Goal: Task Accomplishment & Management: Use online tool/utility

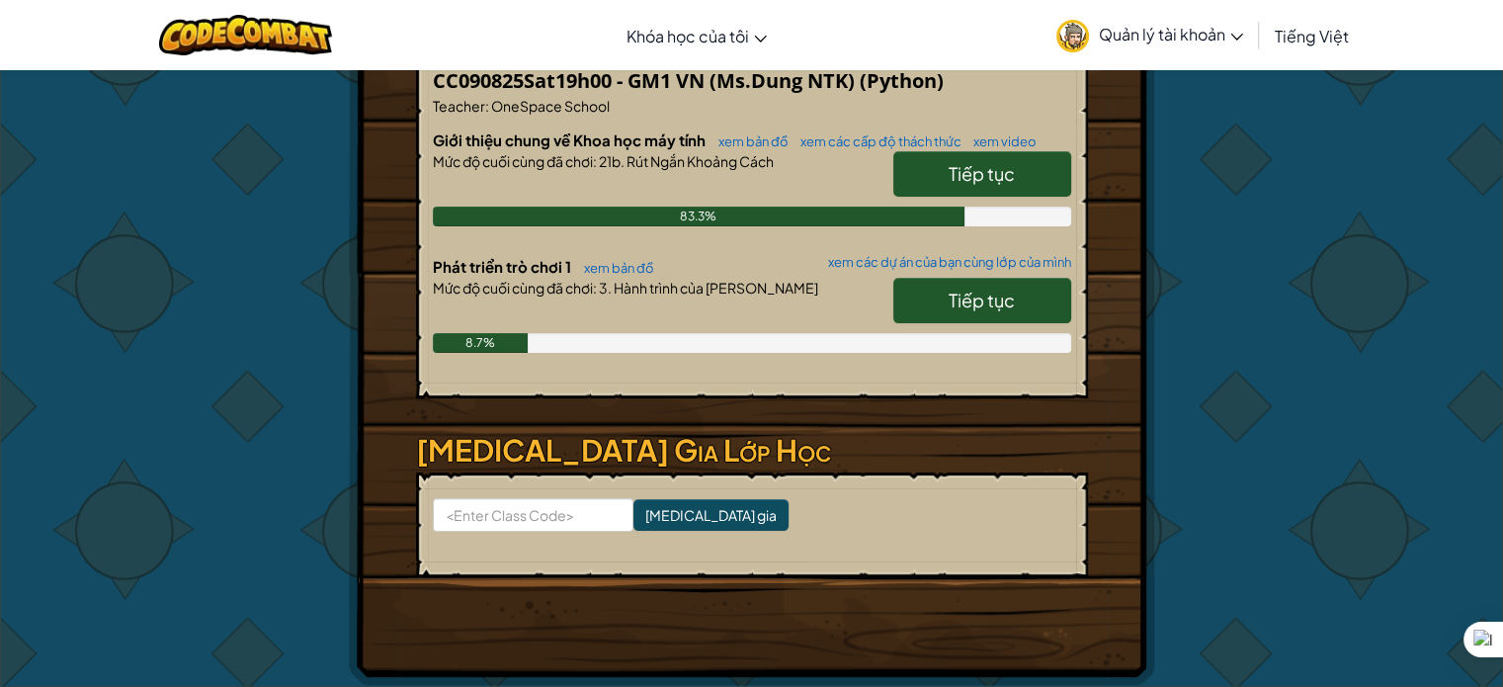
scroll to position [395, 0]
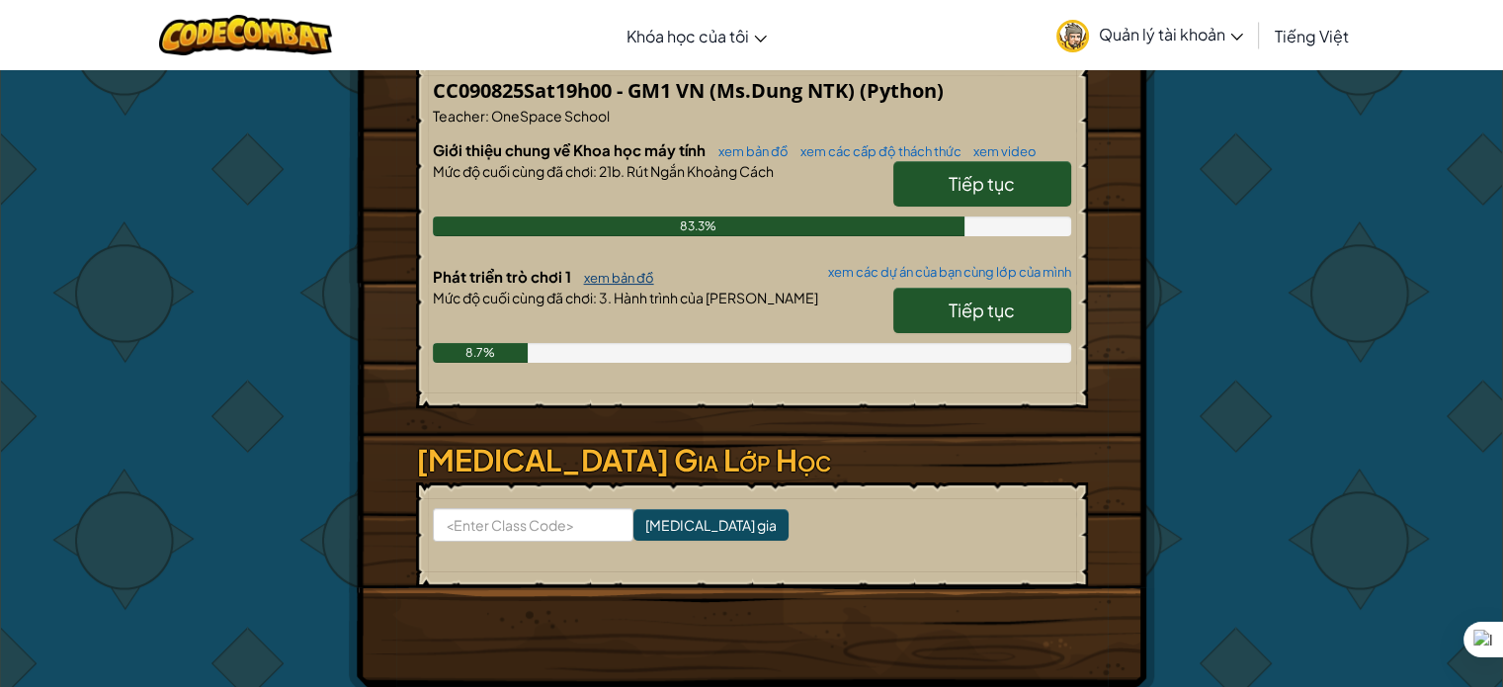
click at [624, 274] on link "xem bản đồ" at bounding box center [614, 278] width 80 height 16
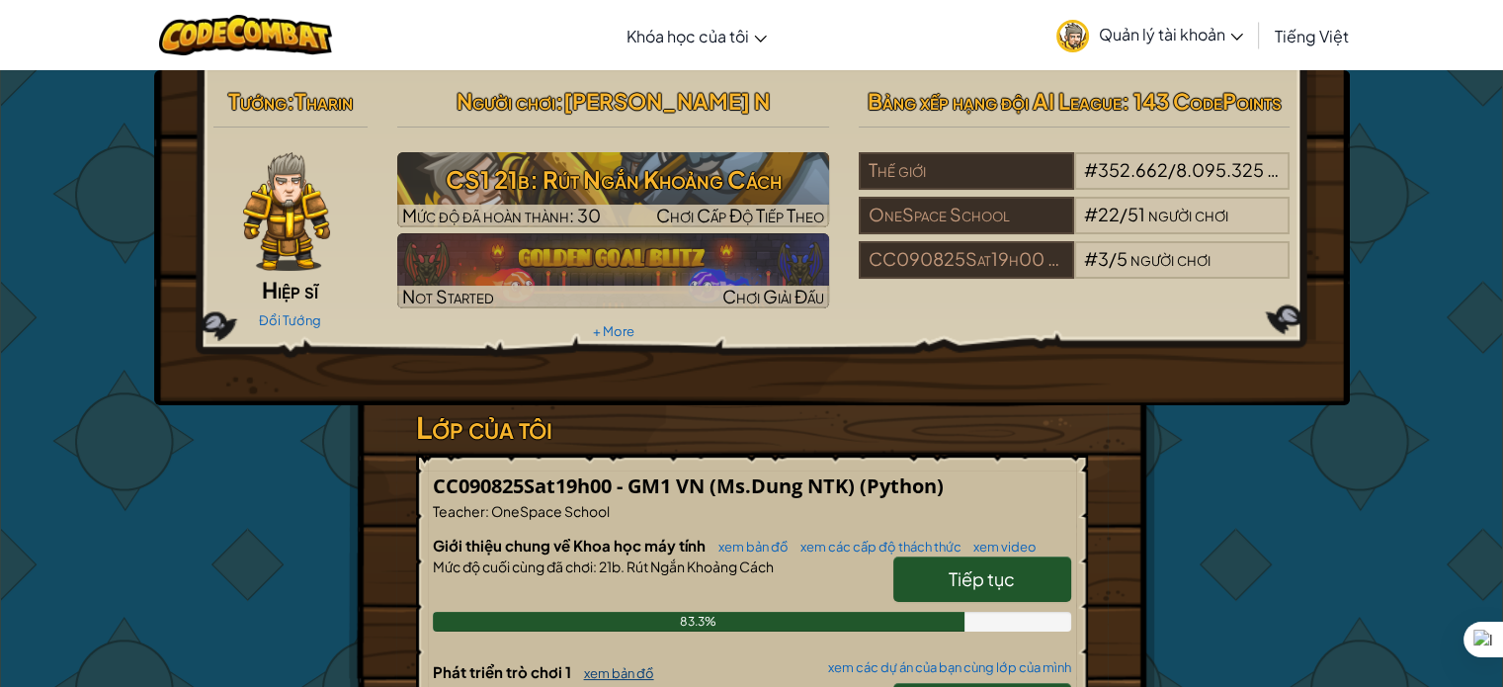
select select "vi"
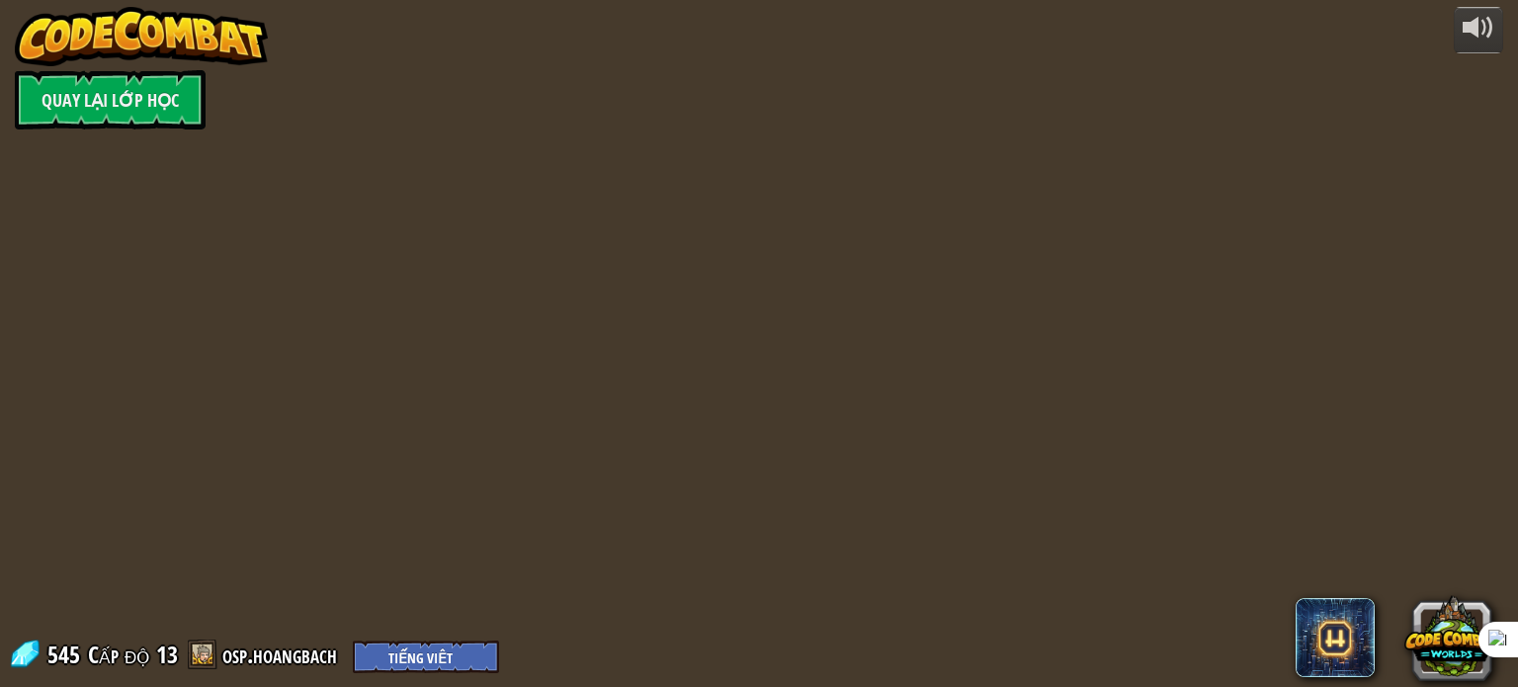
select select "vi"
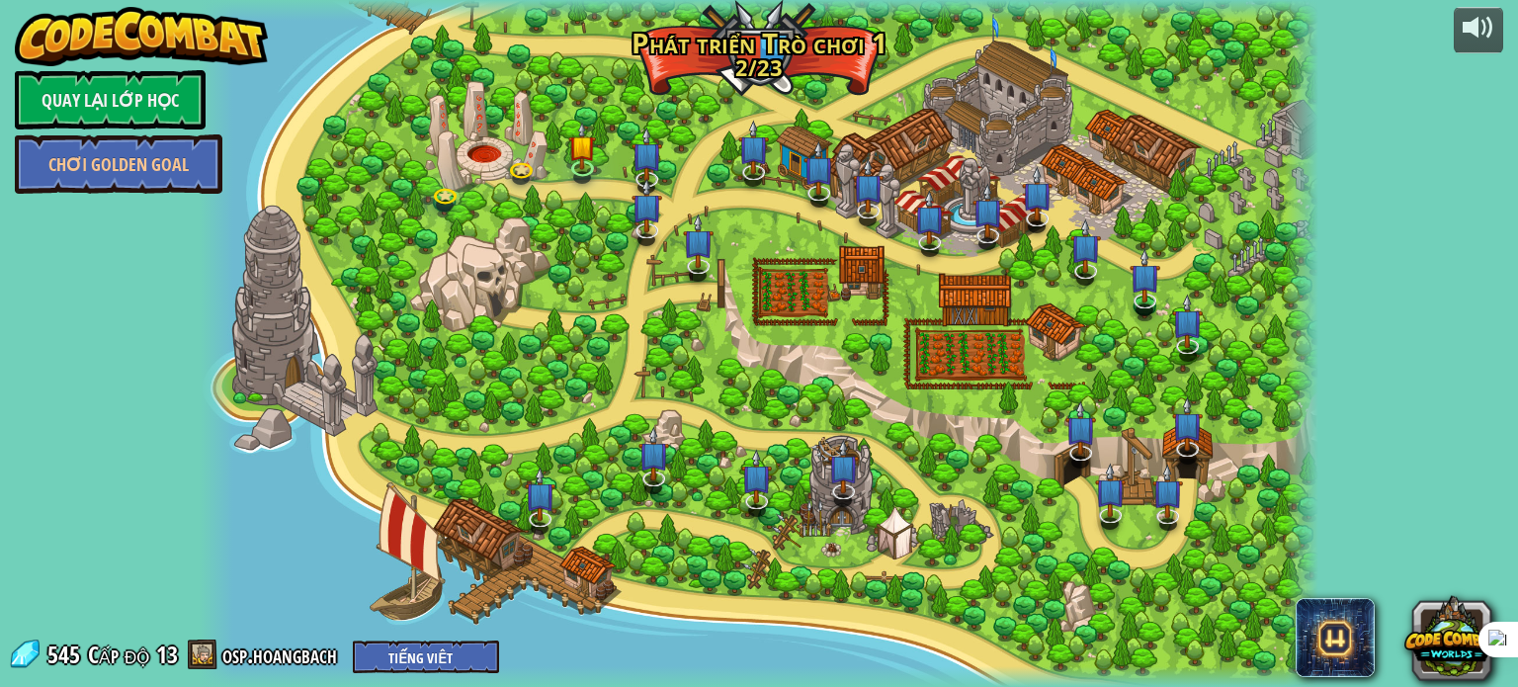
select select "vi"
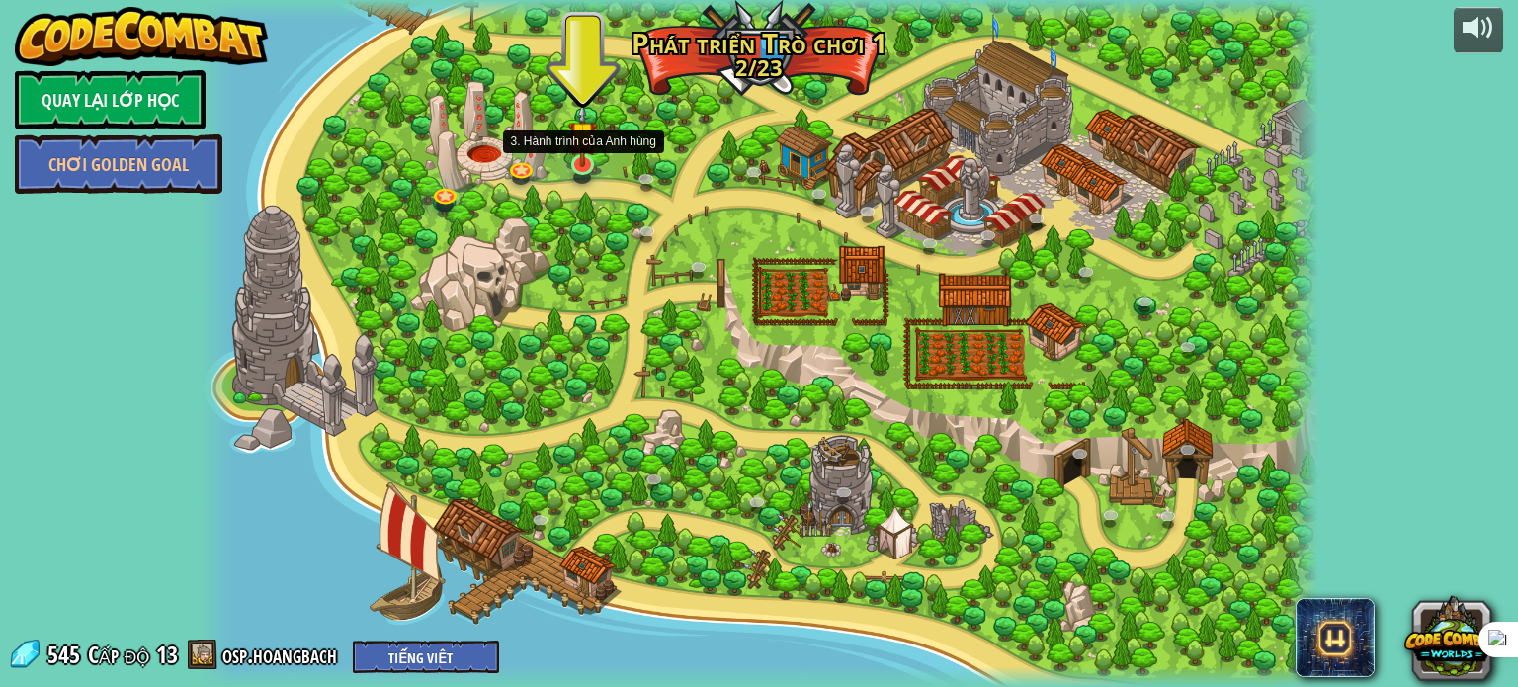
click at [579, 163] on img at bounding box center [582, 135] width 28 height 64
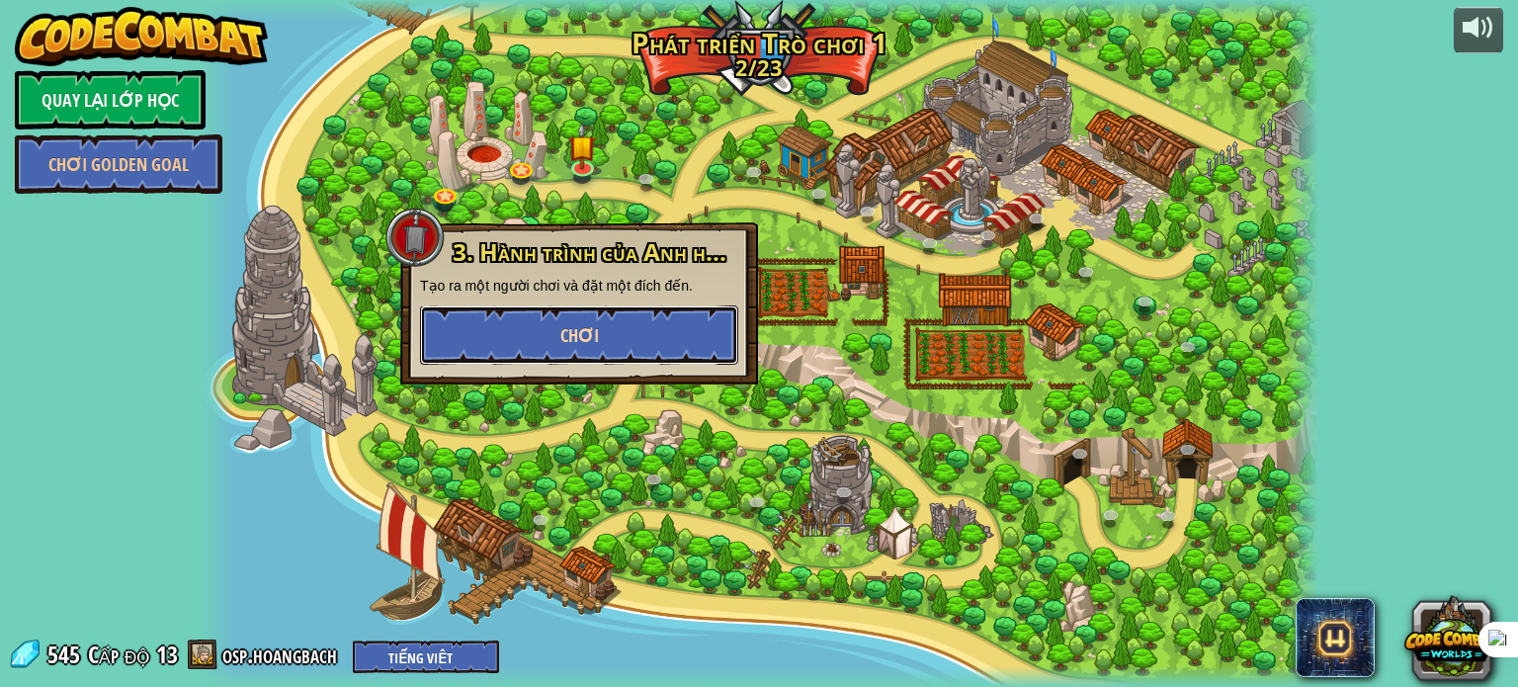
click at [577, 321] on button "Chơi" at bounding box center [579, 334] width 318 height 59
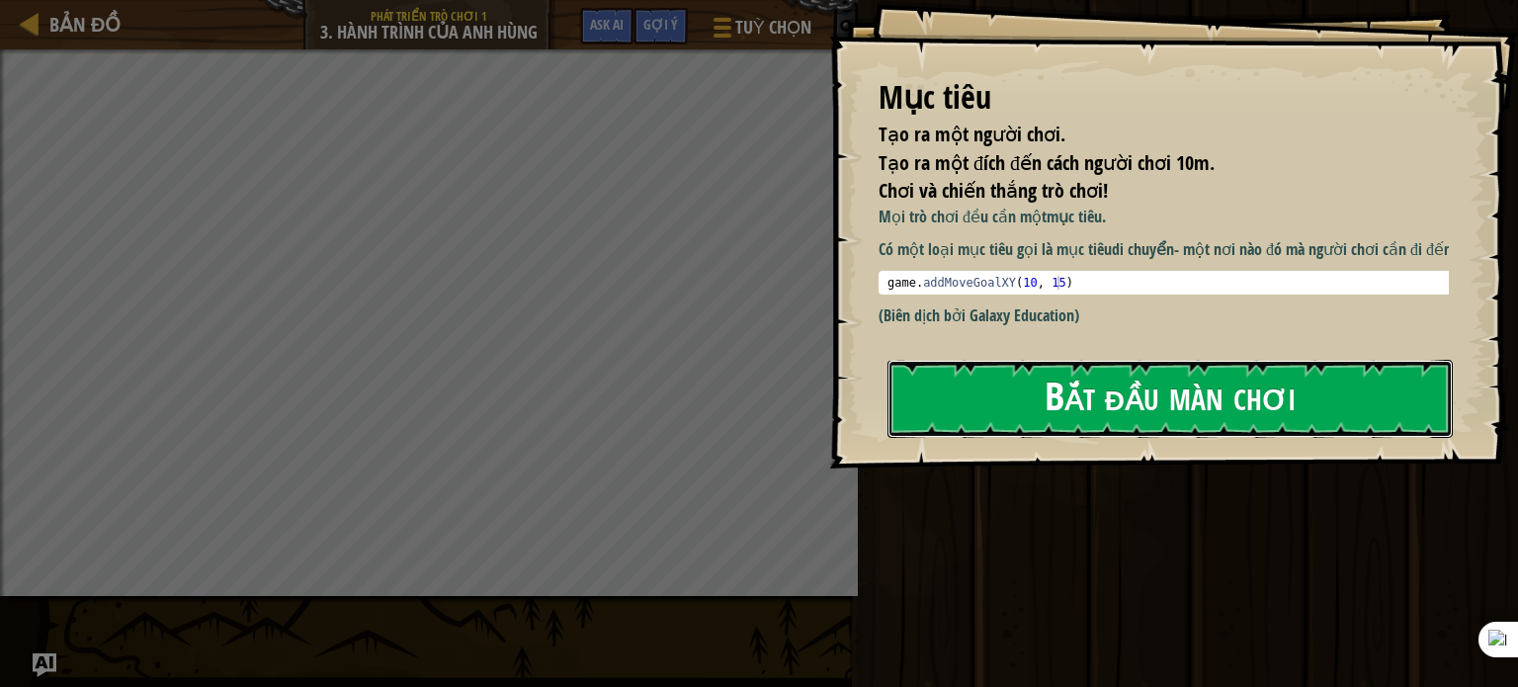
click at [1108, 376] on button "Bắt đầu màn chơi" at bounding box center [1170, 399] width 565 height 78
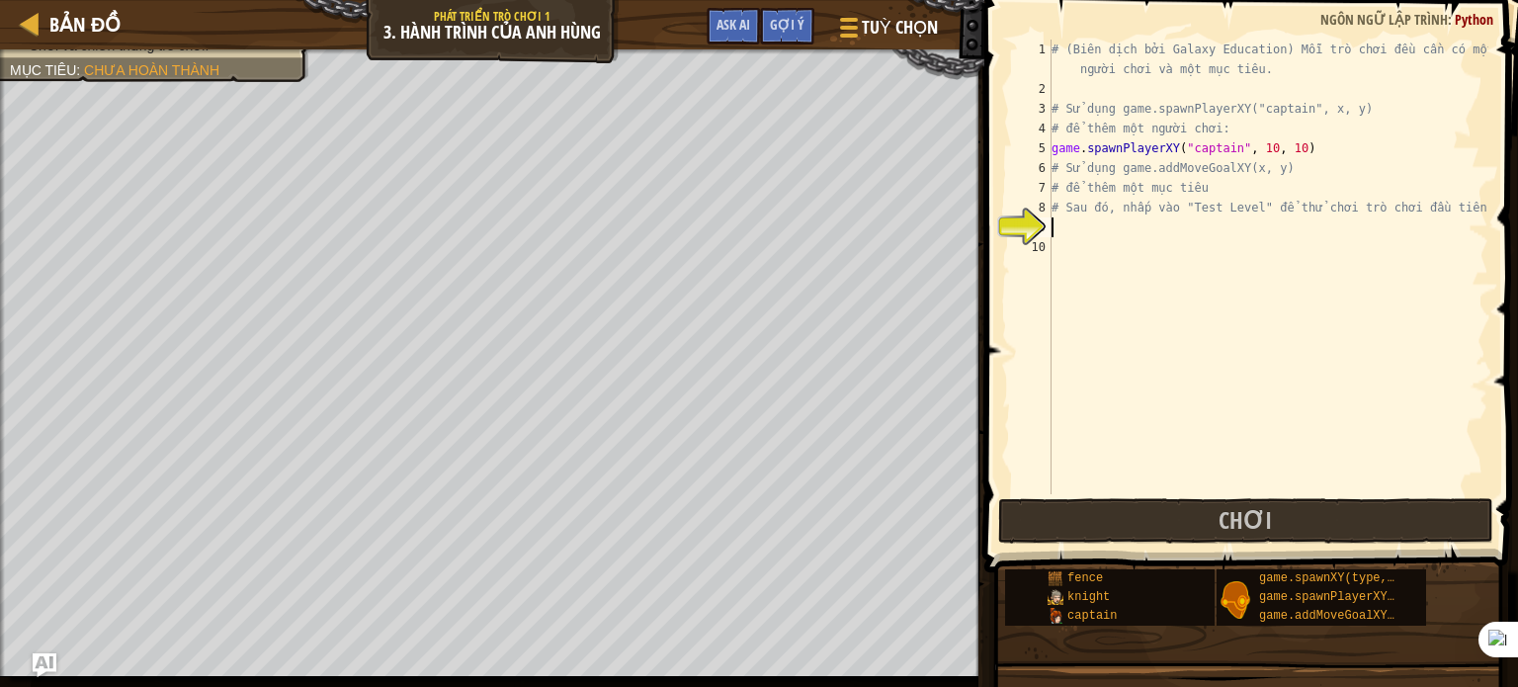
scroll to position [9, 0]
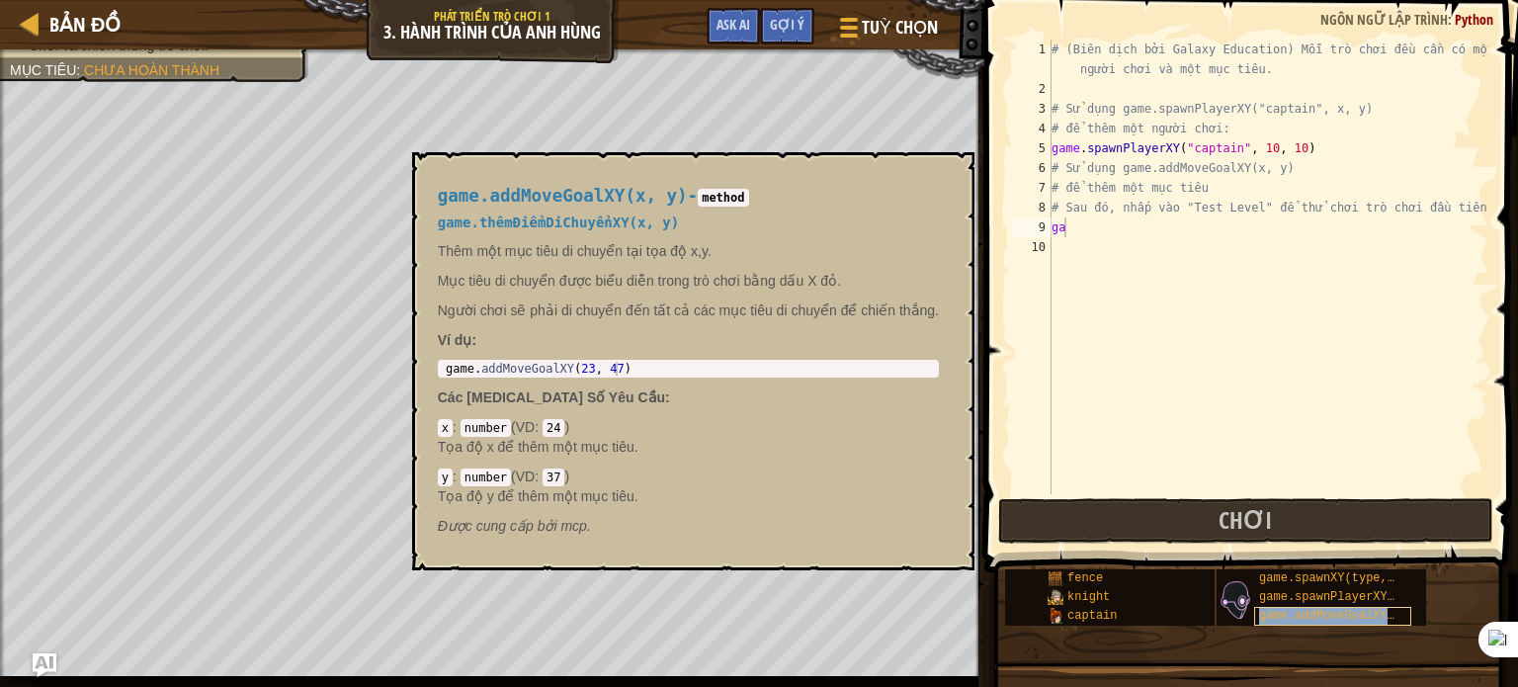
click at [1394, 612] on span "game.addMoveGoalXY(x, y)" at bounding box center [1344, 616] width 171 height 14
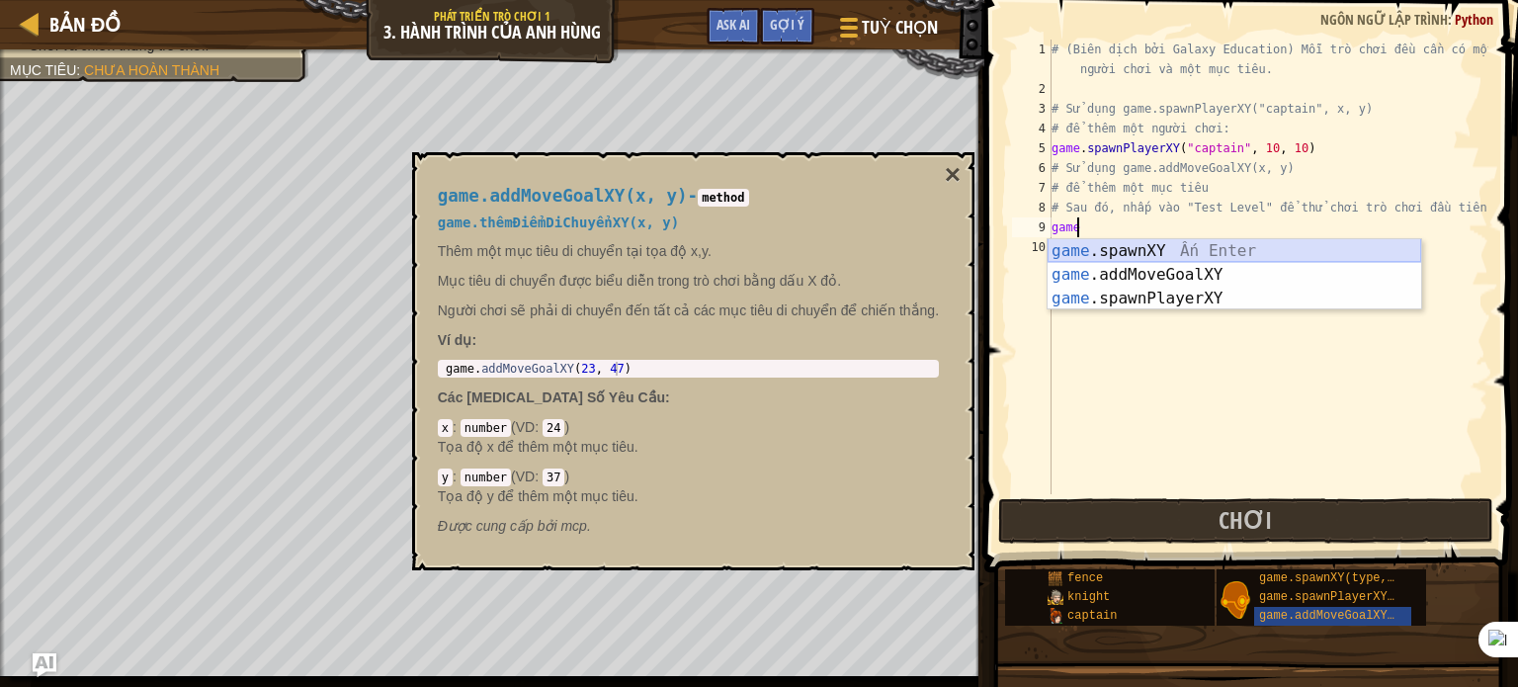
click at [1219, 260] on div "game .spawnXY Ấn Enter game .addMoveGoalXY Ấn Enter game .spawnPlayerXY Ấn Enter" at bounding box center [1235, 298] width 374 height 119
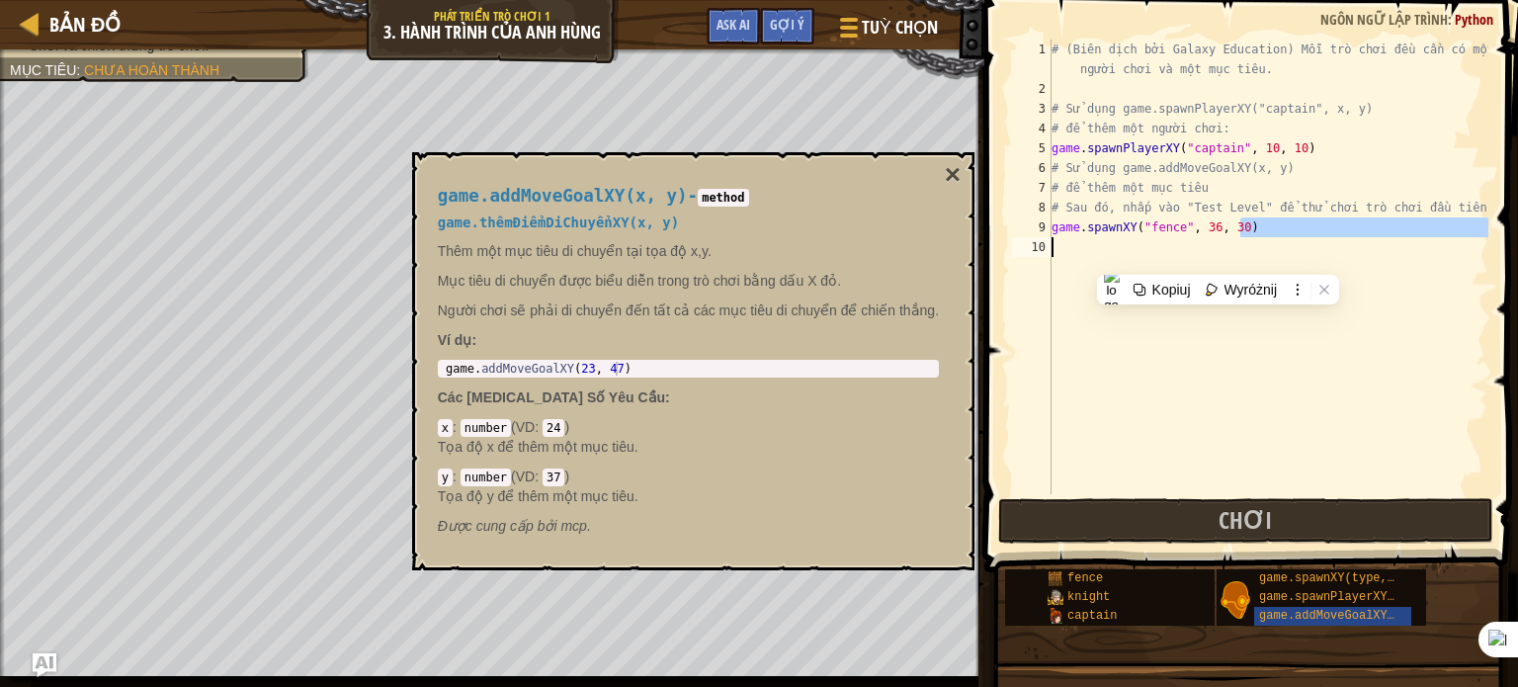
drag, startPoint x: 1237, startPoint y: 226, endPoint x: 924, endPoint y: 272, distance: 316.6
click at [924, 0] on body "Bản đồ Phát triển trò chơi 1 3. Hành trình của Anh hùng Tuỳ chọn Xong Gợi ý Ask…" at bounding box center [759, 0] width 1518 height 0
type textarea "game.spawnXY("fence", 36, 30)"
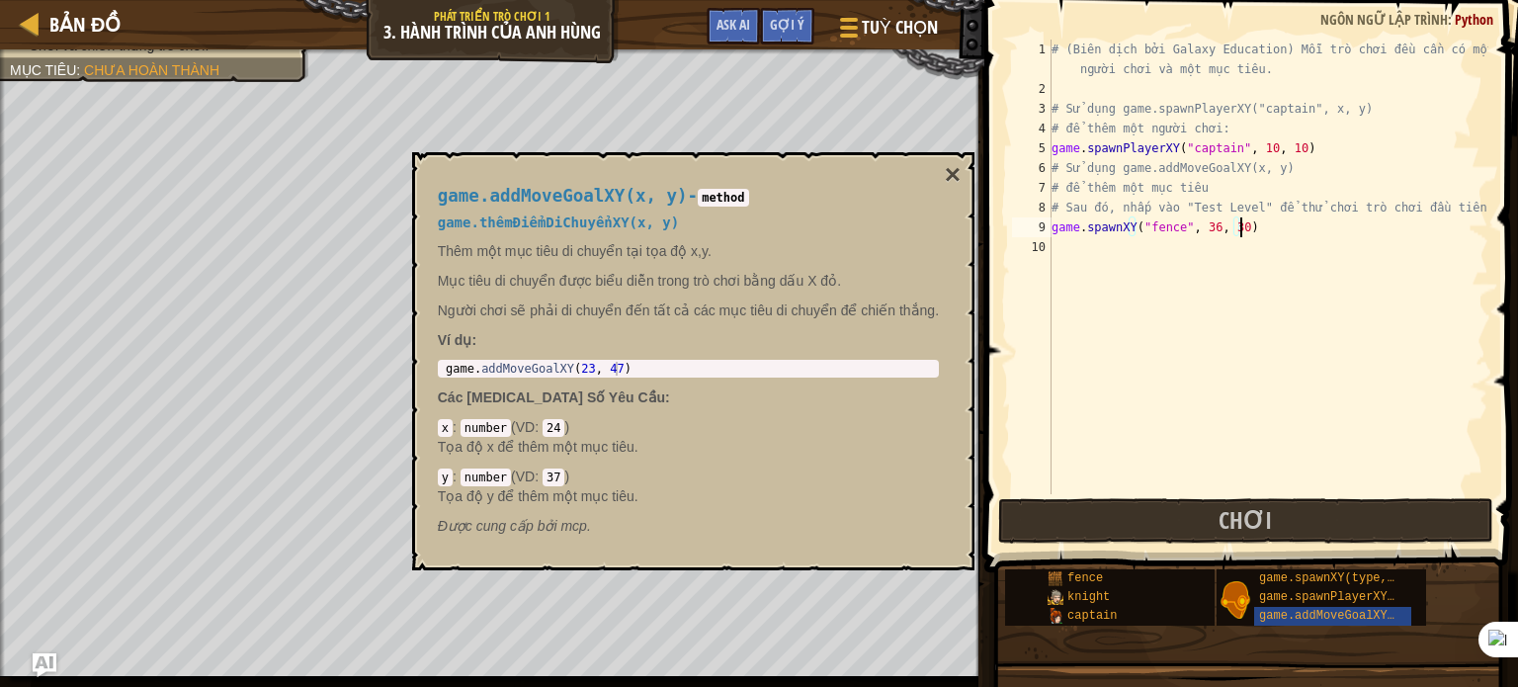
drag, startPoint x: 1233, startPoint y: 233, endPoint x: 1244, endPoint y: 233, distance: 10.9
click at [1241, 233] on div "# (Biên dịch bởi Galaxy Education) Mỗi trò chơi đều cần có một người chơi và mộ…" at bounding box center [1268, 297] width 441 height 514
type textarea "game.spaw)nXY("fence", 36, 30"
click at [1260, 231] on div "# (Biên dịch bởi Galaxy Education) Mỗi trò chơi đều cần có một người chơi và mộ…" at bounding box center [1268, 297] width 441 height 514
drag, startPoint x: 1248, startPoint y: 228, endPoint x: 1045, endPoint y: 227, distance: 203.6
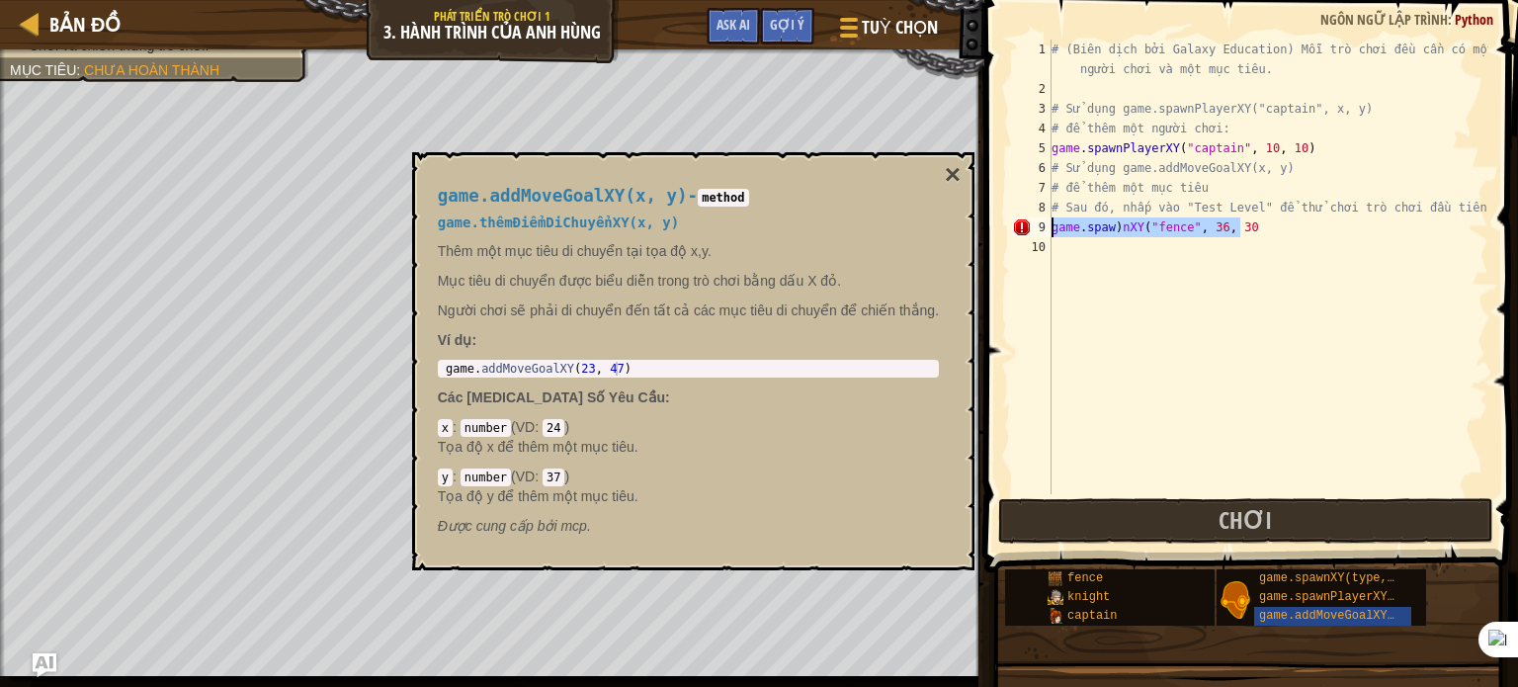
click at [1045, 227] on div "game.spaw)nXY("fence", 36, 30 1 2 3 4 5 6 7 8 9 10 # (Biên dịch bởi Galaxy Educ…" at bounding box center [1248, 267] width 480 height 455
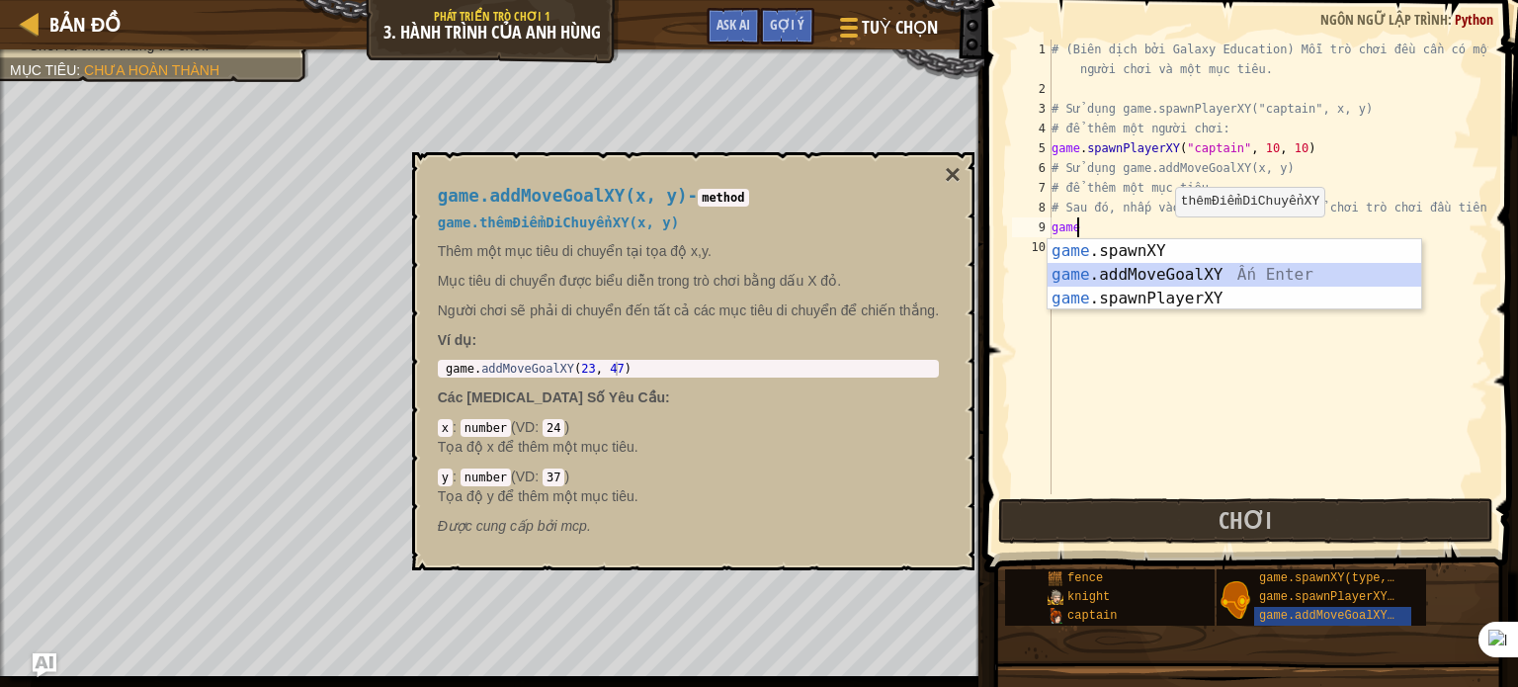
click at [1214, 279] on div "game .spawnXY Ấn Enter game .addMoveGoalXY Ấn Enter game .spawnPlayerXY Ấn Enter" at bounding box center [1235, 298] width 374 height 119
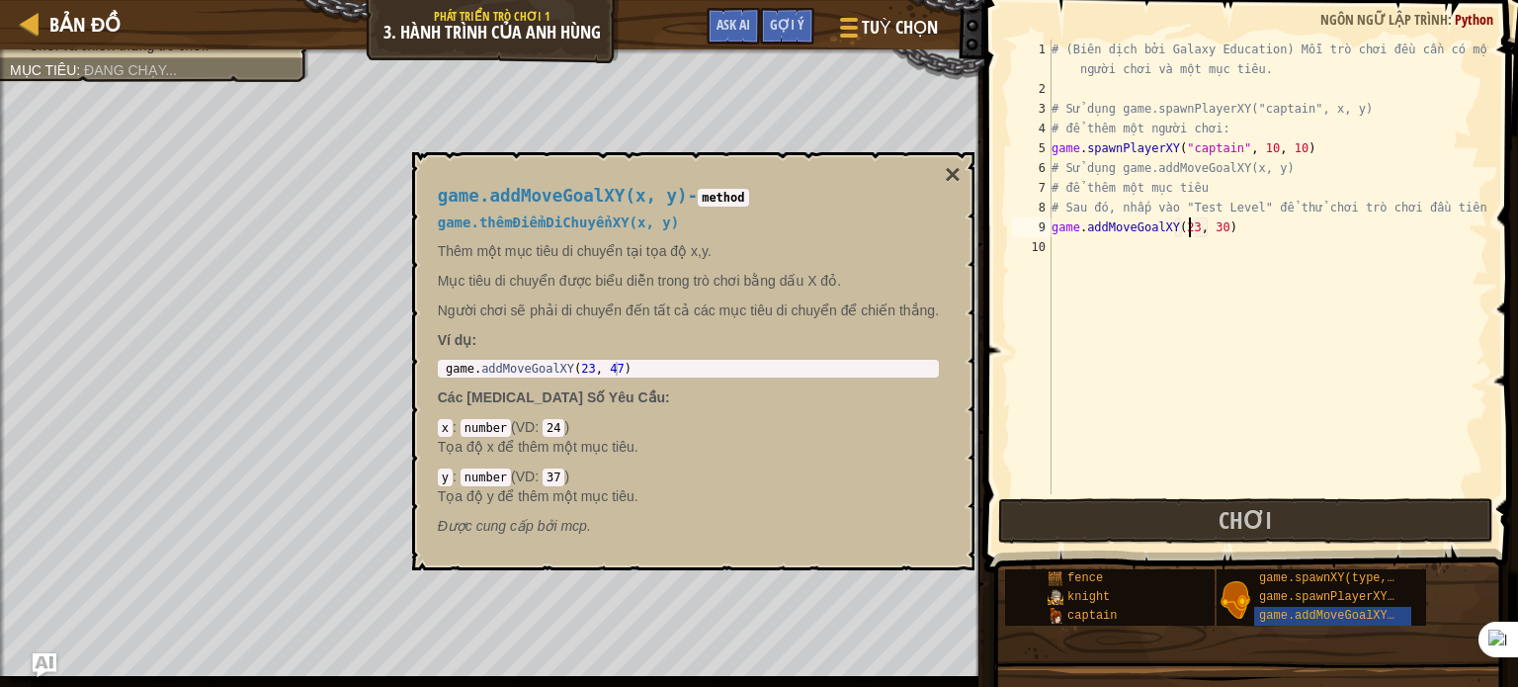
scroll to position [9, 11]
drag, startPoint x: 1215, startPoint y: 227, endPoint x: 1202, endPoint y: 228, distance: 12.9
click at [1202, 228] on div "# (Biên dịch bởi Galaxy Education) Mỗi trò chơi đều cần có một người chơi và mộ…" at bounding box center [1268, 297] width 441 height 514
click at [945, 173] on button "×" at bounding box center [953, 175] width 16 height 28
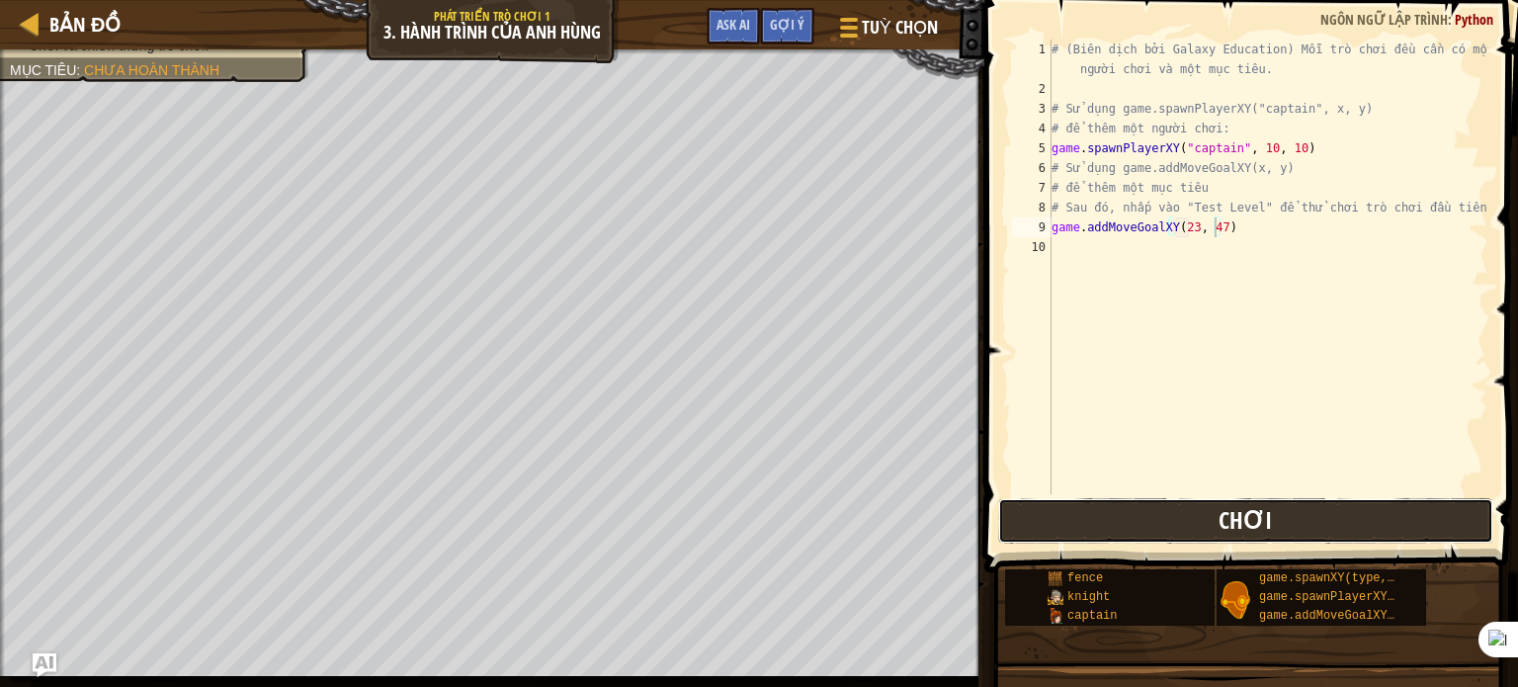
click at [1245, 526] on span "Chơi" at bounding box center [1245, 520] width 53 height 32
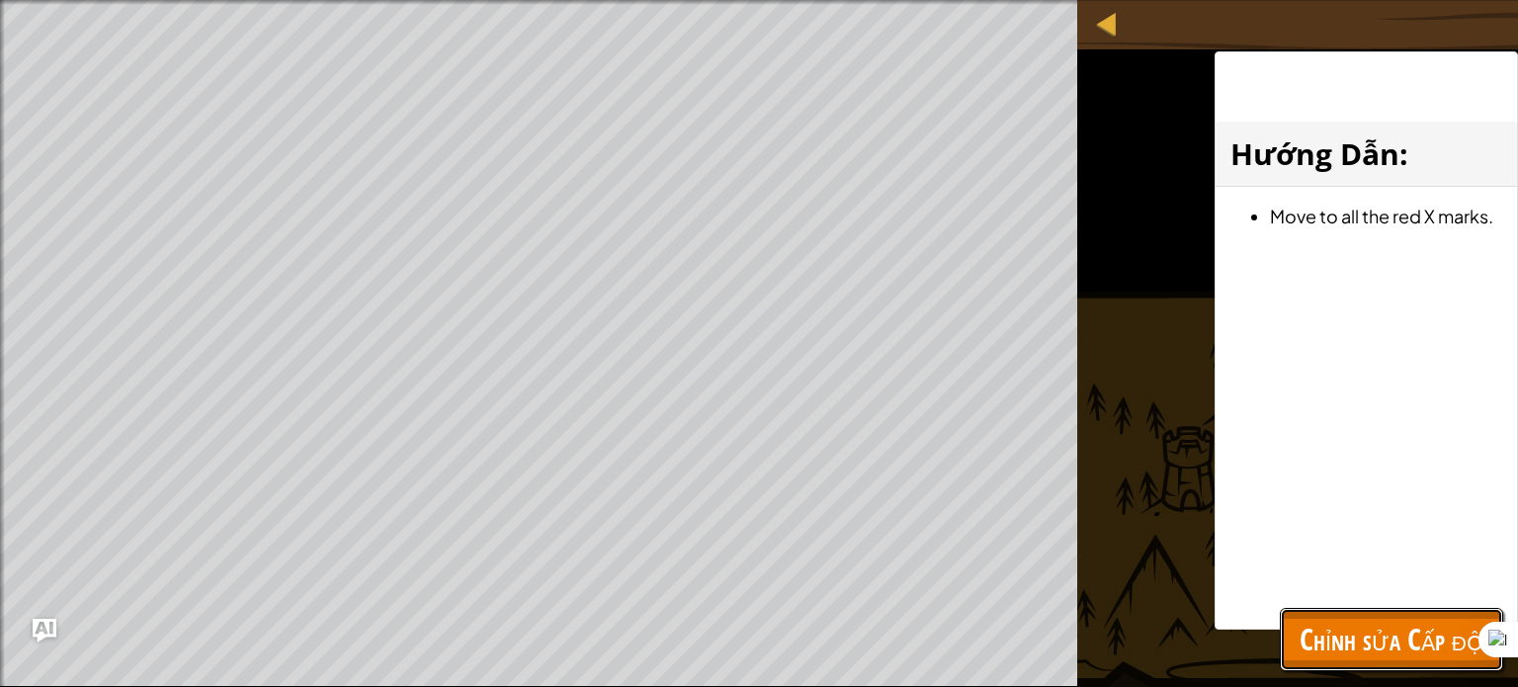
click at [1333, 647] on span "Chỉnh sửa Cấp độ" at bounding box center [1392, 639] width 184 height 41
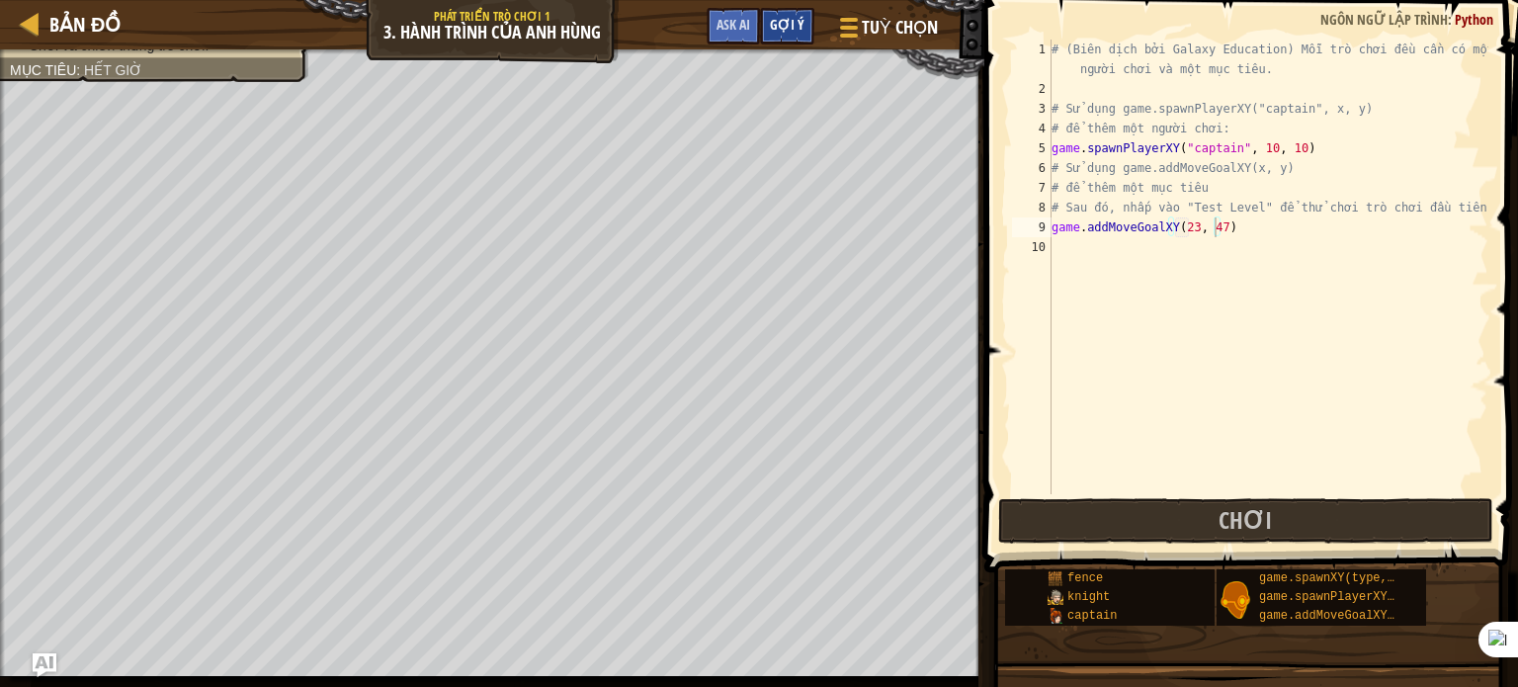
click at [795, 14] on div "Gợi ý" at bounding box center [787, 26] width 54 height 37
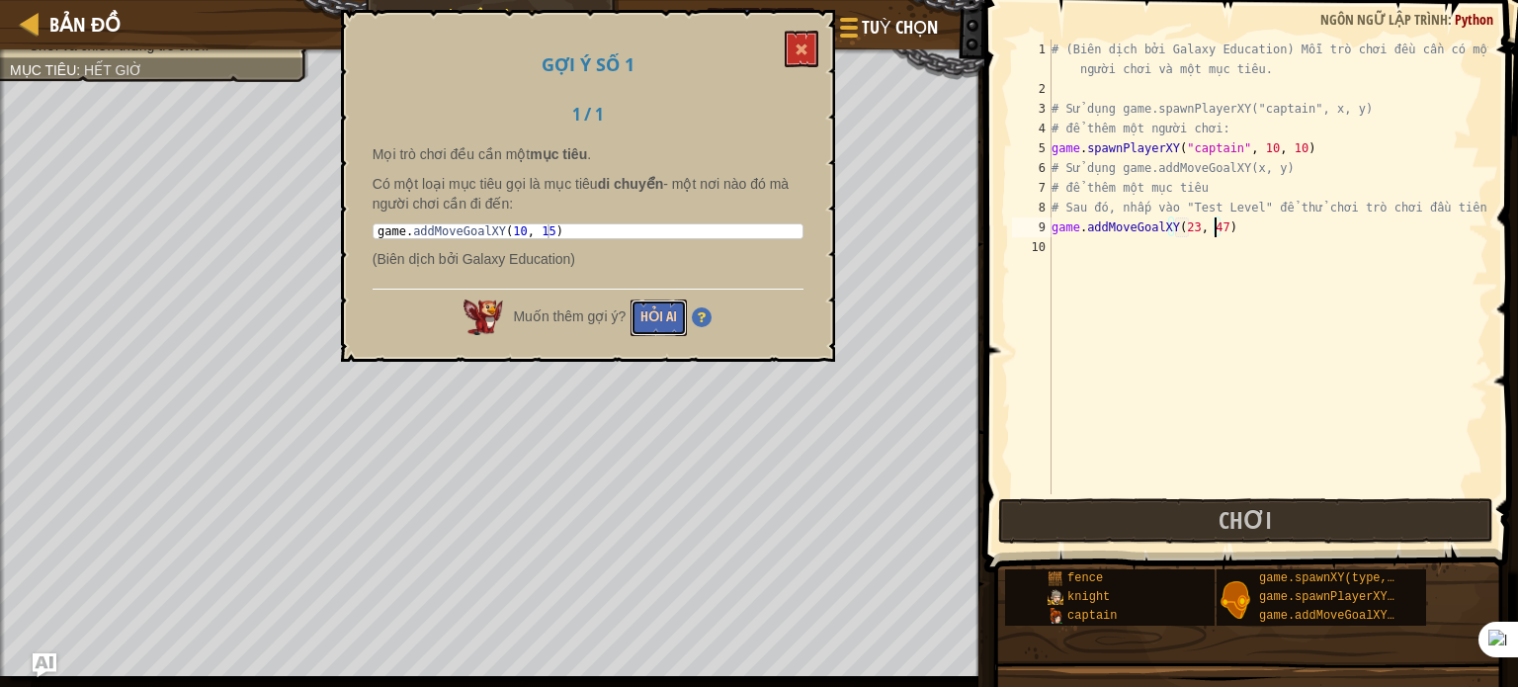
click at [662, 310] on button "Hỏi AI" at bounding box center [659, 317] width 56 height 37
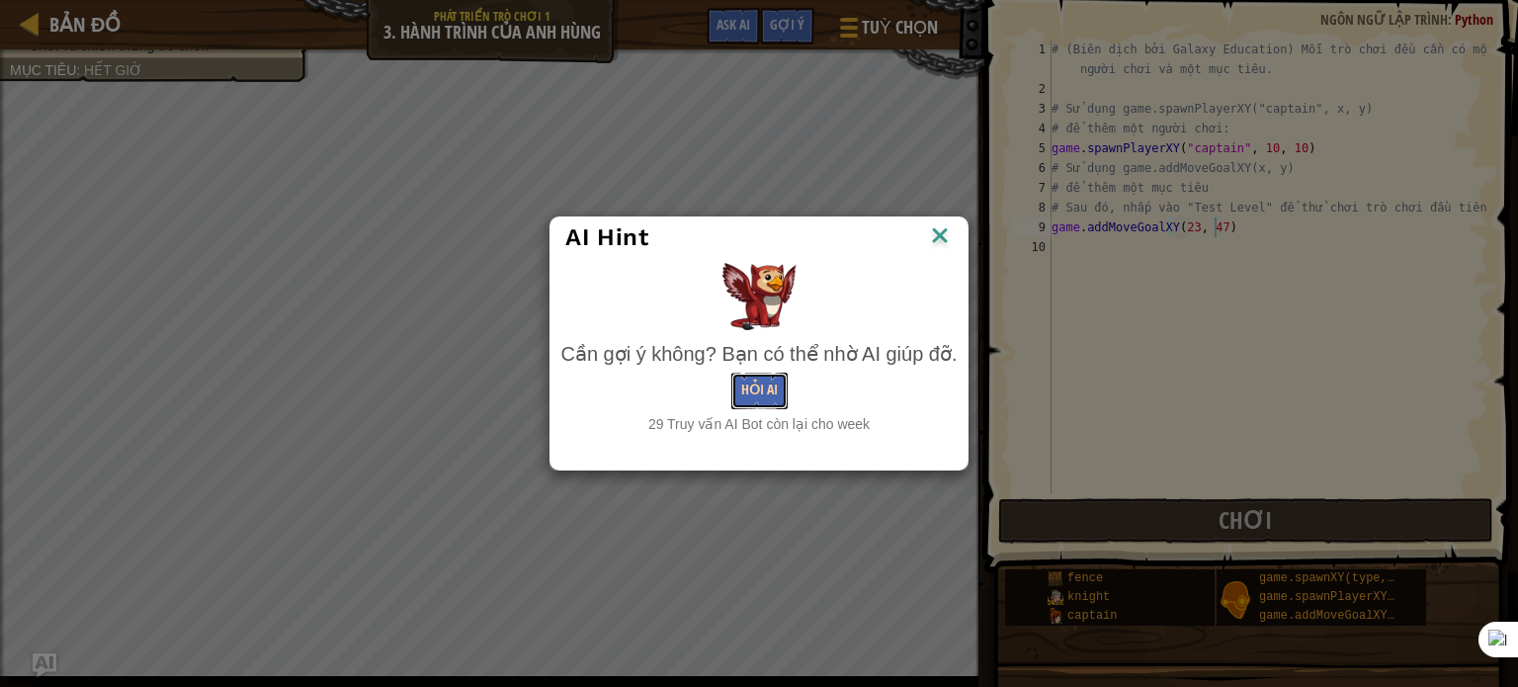
click at [743, 394] on button "Hỏi AI" at bounding box center [759, 391] width 56 height 37
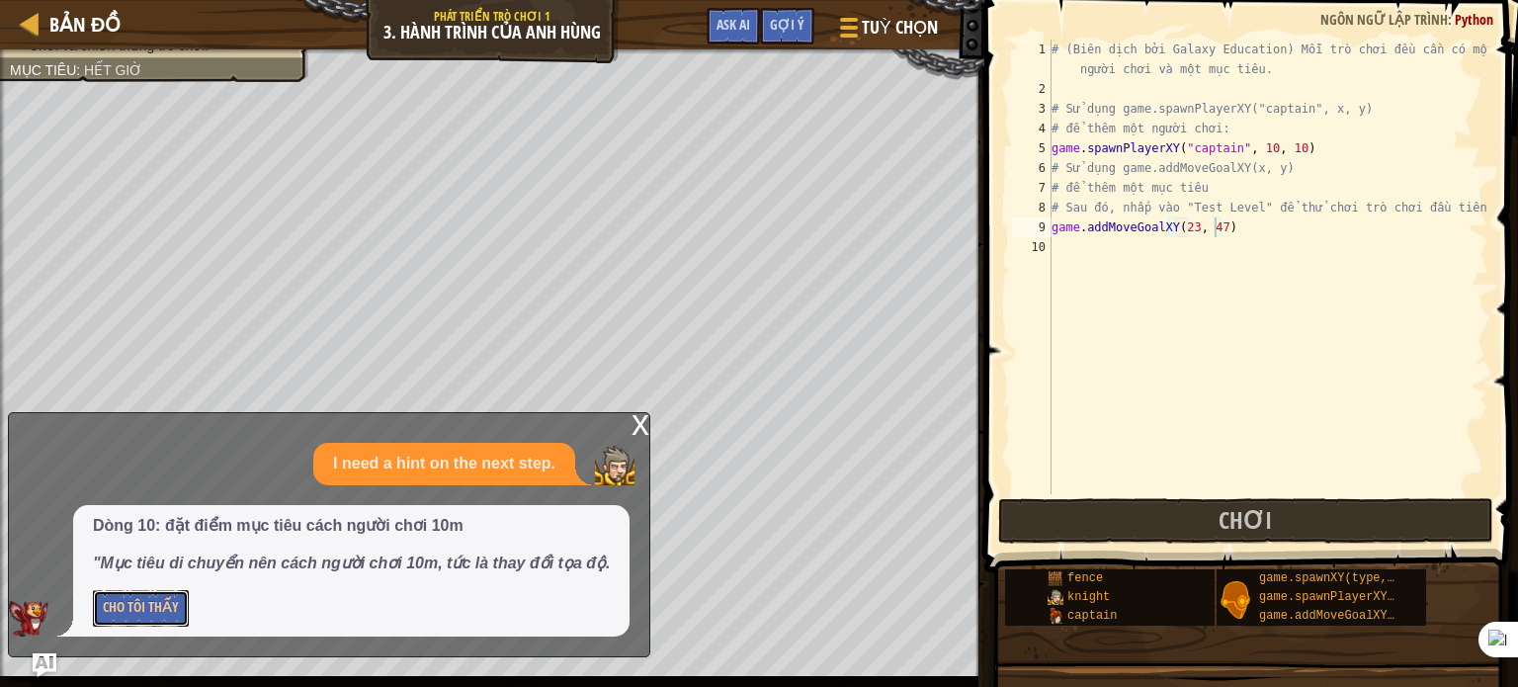
click at [144, 602] on button "Cho Tôi Thấy" at bounding box center [141, 608] width 96 height 37
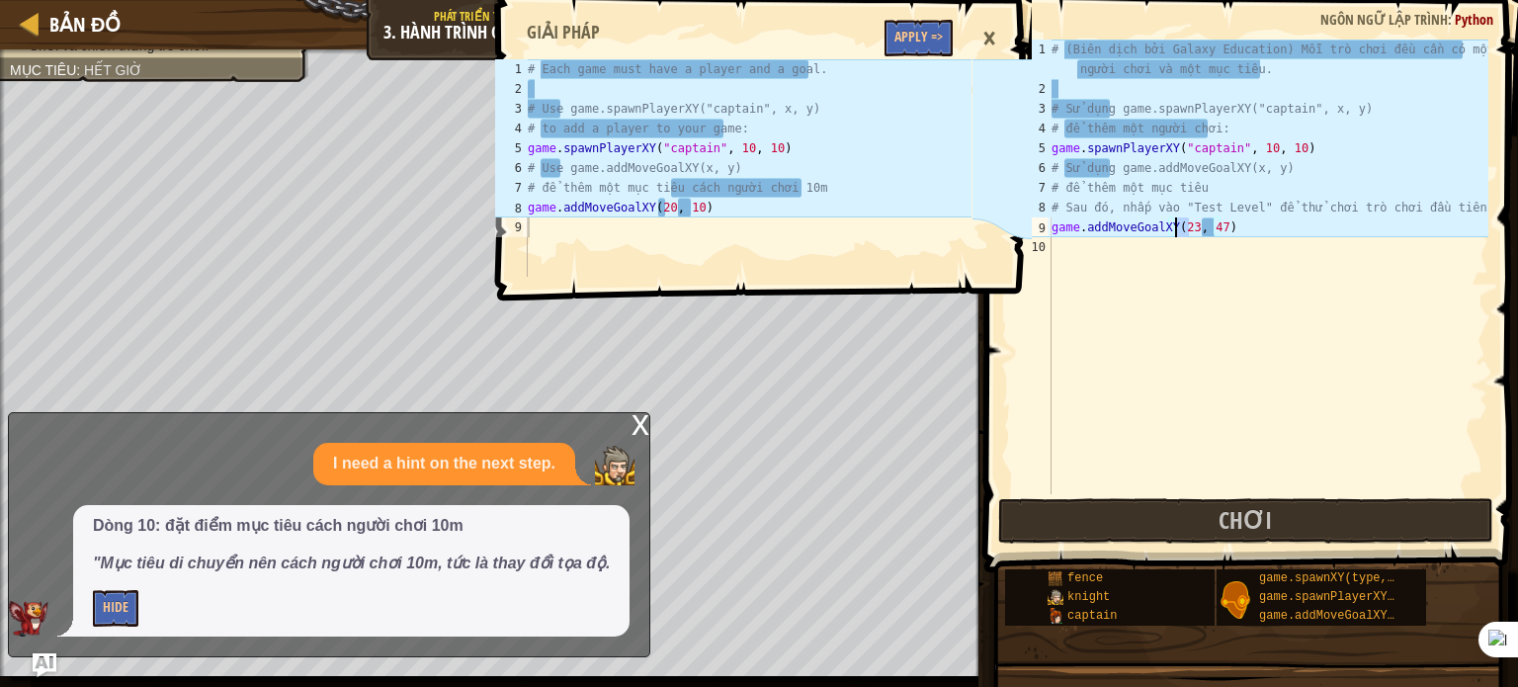
click at [1178, 228] on div "# (Biên dịch bởi Galaxy Education) Mỗi trò chơi đều cần có một người chơi và mộ…" at bounding box center [1268, 297] width 441 height 514
click at [1170, 230] on div "# (Biên dịch bởi Galaxy Education) Mỗi trò chơi đều cần có một người chơi và mộ…" at bounding box center [1268, 297] width 441 height 514
click at [1179, 232] on div "# (Biên dịch bởi Galaxy Education) Mỗi trò chơi đều cần có một người chơi và mộ…" at bounding box center [1268, 297] width 441 height 514
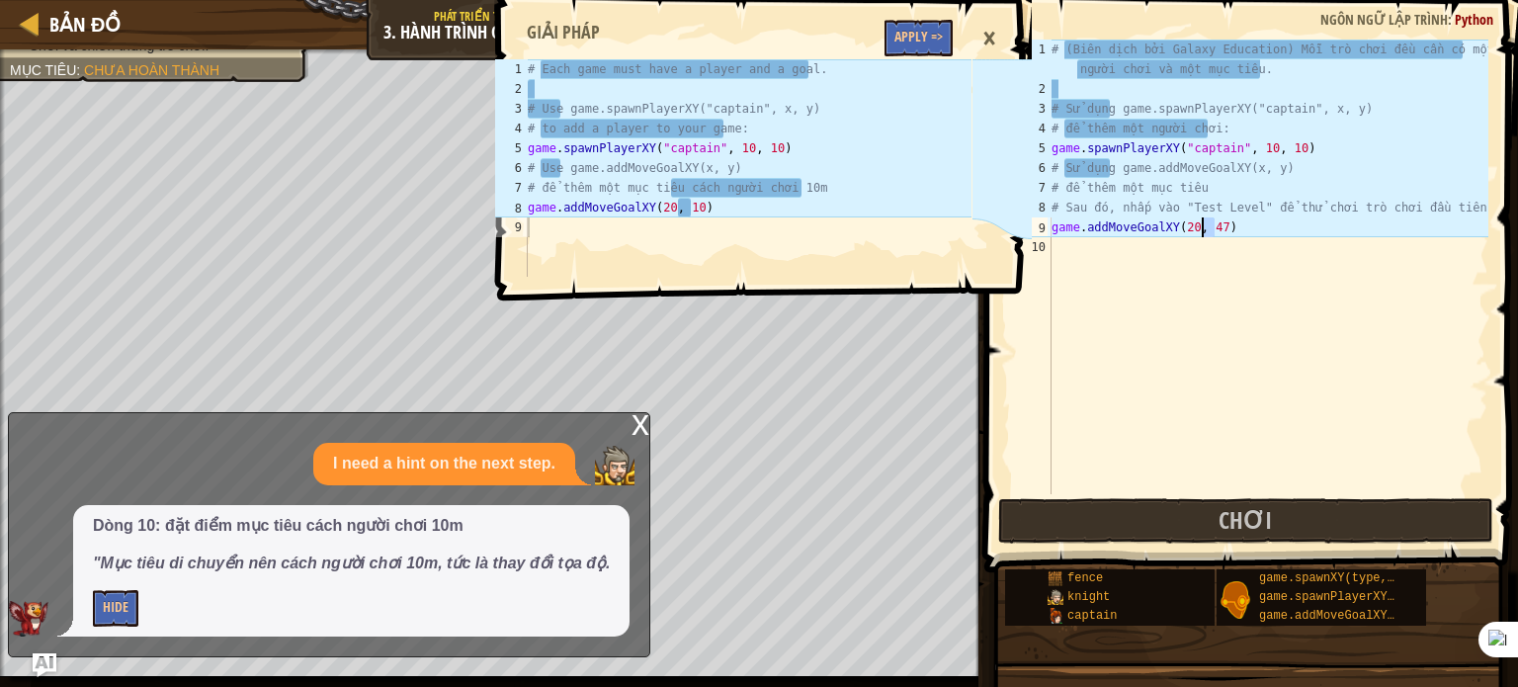
drag, startPoint x: 1213, startPoint y: 224, endPoint x: 1201, endPoint y: 224, distance: 11.9
click at [1201, 224] on div "# (Biên dịch bởi Galaxy Education) Mỗi trò chơi đều cần có một người chơi và mộ…" at bounding box center [1268, 297] width 441 height 514
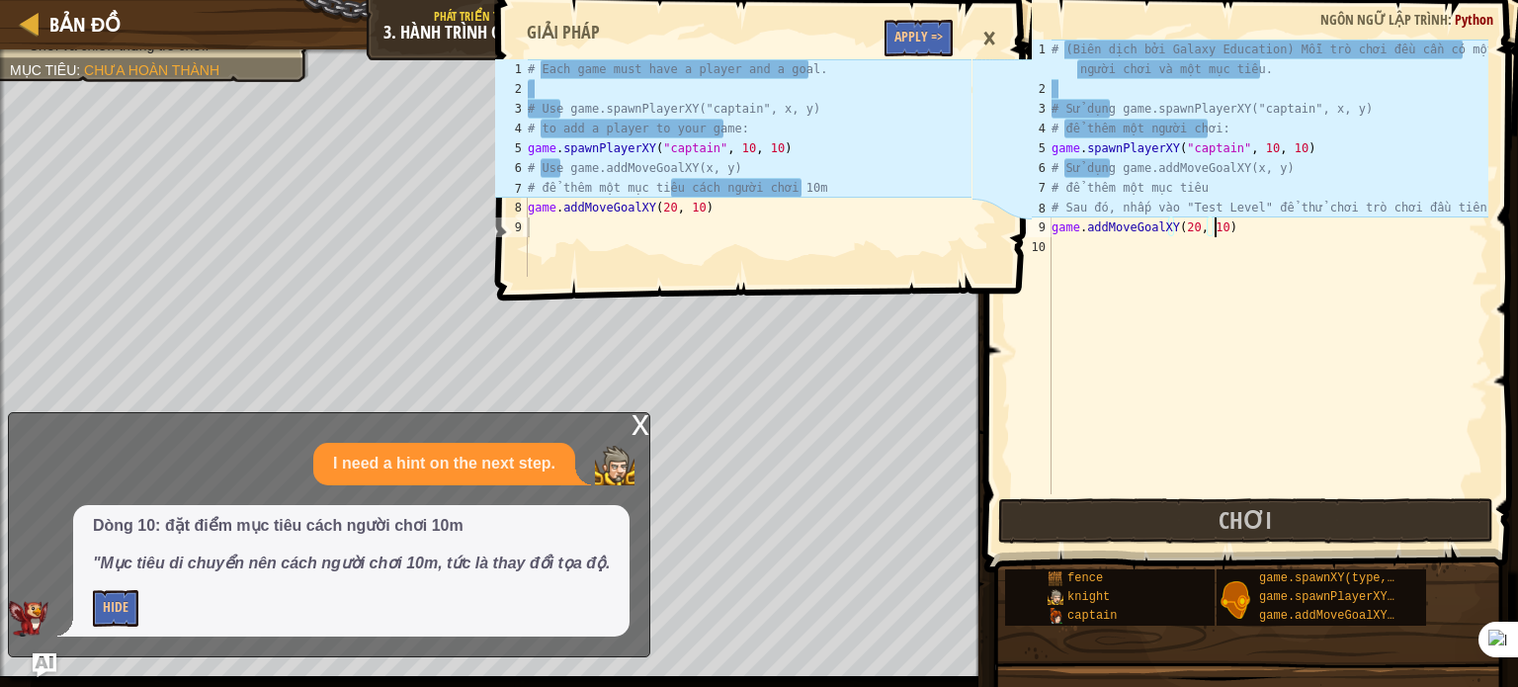
scroll to position [9, 12]
type textarea "game.addMoveGoalXY(20, 10)"
click at [1266, 521] on span "Chơi" at bounding box center [1245, 520] width 53 height 32
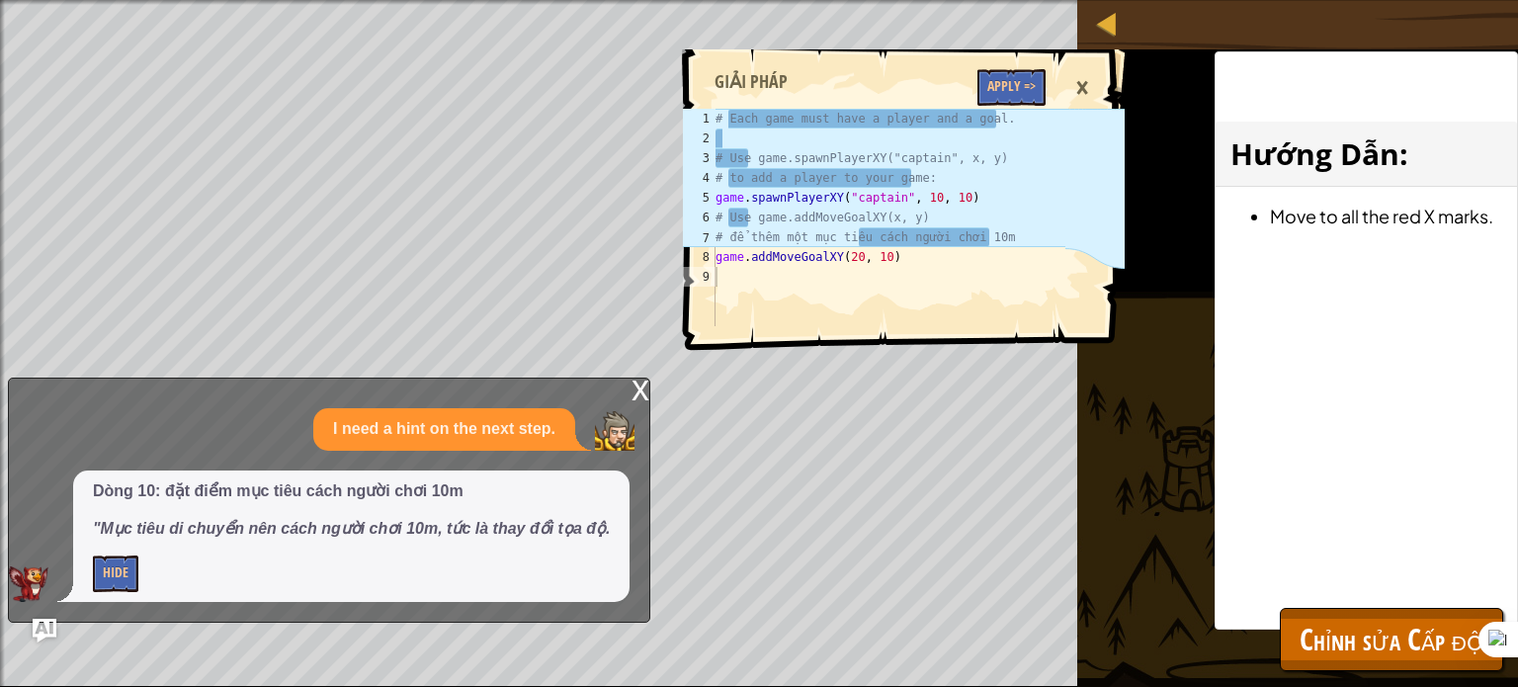
click at [1089, 80] on div "×" at bounding box center [1082, 87] width 34 height 45
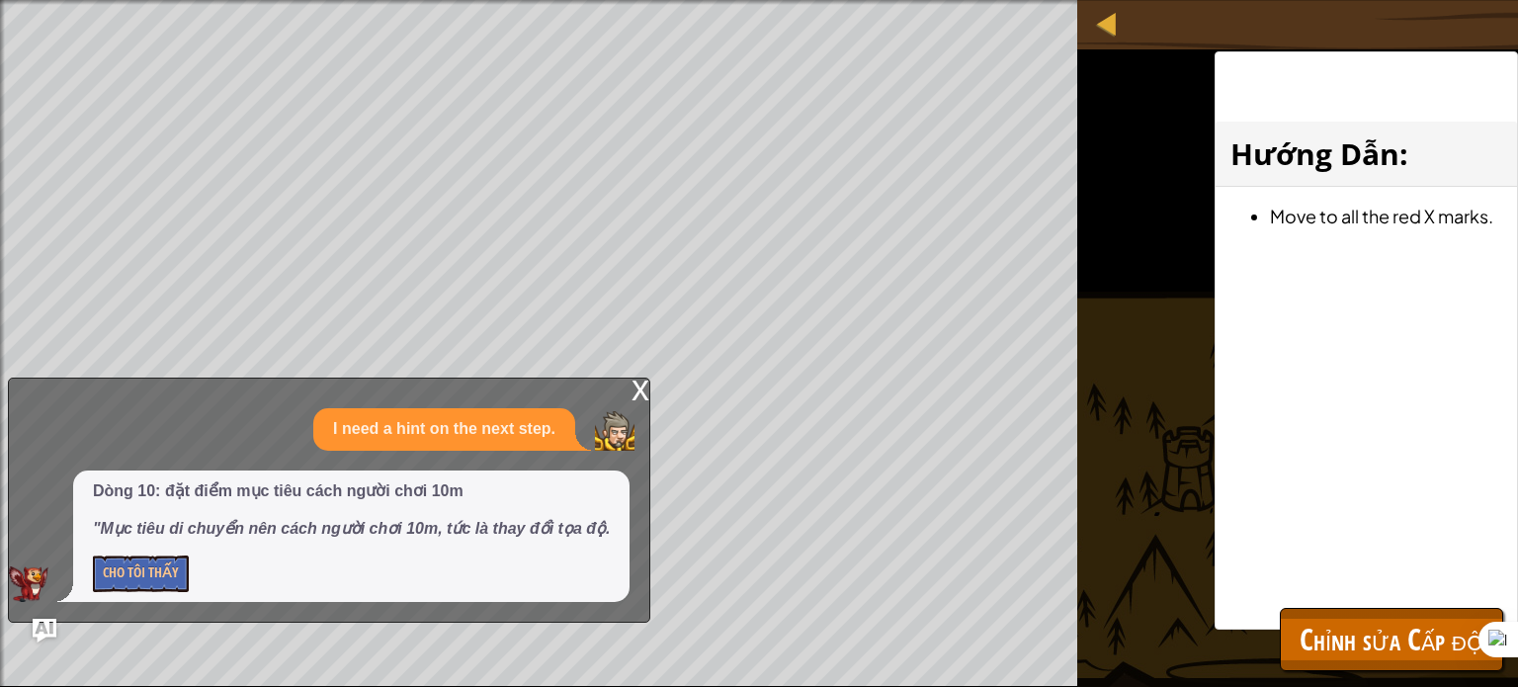
click at [637, 384] on div "x" at bounding box center [641, 389] width 18 height 20
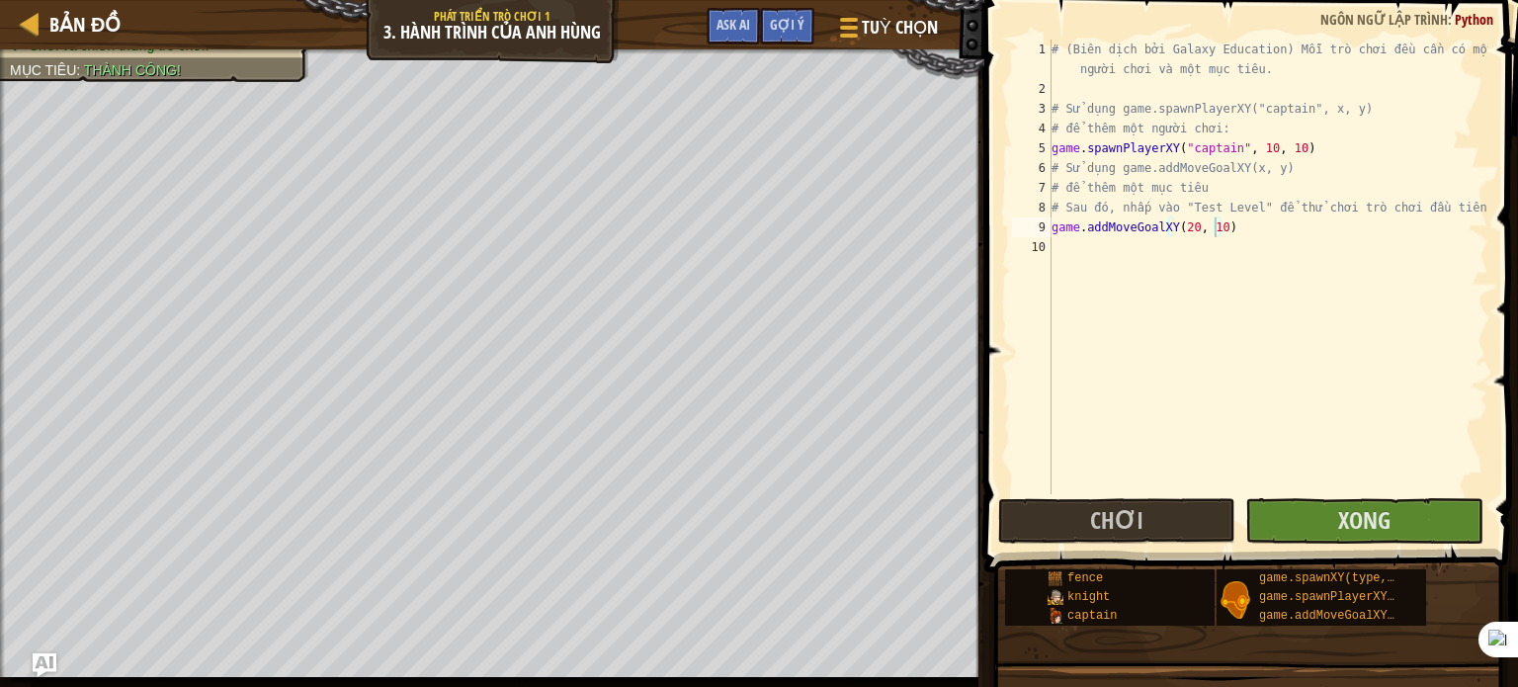
click at [353, 52] on div at bounding box center [492, 51] width 984 height 5
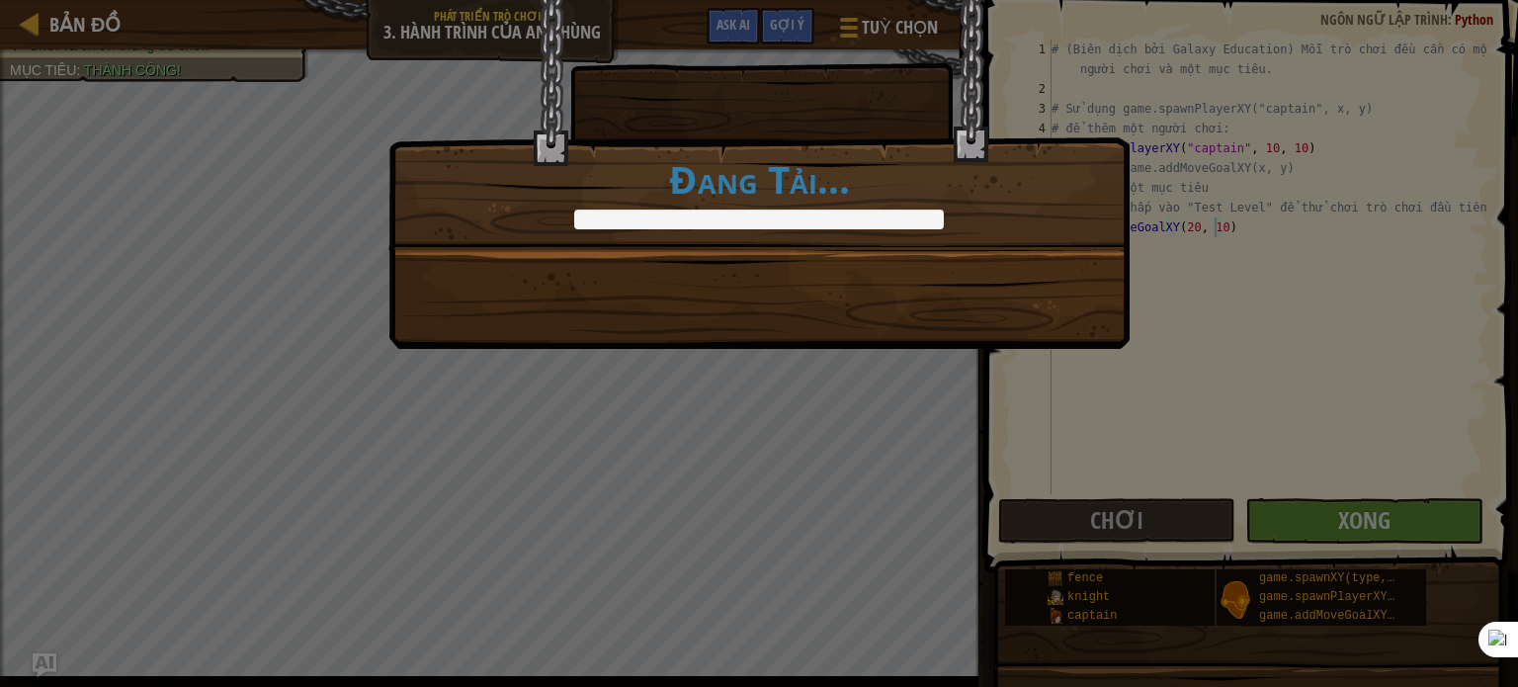
drag, startPoint x: 1360, startPoint y: 517, endPoint x: 1363, endPoint y: 507, distance: 10.3
click at [1364, 509] on div "Bạn có game rồi đấy! +28 +0 Tiếp tục Đang Tải..." at bounding box center [759, 343] width 1518 height 687
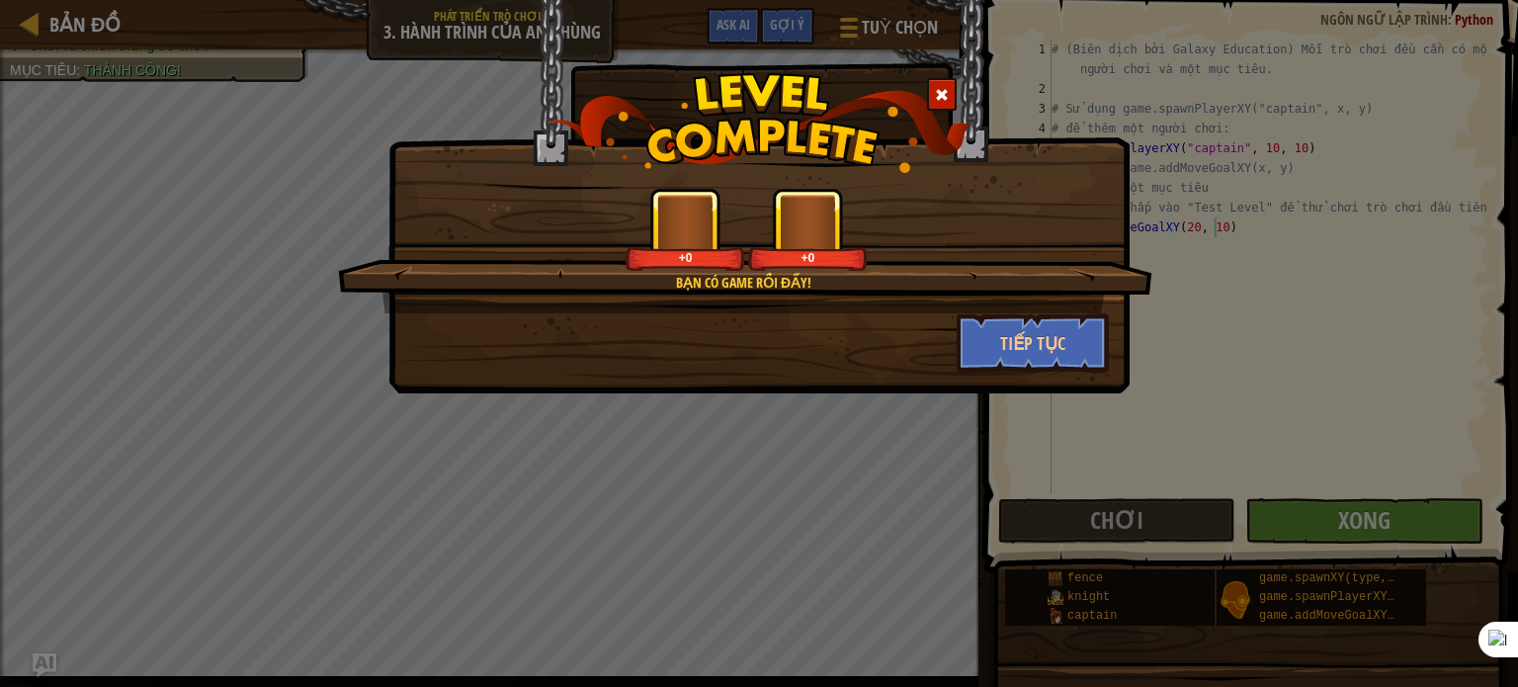
click at [856, 231] on div "+0" at bounding box center [807, 230] width 119 height 82
click at [1069, 355] on button "Tiếp tục" at bounding box center [1033, 342] width 153 height 59
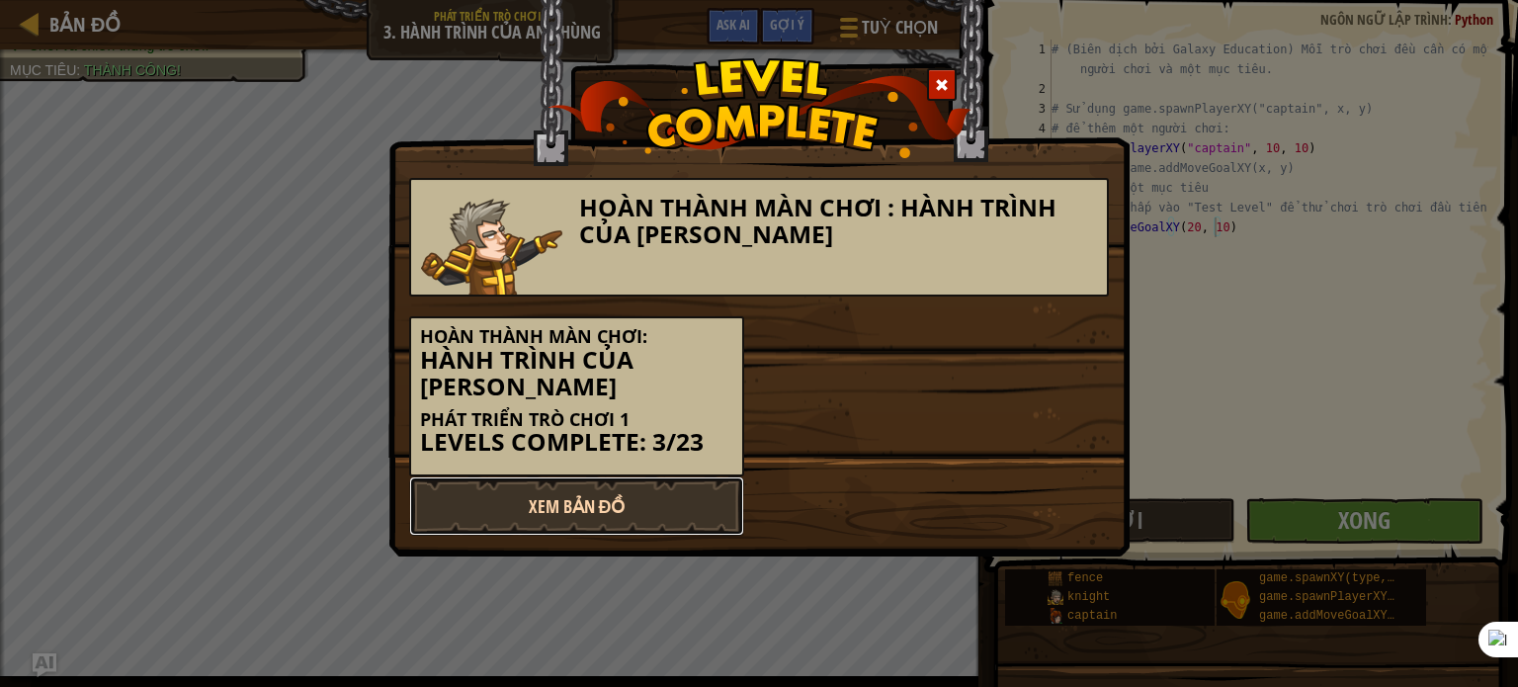
click at [676, 511] on link "Xem Bản Đồ" at bounding box center [576, 505] width 335 height 59
select select "vi"
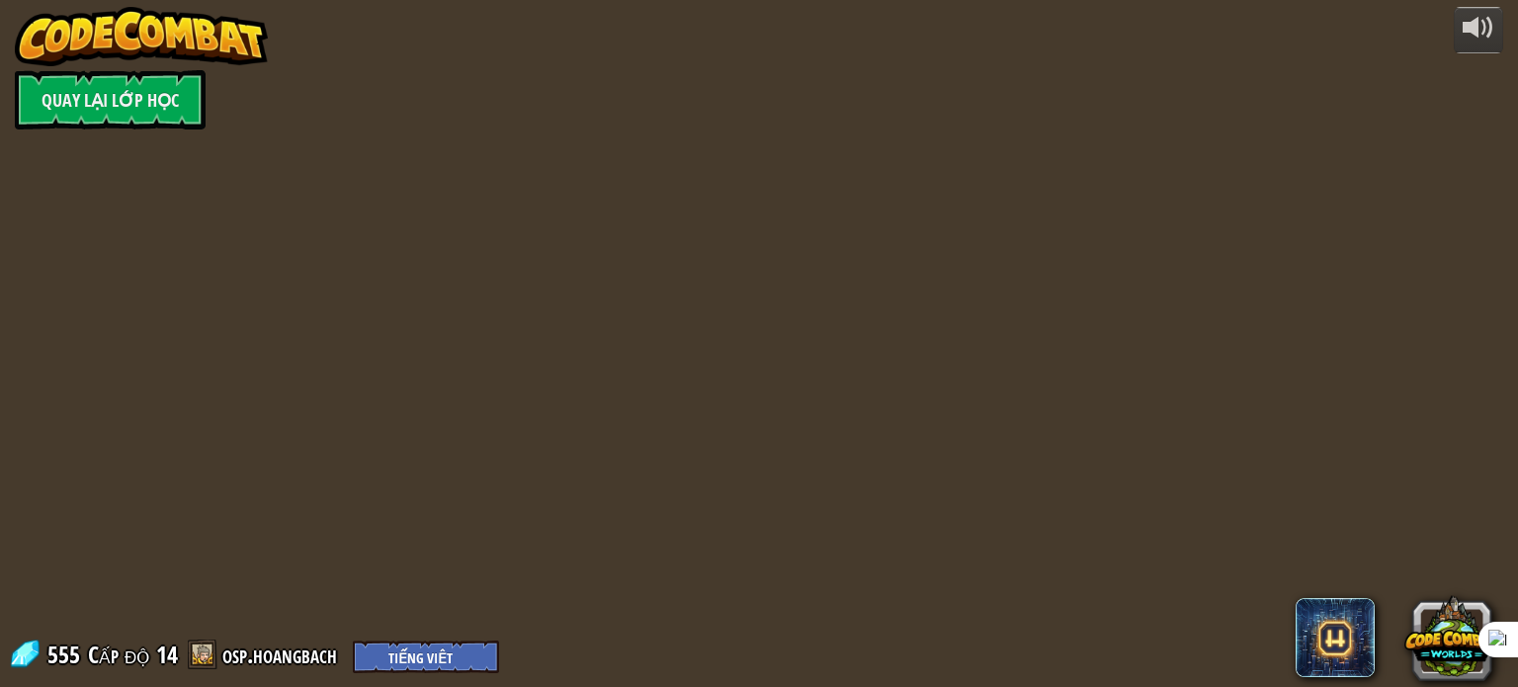
select select "vi"
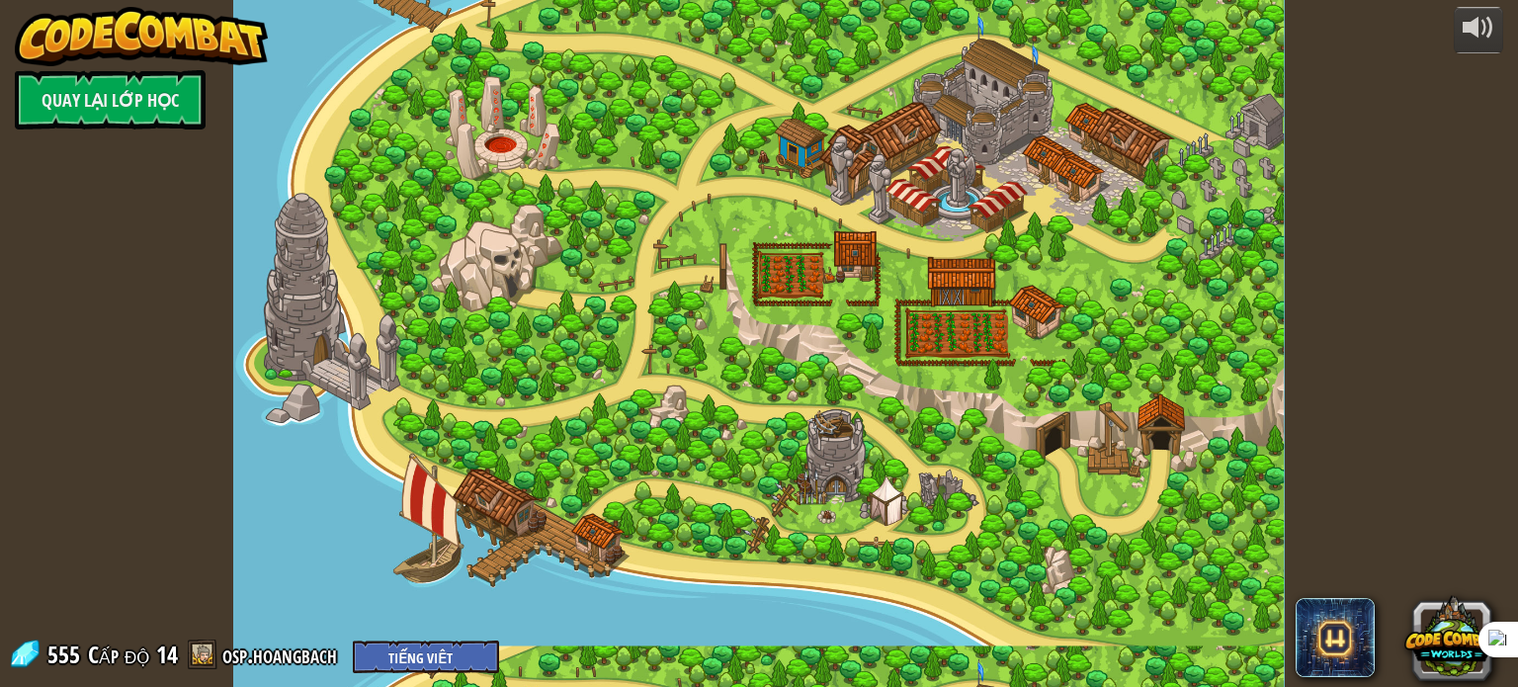
select select "vi"
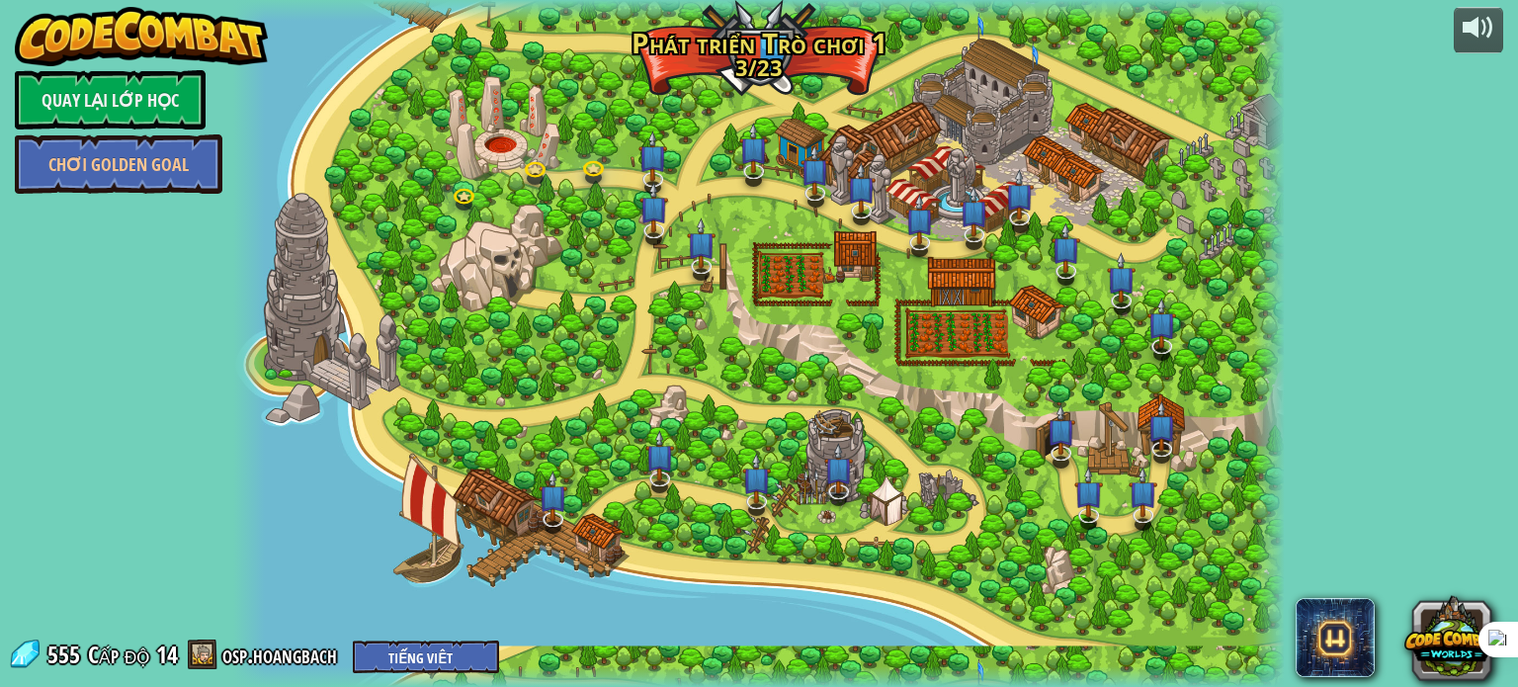
select select "vi"
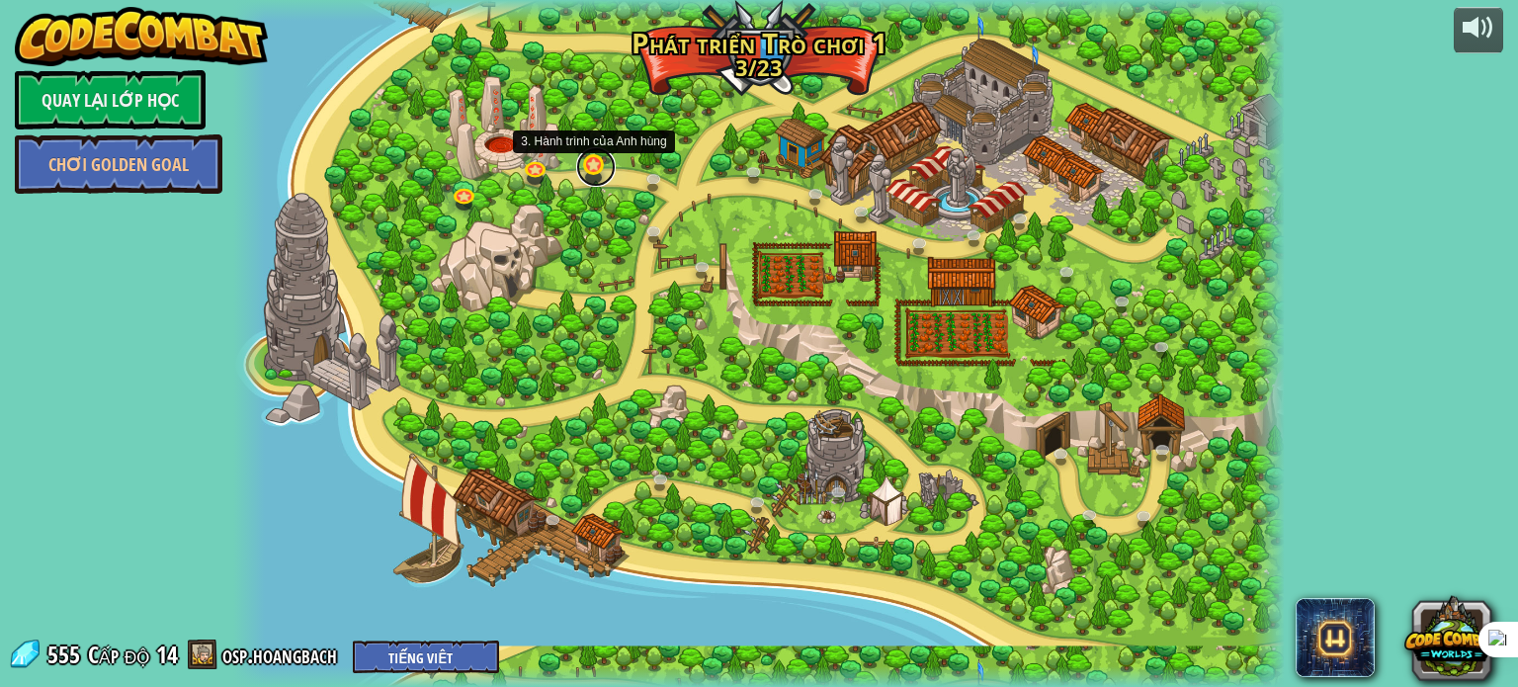
click at [594, 177] on link at bounding box center [596, 167] width 40 height 40
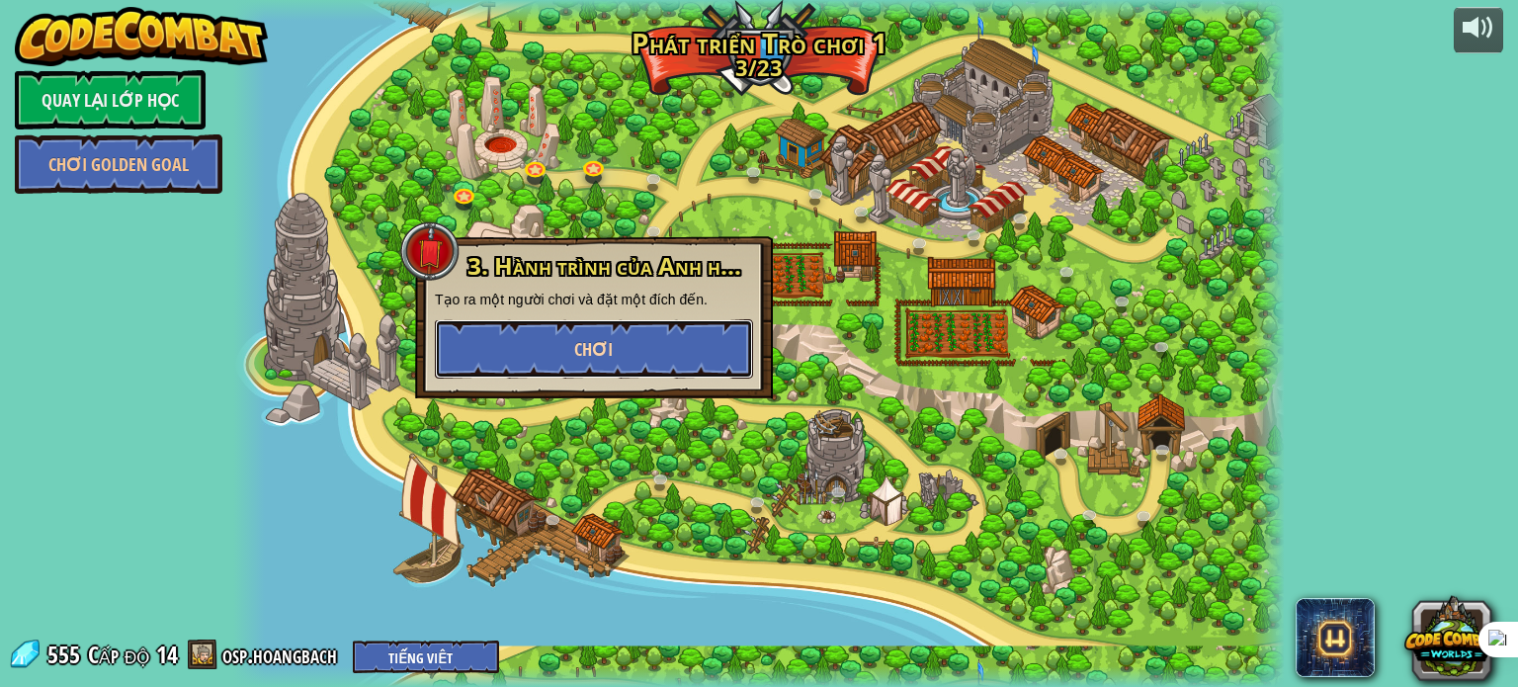
click at [631, 359] on button "Chơi" at bounding box center [594, 348] width 318 height 59
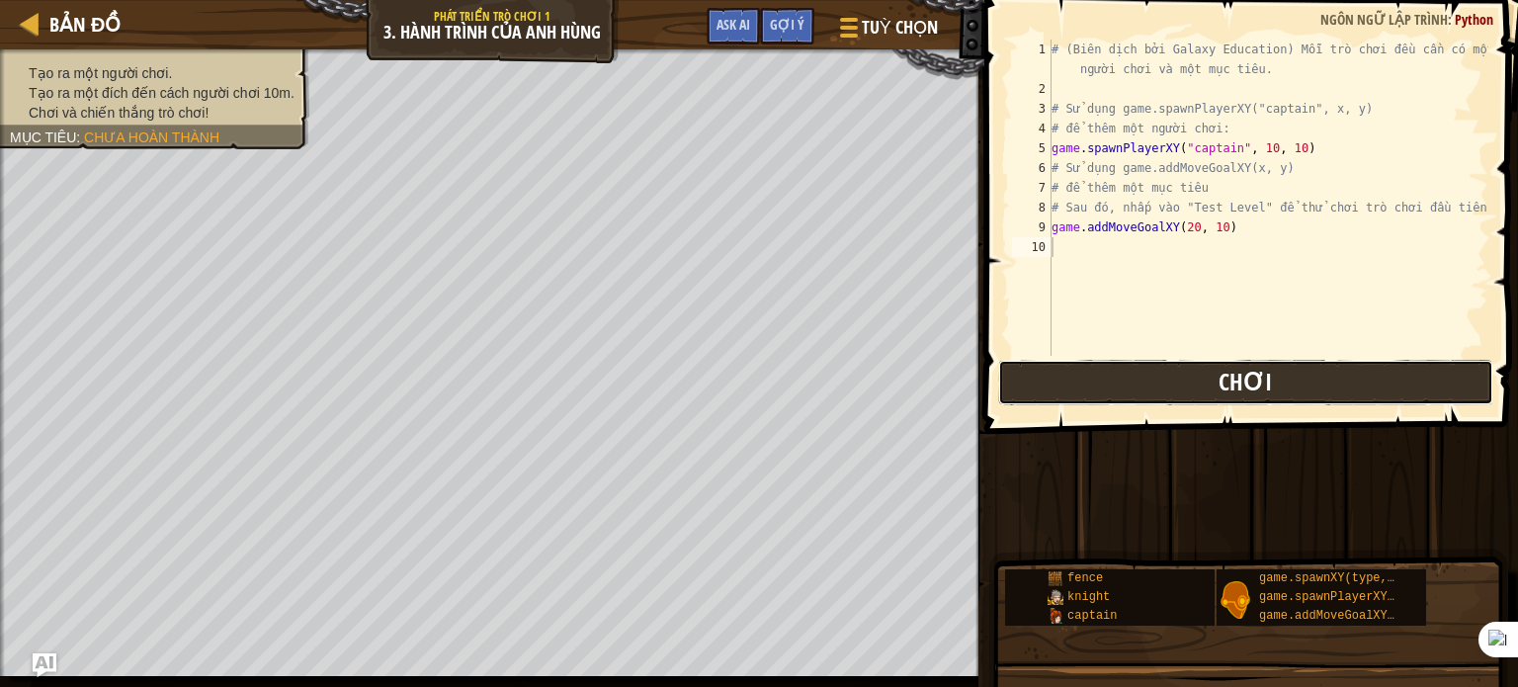
click at [1214, 383] on button "Chơi" at bounding box center [1245, 382] width 495 height 45
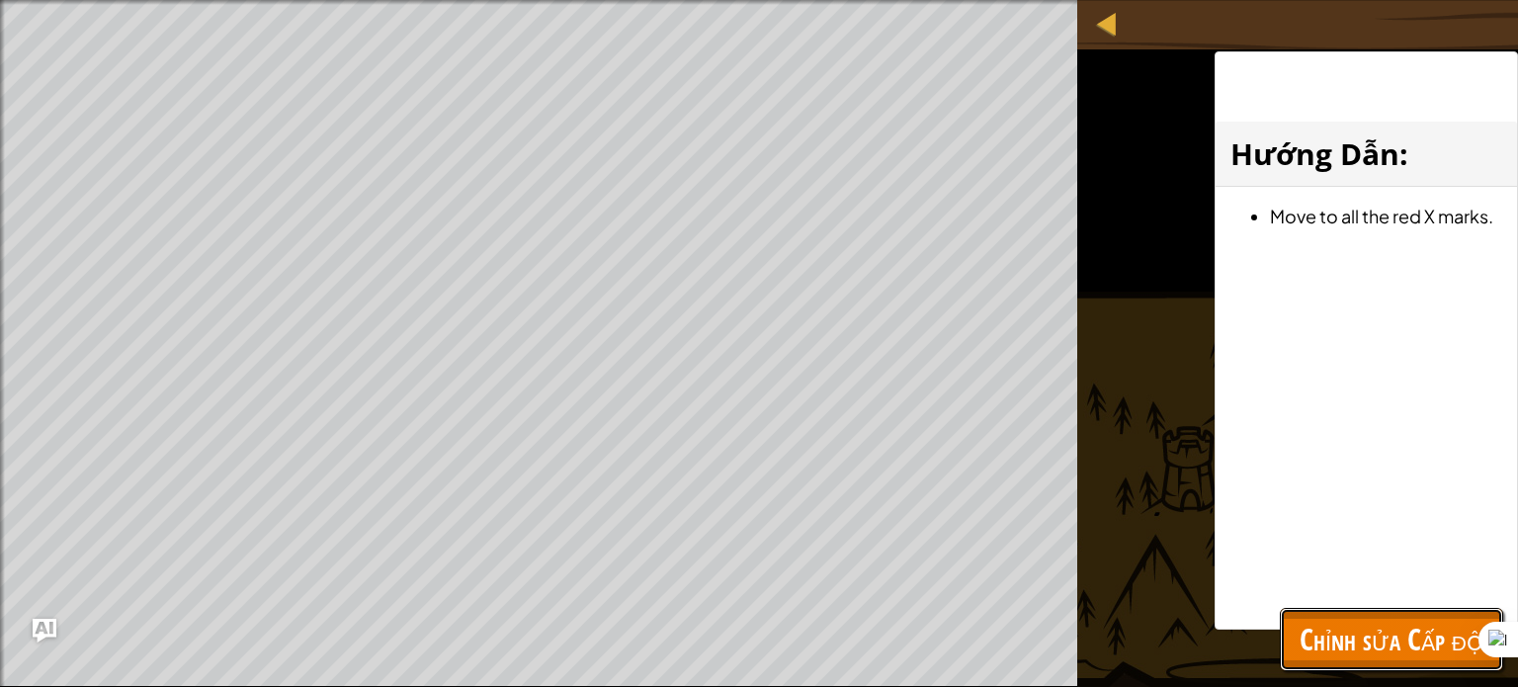
click at [1344, 651] on span "Chỉnh sửa Cấp độ" at bounding box center [1392, 639] width 184 height 41
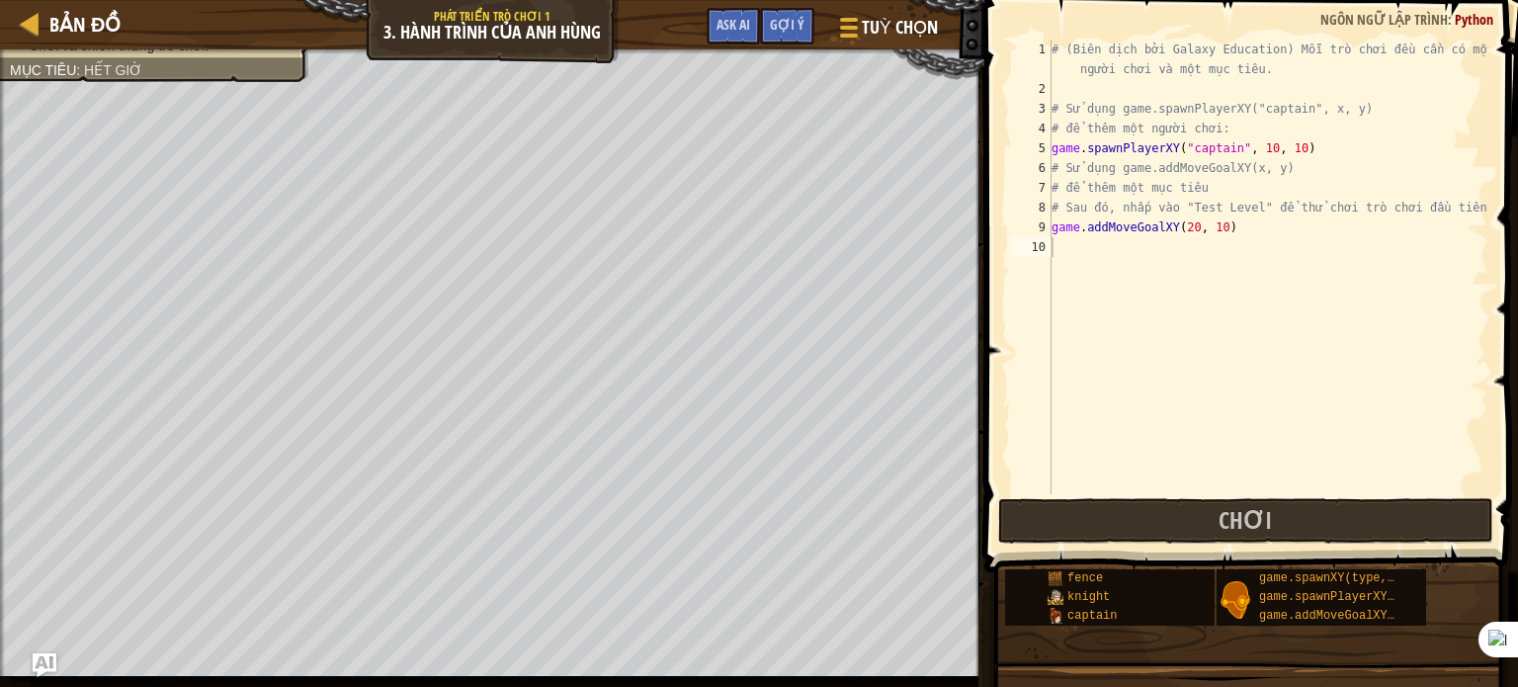
click at [1198, 497] on span at bounding box center [1253, 258] width 550 height 631
click at [1199, 520] on button "Chơi" at bounding box center [1245, 520] width 495 height 45
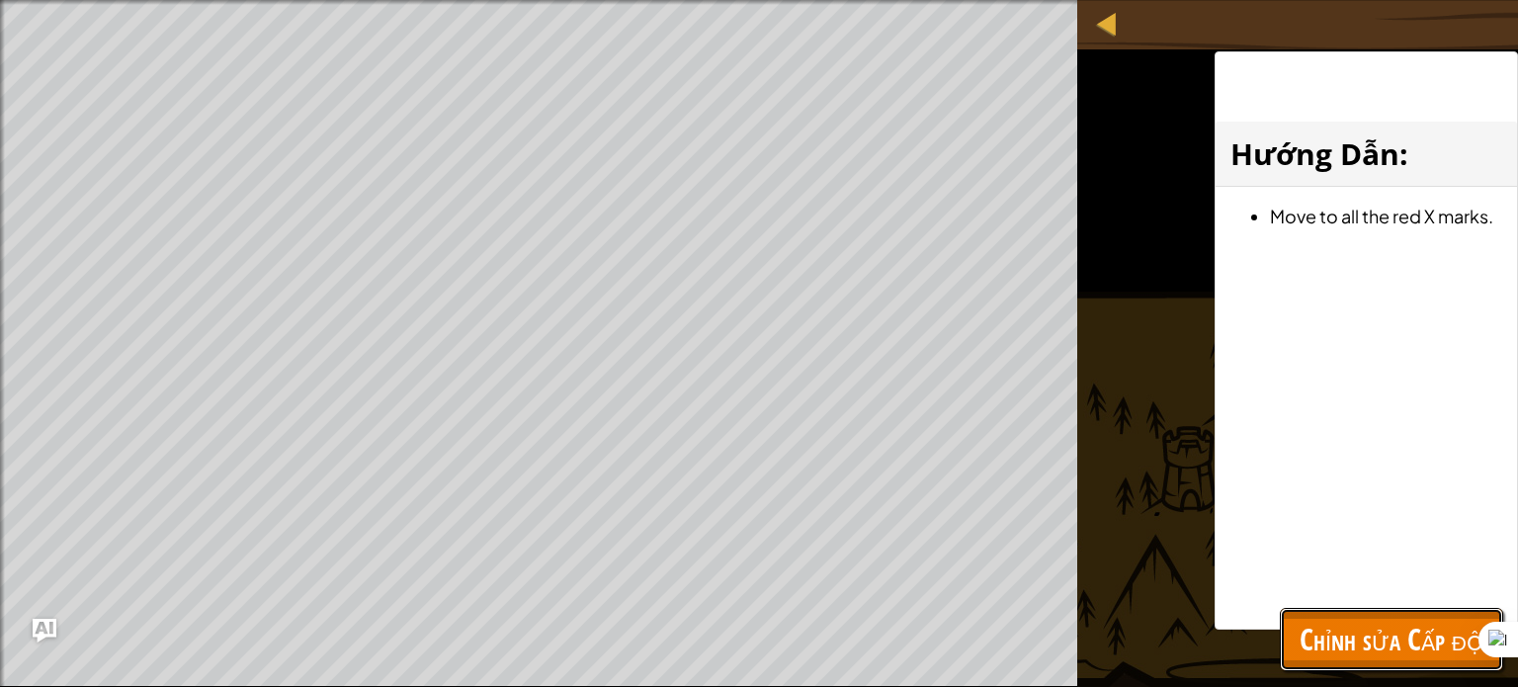
click at [1445, 636] on span "Chỉnh sửa Cấp độ" at bounding box center [1392, 639] width 184 height 41
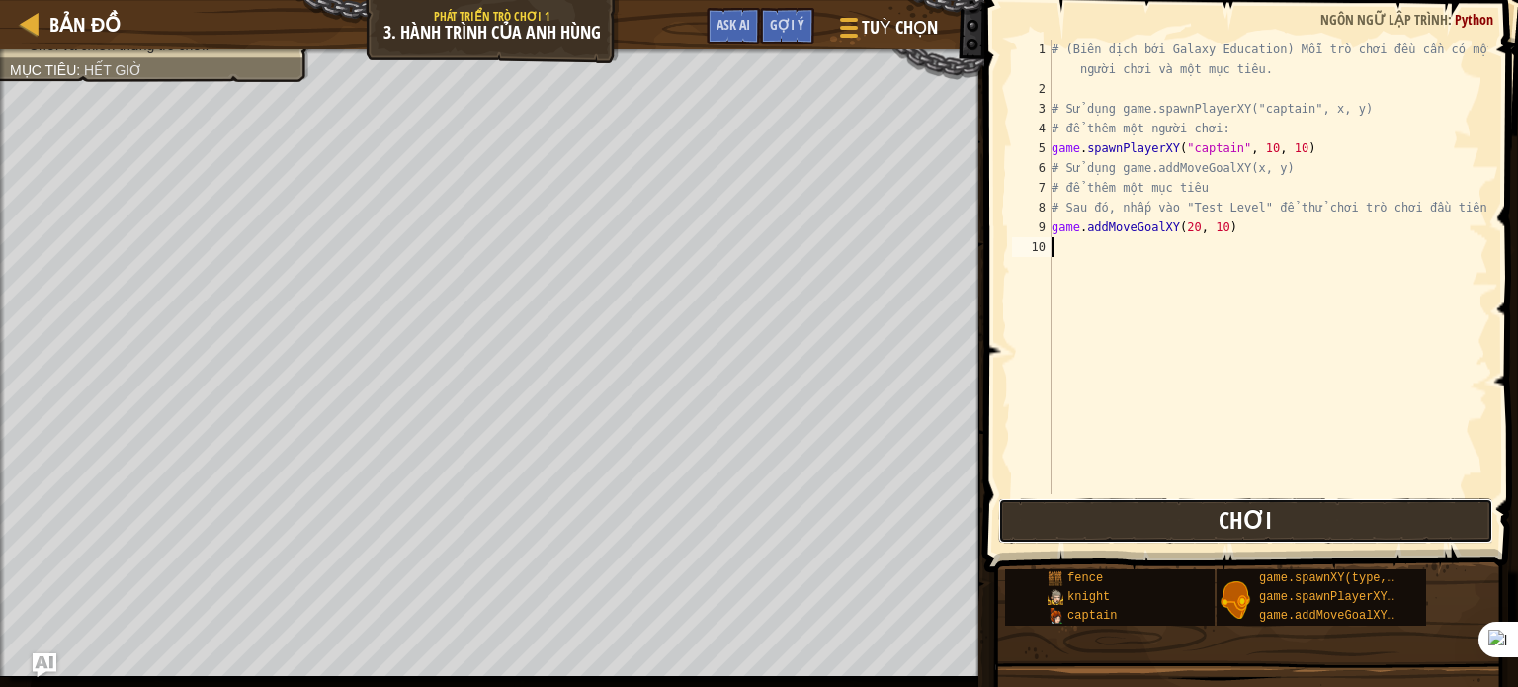
click at [1198, 513] on button "Chơi" at bounding box center [1245, 520] width 495 height 45
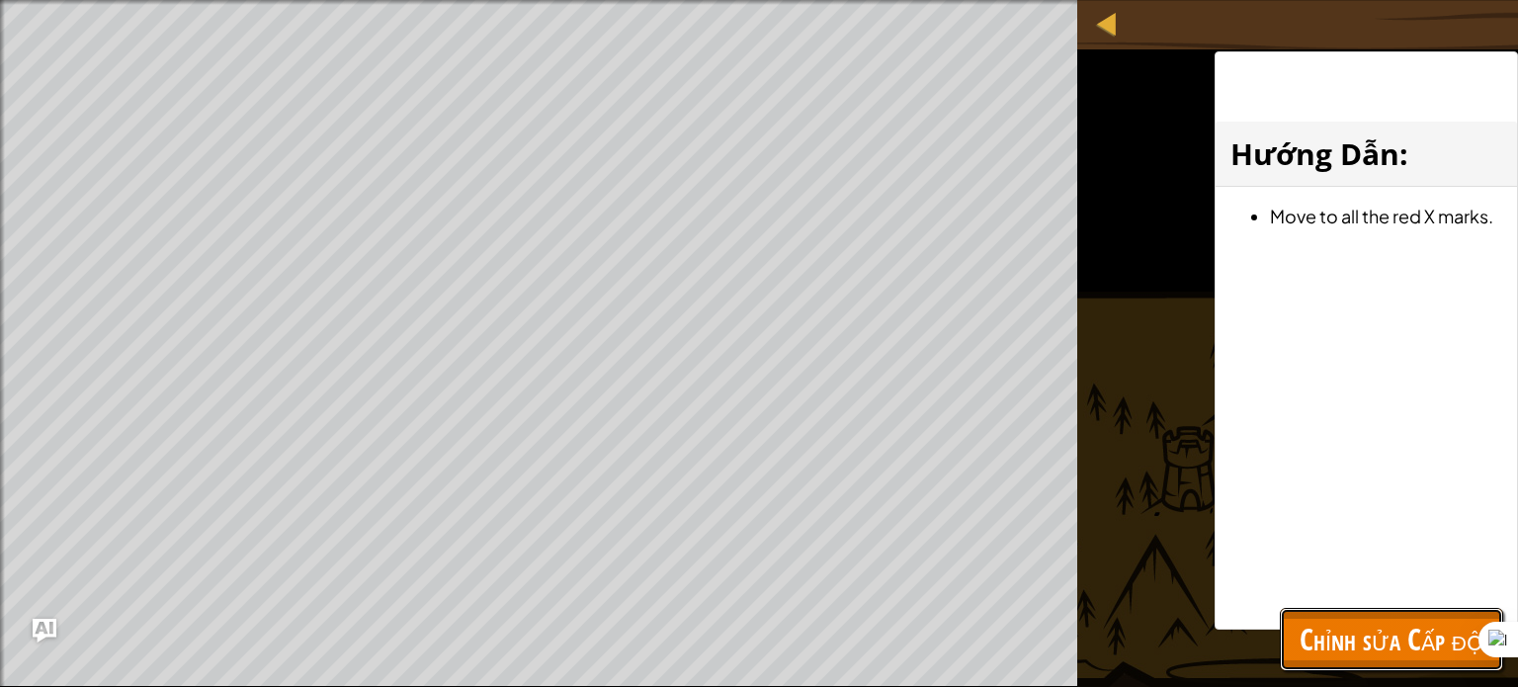
click at [1337, 619] on span "Chỉnh sửa Cấp độ" at bounding box center [1392, 639] width 184 height 41
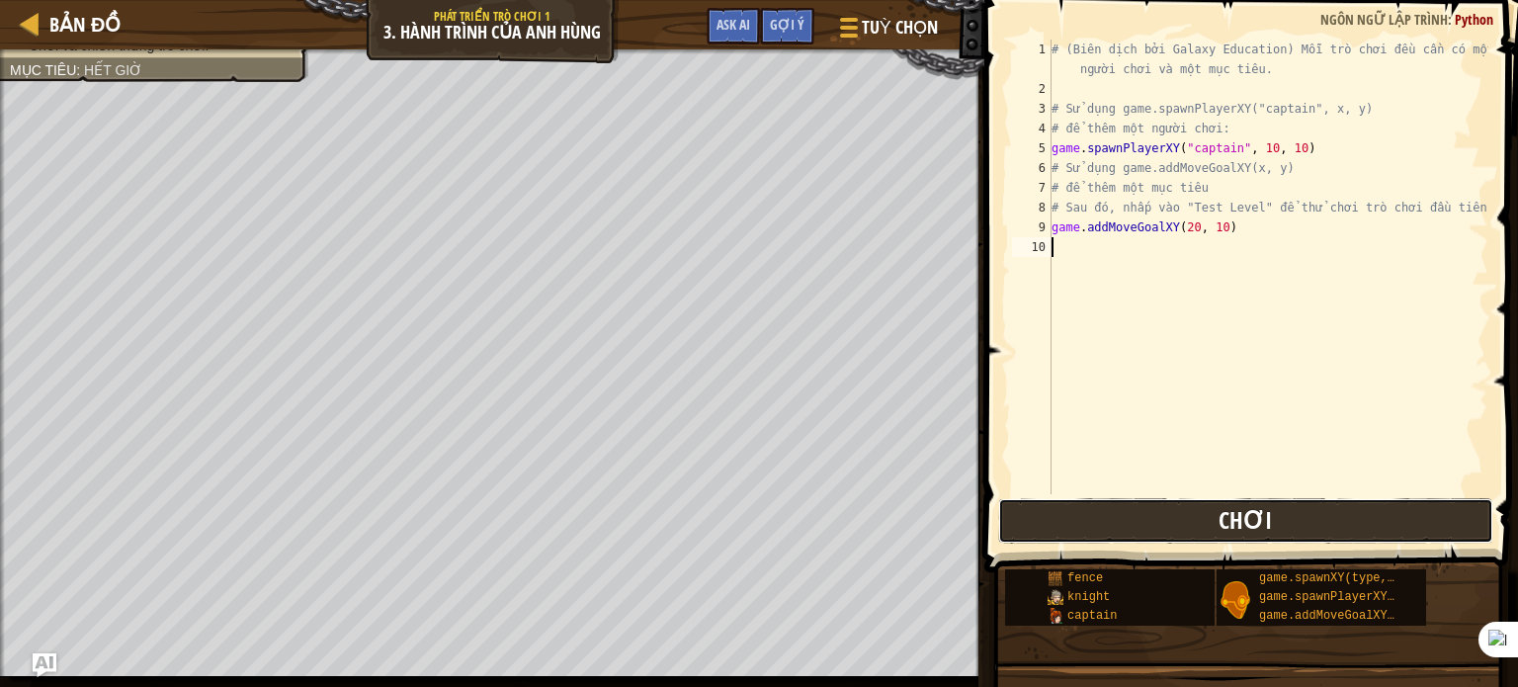
click at [1243, 529] on span "Chơi" at bounding box center [1245, 520] width 53 height 32
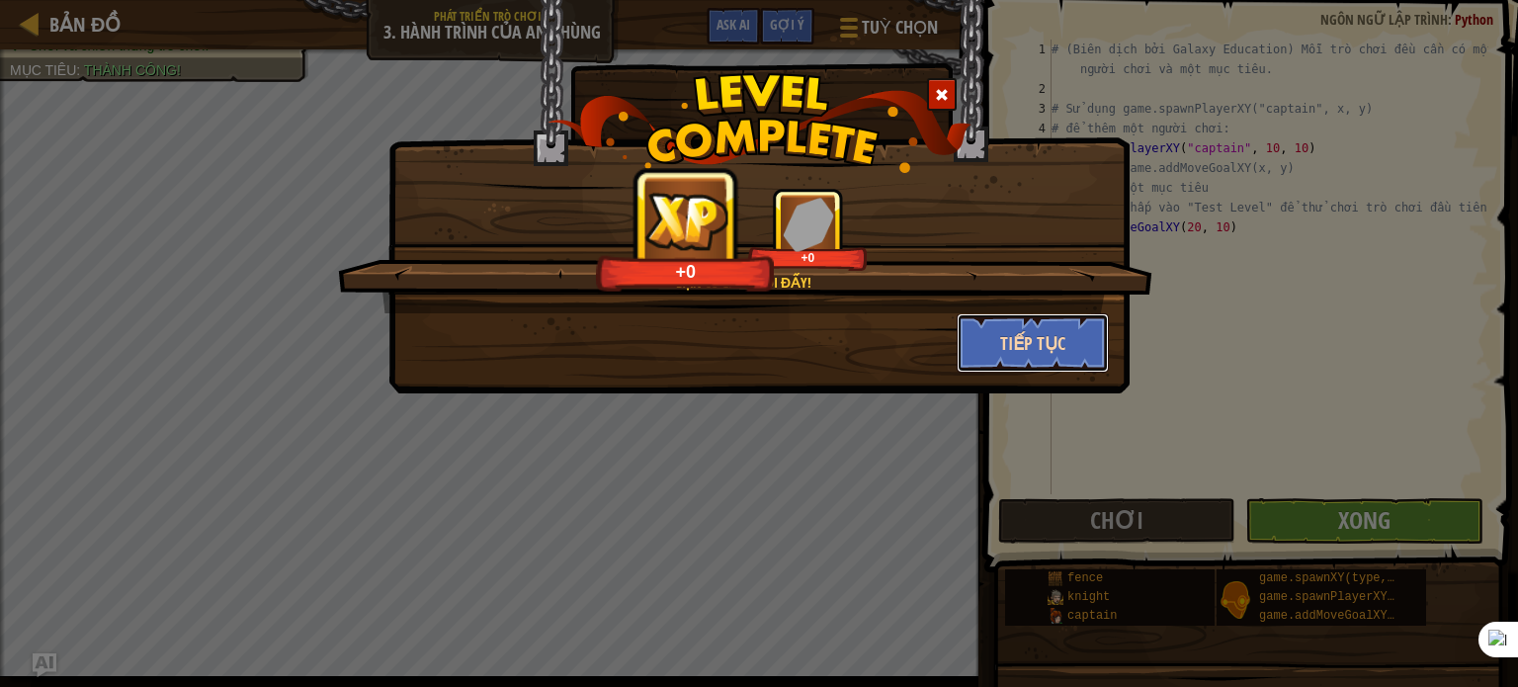
click at [1026, 350] on button "Tiếp tục" at bounding box center [1033, 342] width 153 height 59
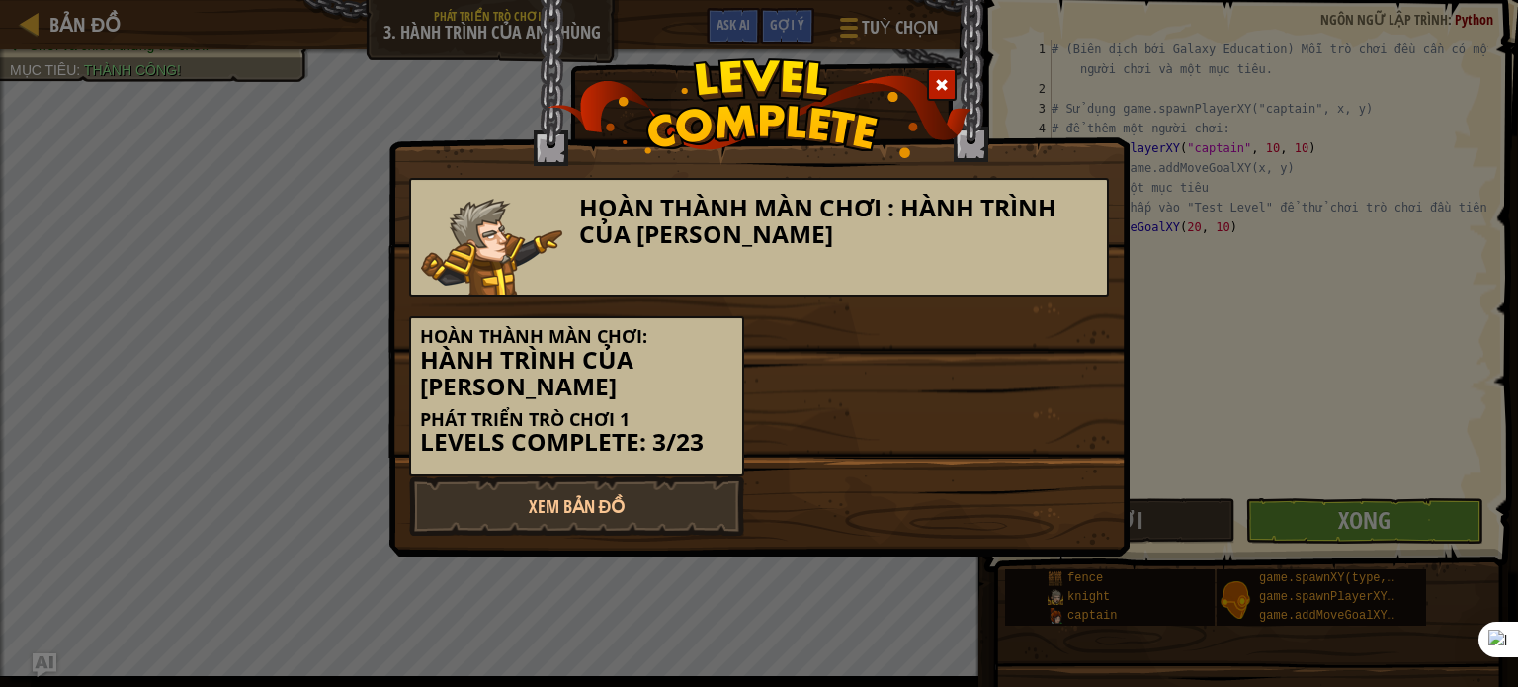
click at [833, 441] on div "Hoàn thành màn chơi: Hành trình của Anh hùng Phát triển trò chơi 1 Levels Compl…" at bounding box center [758, 387] width 729 height 180
click at [832, 441] on div "Hoàn thành màn chơi: Hành trình của Anh hùng Phát triển trò chơi 1 Levels Compl…" at bounding box center [758, 387] width 729 height 180
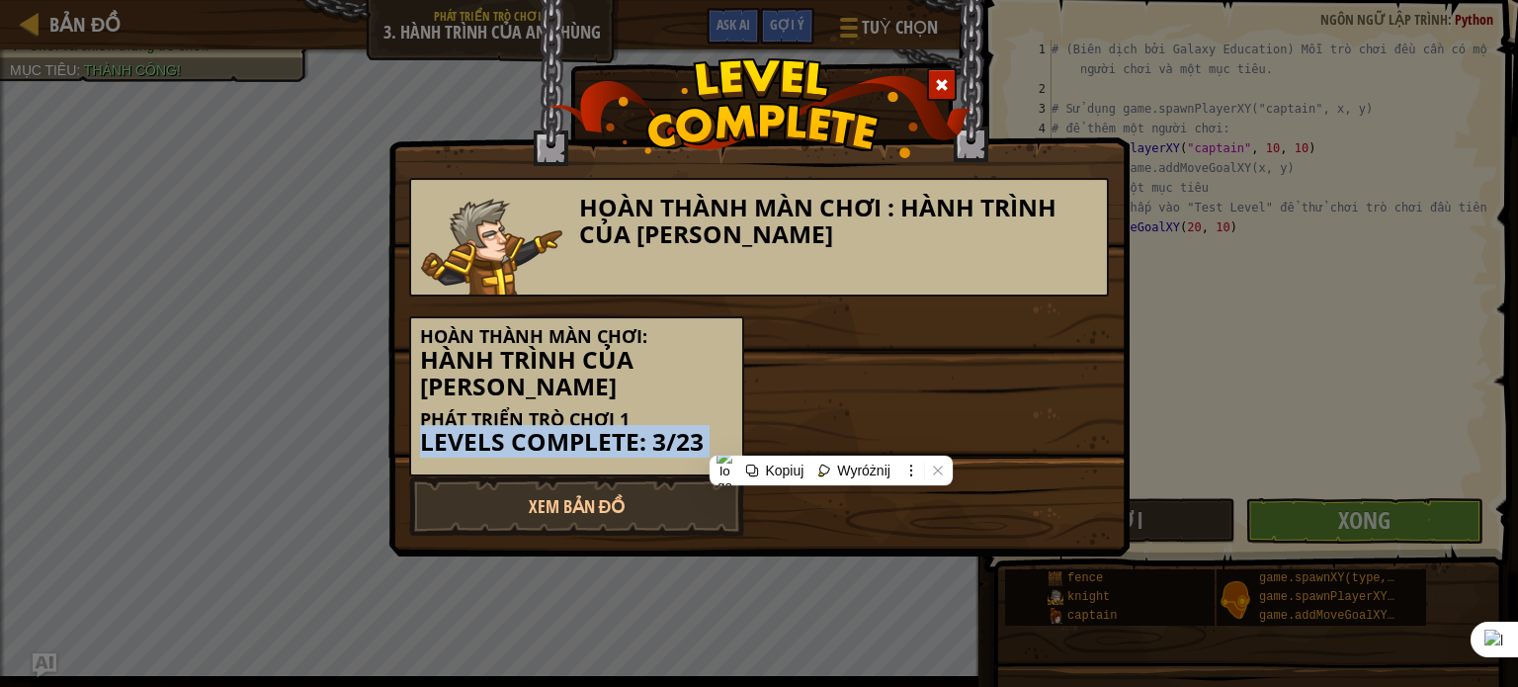
click at [832, 441] on div "Hoàn thành màn chơi: Hành trình của Anh hùng Phát triển trò chơi 1 Levels Compl…" at bounding box center [758, 387] width 729 height 180
click at [650, 506] on link "Xem Bản Đồ" at bounding box center [576, 505] width 335 height 59
select select "vi"
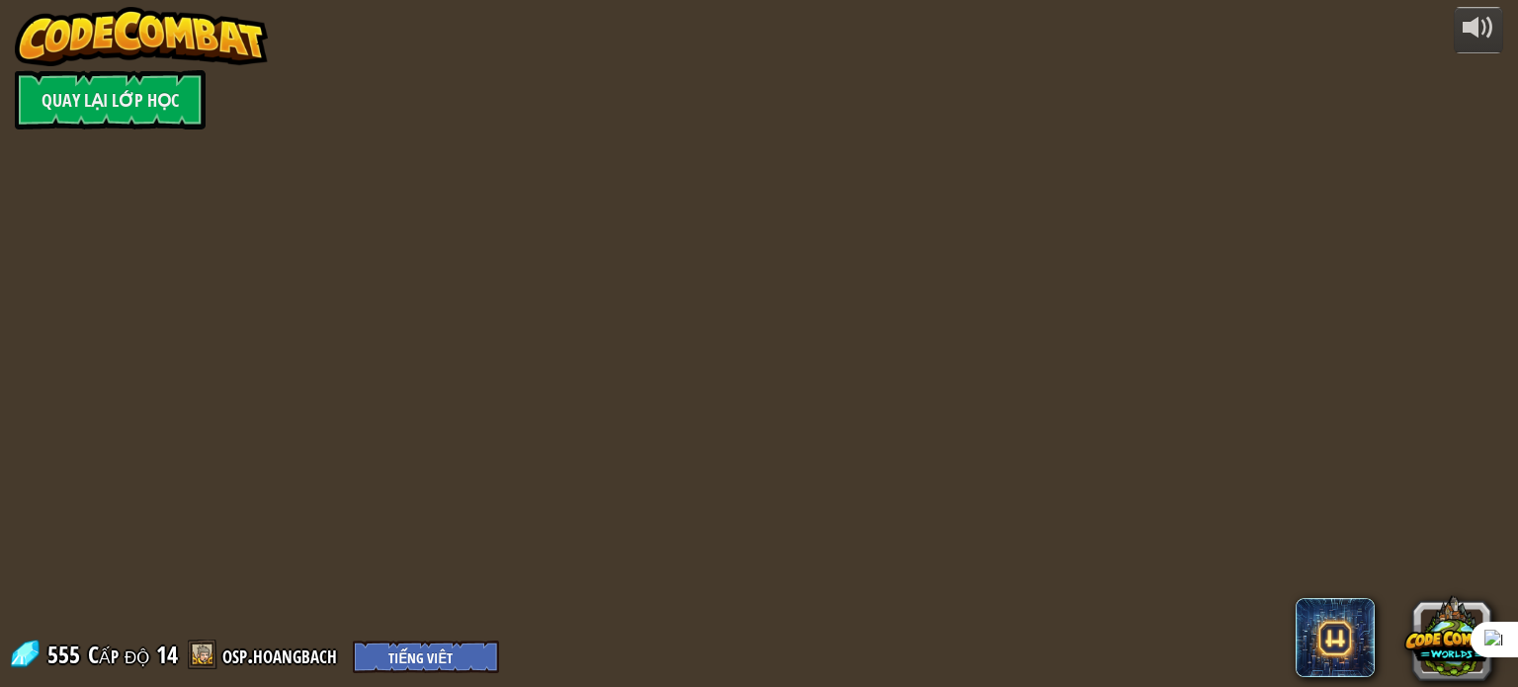
select select "vi"
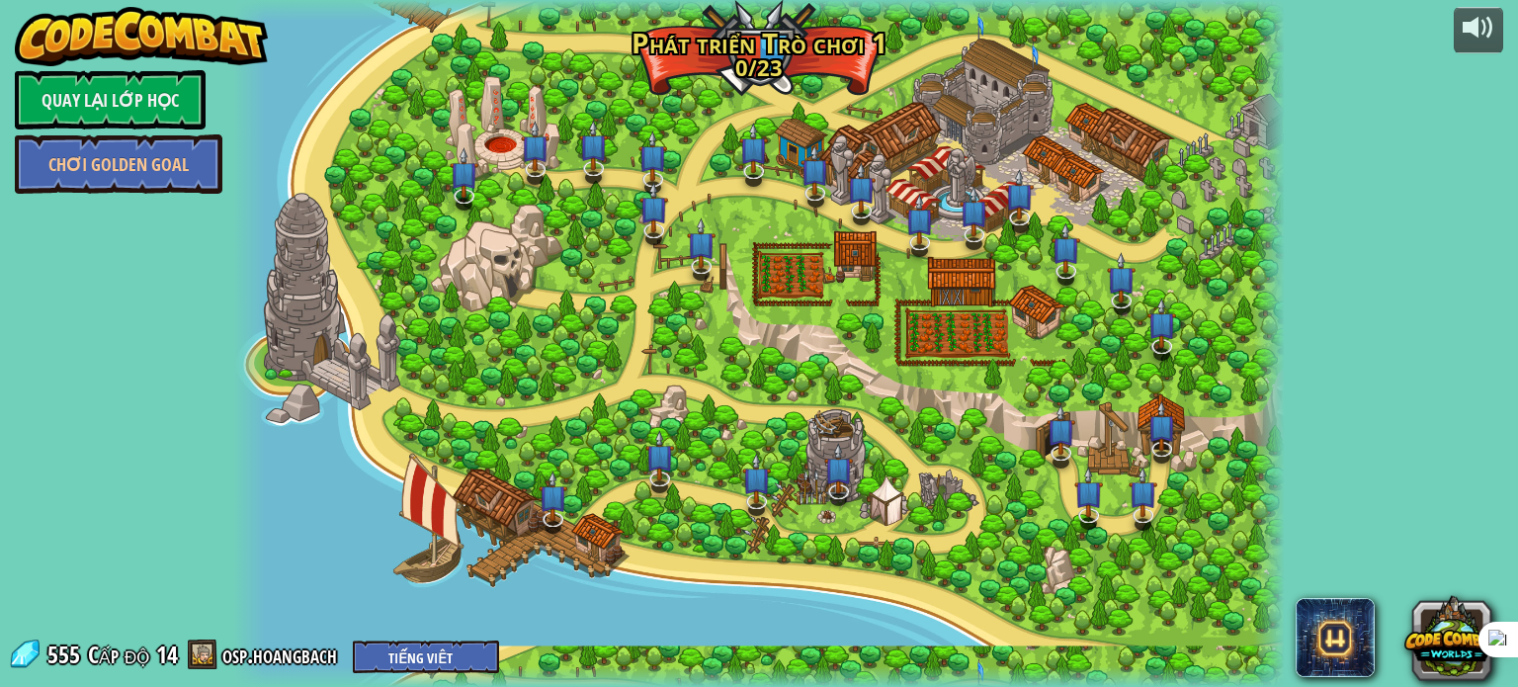
select select "vi"
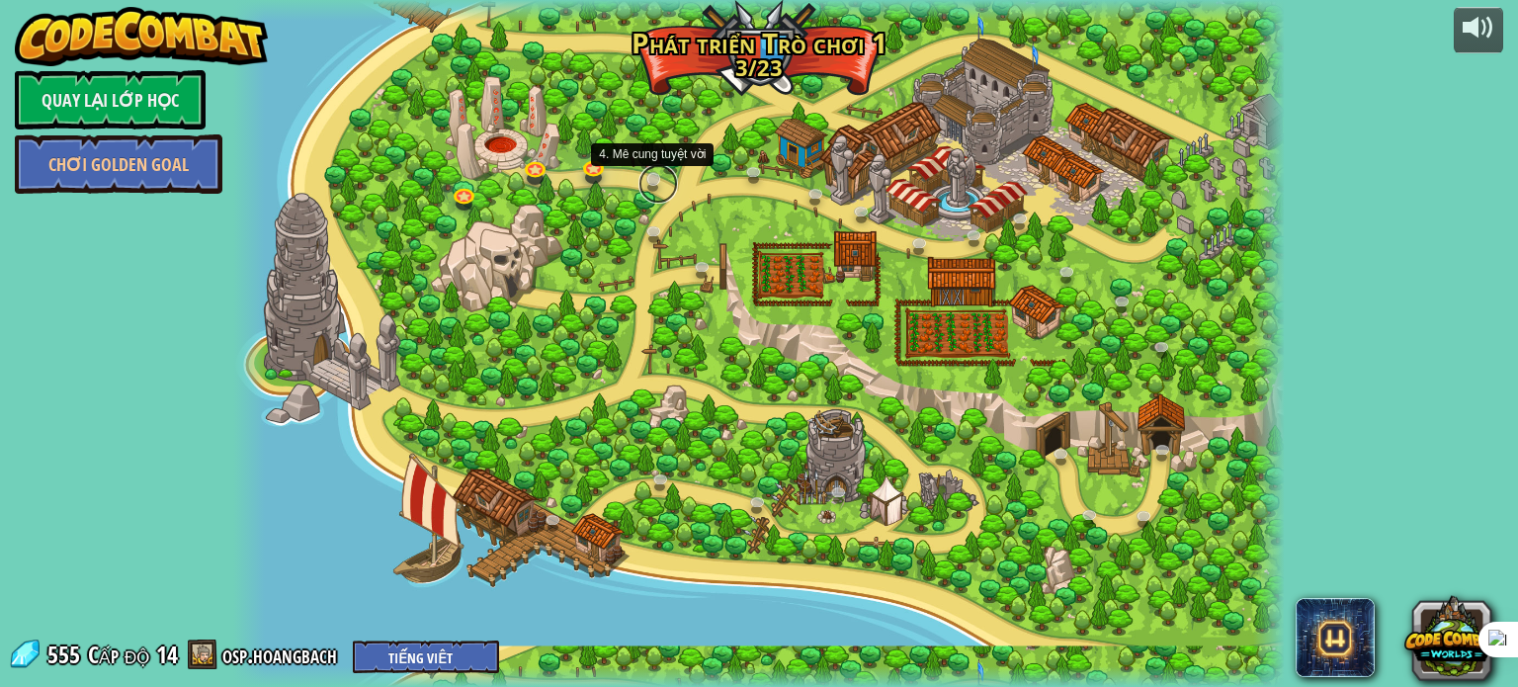
click at [649, 174] on link at bounding box center [658, 184] width 40 height 40
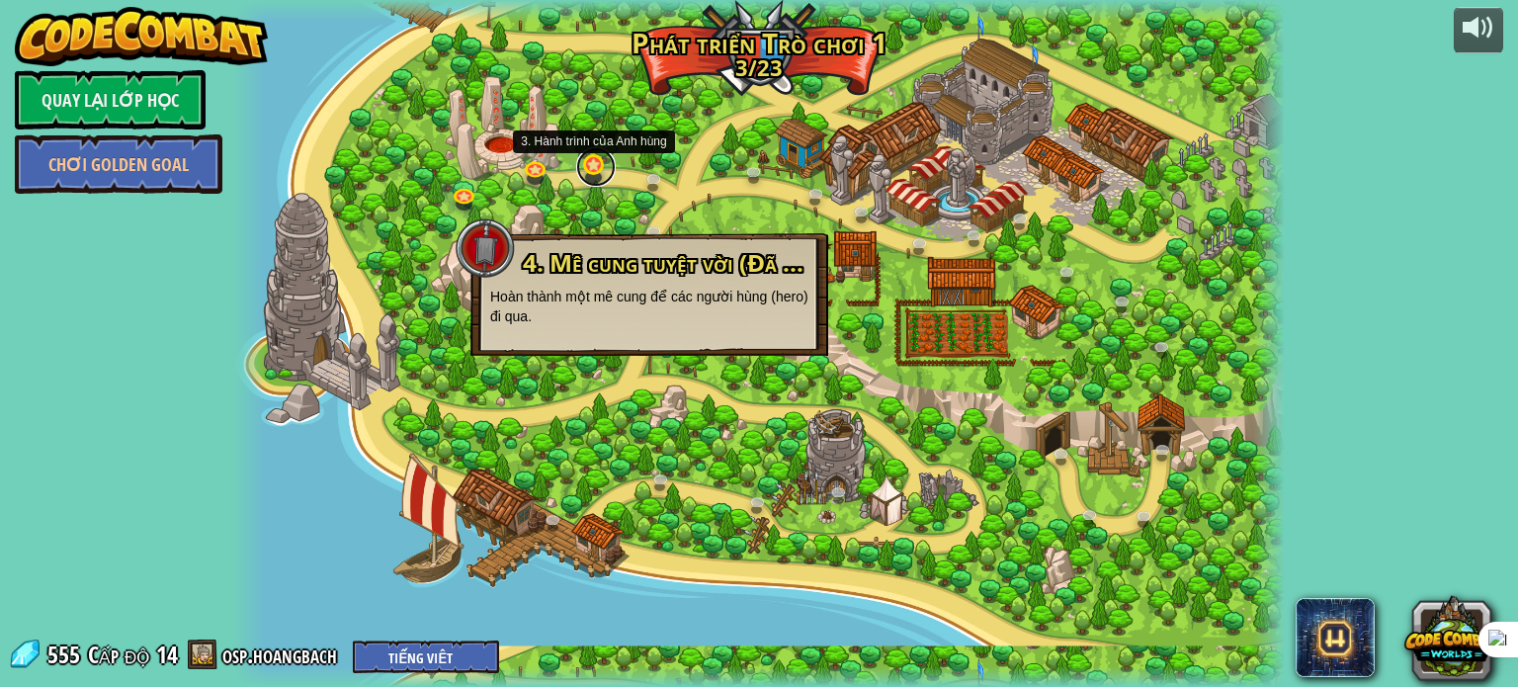
click at [600, 169] on link at bounding box center [596, 167] width 40 height 40
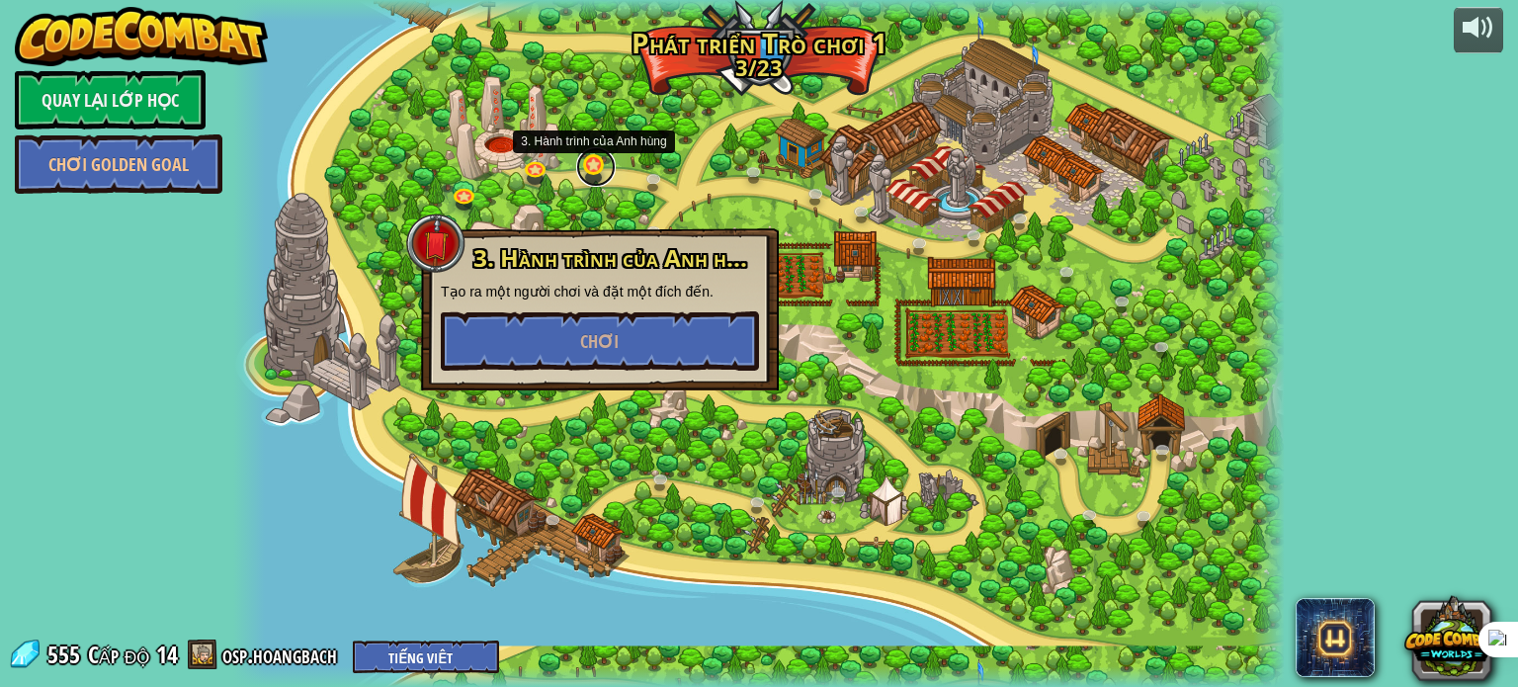
click at [599, 172] on link at bounding box center [596, 167] width 40 height 40
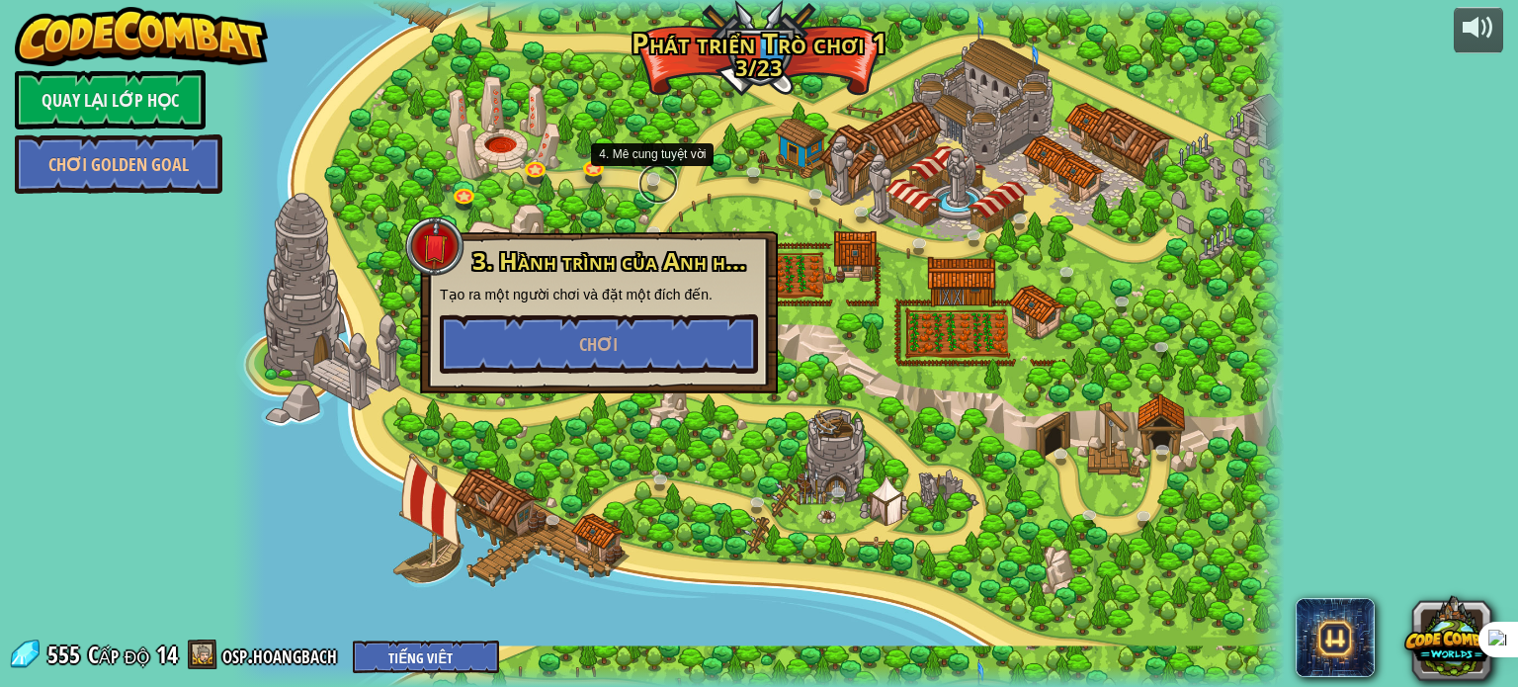
click at [655, 176] on link at bounding box center [658, 184] width 40 height 40
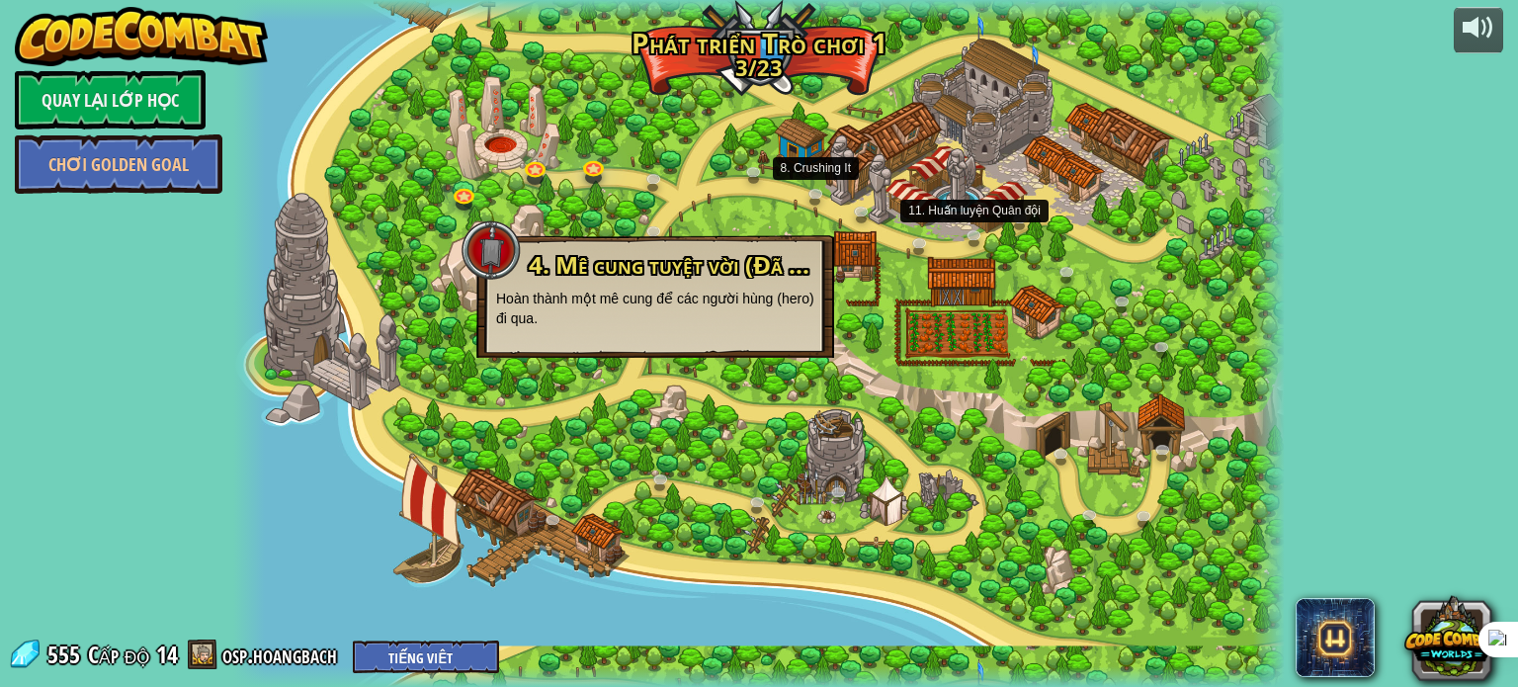
click at [1024, 236] on div "3. Hành trình của Anh hùng Tạo ra một người chơi và đặt một đích đến. Chơi 2. C…" at bounding box center [758, 343] width 1051 height 687
click at [539, 182] on link at bounding box center [538, 168] width 40 height 40
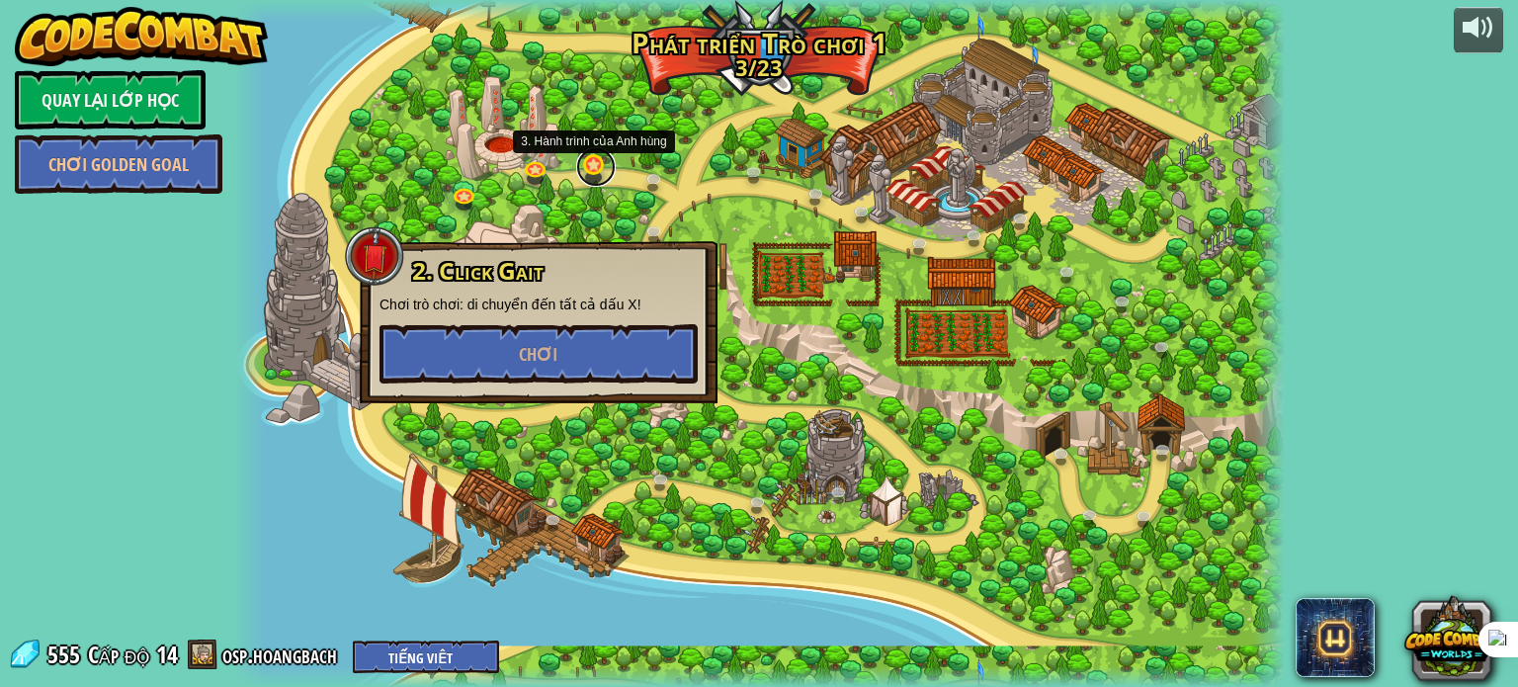
click at [589, 164] on link at bounding box center [596, 167] width 40 height 40
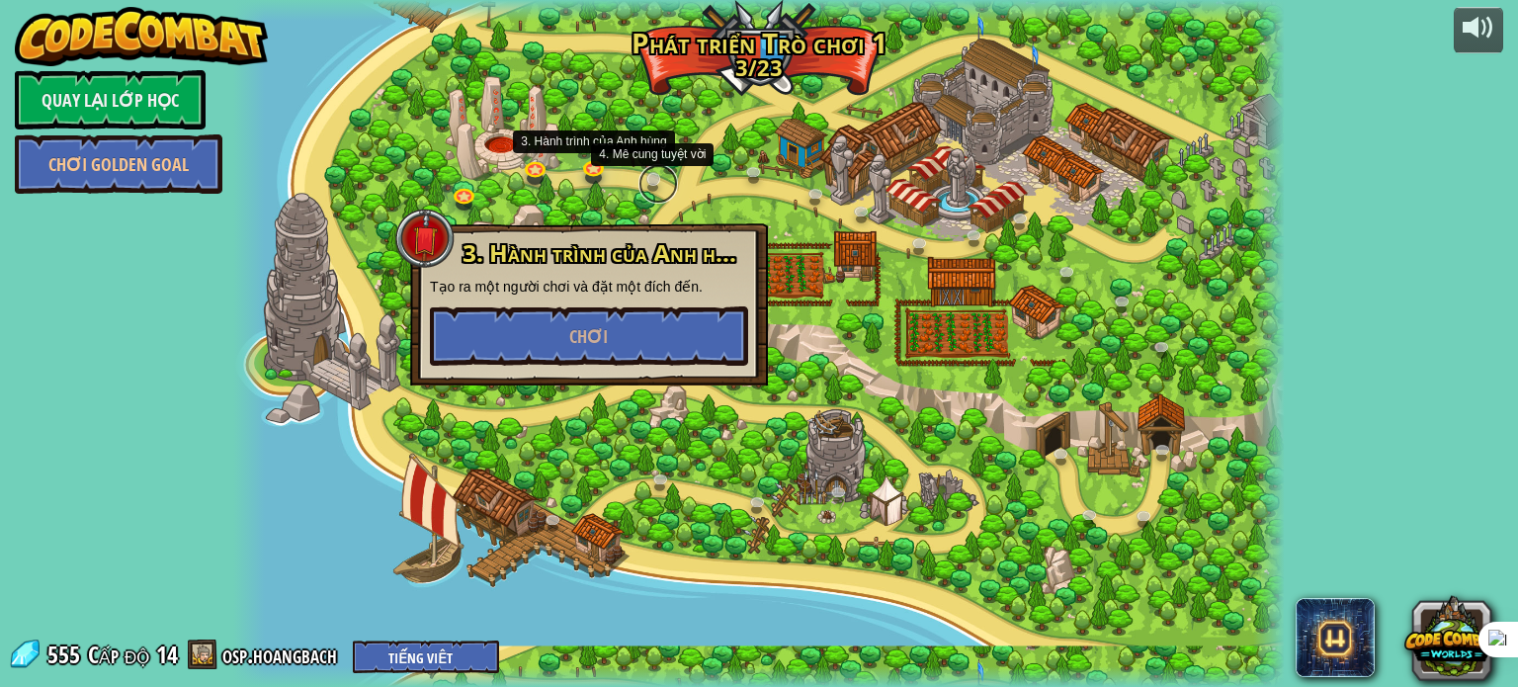
click at [651, 181] on link at bounding box center [658, 184] width 40 height 40
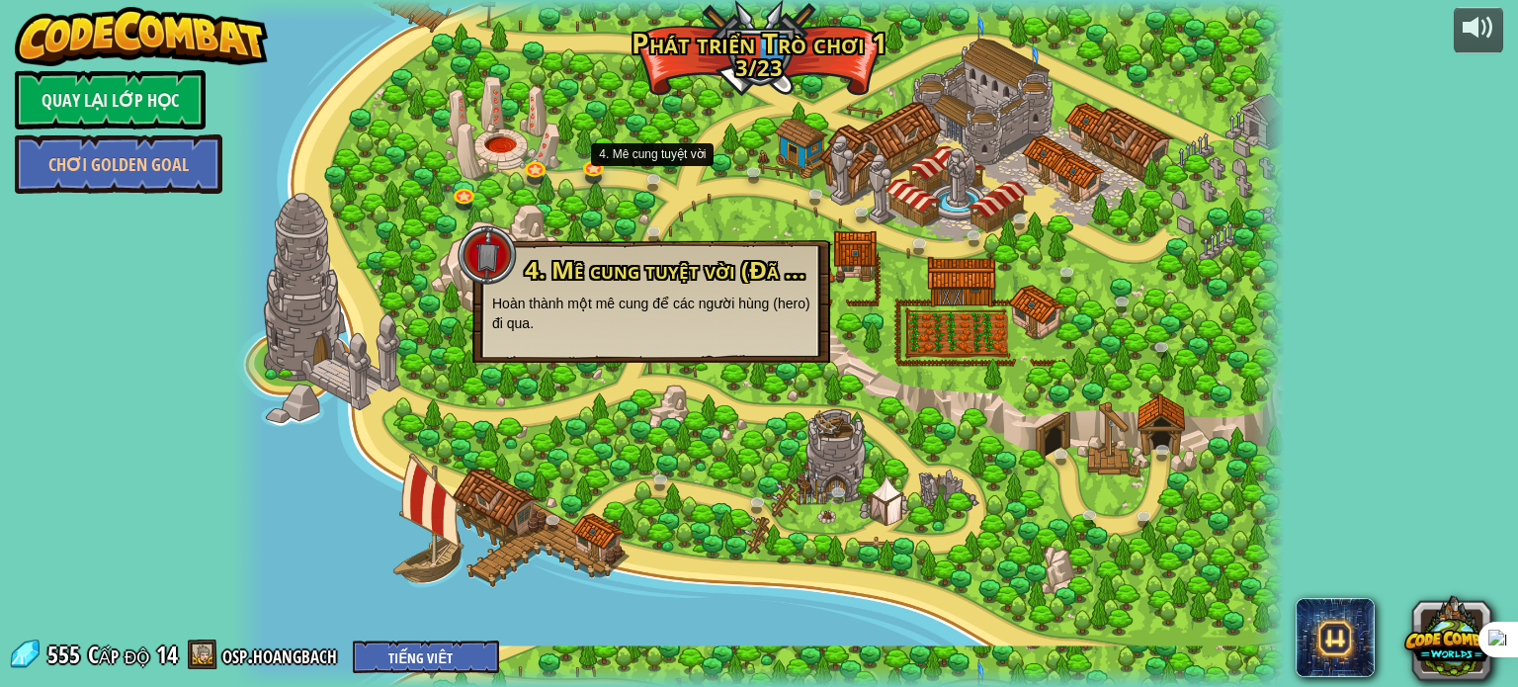
click at [680, 308] on p "Hoàn thành một mê cung để các người hùng (hero) đi qua." at bounding box center [651, 314] width 318 height 40
click at [682, 319] on p "Hoàn thành một mê cung để các người hùng (hero) đi qua." at bounding box center [651, 314] width 318 height 40
click at [683, 319] on p "Hoàn thành một mê cung để các người hùng (hero) đi qua." at bounding box center [651, 314] width 318 height 40
drag, startPoint x: 873, startPoint y: 71, endPoint x: 843, endPoint y: 23, distance: 56.8
click at [845, 24] on div at bounding box center [758, 343] width 1051 height 687
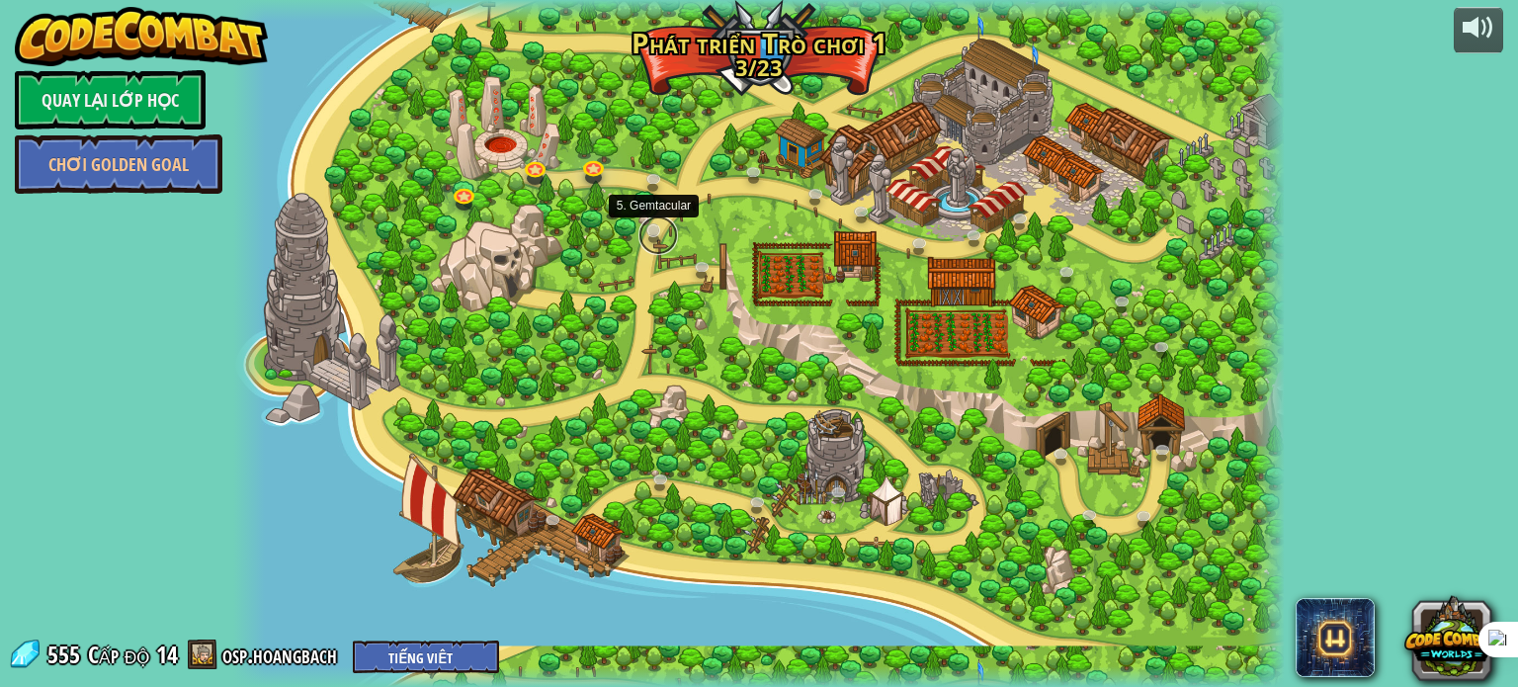
click at [660, 223] on link at bounding box center [658, 235] width 40 height 40
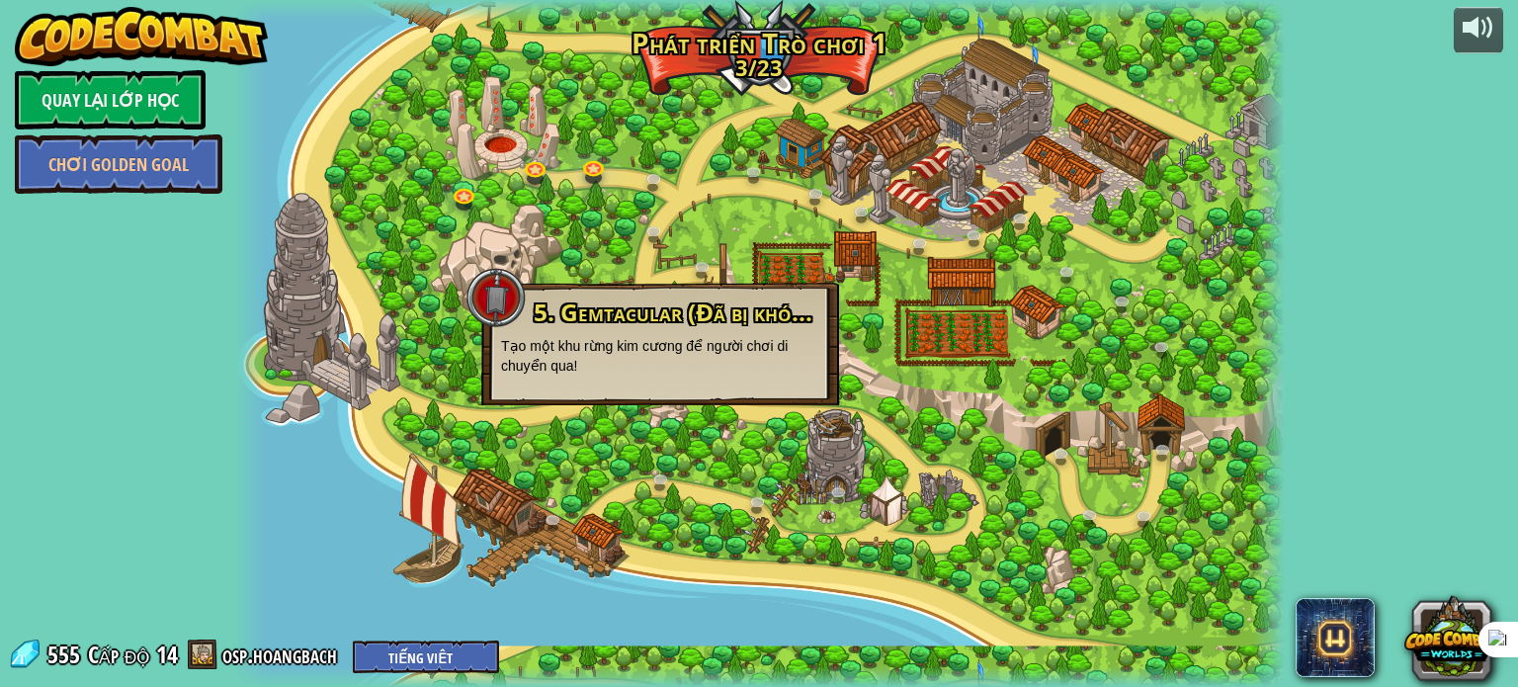
click at [639, 168] on div at bounding box center [758, 343] width 1051 height 687
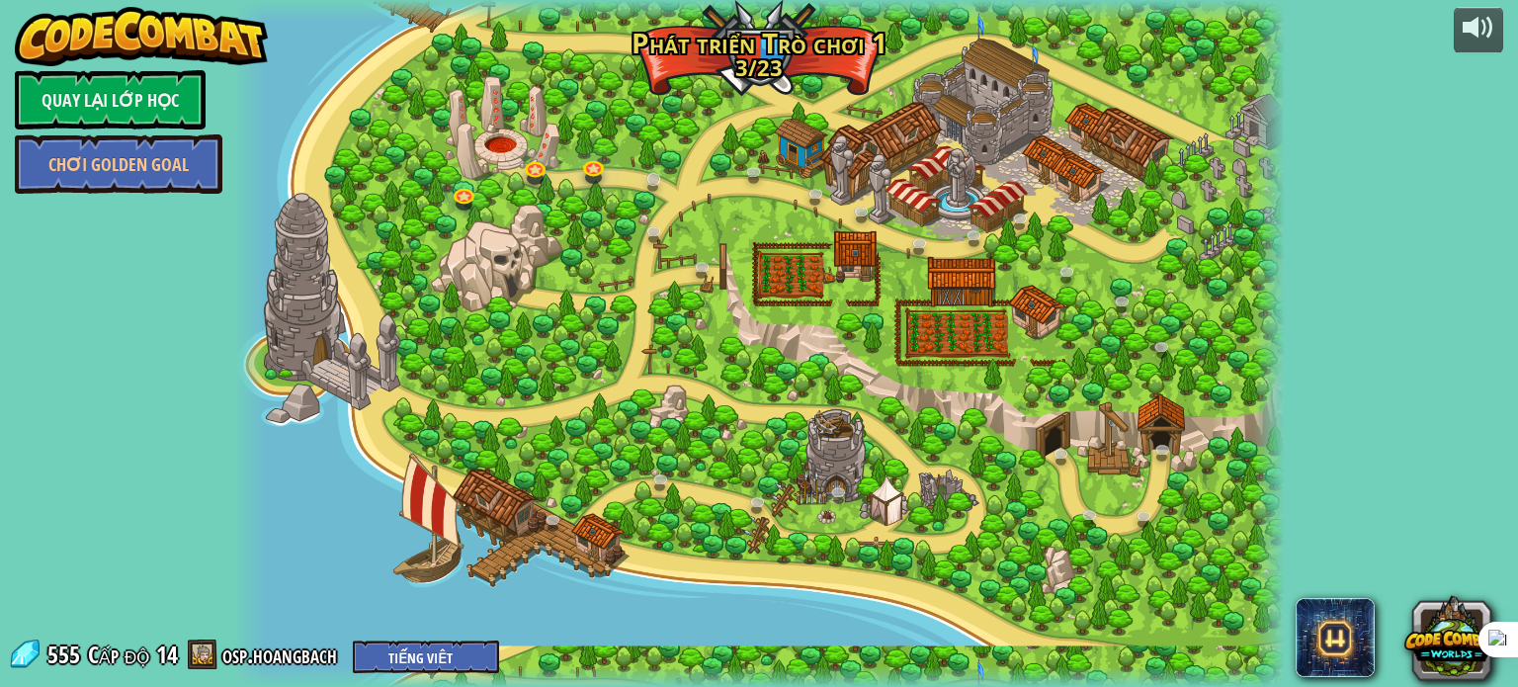
click at [648, 168] on div at bounding box center [758, 343] width 1051 height 687
click at [652, 177] on link at bounding box center [658, 184] width 40 height 40
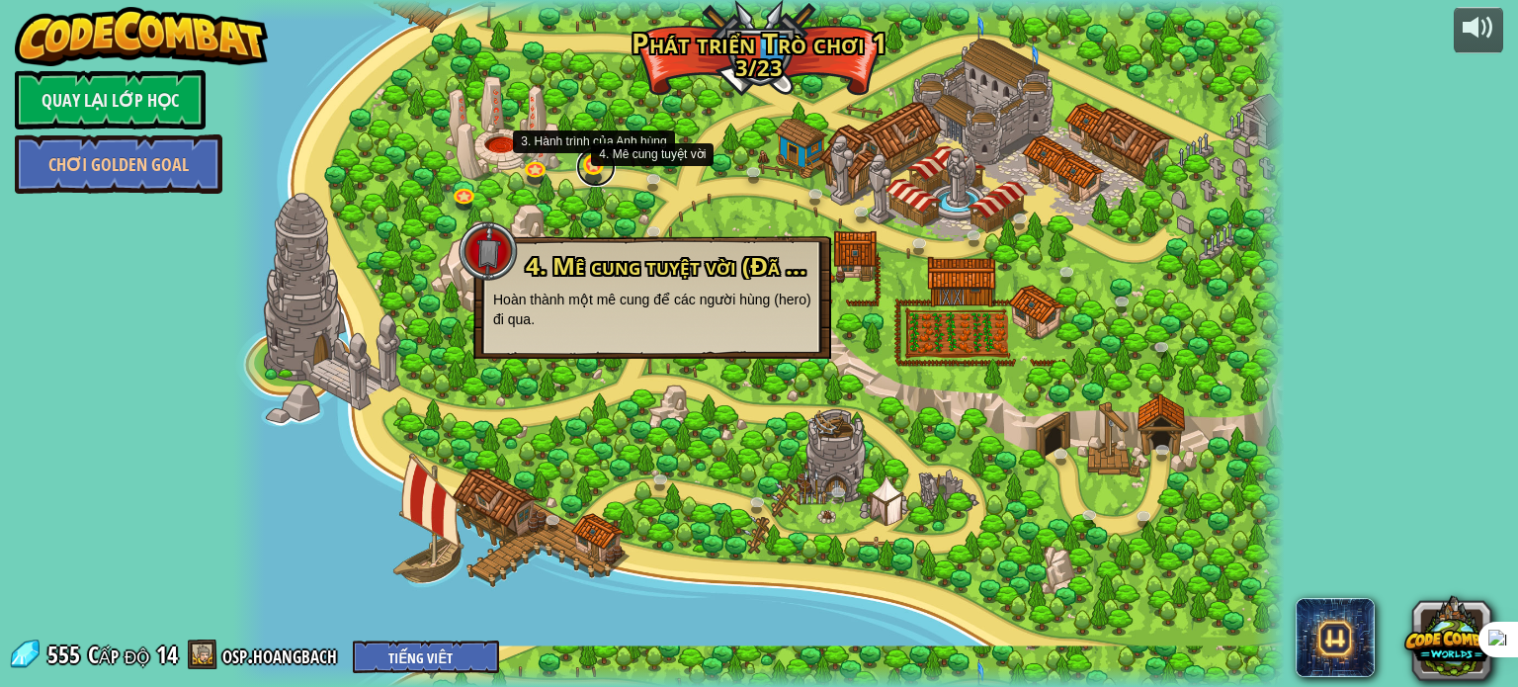
click at [590, 170] on link at bounding box center [596, 167] width 40 height 40
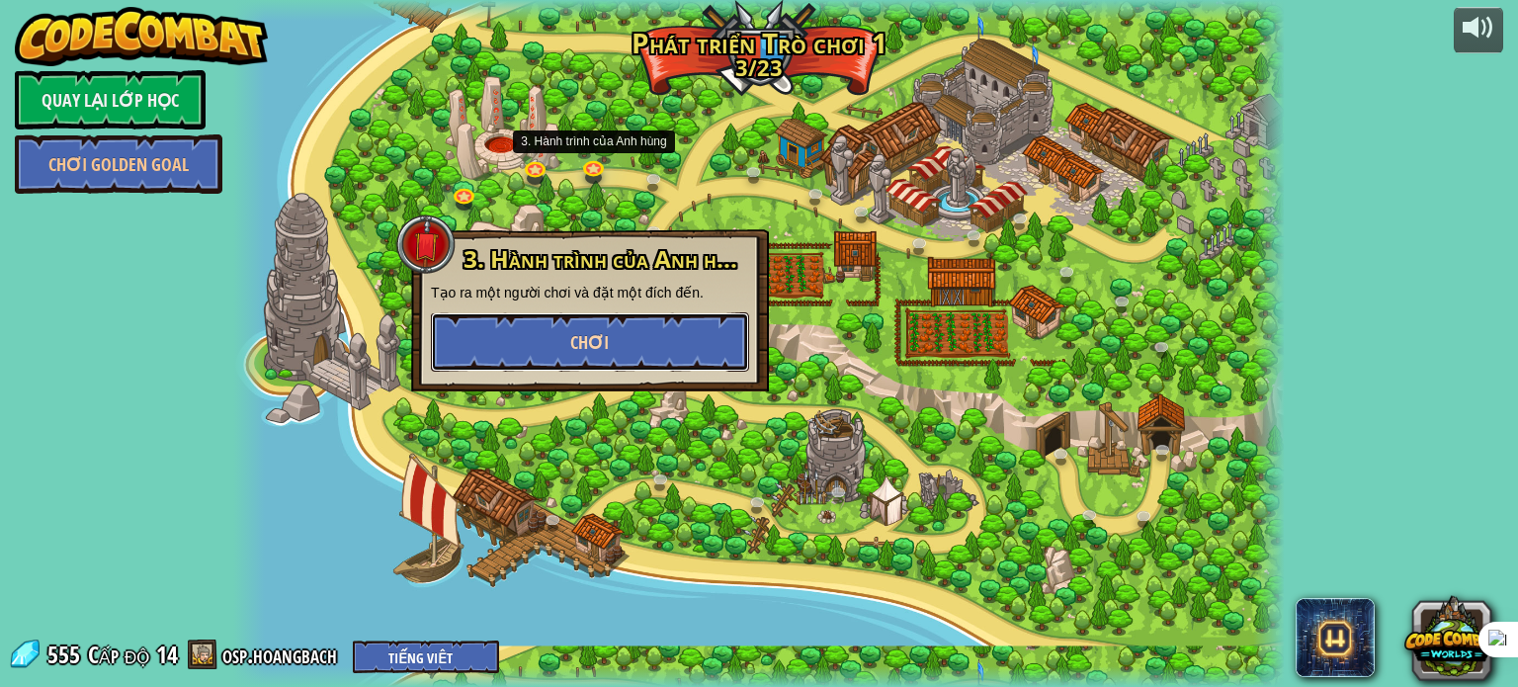
click at [614, 315] on button "Chơi" at bounding box center [590, 341] width 318 height 59
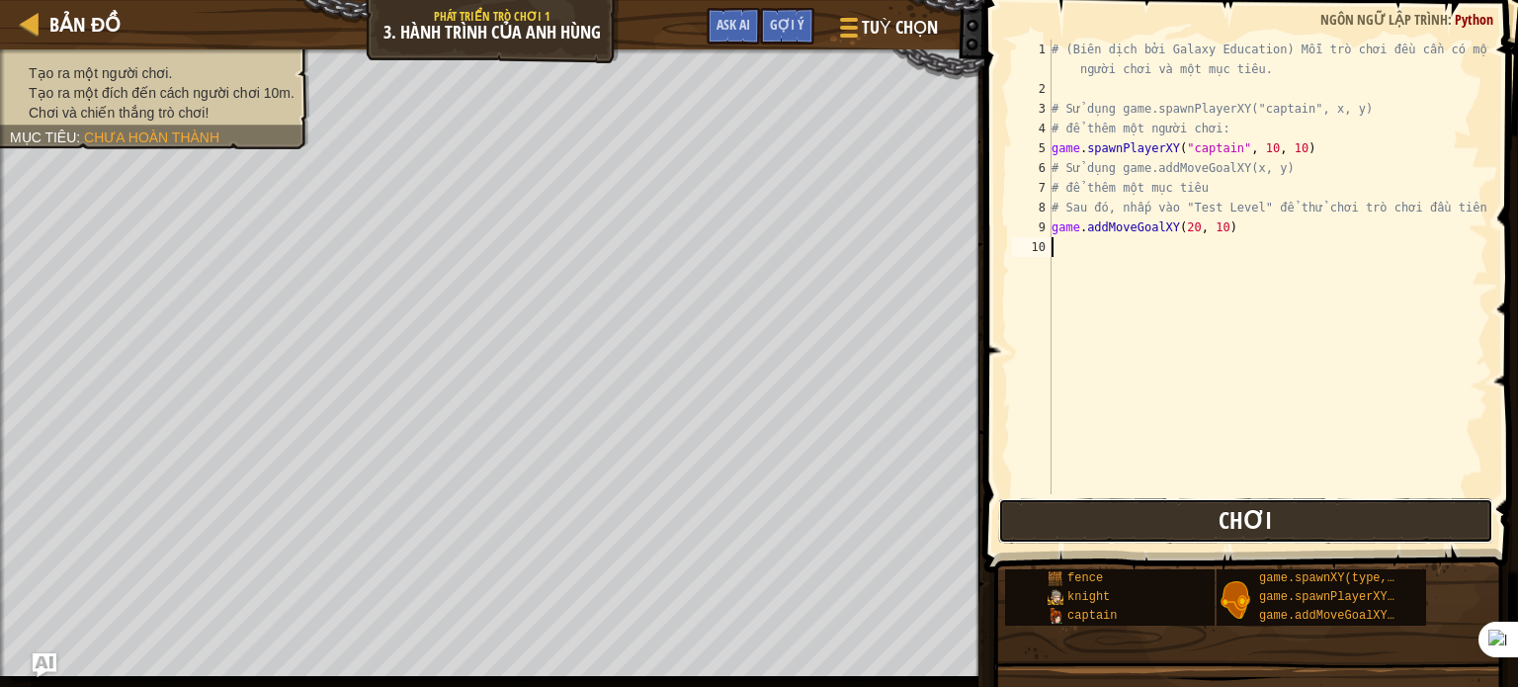
click at [1076, 516] on button "Chơi" at bounding box center [1245, 520] width 495 height 45
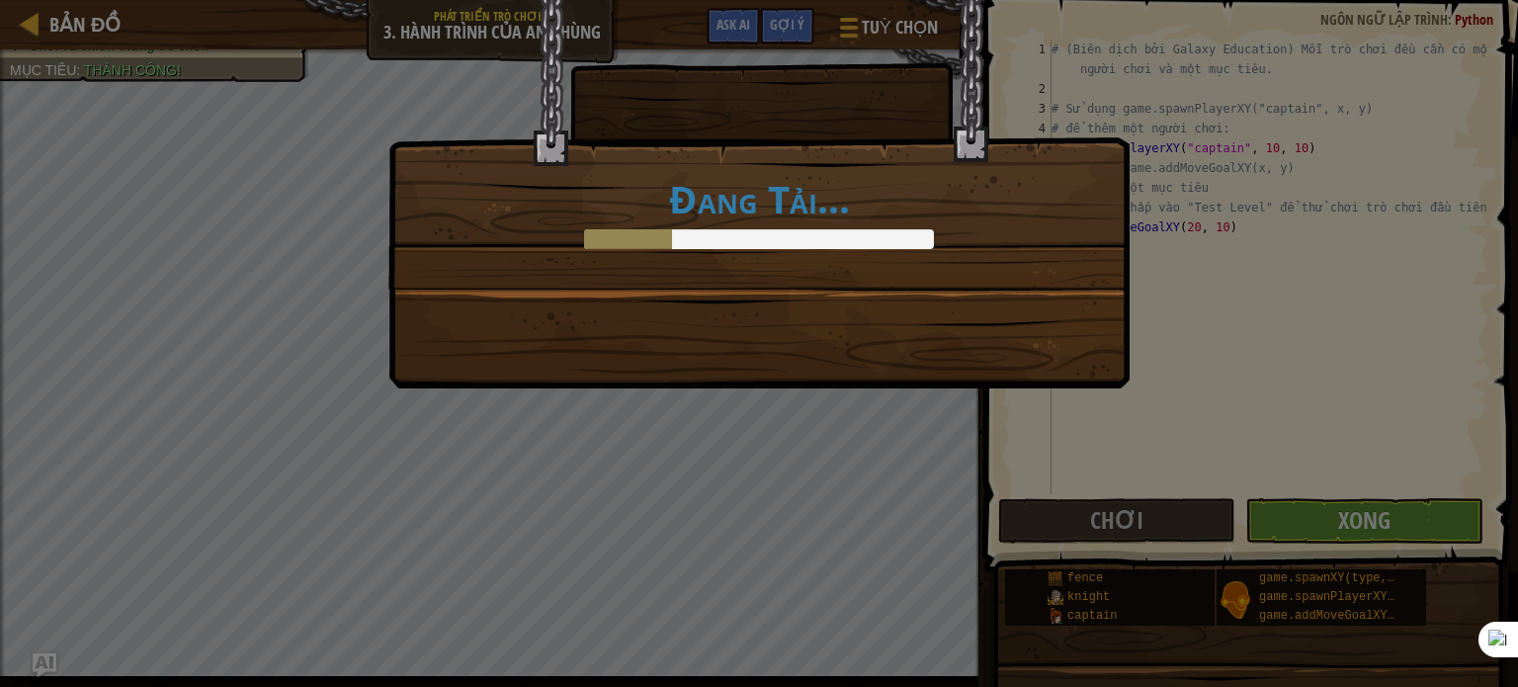
click at [1426, 526] on div "Đang Tải..." at bounding box center [759, 343] width 1518 height 687
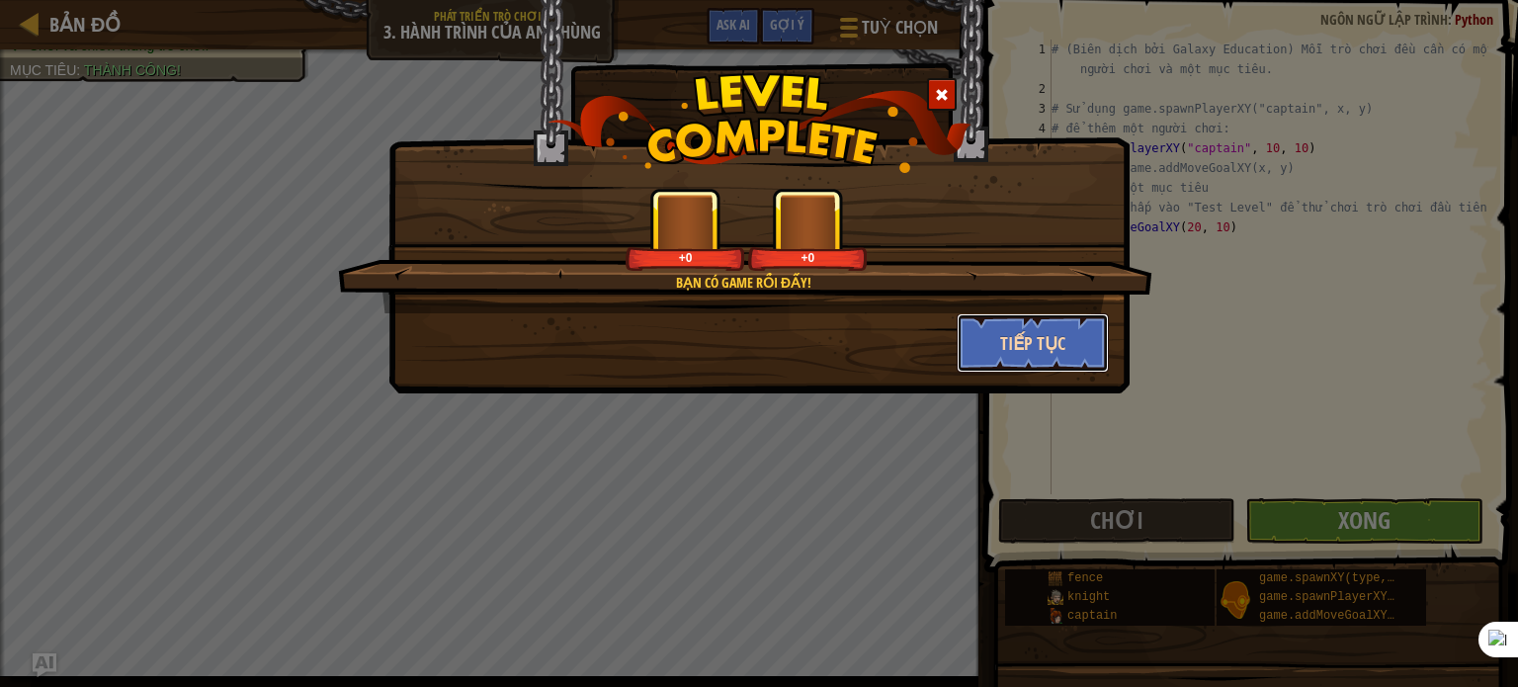
click at [1016, 361] on button "Tiếp tục" at bounding box center [1033, 342] width 153 height 59
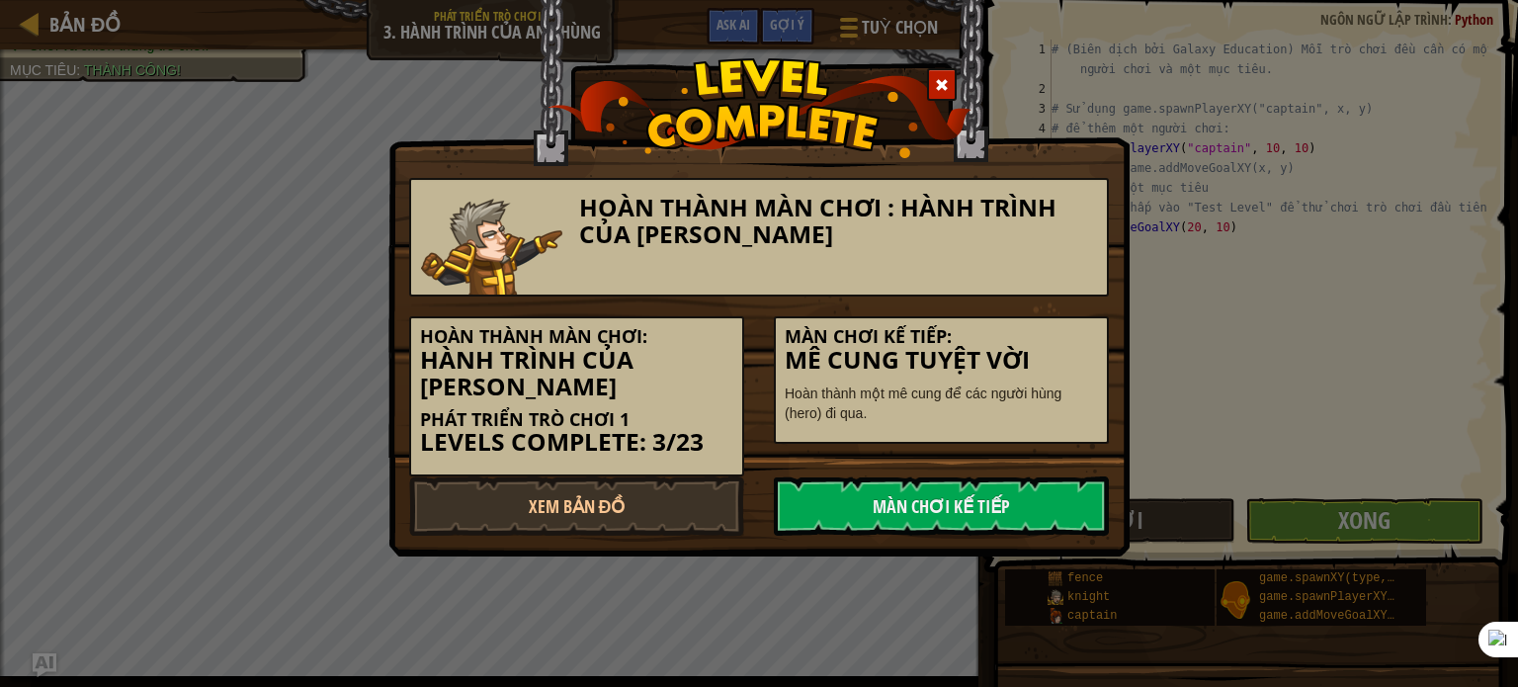
click at [1018, 351] on h3 "Mê cung tuyệt vời" at bounding box center [941, 360] width 313 height 27
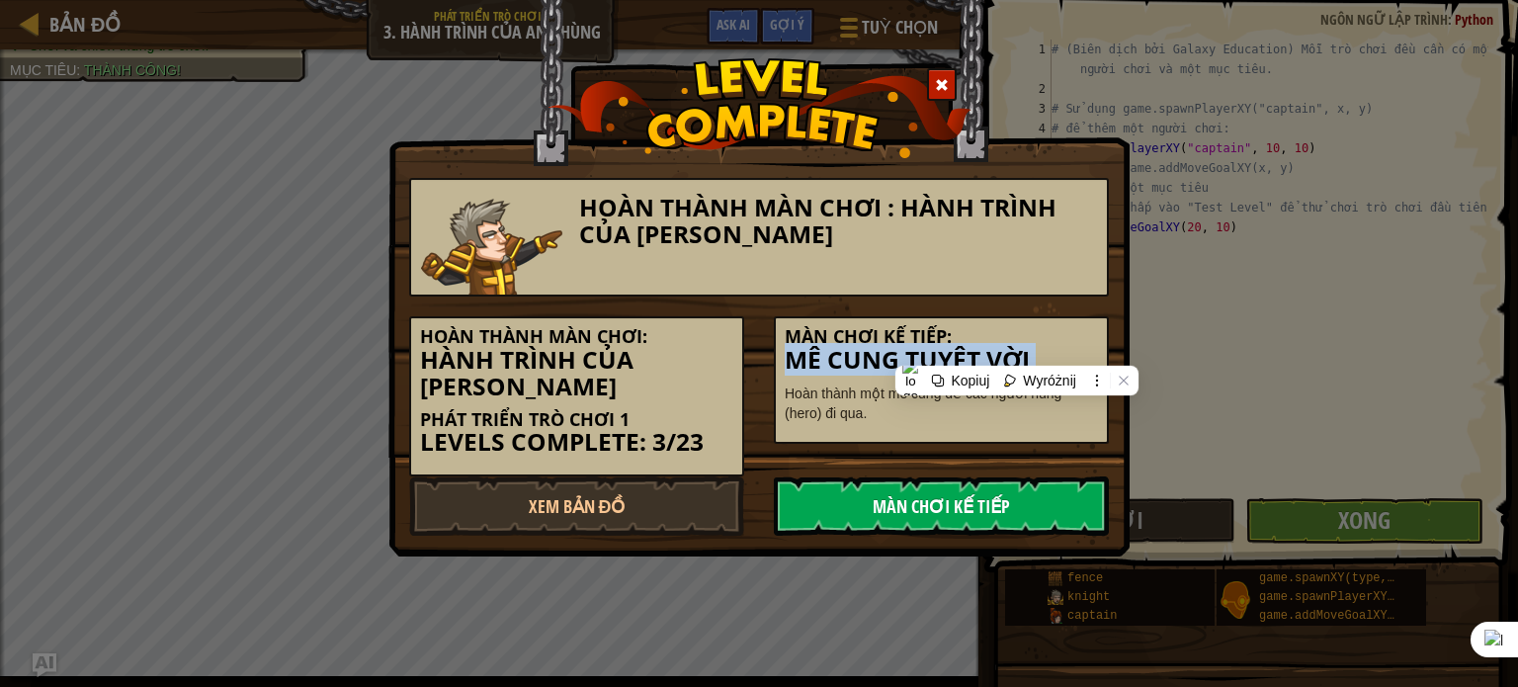
click at [960, 517] on link "Màn chơi kế tiếp" at bounding box center [941, 505] width 335 height 59
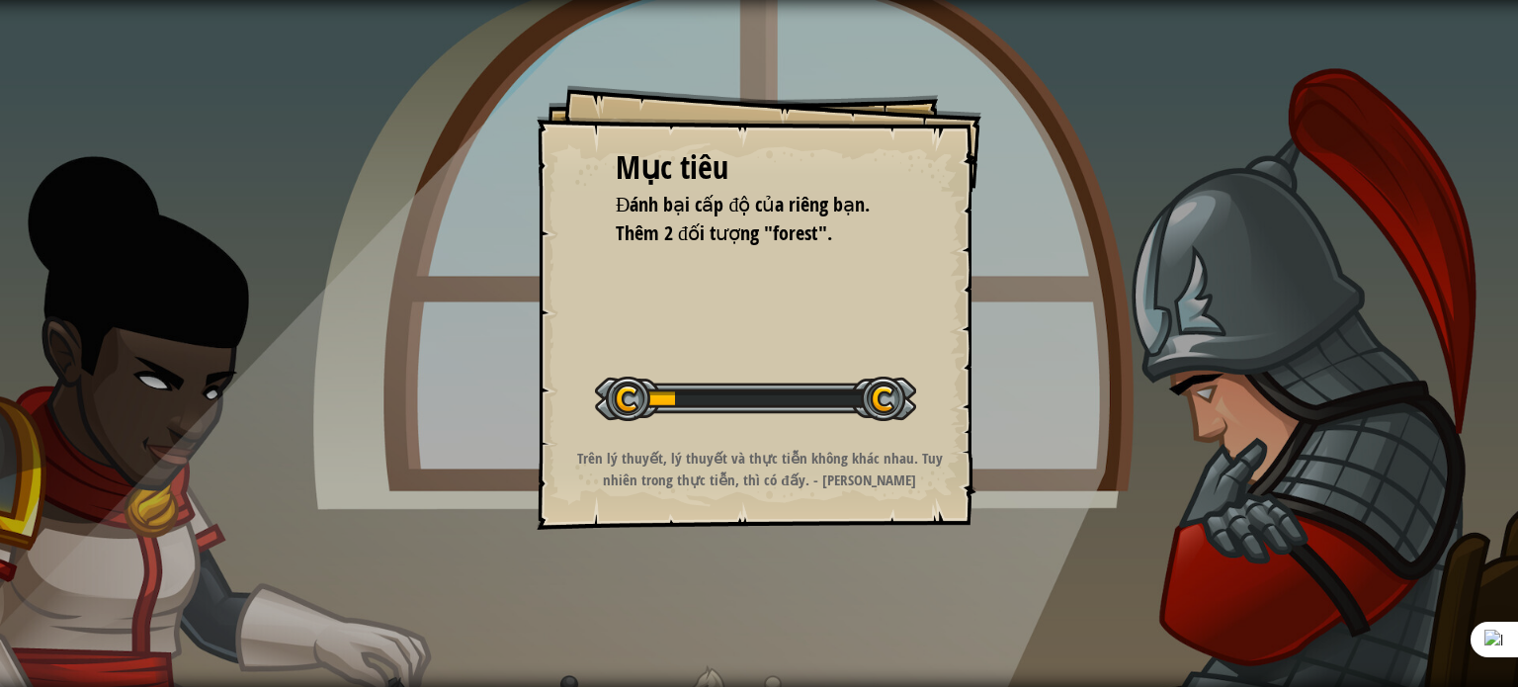
click at [948, 497] on div "Mục tiêu Đánh bại cấp độ của riêng bạn. Thêm 2 đối tượng "forest". Bắt đầu màn …" at bounding box center [759, 307] width 445 height 445
click at [965, 479] on div "Mục tiêu Đánh bại cấp độ của riêng bạn. Thêm 2 đối tượng "forest". Bắt đầu màn …" at bounding box center [759, 307] width 445 height 445
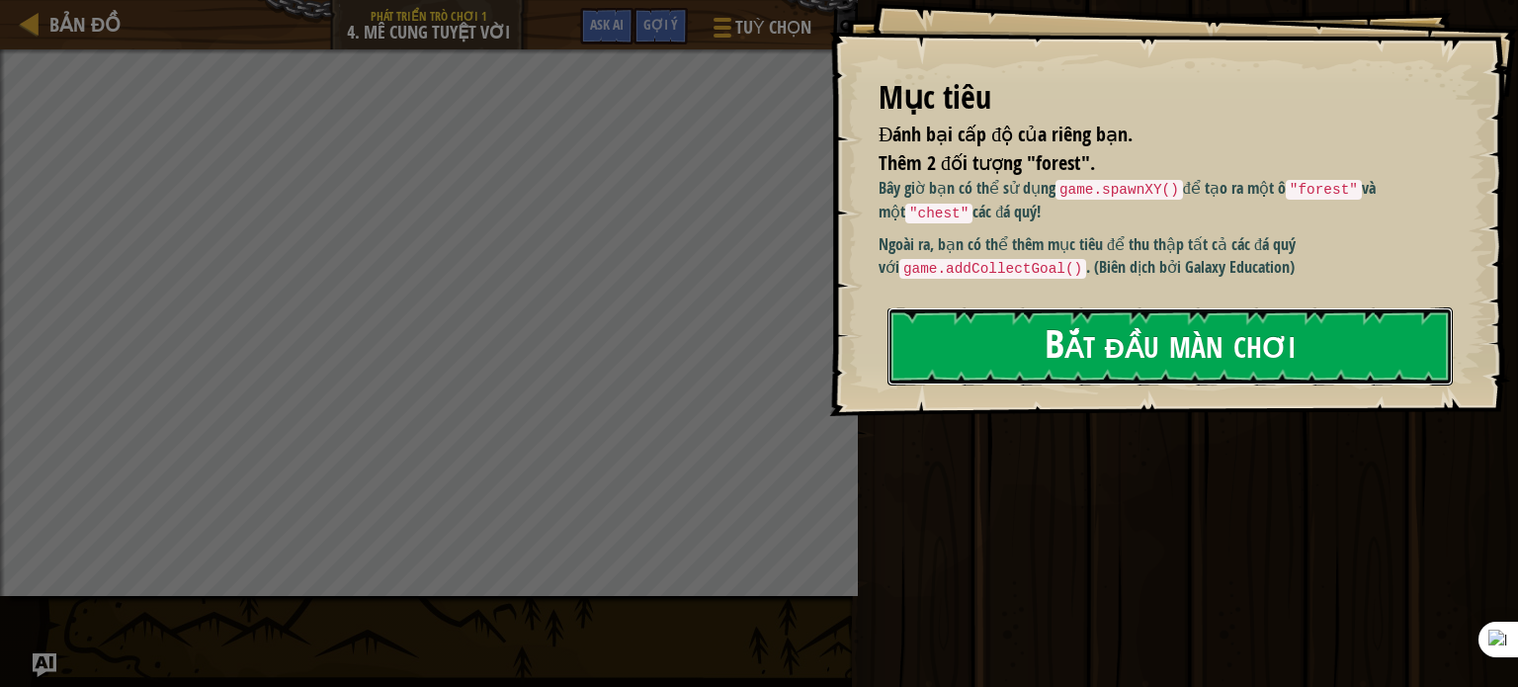
click at [1356, 322] on button "Bắt đầu màn chơi" at bounding box center [1170, 346] width 565 height 78
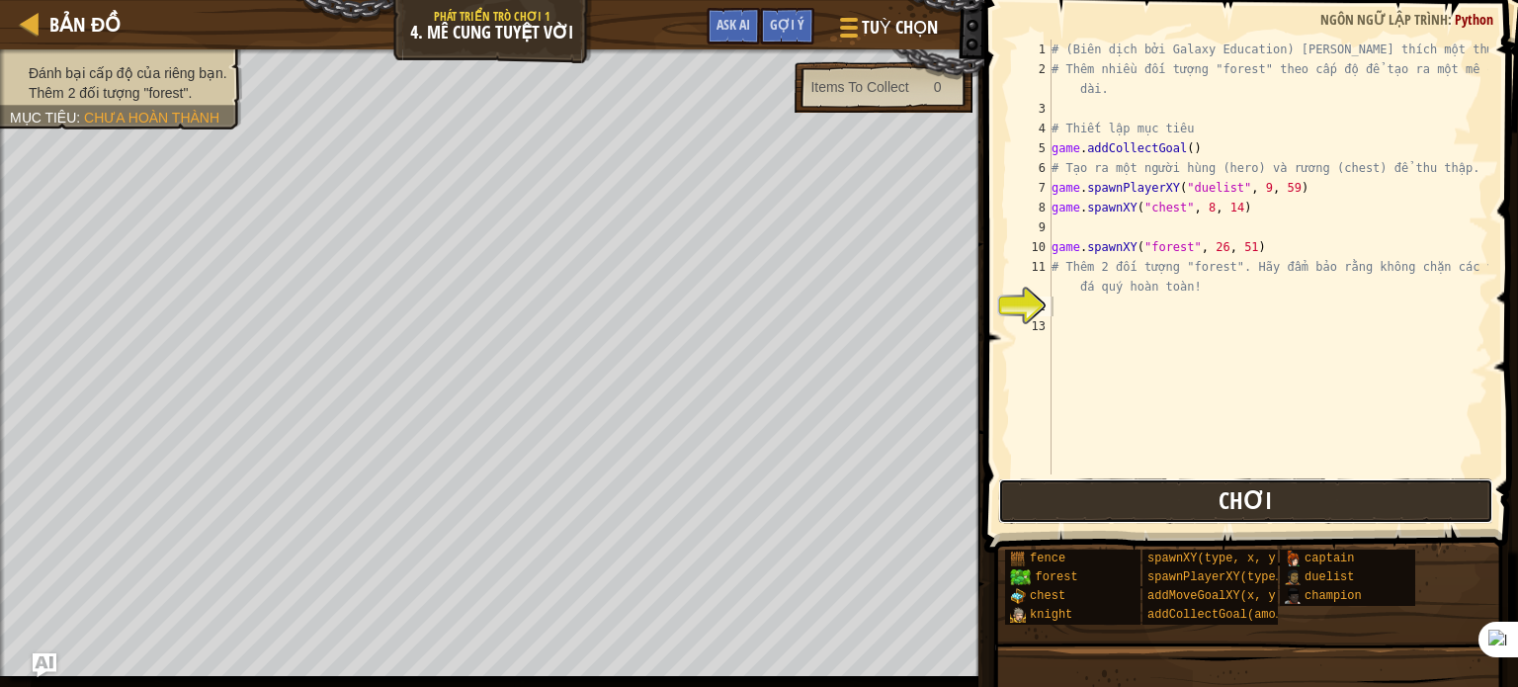
click at [1188, 496] on button "Chơi" at bounding box center [1245, 500] width 495 height 45
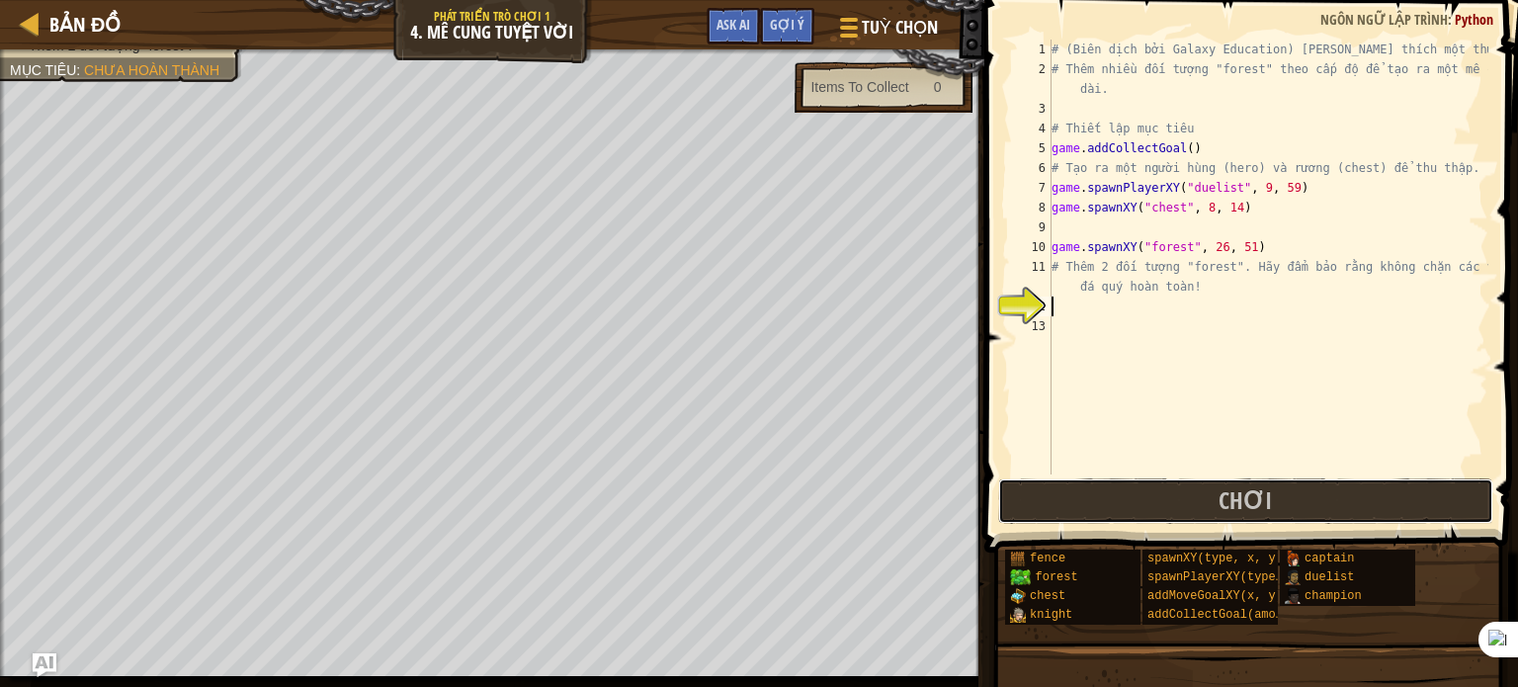
drag, startPoint x: 1214, startPoint y: 497, endPoint x: 1198, endPoint y: 493, distance: 16.3
click at [1214, 498] on button "Chơi" at bounding box center [1245, 500] width 495 height 45
click at [785, 18] on span "Gợi ý" at bounding box center [787, 24] width 35 height 19
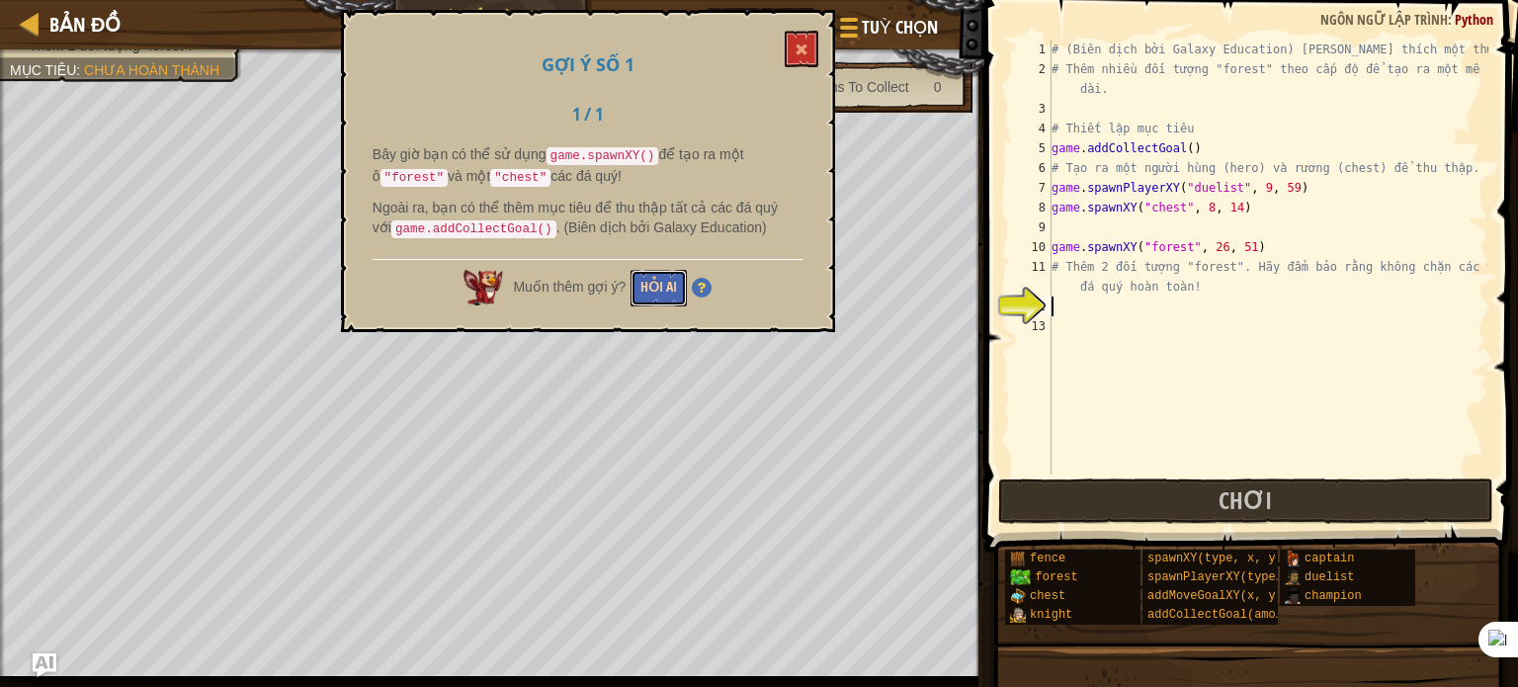
click at [642, 284] on button "Hỏi AI" at bounding box center [659, 288] width 56 height 37
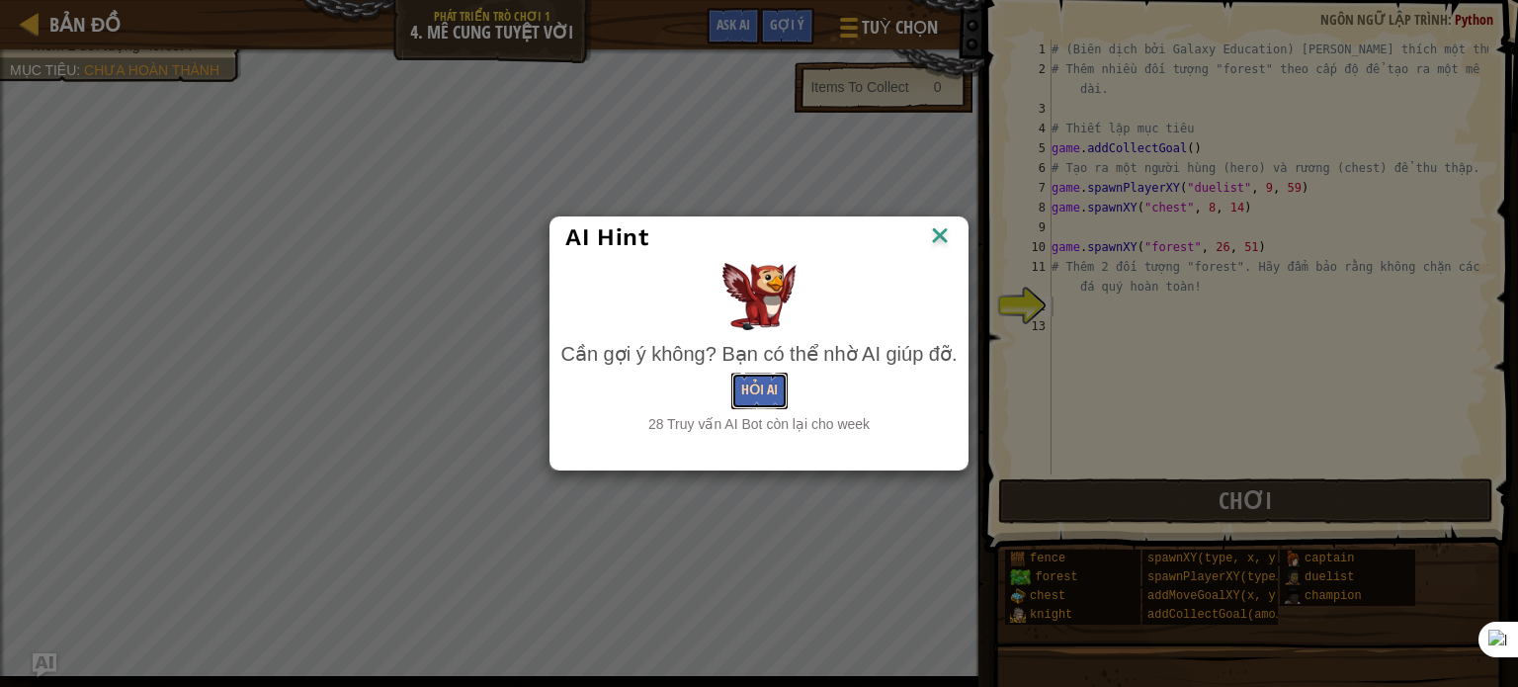
click at [750, 380] on button "Hỏi AI" at bounding box center [759, 391] width 56 height 37
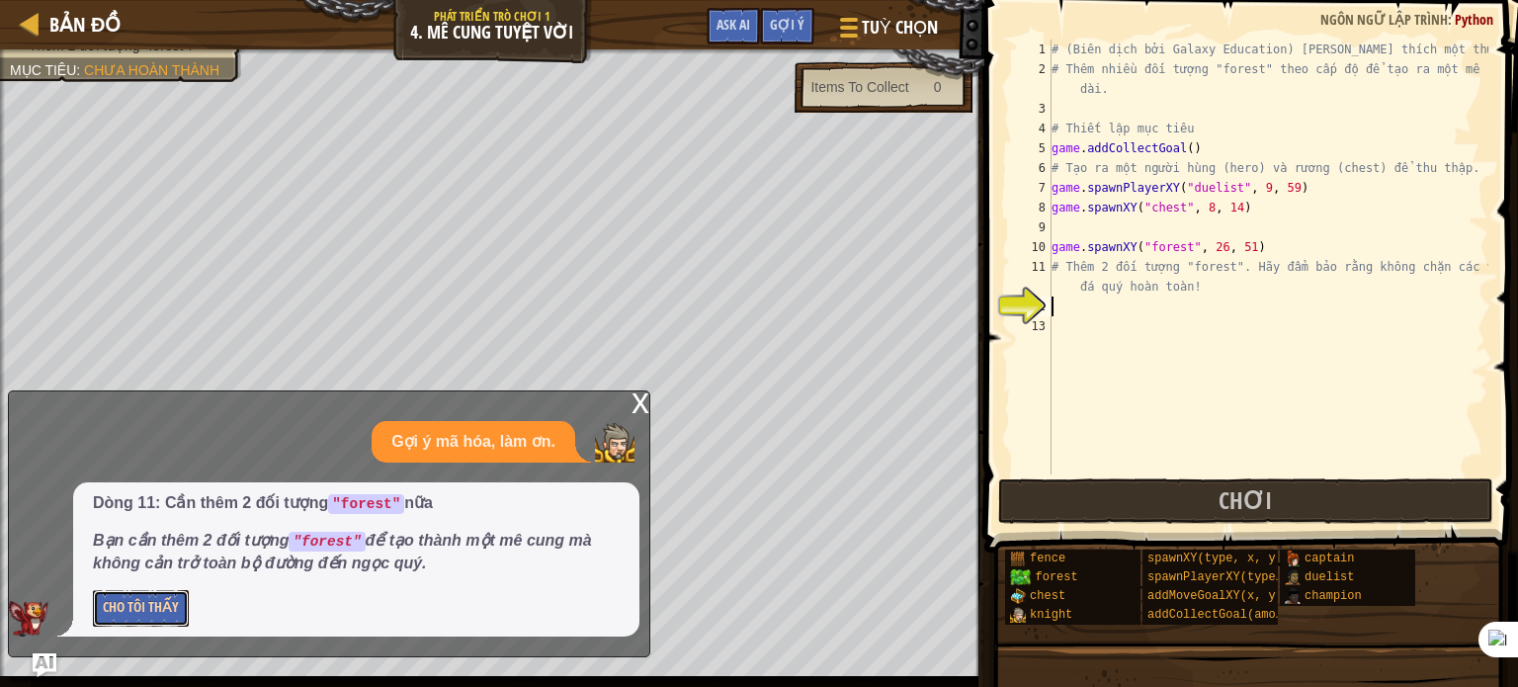
click at [162, 622] on button "Cho Tôi Thấy" at bounding box center [141, 608] width 96 height 37
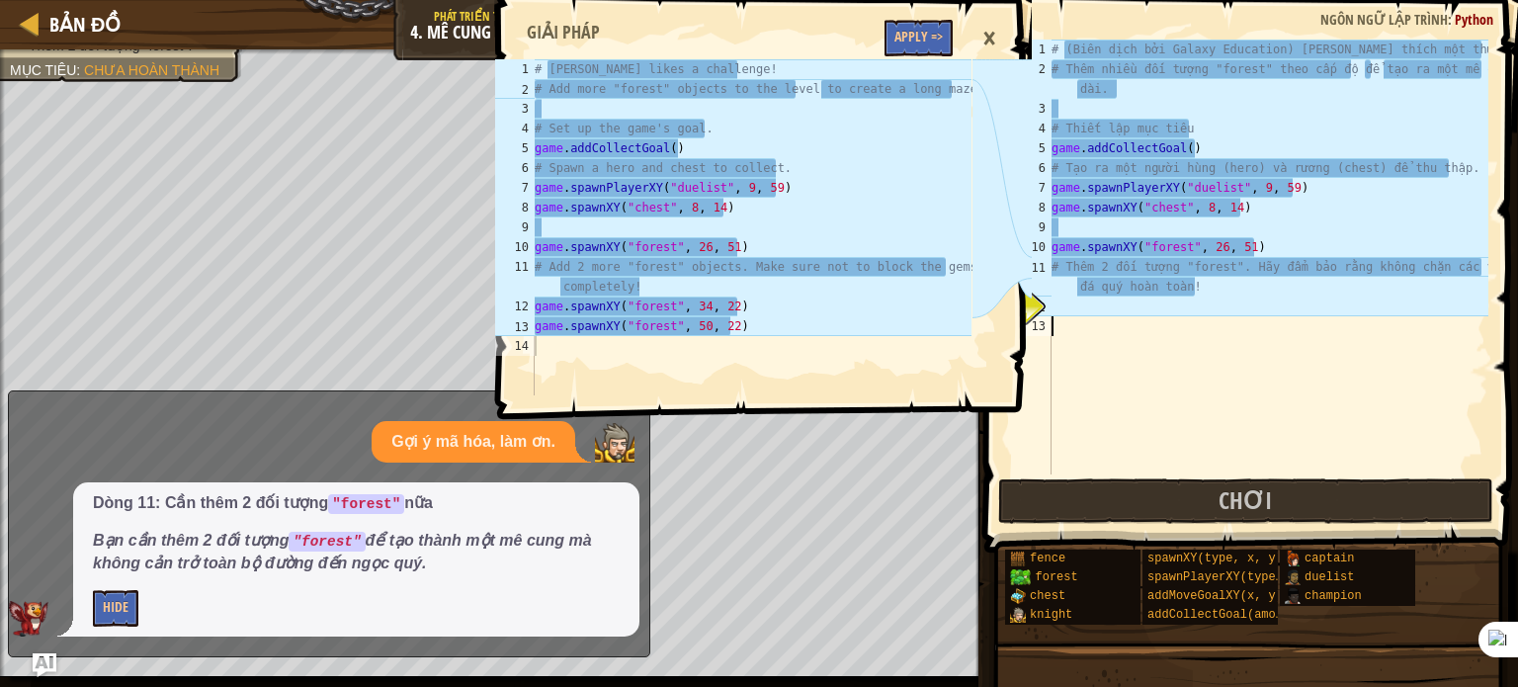
click at [1148, 392] on div "# (Biên dịch bởi Galaxy Education) [PERSON_NAME] thích một thử thách! # Thêm nh…" at bounding box center [1268, 277] width 441 height 474
click at [996, 36] on div "×" at bounding box center [990, 38] width 34 height 45
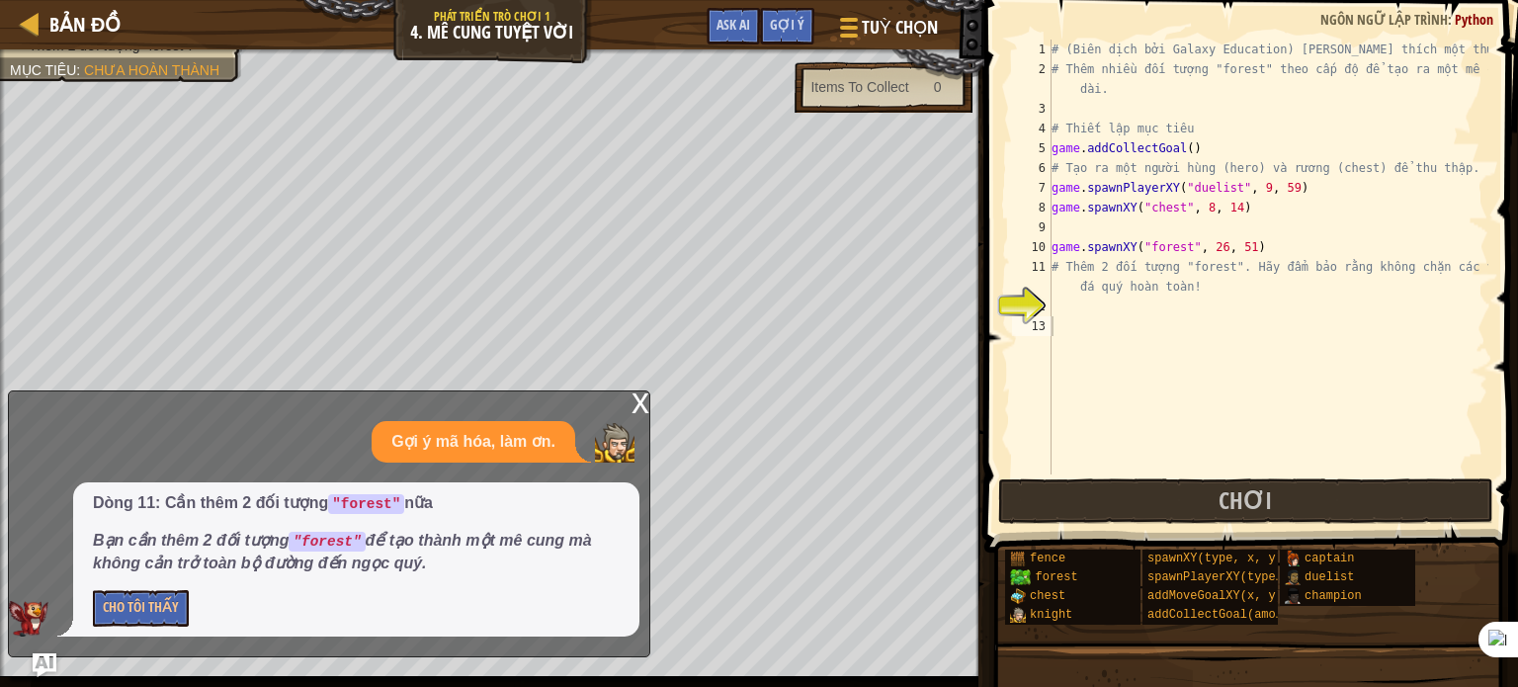
click at [1056, 297] on div "# (Biên dịch bởi Galaxy Education) [PERSON_NAME] thích một thử thách! # Thêm nh…" at bounding box center [1268, 277] width 441 height 474
click at [146, 612] on button "Cho Tôi Thấy" at bounding box center [141, 608] width 96 height 37
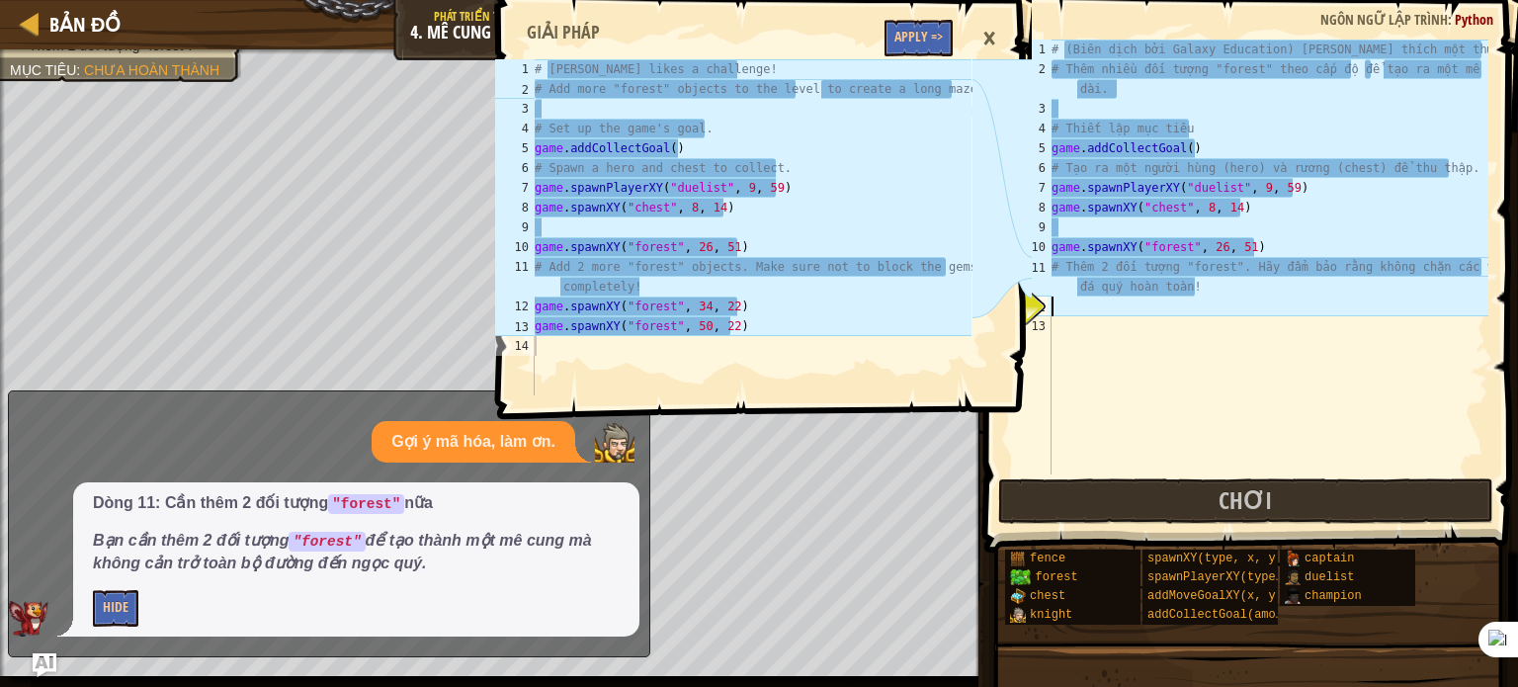
click at [1050, 308] on div "12" at bounding box center [1032, 307] width 40 height 20
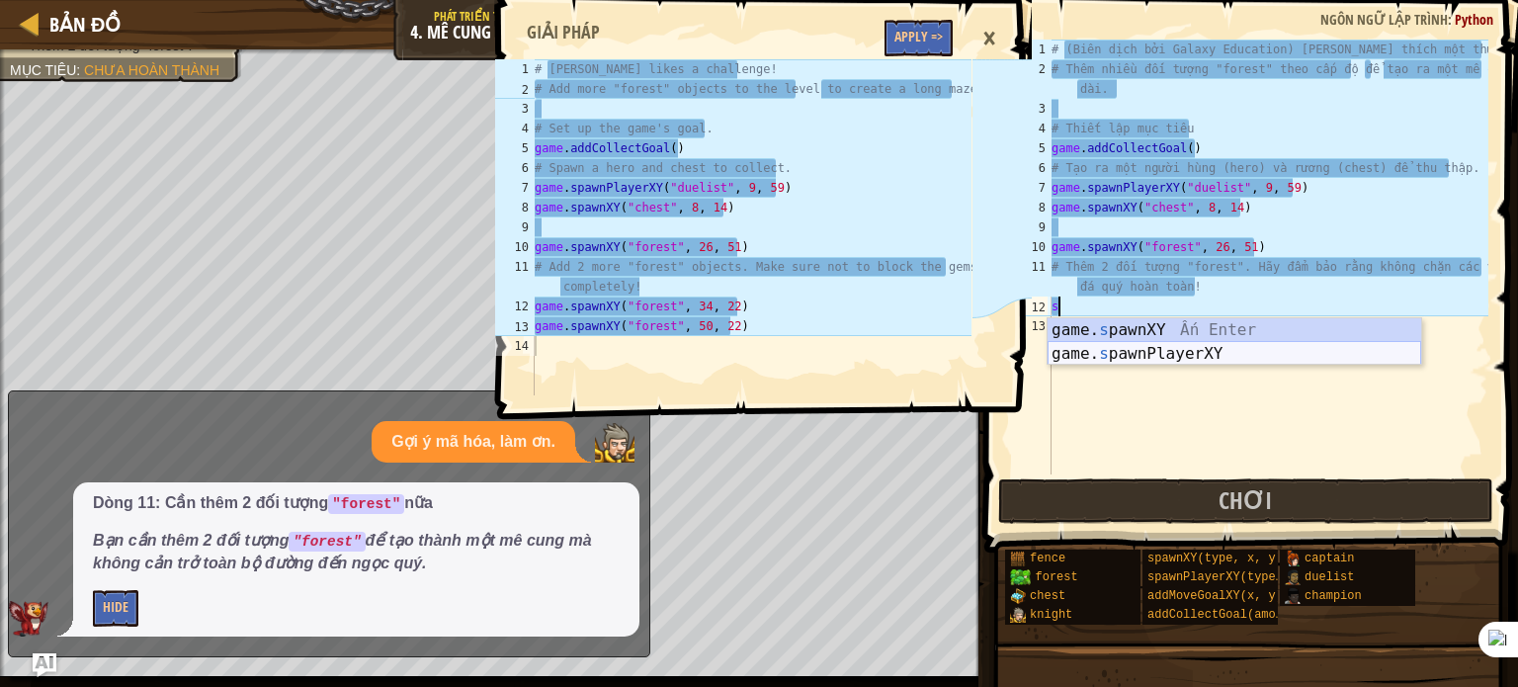
click at [1207, 360] on div "game. s pawnXY Ấn Enter game. s pawnPlayerXY Ấn Enter" at bounding box center [1235, 365] width 374 height 95
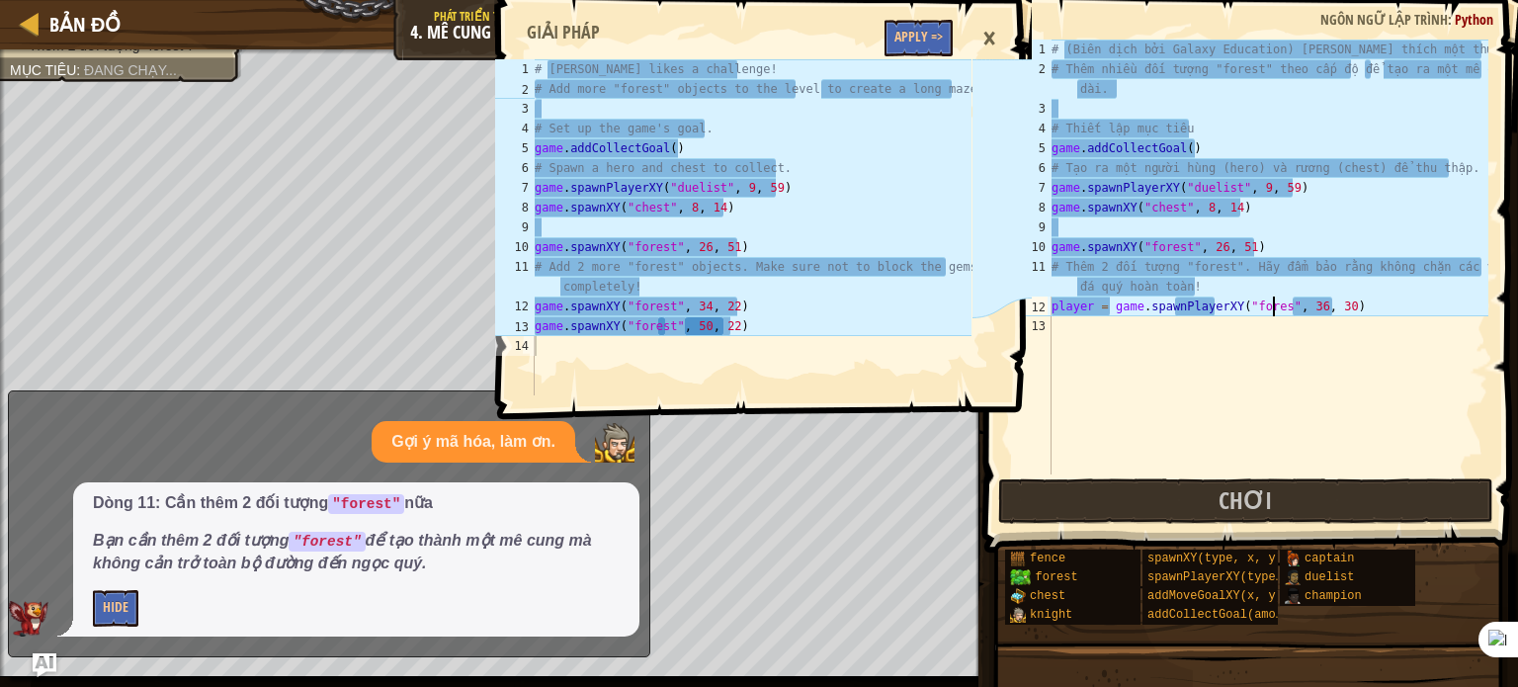
scroll to position [9, 19]
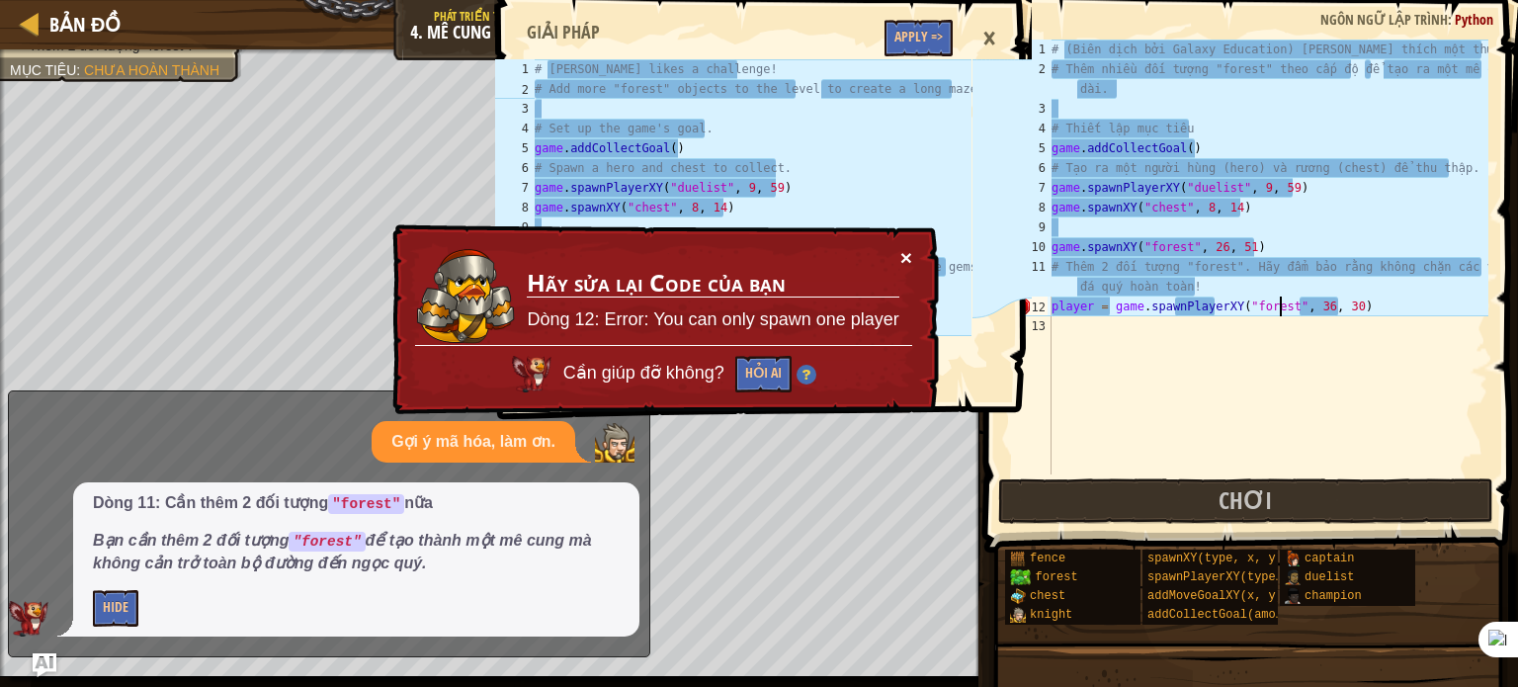
click at [905, 259] on button "×" at bounding box center [906, 257] width 12 height 21
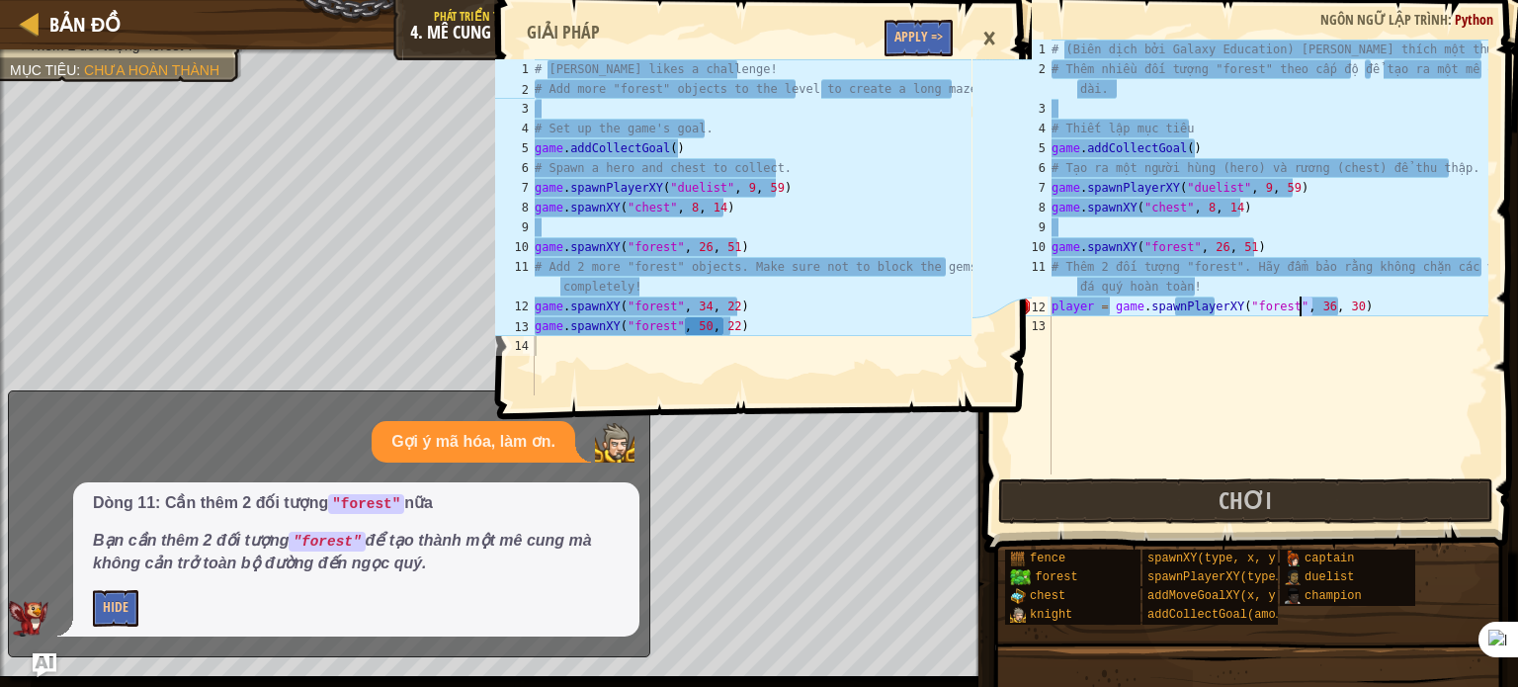
drag, startPoint x: 1313, startPoint y: 302, endPoint x: 1301, endPoint y: 308, distance: 13.3
click at [1301, 308] on div "# (Biên dịch bởi Galaxy Education) [PERSON_NAME] thích một thử thách! # Thêm nh…" at bounding box center [1268, 277] width 441 height 474
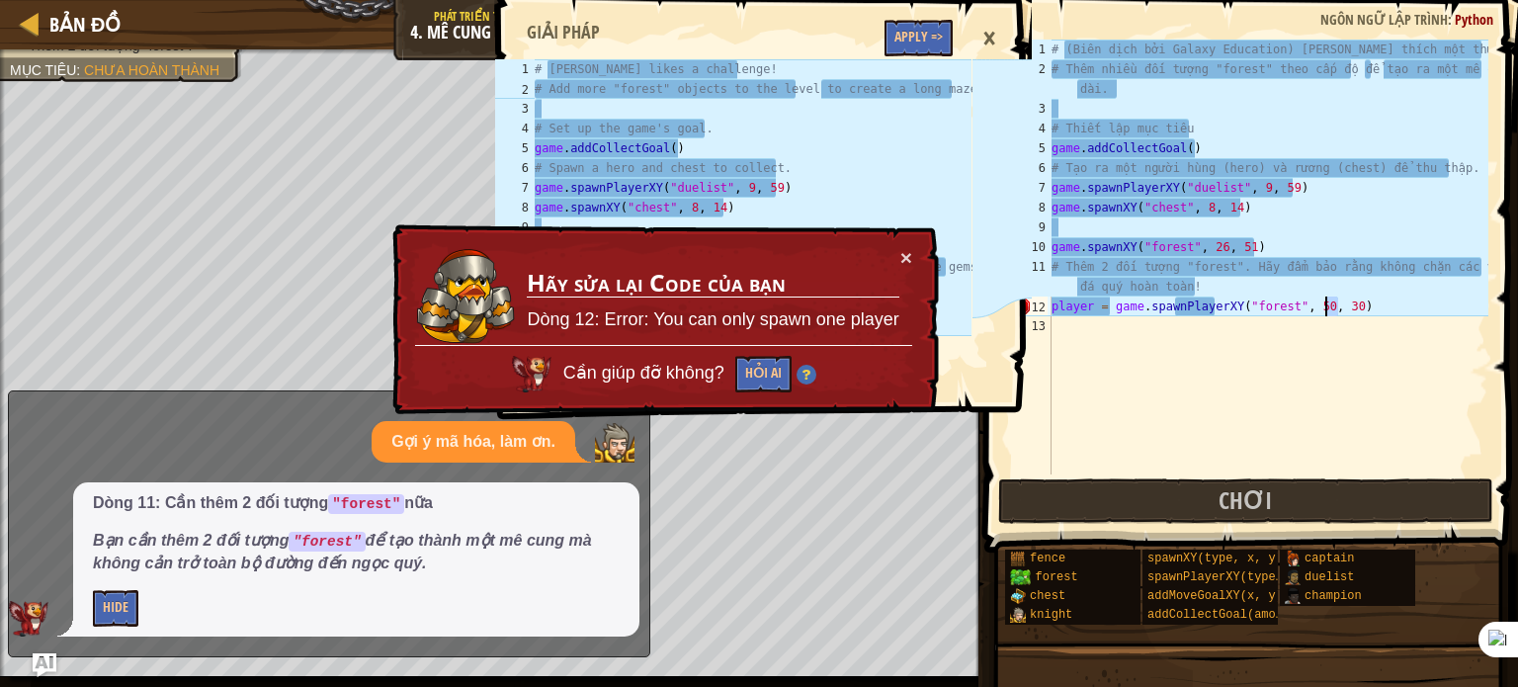
drag, startPoint x: 1337, startPoint y: 304, endPoint x: 1325, endPoint y: 307, distance: 12.2
click at [1325, 307] on div "# (Biên dịch bởi Galaxy Education) [PERSON_NAME] thích một thử thách! # Thêm nh…" at bounding box center [1268, 277] width 441 height 474
click at [908, 252] on button "×" at bounding box center [906, 257] width 12 height 21
click at [909, 255] on button "×" at bounding box center [905, 255] width 12 height 21
drag, startPoint x: 919, startPoint y: 258, endPoint x: 908, endPoint y: 258, distance: 10.9
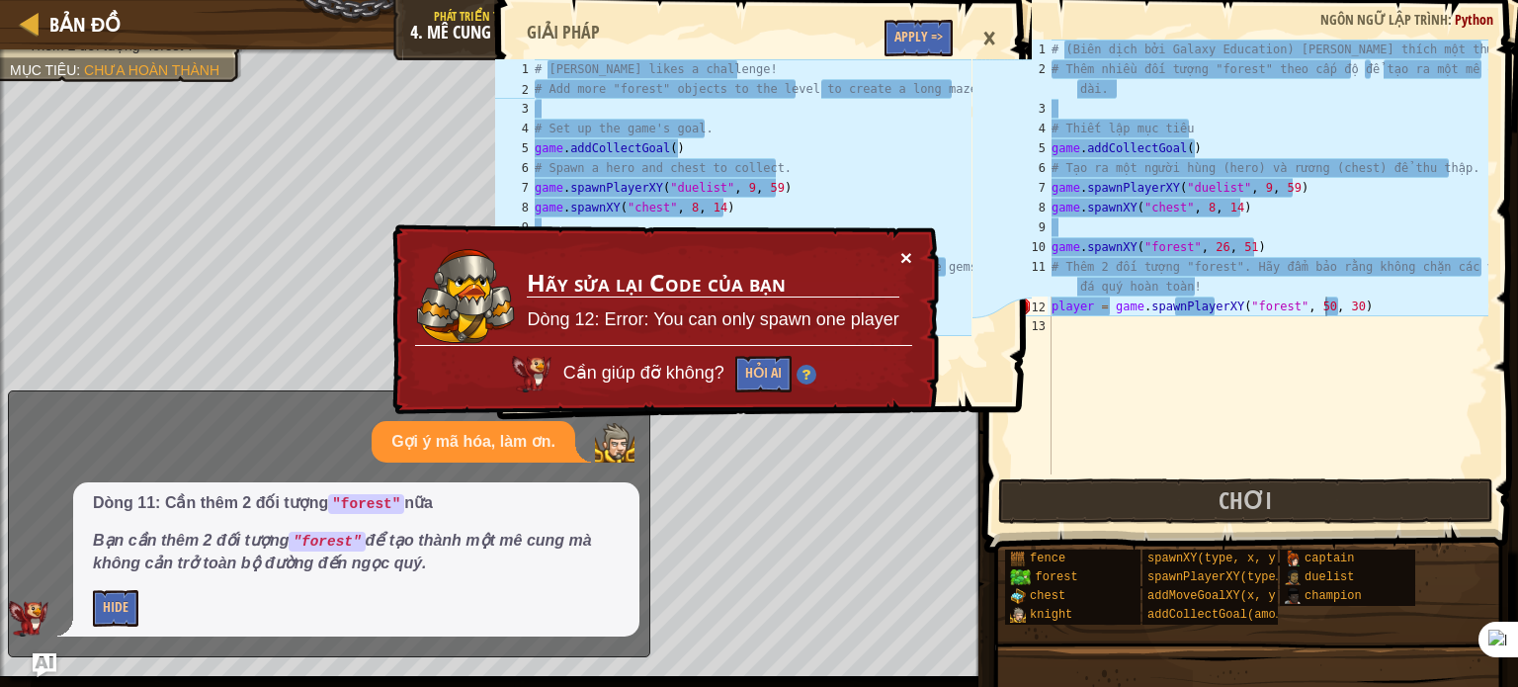
click at [918, 258] on div "× Hãy sửa lại Code của bạn Dòng 12: Error: You can only spawn one player Cần gi…" at bounding box center [663, 320] width 552 height 200
click at [908, 257] on button "×" at bounding box center [906, 257] width 12 height 21
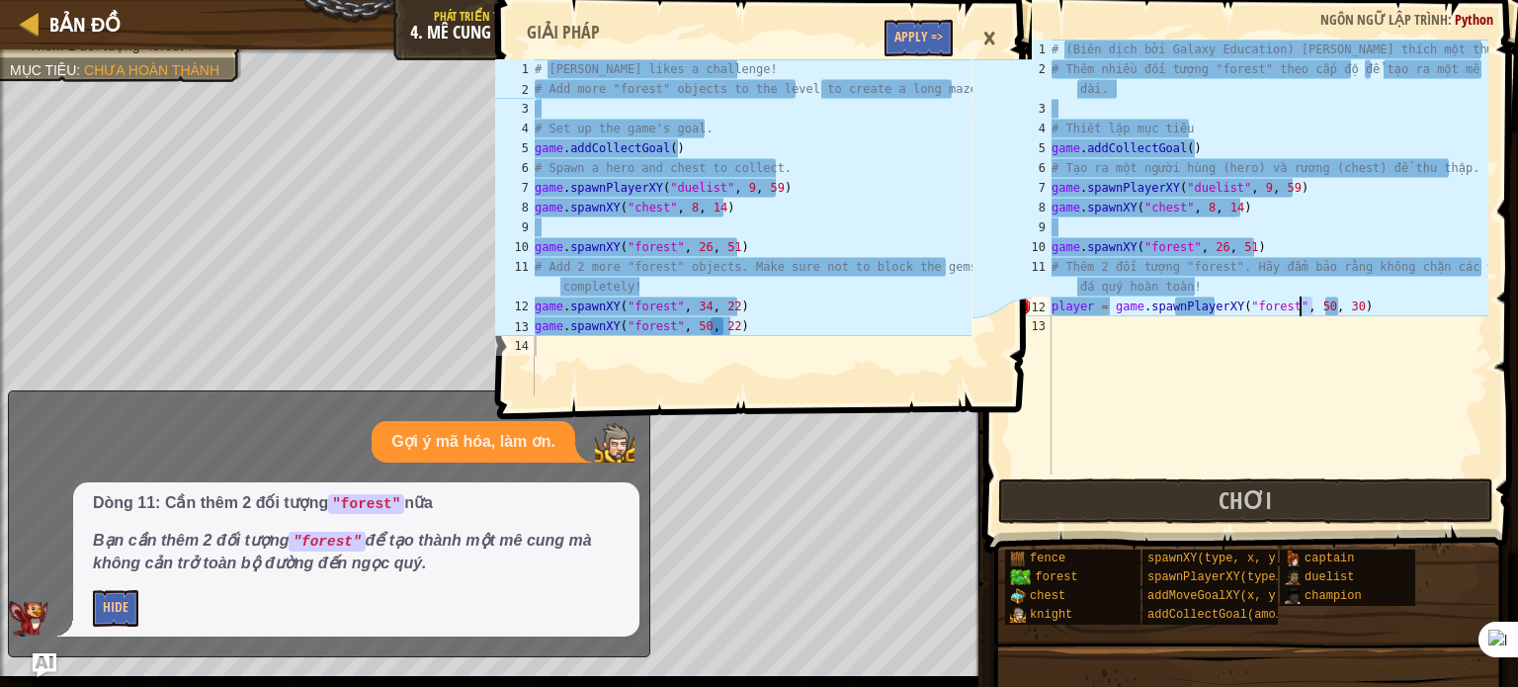
click at [1302, 307] on div "# (Biên dịch bởi Galaxy Education) [PERSON_NAME] thích một thử thách! # Thêm nh…" at bounding box center [1268, 277] width 441 height 474
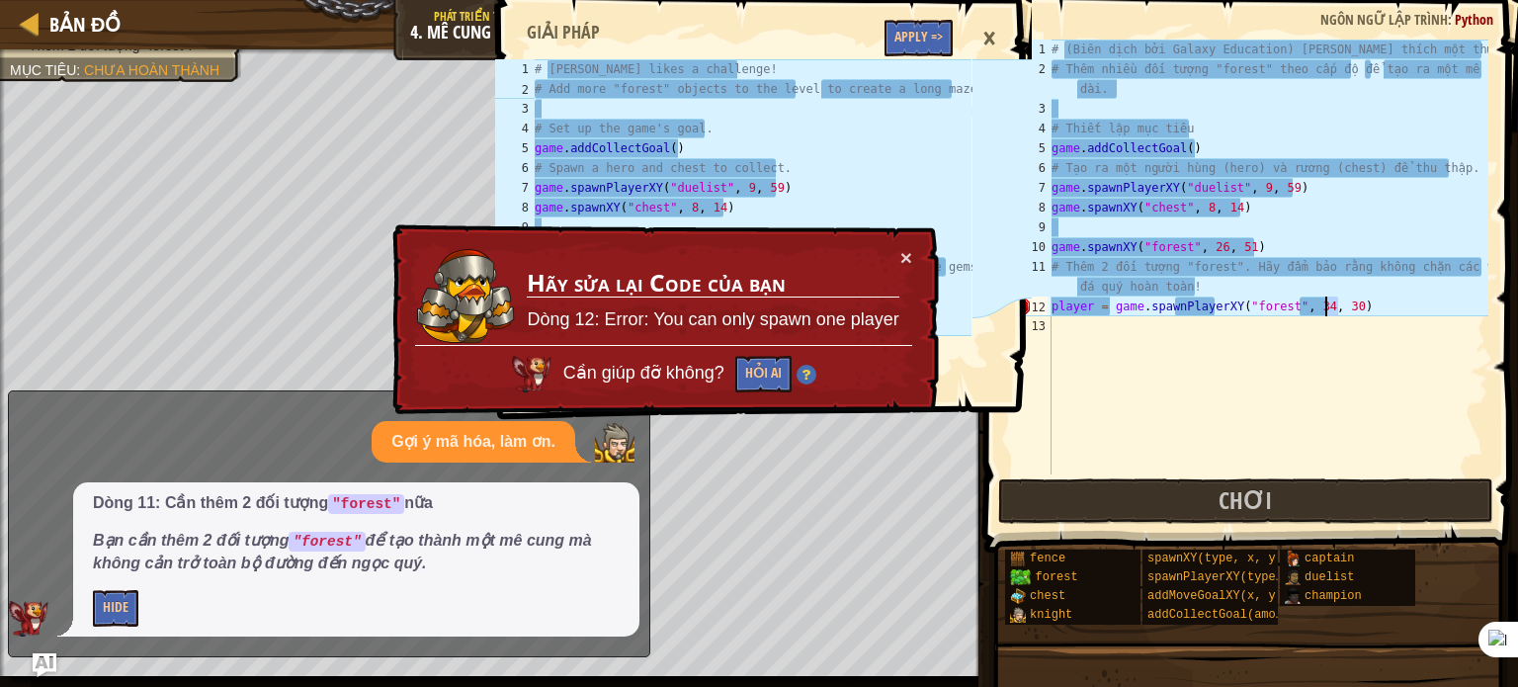
drag, startPoint x: 1337, startPoint y: 305, endPoint x: 1325, endPoint y: 306, distance: 11.9
click at [1325, 306] on div "# (Biên dịch bởi Galaxy Education) [PERSON_NAME] thích một thử thách! # Thêm nh…" at bounding box center [1268, 277] width 441 height 474
type textarea "player = game.spawnPlayerXY("forest", 34, 30)"
click at [901, 250] on button "×" at bounding box center [906, 258] width 12 height 21
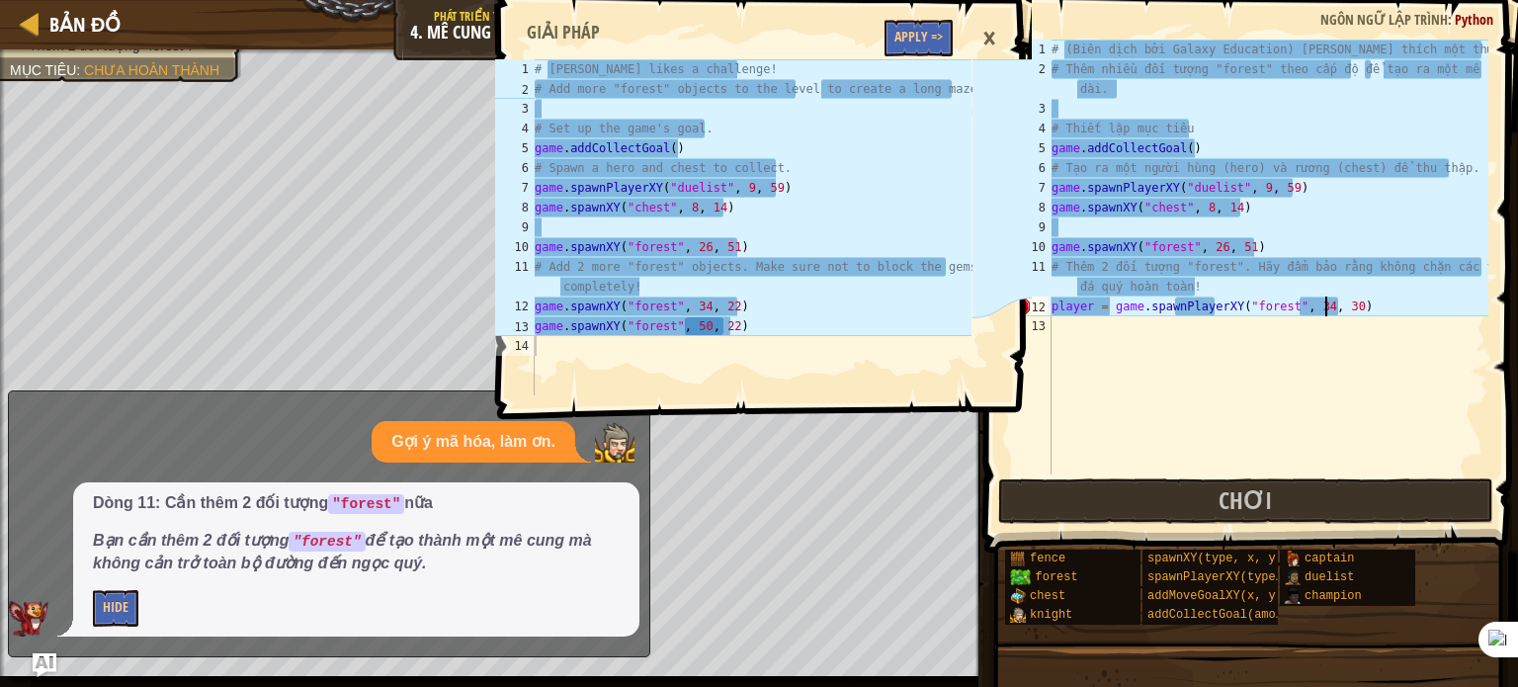
click at [1049, 322] on div "13" at bounding box center [1032, 326] width 40 height 20
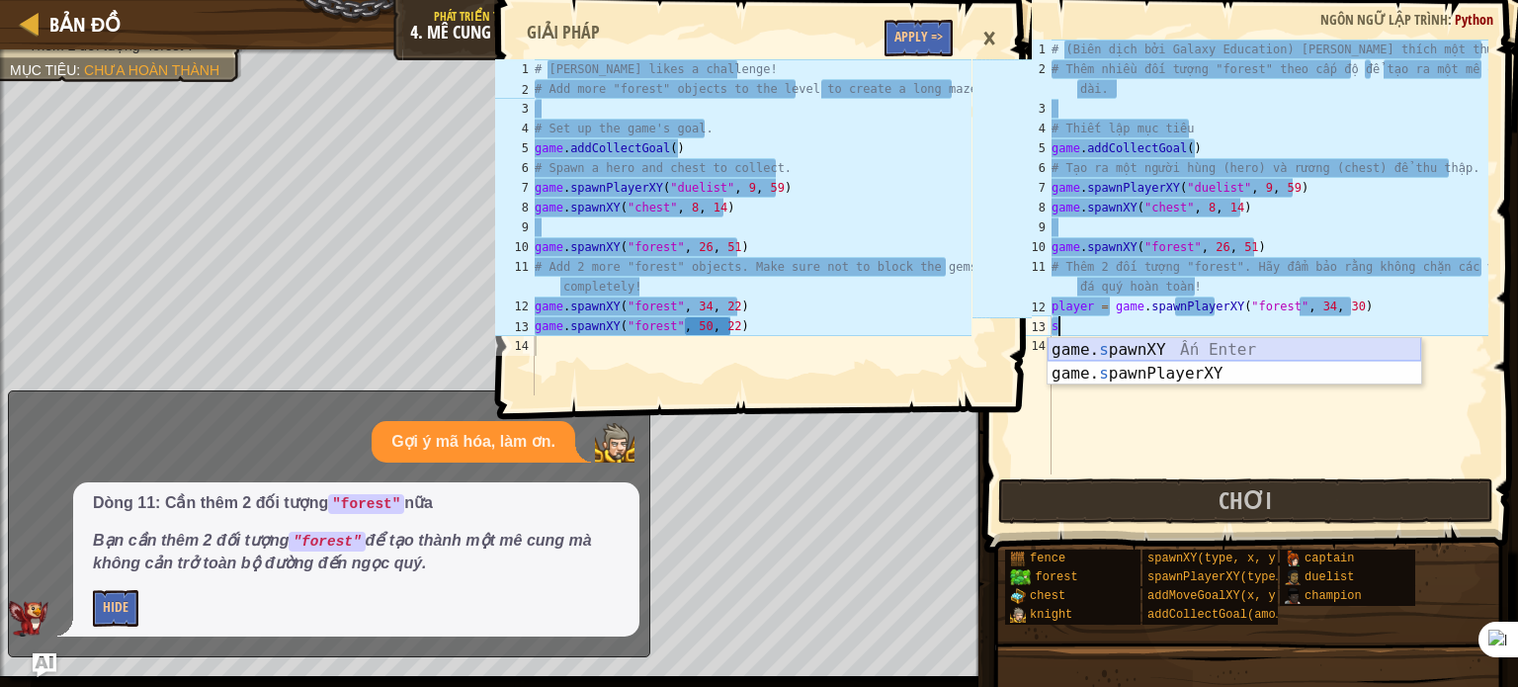
click at [1165, 346] on div "game. s pawnXY Ấn Enter game. s pawnPlayerXY Ấn Enter" at bounding box center [1235, 385] width 374 height 95
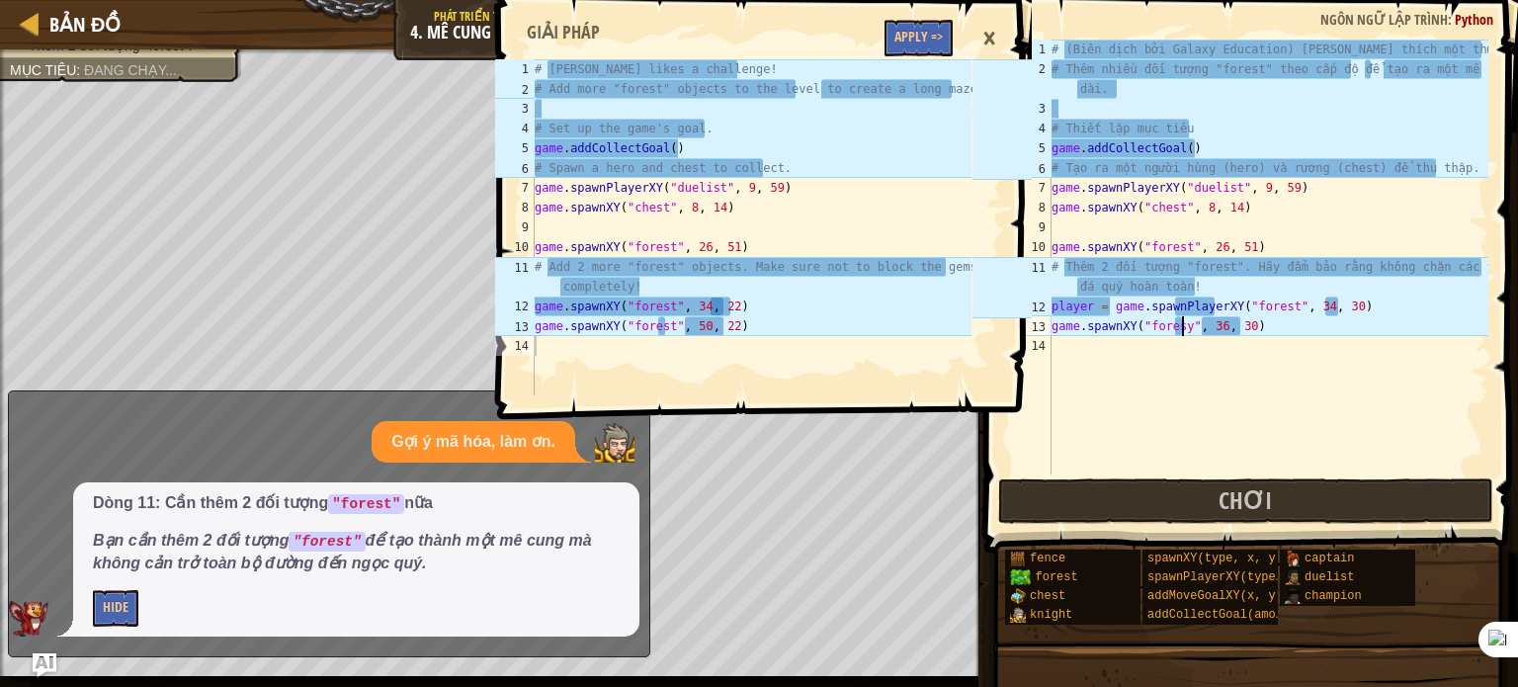
scroll to position [9, 10]
drag, startPoint x: 1214, startPoint y: 326, endPoint x: 1202, endPoint y: 327, distance: 11.9
click at [1202, 327] on div "# (Biên dịch bởi Galaxy Education) [PERSON_NAME] thích một thử thách! # Thêm nh…" at bounding box center [1268, 277] width 441 height 474
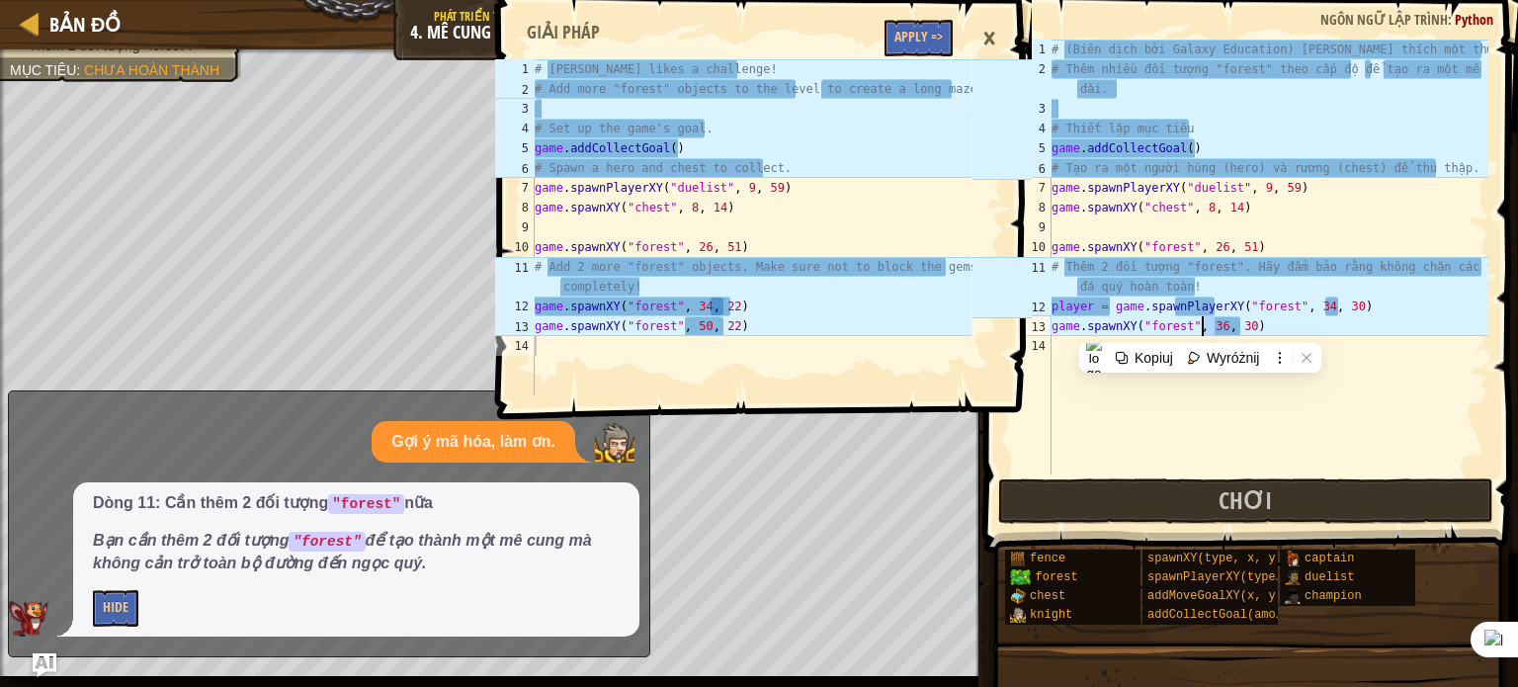
scroll to position [9, 14]
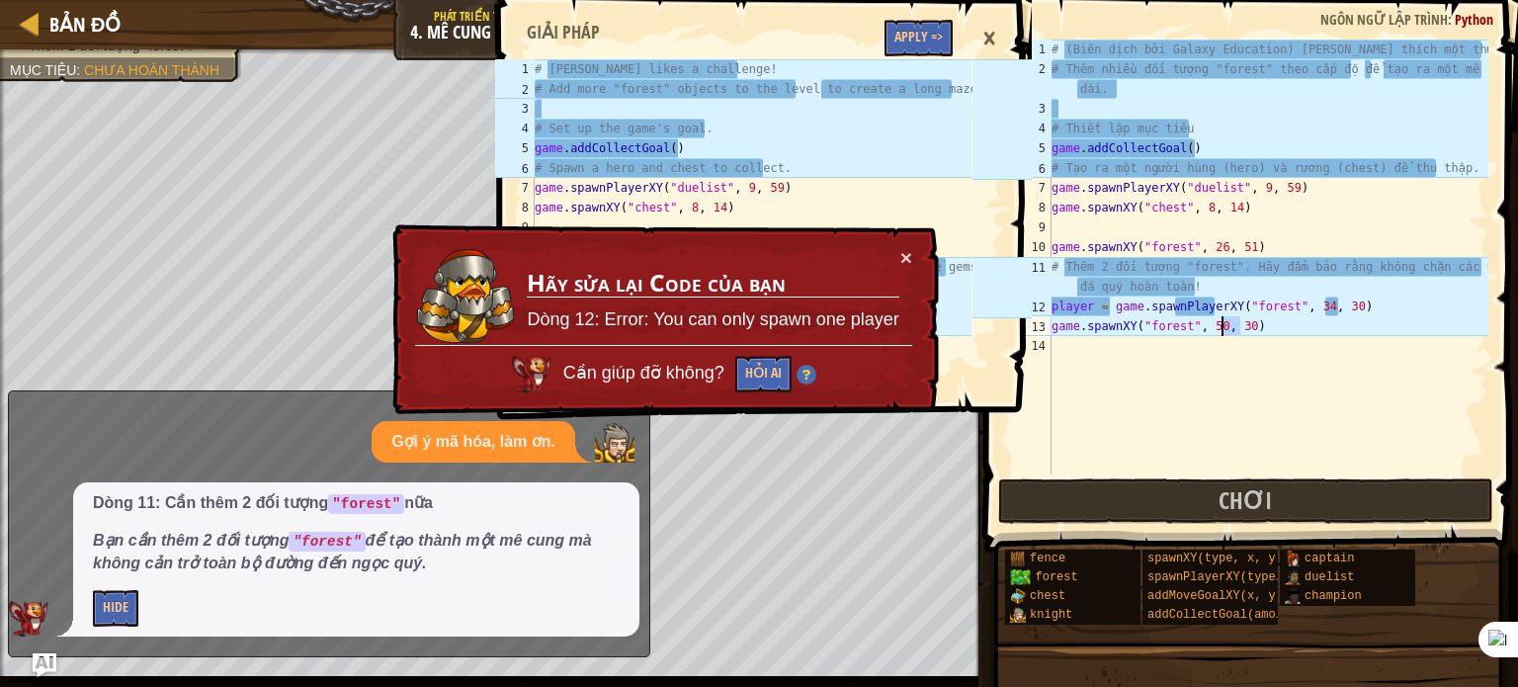
drag, startPoint x: 1238, startPoint y: 321, endPoint x: 1224, endPoint y: 330, distance: 17.3
click at [1224, 330] on div "# (Biên dịch bởi Galaxy Education) [PERSON_NAME] thích một thử thách! # Thêm nh…" at bounding box center [1268, 277] width 441 height 474
click at [906, 253] on button "×" at bounding box center [906, 257] width 12 height 21
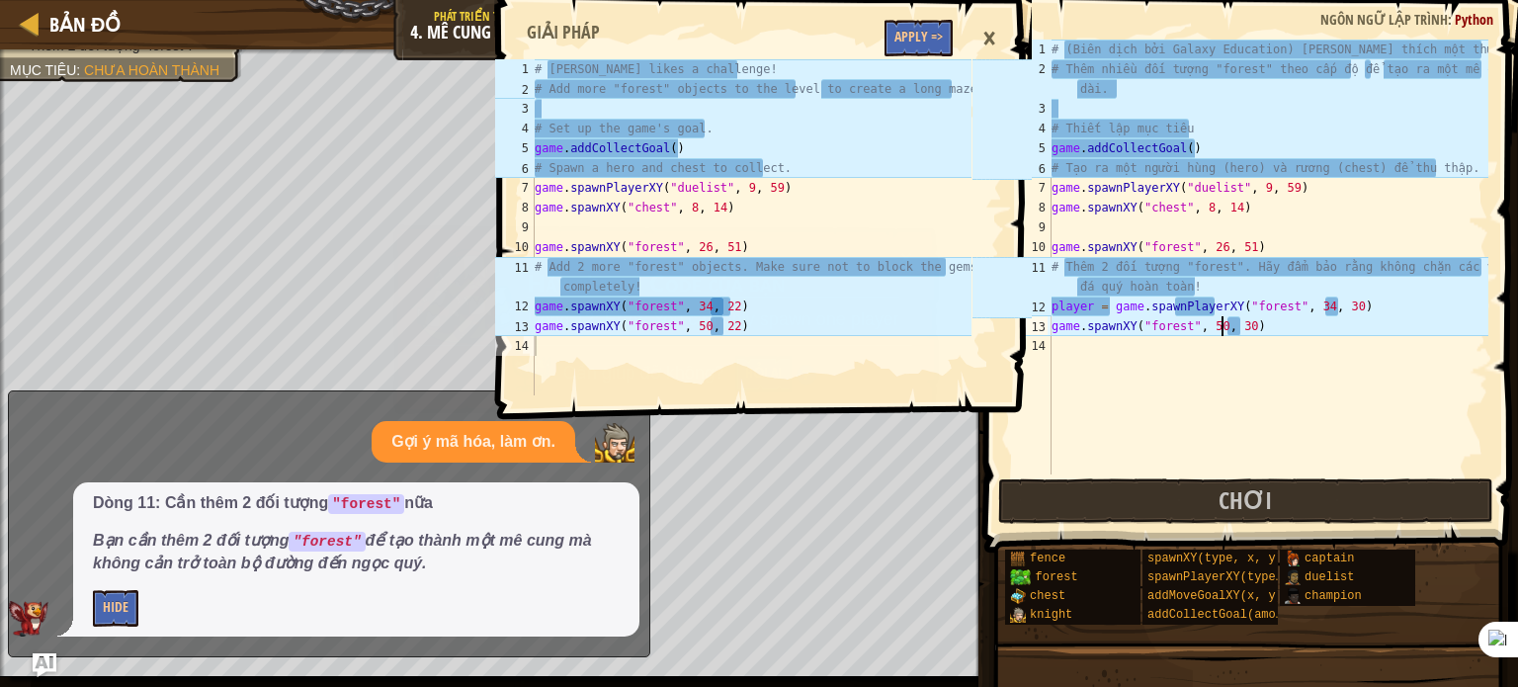
scroll to position [9, 15]
click at [1230, 326] on div "# (Biên dịch bởi Galaxy Education) [PERSON_NAME] thích một thử thách! # Thêm nh…" at bounding box center [1268, 277] width 441 height 474
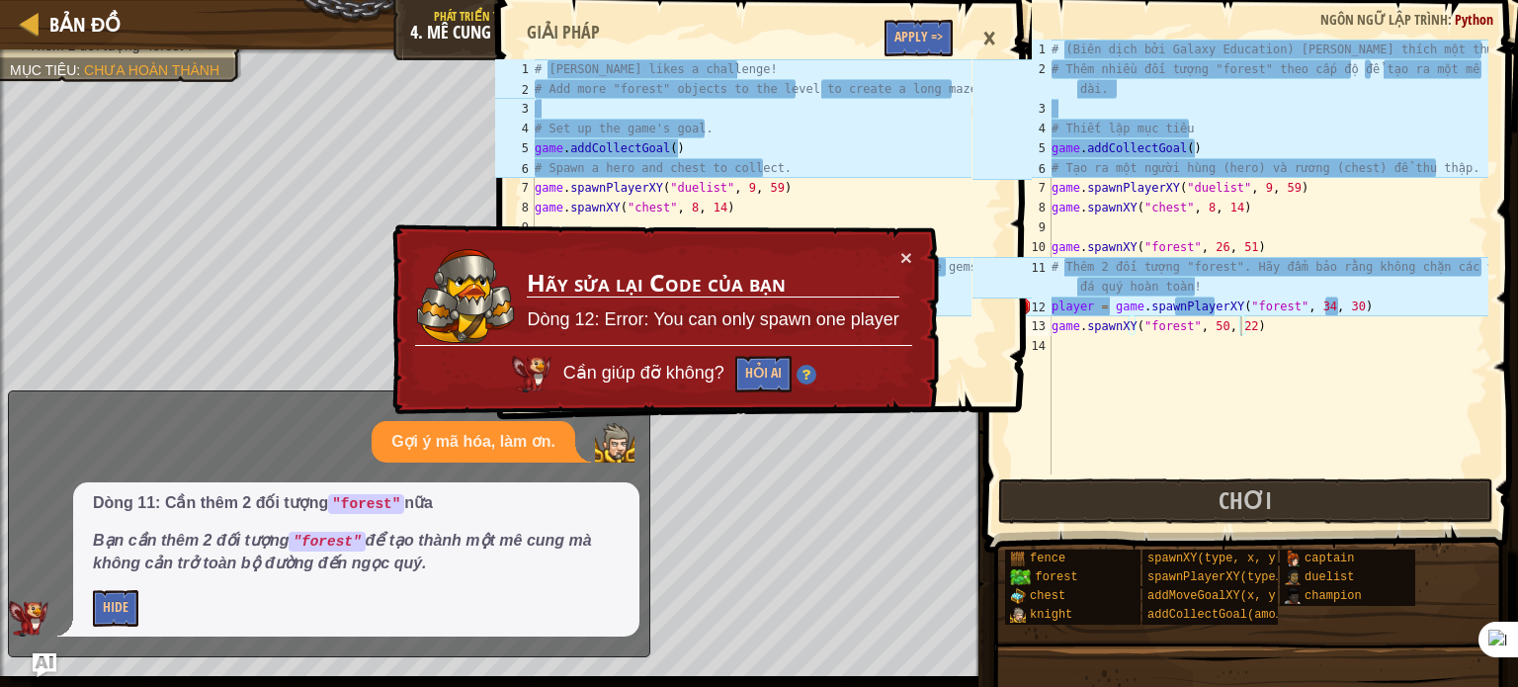
click at [915, 256] on div "× Hãy sửa lại Code của bạn Dòng 12: Error: You can only spawn one player Cần gi…" at bounding box center [663, 320] width 552 height 200
click at [908, 248] on button "×" at bounding box center [905, 253] width 13 height 21
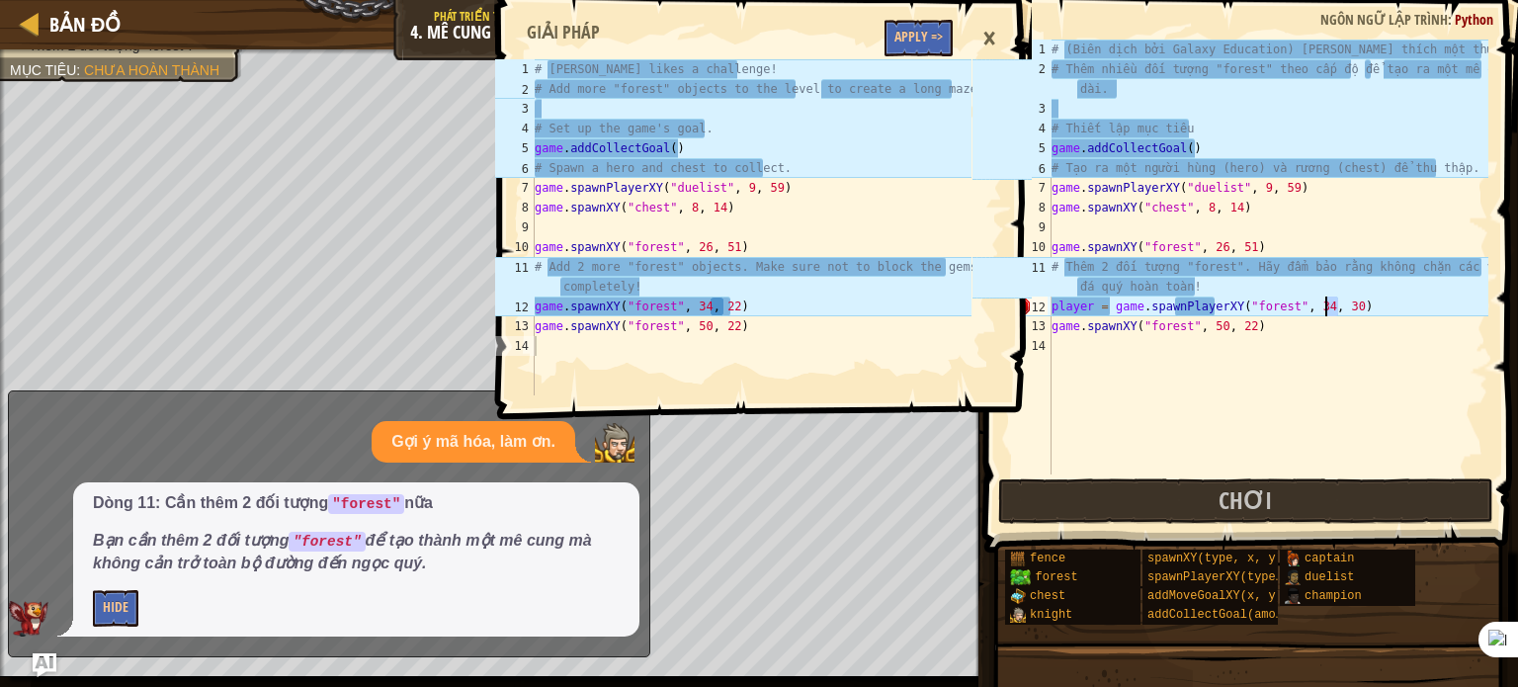
drag, startPoint x: 1335, startPoint y: 305, endPoint x: 1325, endPoint y: 308, distance: 10.3
click at [1325, 308] on div "# (Biên dịch bởi Galaxy Education) [PERSON_NAME] thích một thử thách! # Thêm nh…" at bounding box center [1268, 277] width 441 height 474
type textarea "player = game.spawnPlayerXY("forest", 34, 22)"
click at [1329, 502] on button "Chơi" at bounding box center [1245, 500] width 495 height 45
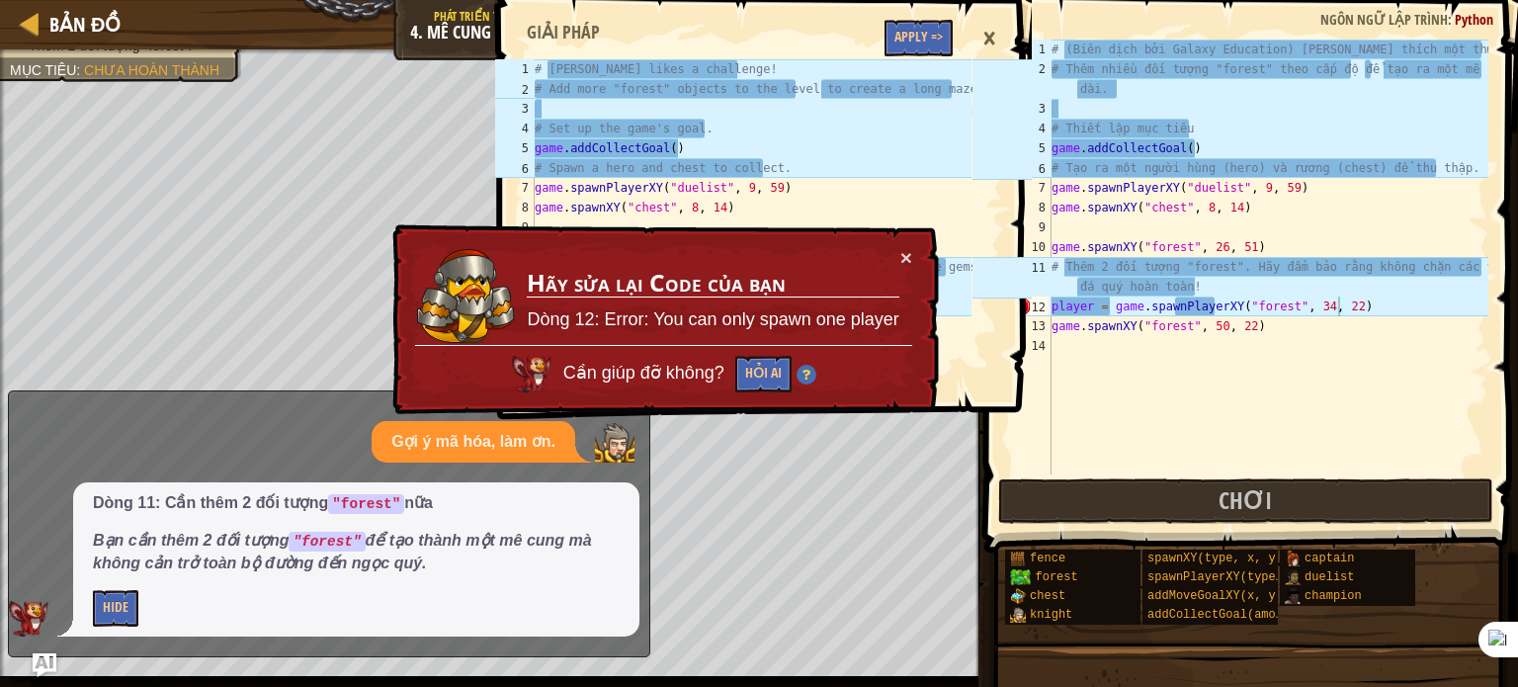
click at [913, 258] on div "× Hãy sửa lại Code của bạn Dòng 12: Error: You can only spawn one player Cần gi…" at bounding box center [663, 319] width 552 height 198
click at [902, 250] on button "×" at bounding box center [906, 258] width 12 height 21
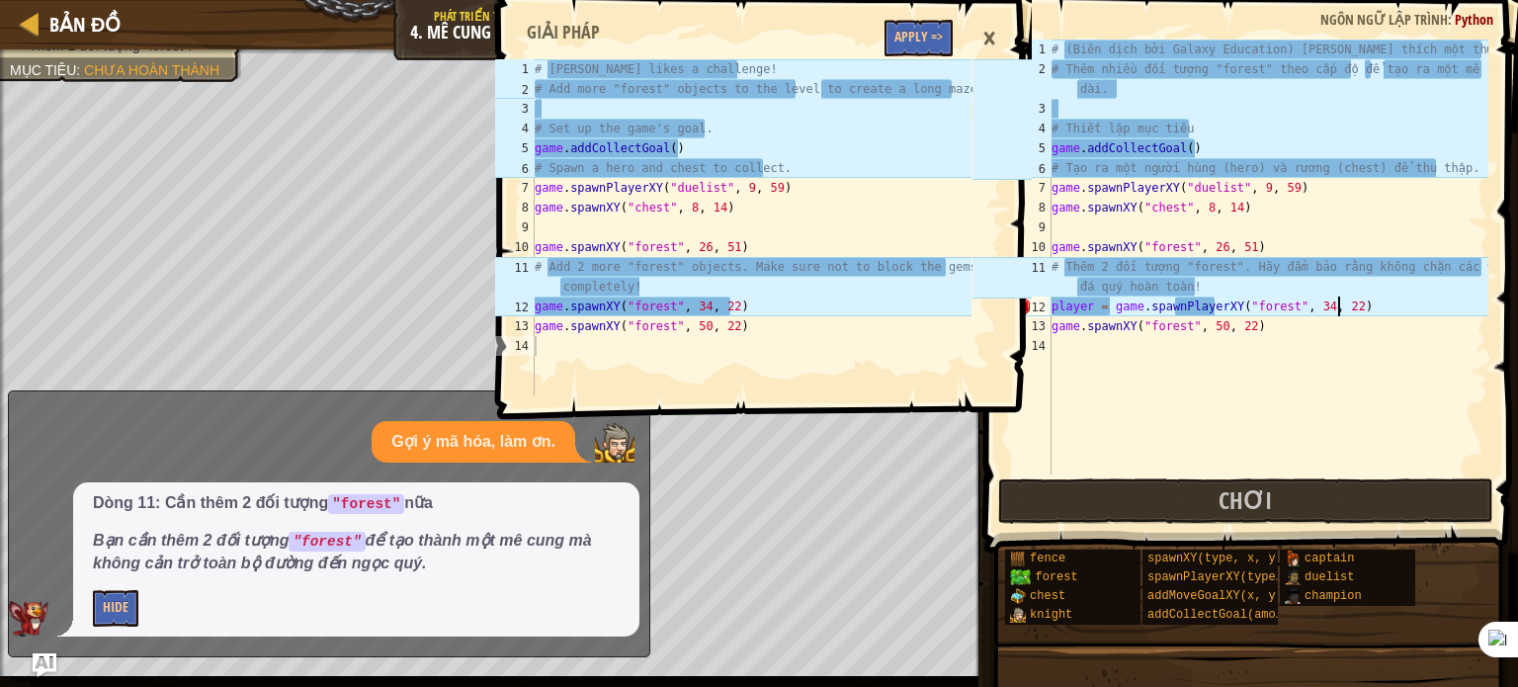
click at [985, 29] on div "×" at bounding box center [990, 38] width 34 height 45
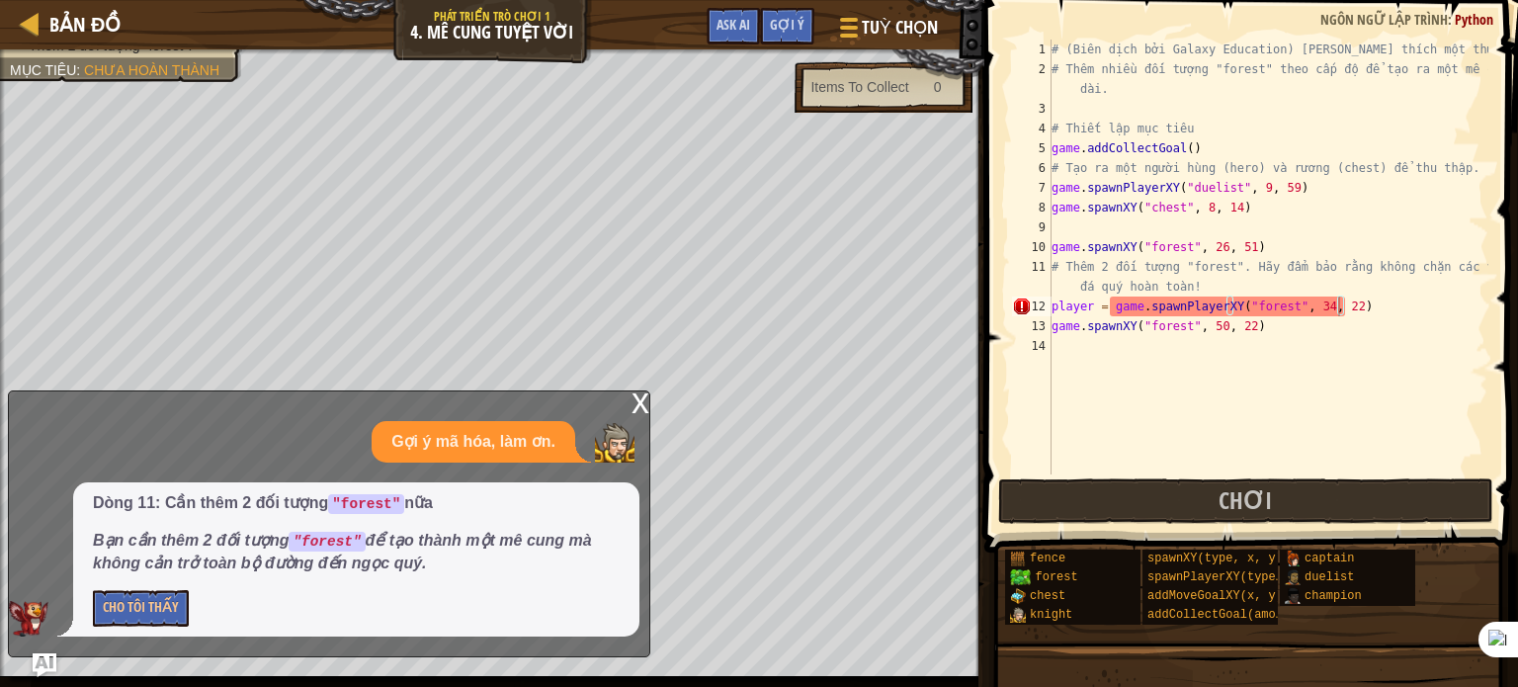
click at [640, 404] on div "x" at bounding box center [641, 401] width 18 height 20
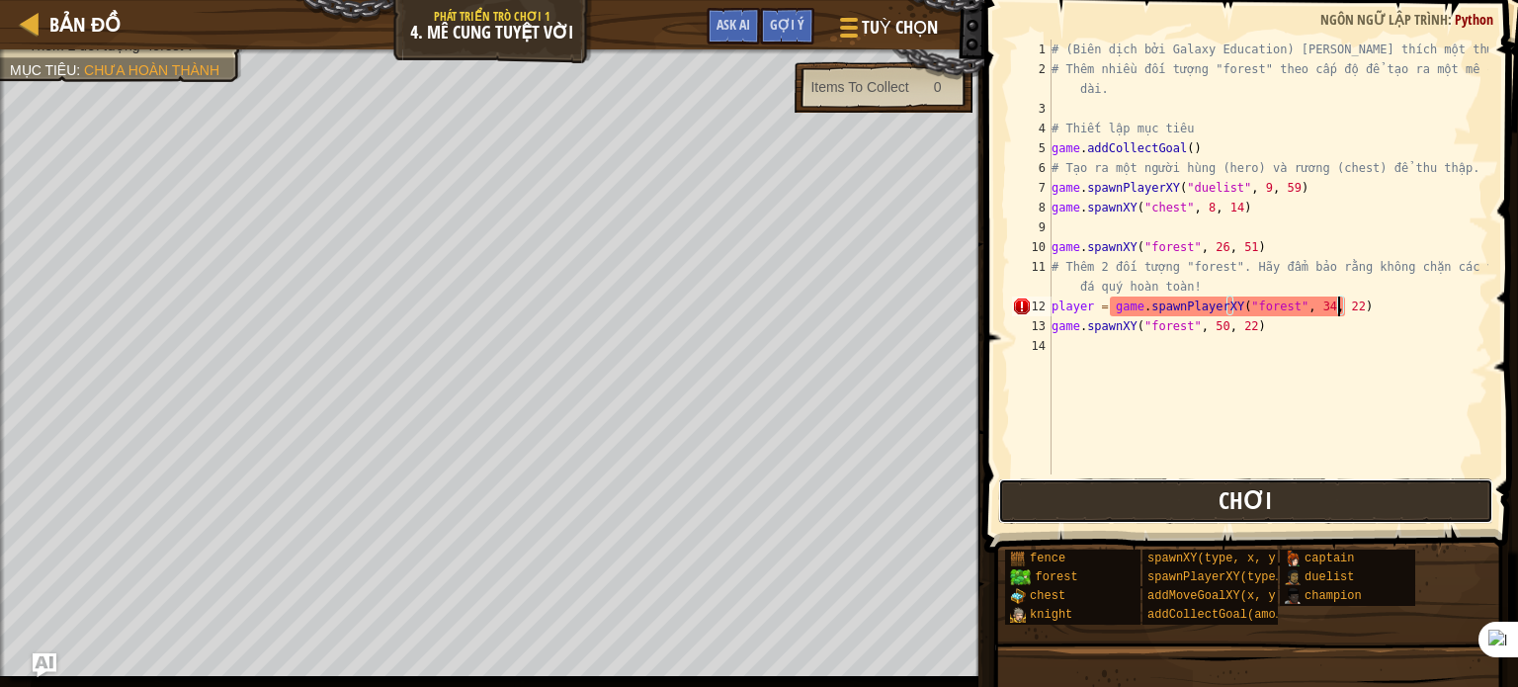
click at [1291, 486] on button "Chơi" at bounding box center [1245, 500] width 495 height 45
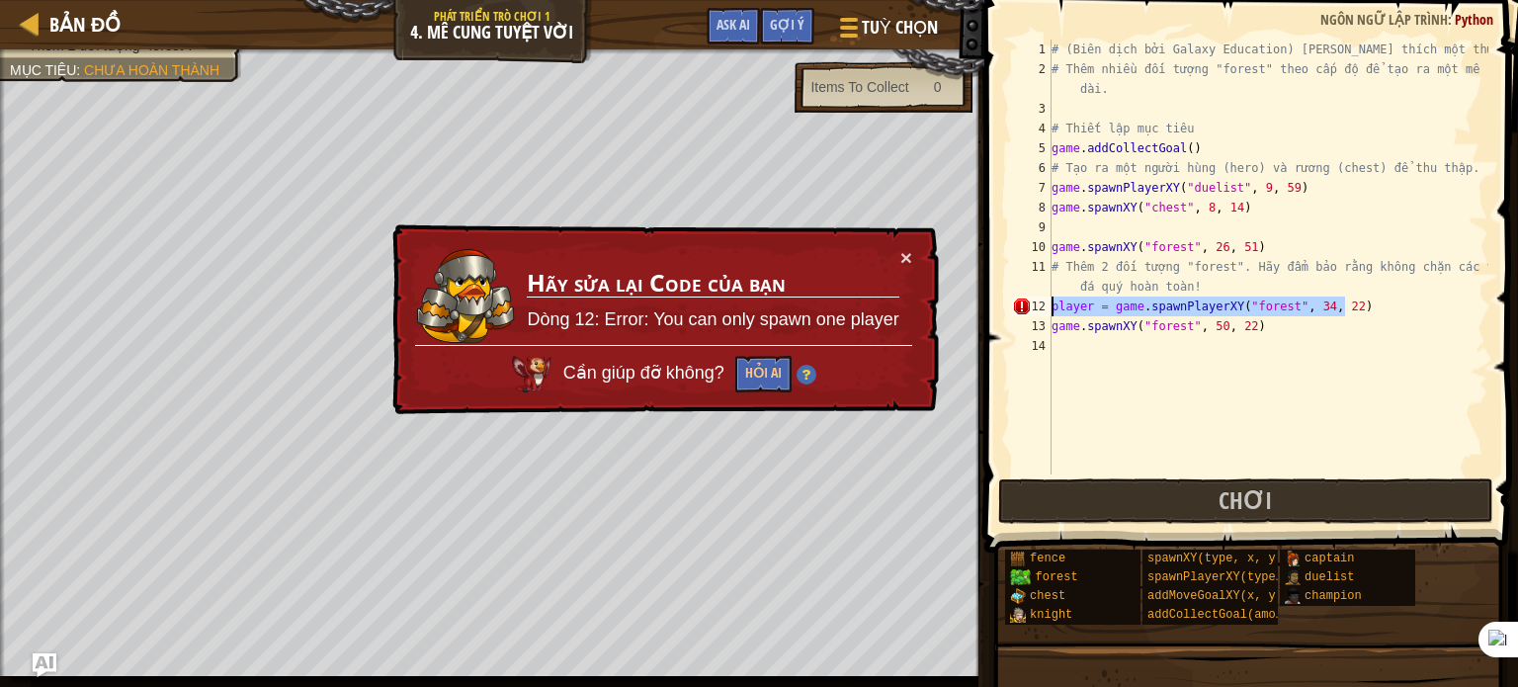
drag, startPoint x: 1352, startPoint y: 301, endPoint x: 1066, endPoint y: 308, distance: 285.7
click at [1039, 302] on div "player = game.spawnPlayerXY("forest", 34, 22) 1 2 3 4 5 6 7 8 9 10 11 12 13 14 …" at bounding box center [1248, 257] width 480 height 435
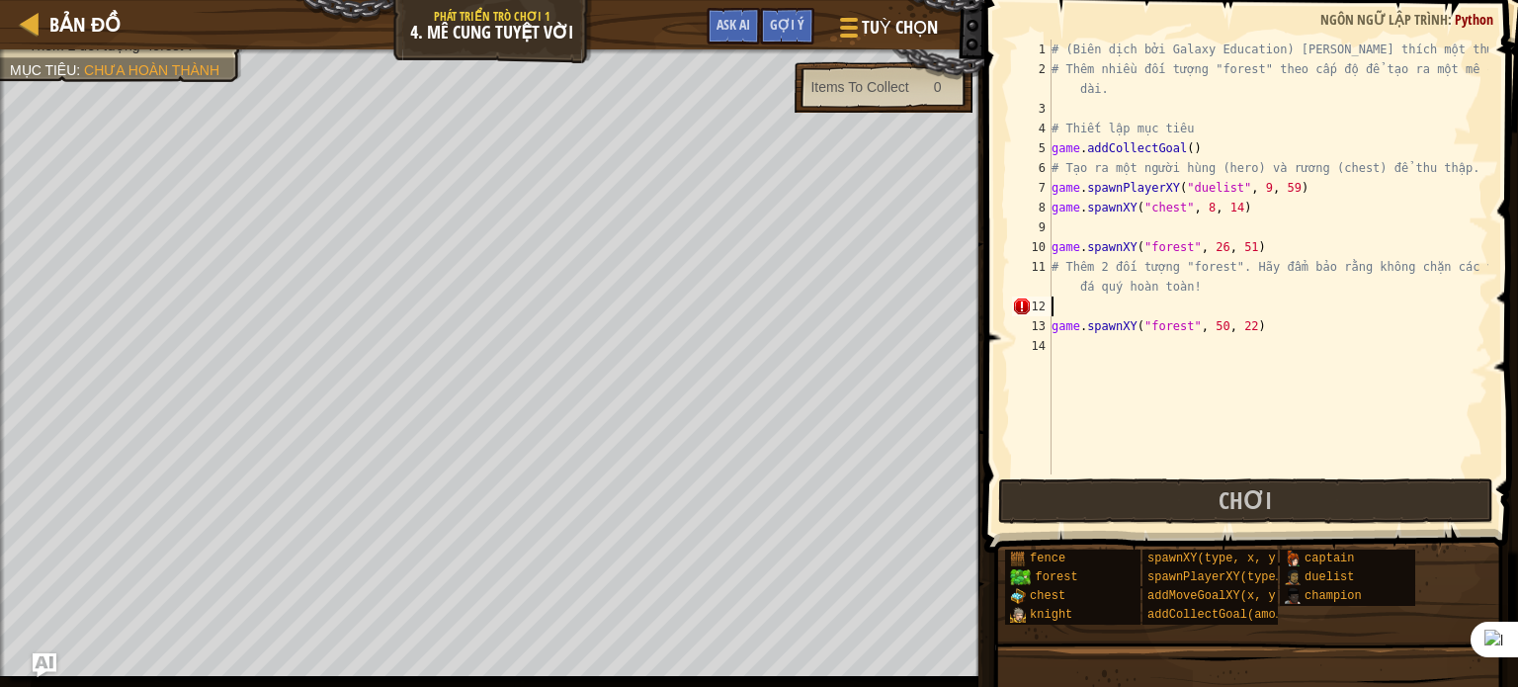
scroll to position [9, 0]
drag, startPoint x: 1249, startPoint y: 323, endPoint x: 1045, endPoint y: 329, distance: 204.7
click at [1045, 329] on div "1 2 3 4 5 6 7 8 9 10 11 12 13 14 # (Biên dịch bởi Galaxy Education) [PERSON_NAM…" at bounding box center [1248, 257] width 480 height 435
type textarea "game.spawnXY("forest", 50, 22)"
click at [1069, 497] on button "Chơi" at bounding box center [1245, 500] width 495 height 45
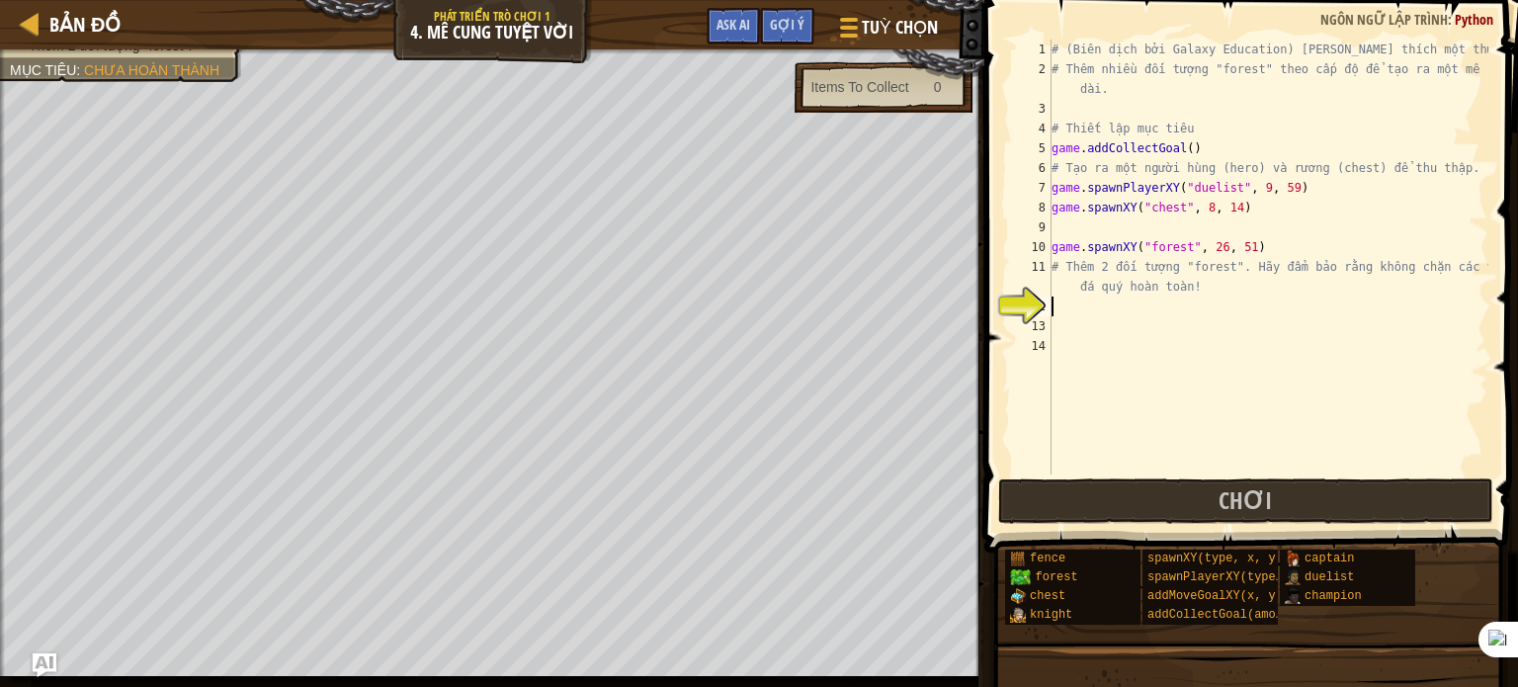
click at [1059, 299] on div "# (Biên dịch bởi Galaxy Education) [PERSON_NAME] thích một thử thách! # Thêm nh…" at bounding box center [1268, 277] width 441 height 474
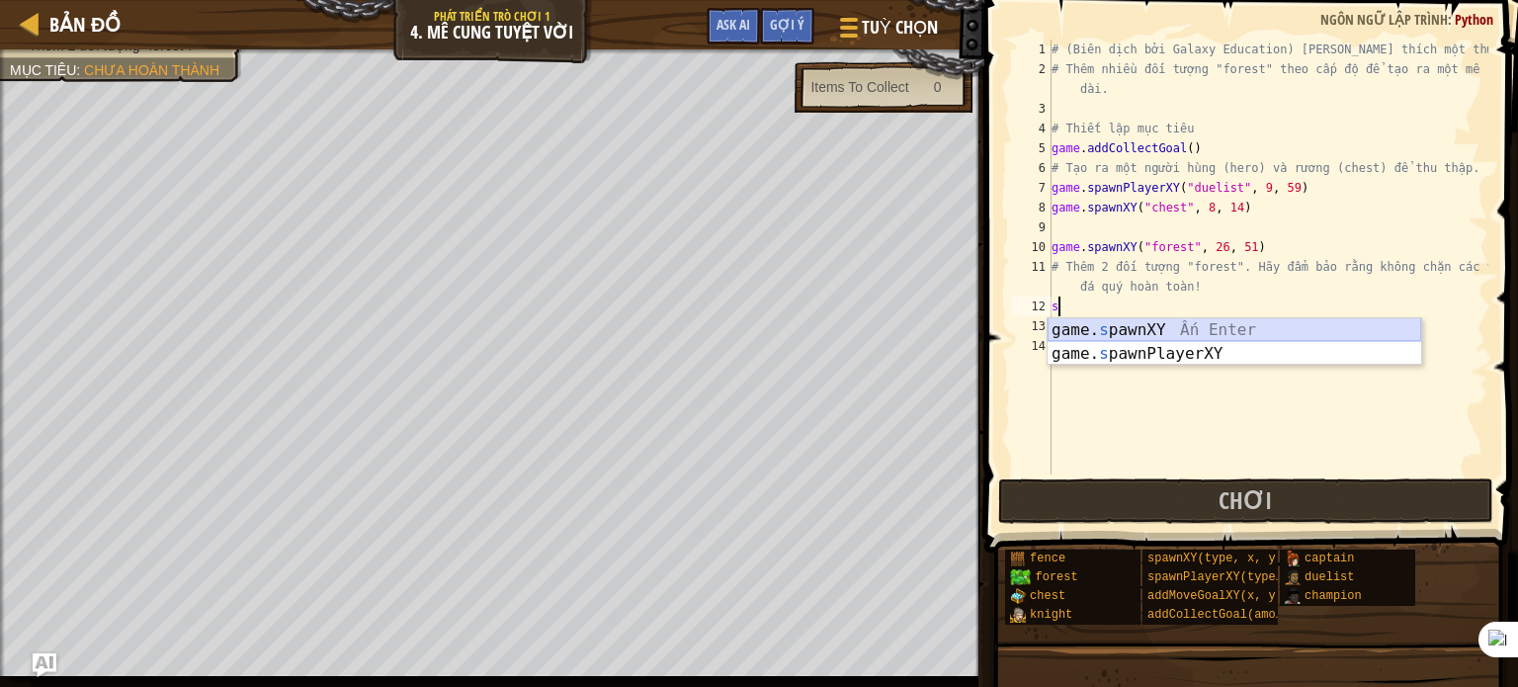
click at [1182, 326] on div "game. s pawnXY Ấn Enter game. s pawnPlayerXY Ấn Enter" at bounding box center [1235, 365] width 374 height 95
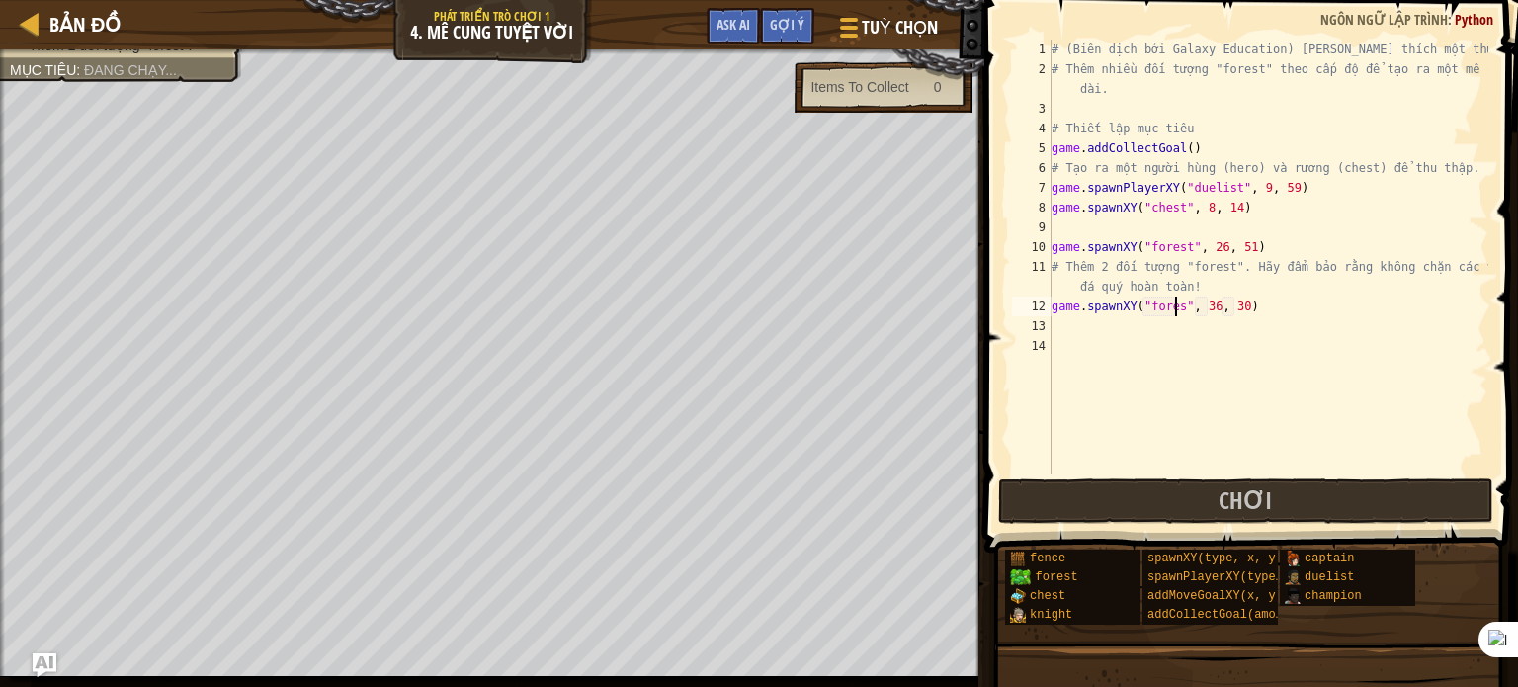
scroll to position [9, 10]
drag, startPoint x: 1215, startPoint y: 303, endPoint x: 1201, endPoint y: 305, distance: 14.0
click at [1201, 305] on div "# (Biên dịch bởi Galaxy Education) [PERSON_NAME] thích một thử thách! # Thêm nh…" at bounding box center [1268, 277] width 441 height 474
drag, startPoint x: 1241, startPoint y: 301, endPoint x: 1228, endPoint y: 304, distance: 14.2
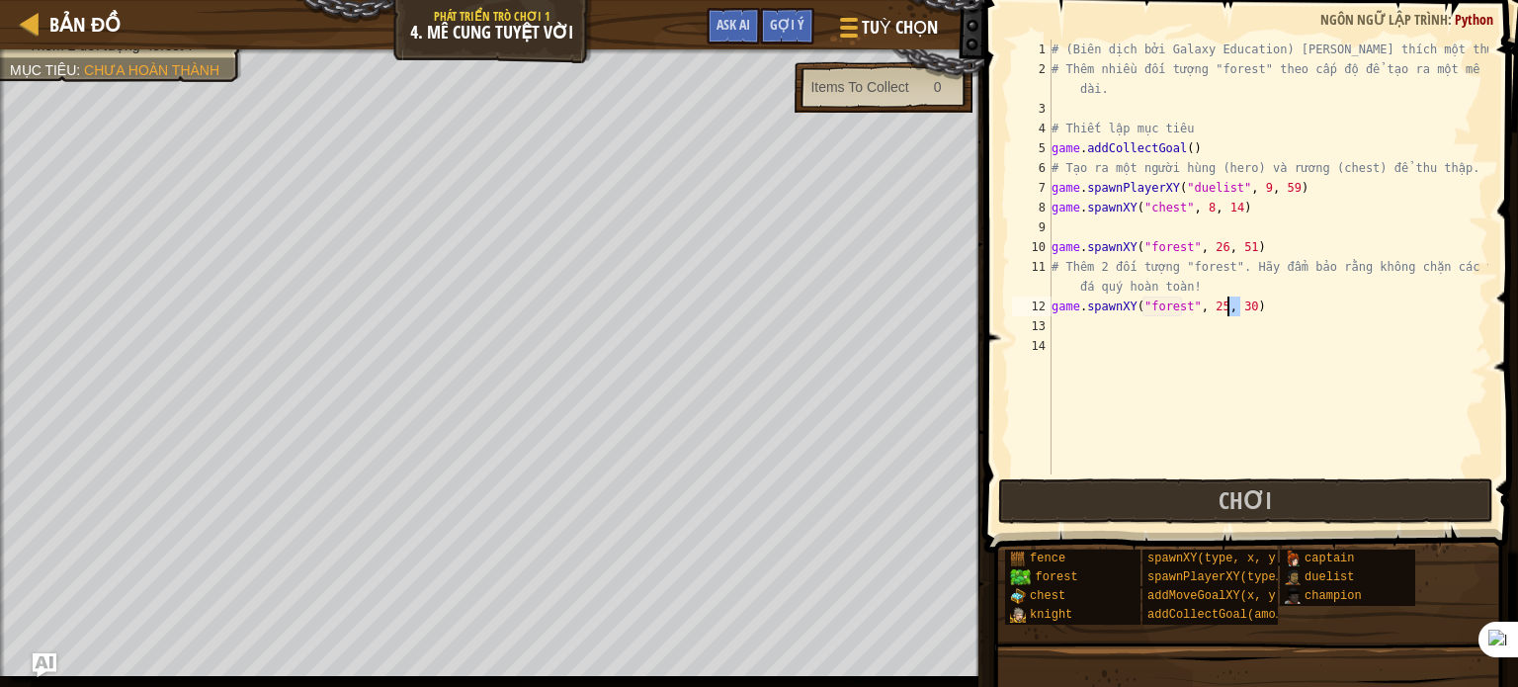
click at [1228, 304] on div "# (Biên dịch bởi Galaxy Education) [PERSON_NAME] thích một thử thách! # Thêm nh…" at bounding box center [1268, 277] width 441 height 474
click at [1079, 490] on button "Chơi" at bounding box center [1245, 500] width 495 height 45
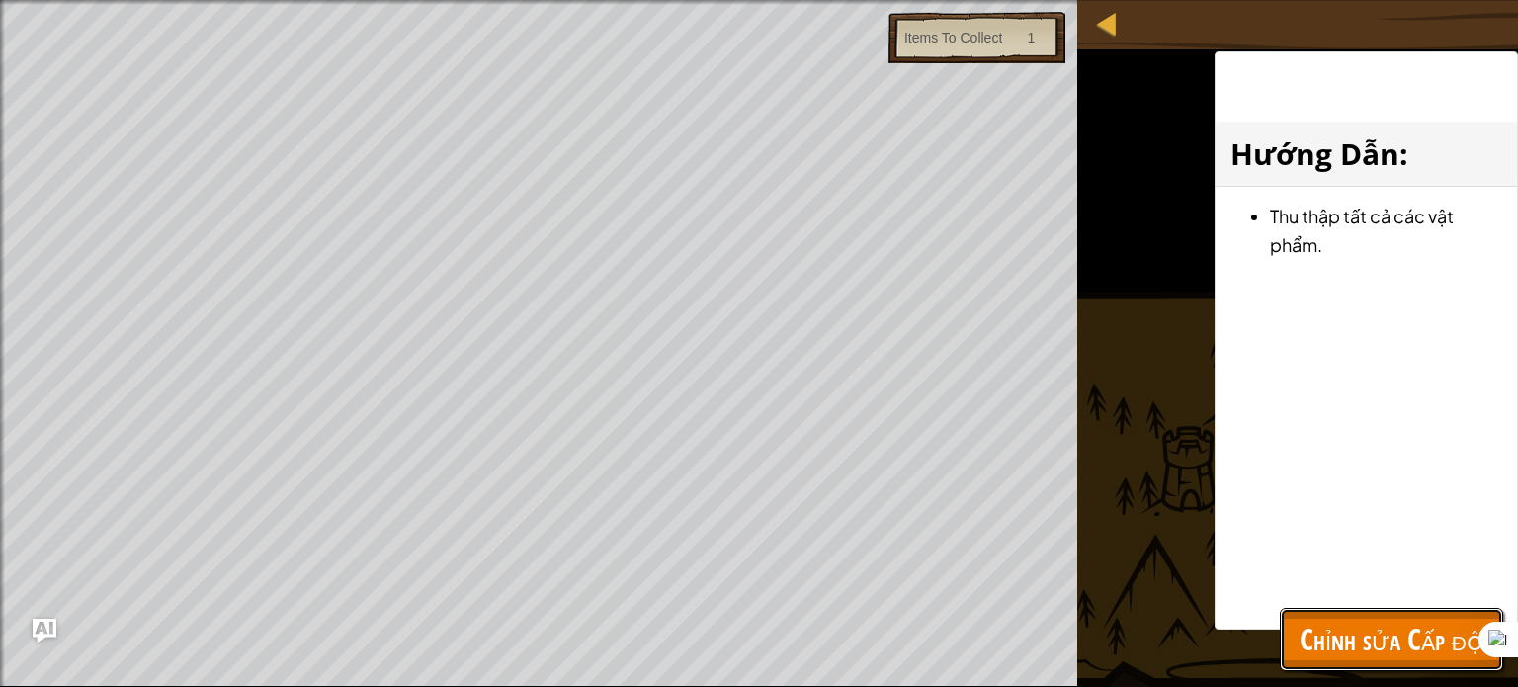
click at [1384, 637] on span "Chỉnh sửa Cấp độ" at bounding box center [1392, 639] width 184 height 41
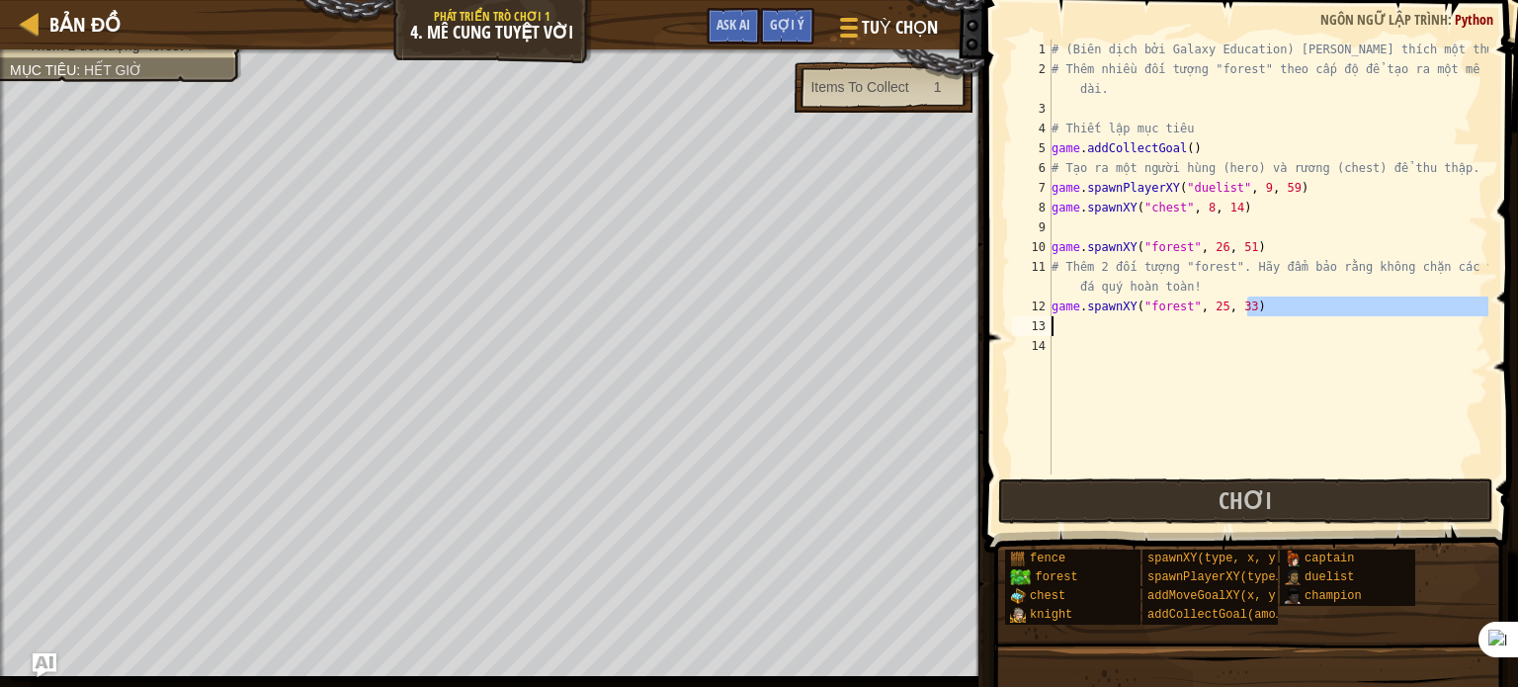
drag, startPoint x: 1250, startPoint y: 306, endPoint x: 1293, endPoint y: 316, distance: 43.6
click at [1293, 316] on div "# (Biên dịch bởi Galaxy Education) [PERSON_NAME] thích một thử thách! # Thêm nh…" at bounding box center [1268, 277] width 441 height 474
type textarea "game.spawnXY("forest", 25, 33)"
click at [1271, 342] on div "# (Biên dịch bởi Galaxy Education) [PERSON_NAME] thích một thử thách! # Thêm nh…" at bounding box center [1268, 277] width 441 height 474
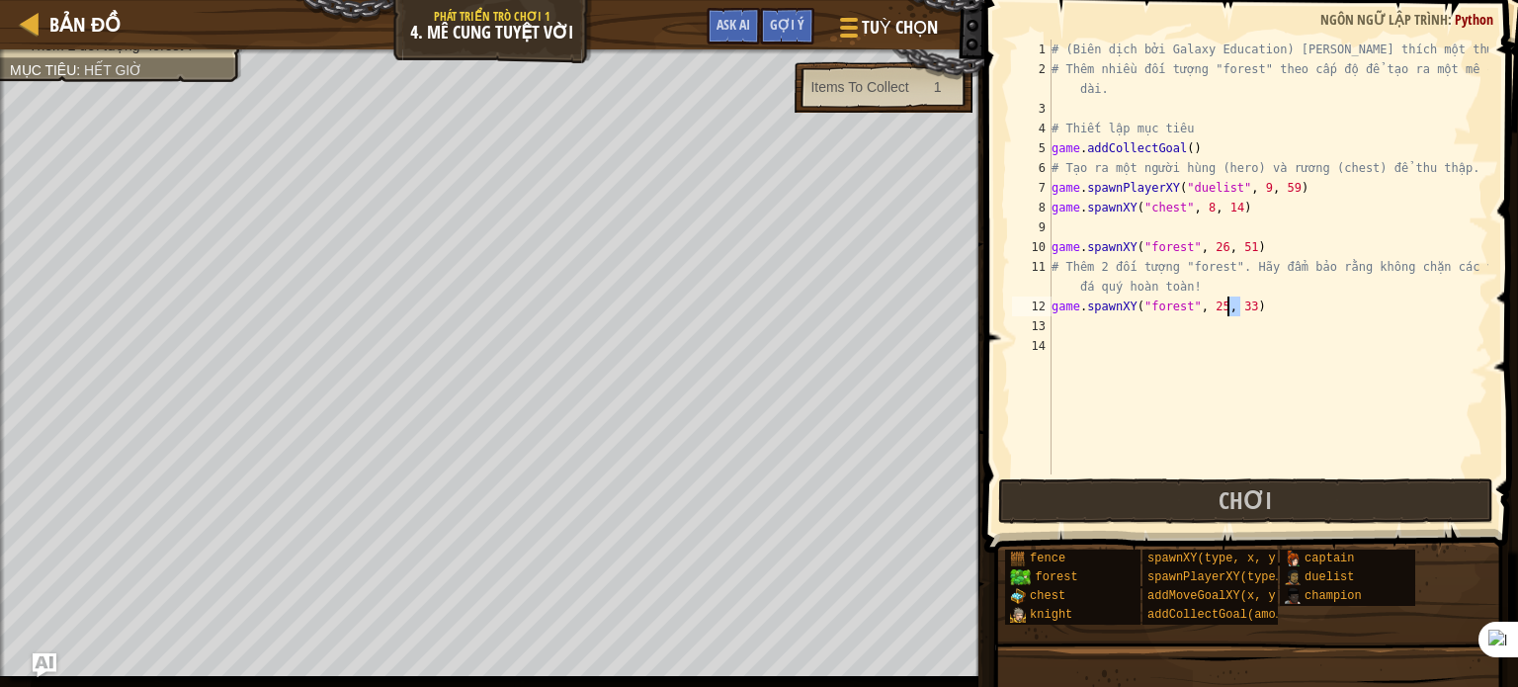
drag, startPoint x: 1239, startPoint y: 305, endPoint x: 1227, endPoint y: 307, distance: 13.0
click at [1227, 307] on div "# (Biên dịch bởi Galaxy Education) [PERSON_NAME] thích một thử thách! # Thêm nh…" at bounding box center [1268, 277] width 441 height 474
type textarea "game.spawnXY("forest", 25, )"
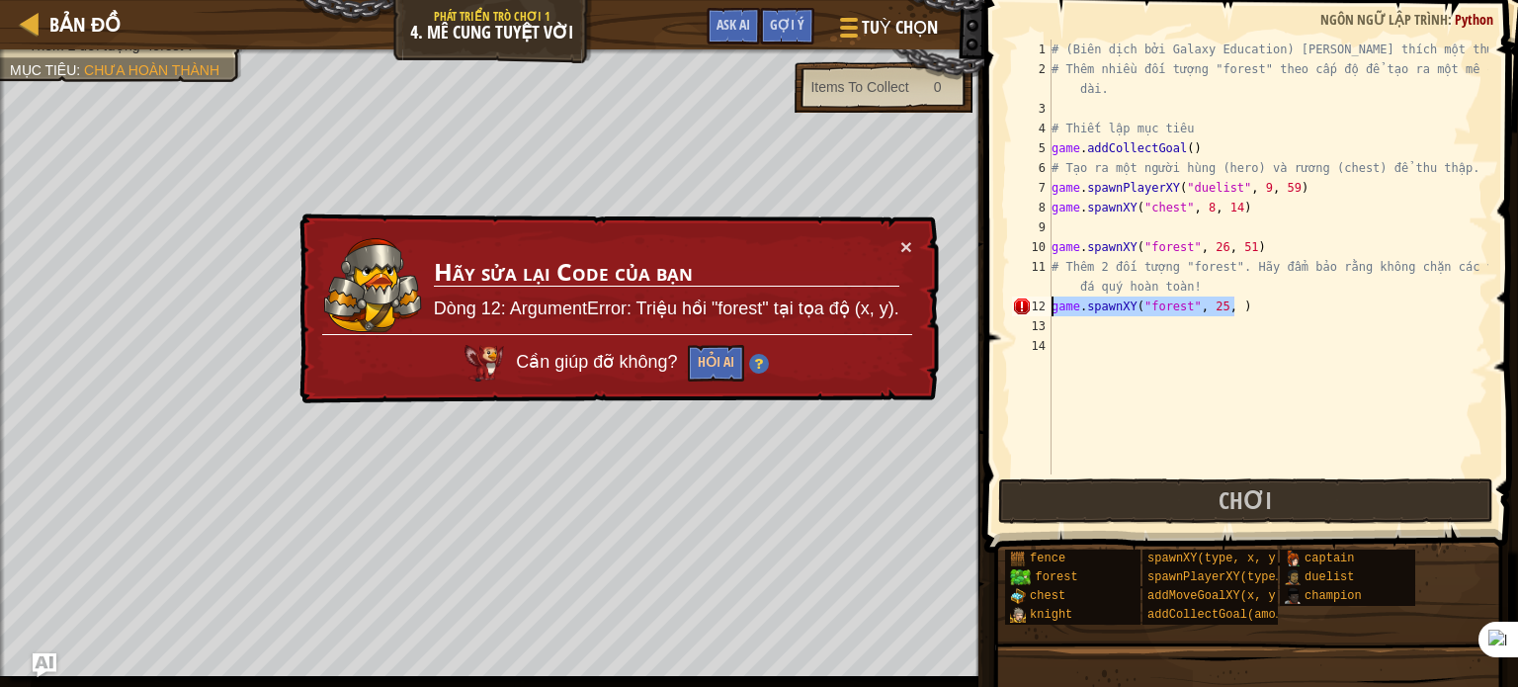
drag, startPoint x: 1245, startPoint y: 304, endPoint x: 1038, endPoint y: 313, distance: 207.7
click at [1038, 313] on div "game.spawnXY("forest", 25, ) 1 2 3 4 5 6 7 8 9 10 11 12 13 14 # (Biên dịch bởi …" at bounding box center [1248, 257] width 480 height 435
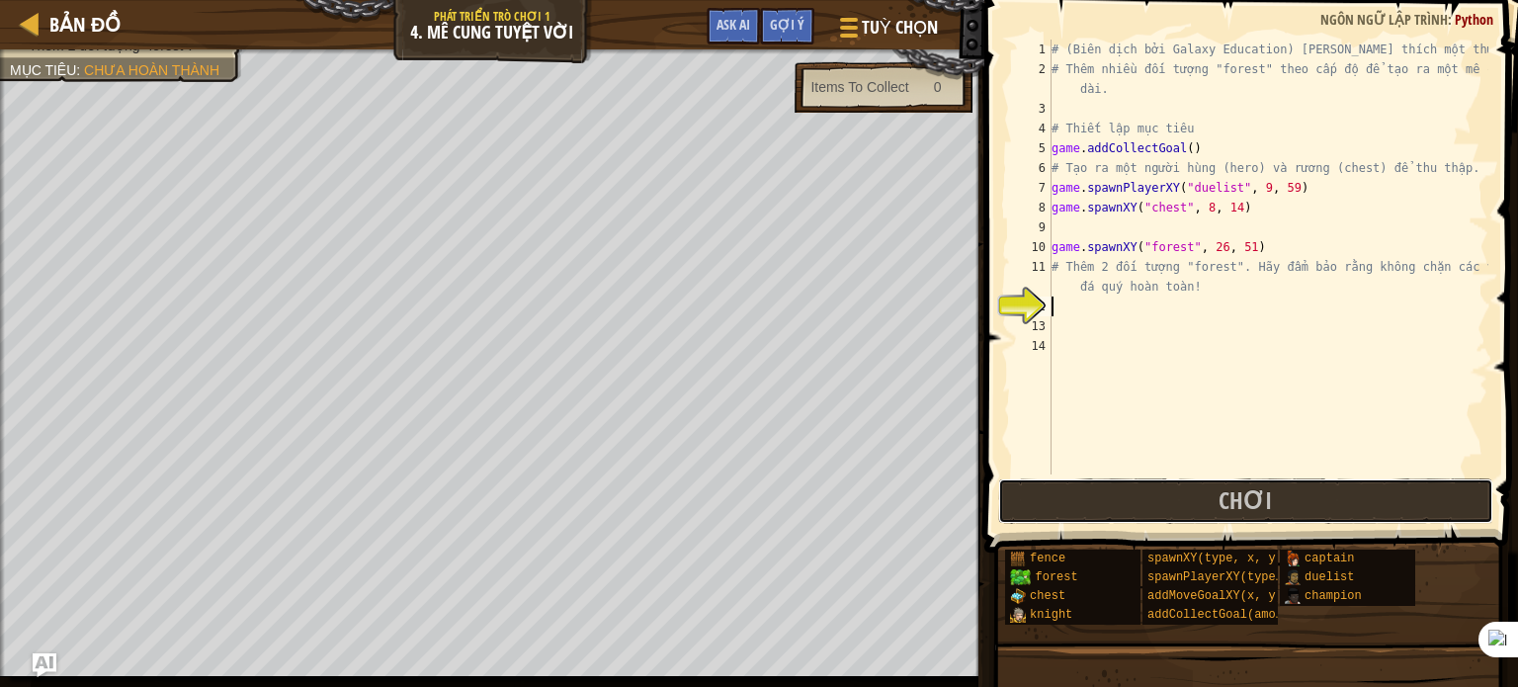
drag, startPoint x: 1127, startPoint y: 497, endPoint x: 1111, endPoint y: 506, distance: 18.1
click at [1126, 499] on button "Chơi" at bounding box center [1245, 500] width 495 height 45
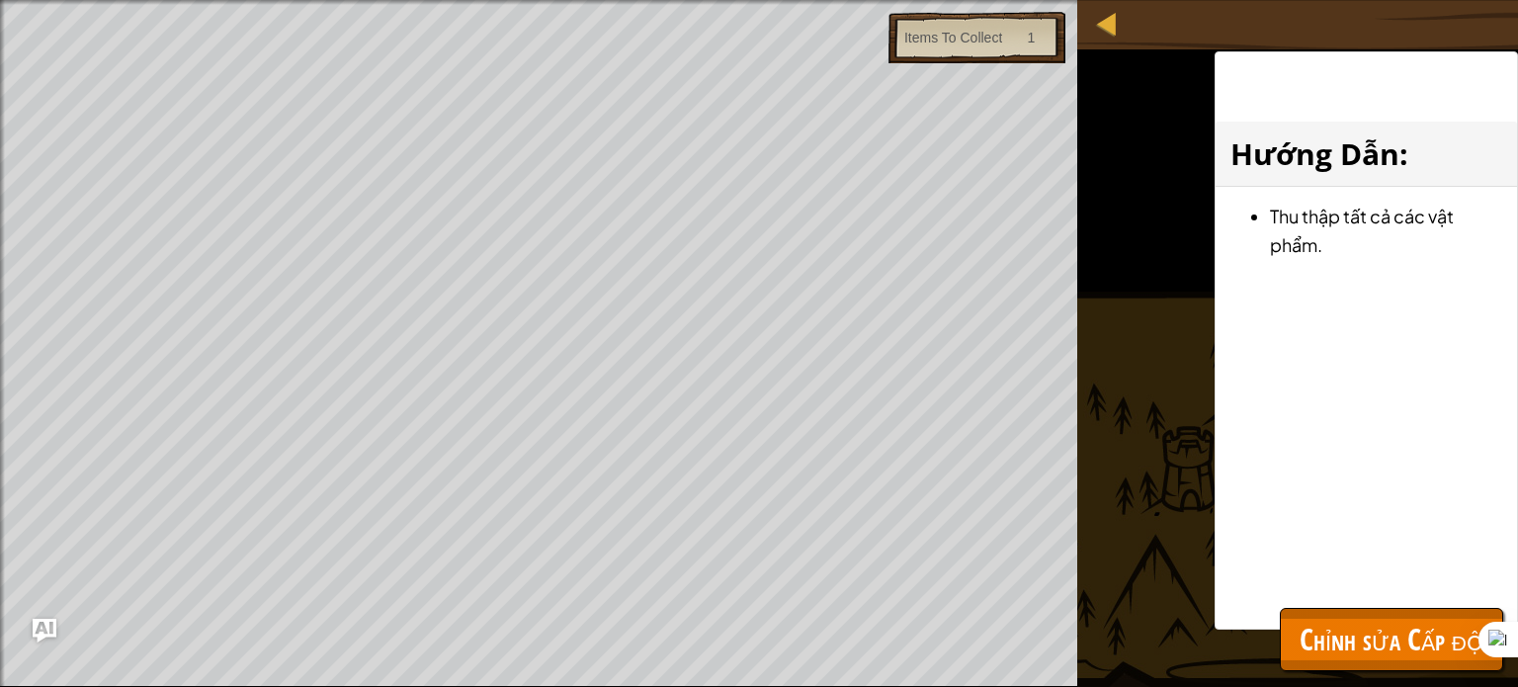
click at [1306, 596] on div "Hướng Dẫn : Thu thập tất cả các vật phẩm." at bounding box center [1366, 340] width 303 height 578
click at [1314, 623] on span "Chỉnh sửa Cấp độ" at bounding box center [1392, 639] width 184 height 41
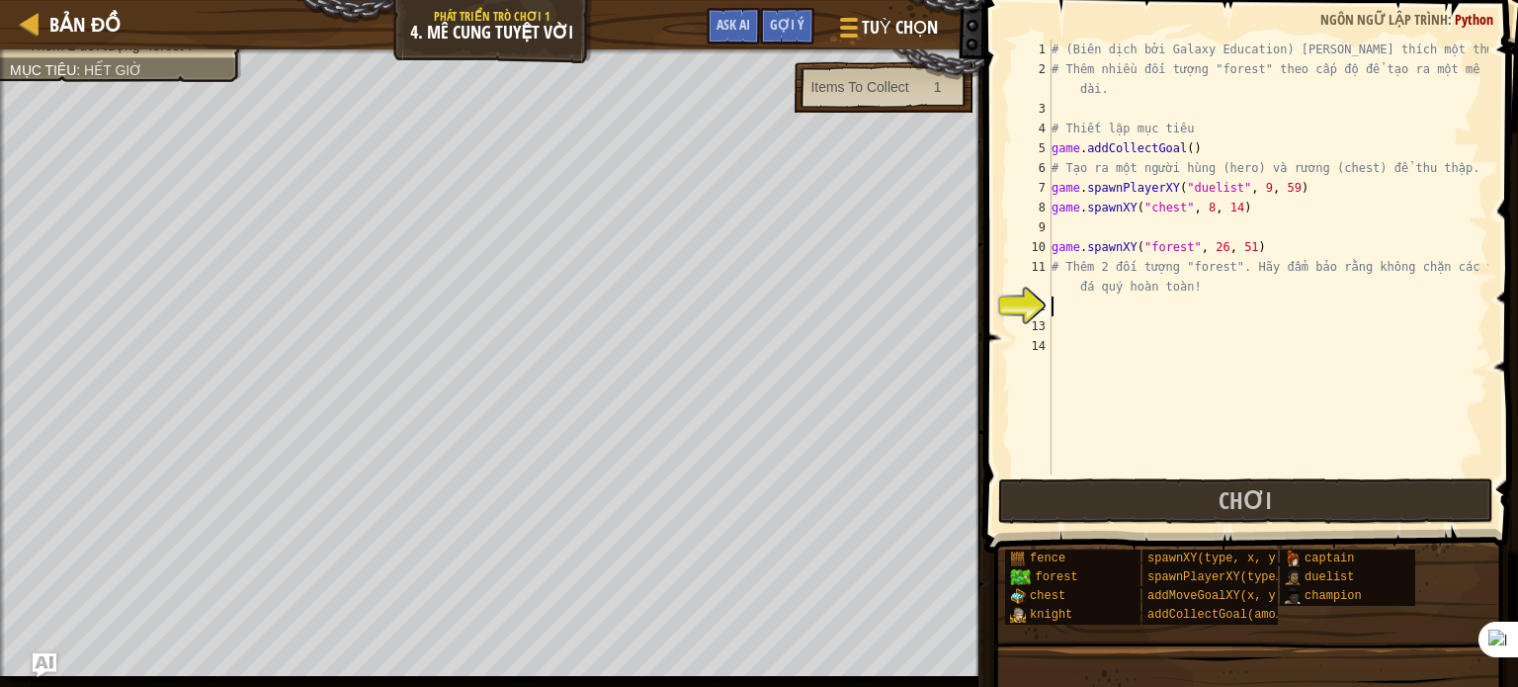
click at [1053, 301] on div "# (Biên dịch bởi Galaxy Education) [PERSON_NAME] thích một thử thách! # Thêm nh…" at bounding box center [1268, 277] width 441 height 474
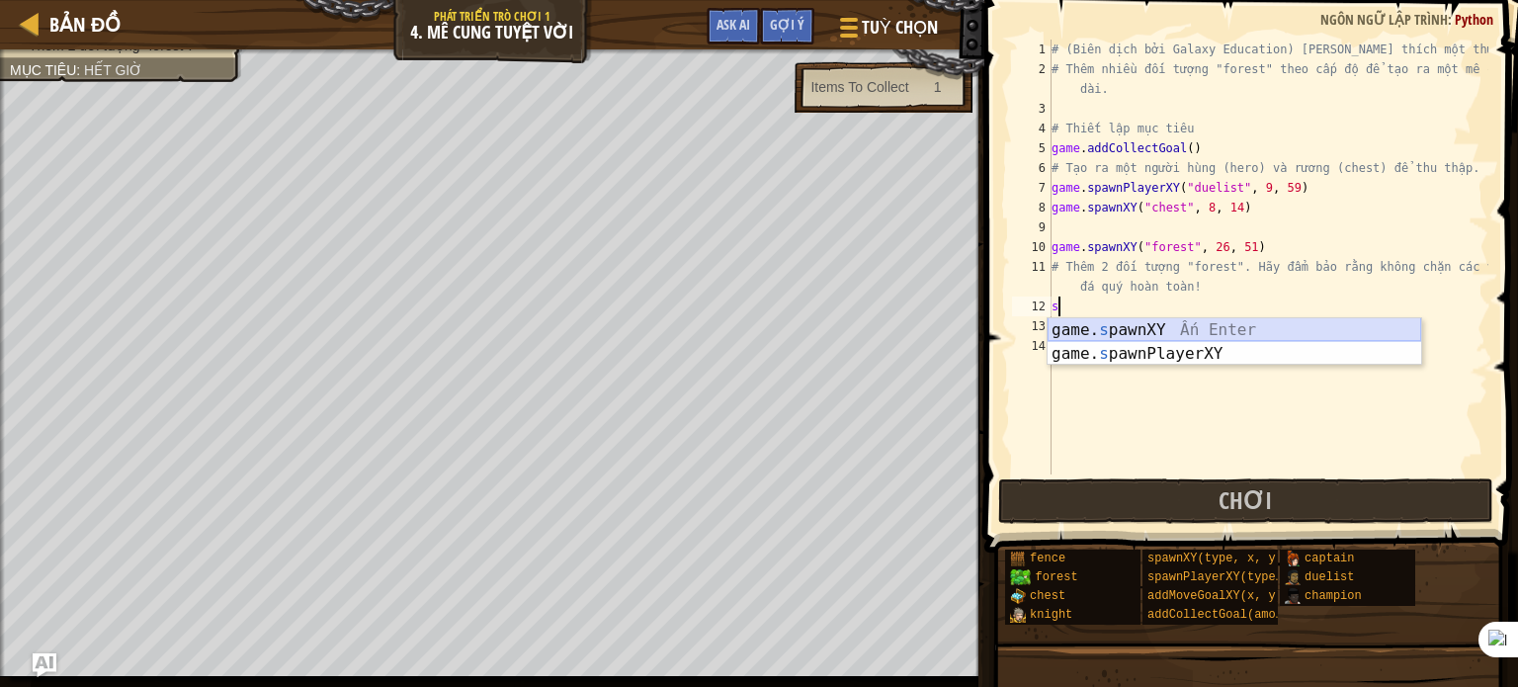
click at [1195, 329] on div "game. s pawnXY Ấn Enter game. s pawnPlayerXY Ấn Enter" at bounding box center [1235, 365] width 374 height 95
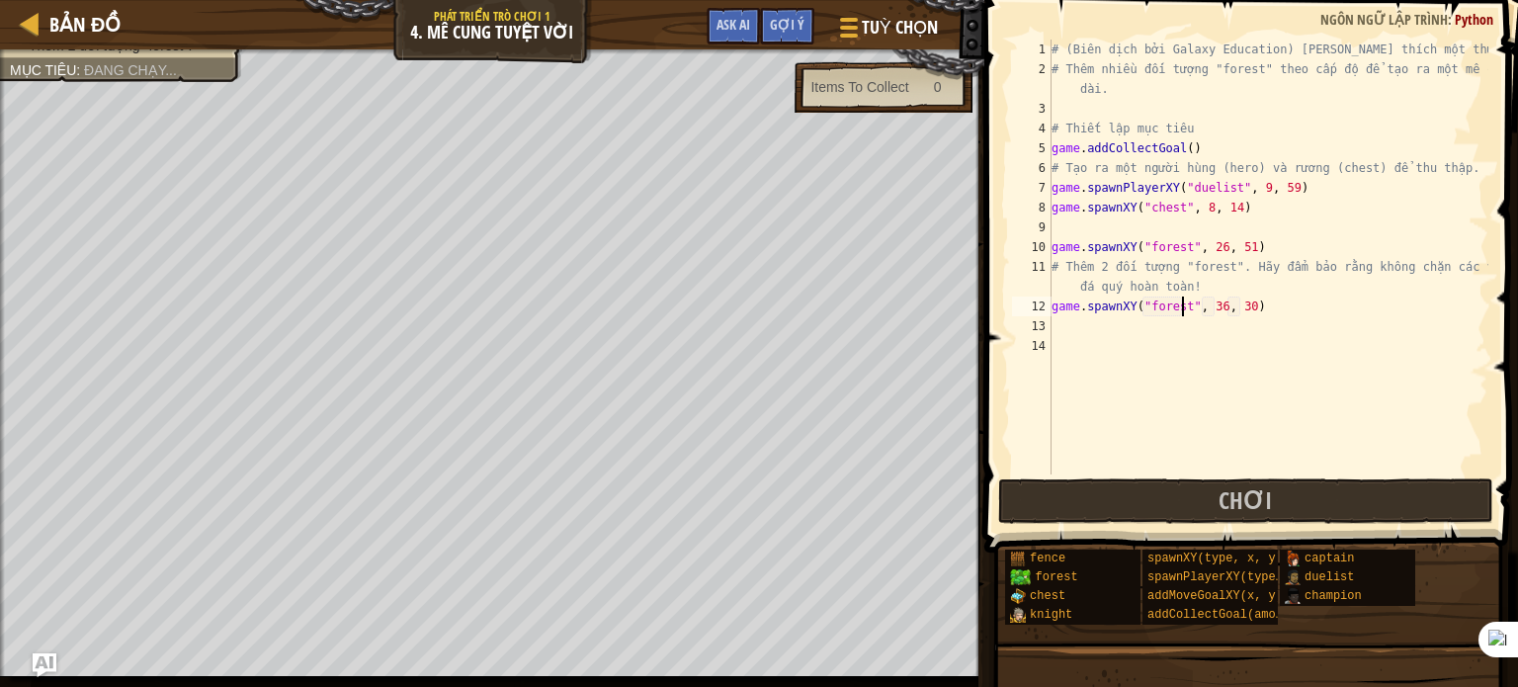
scroll to position [9, 10]
click at [1210, 307] on div "# (Biên dịch bởi Galaxy Education) [PERSON_NAME] thích một thử thách! # Thêm nh…" at bounding box center [1268, 277] width 441 height 474
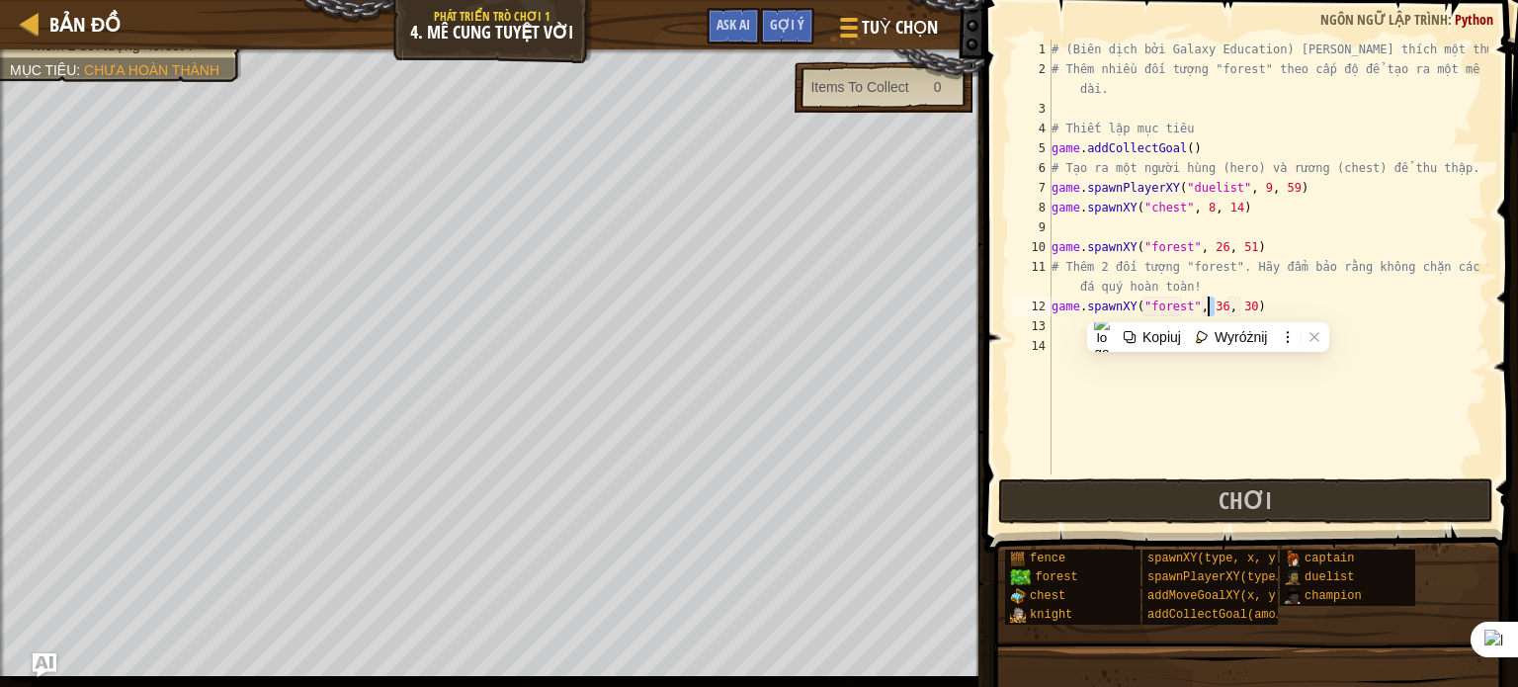
scroll to position [9, 14]
drag, startPoint x: 1241, startPoint y: 302, endPoint x: 1225, endPoint y: 306, distance: 17.3
click at [1225, 306] on div "# (Biên dịch bởi Galaxy Education) [PERSON_NAME] thích một thử thách! # Thêm nh…" at bounding box center [1268, 277] width 441 height 474
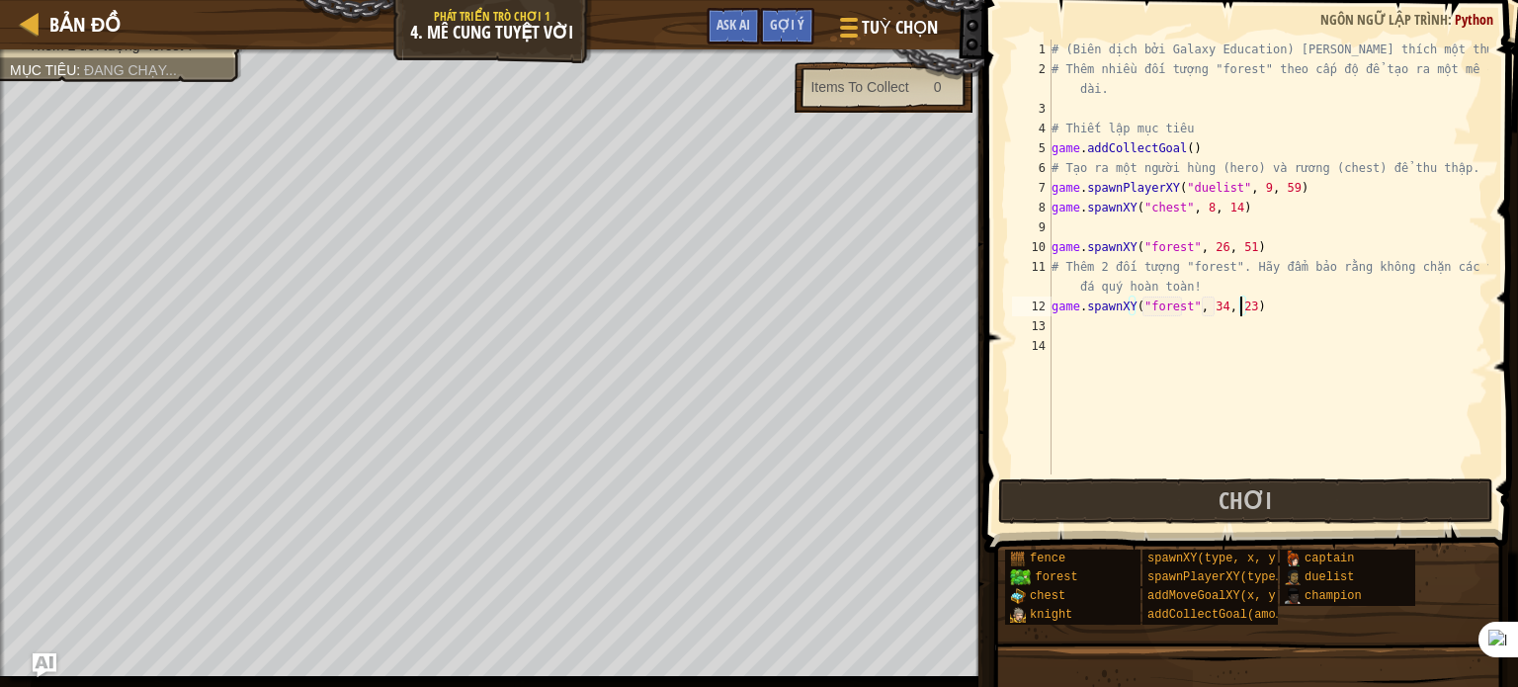
scroll to position [9, 15]
type textarea "game.spawnXY("forest", 34, 23)"
drag, startPoint x: 1215, startPoint y: 489, endPoint x: 1204, endPoint y: 489, distance: 10.9
click at [1216, 493] on button "Chơi" at bounding box center [1245, 500] width 495 height 45
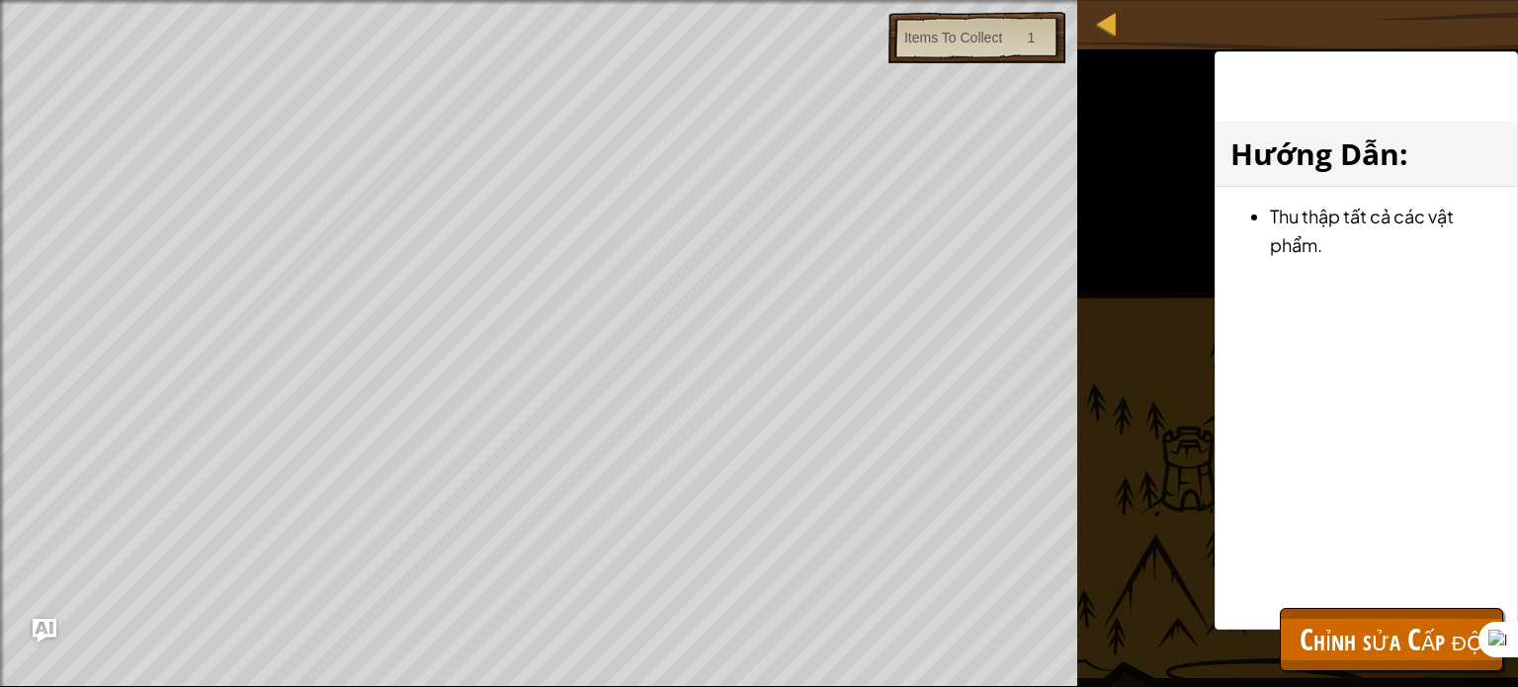
click at [1031, 384] on div "Đánh bại cấp độ của riêng bạn. Thêm 2 đối tượng "forest". Mục tiêu : Hết giờ It…" at bounding box center [759, 343] width 1518 height 687
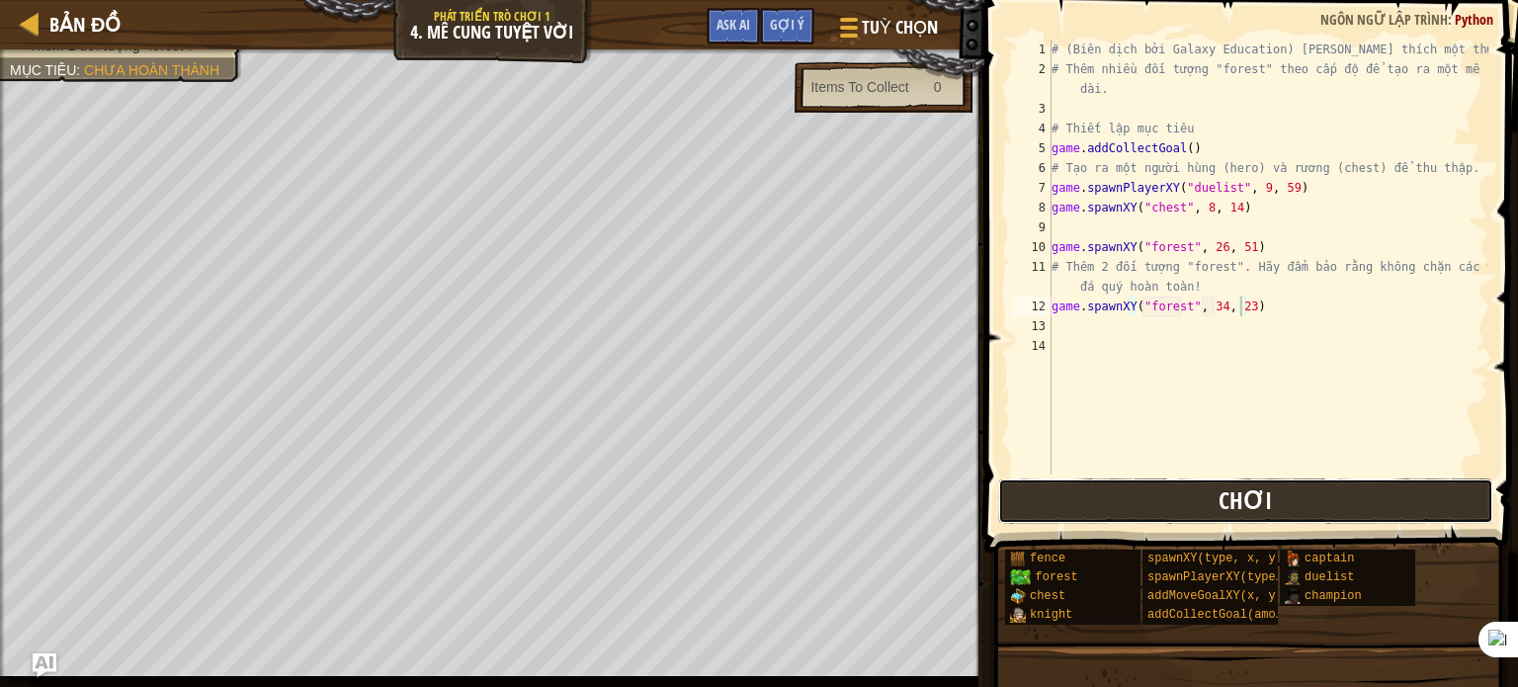
click at [1194, 508] on button "Chơi" at bounding box center [1245, 500] width 495 height 45
click at [1055, 325] on div "# (Biên dịch bởi Galaxy Education) [PERSON_NAME] thích một thử thách! # Thêm nh…" at bounding box center [1268, 277] width 441 height 474
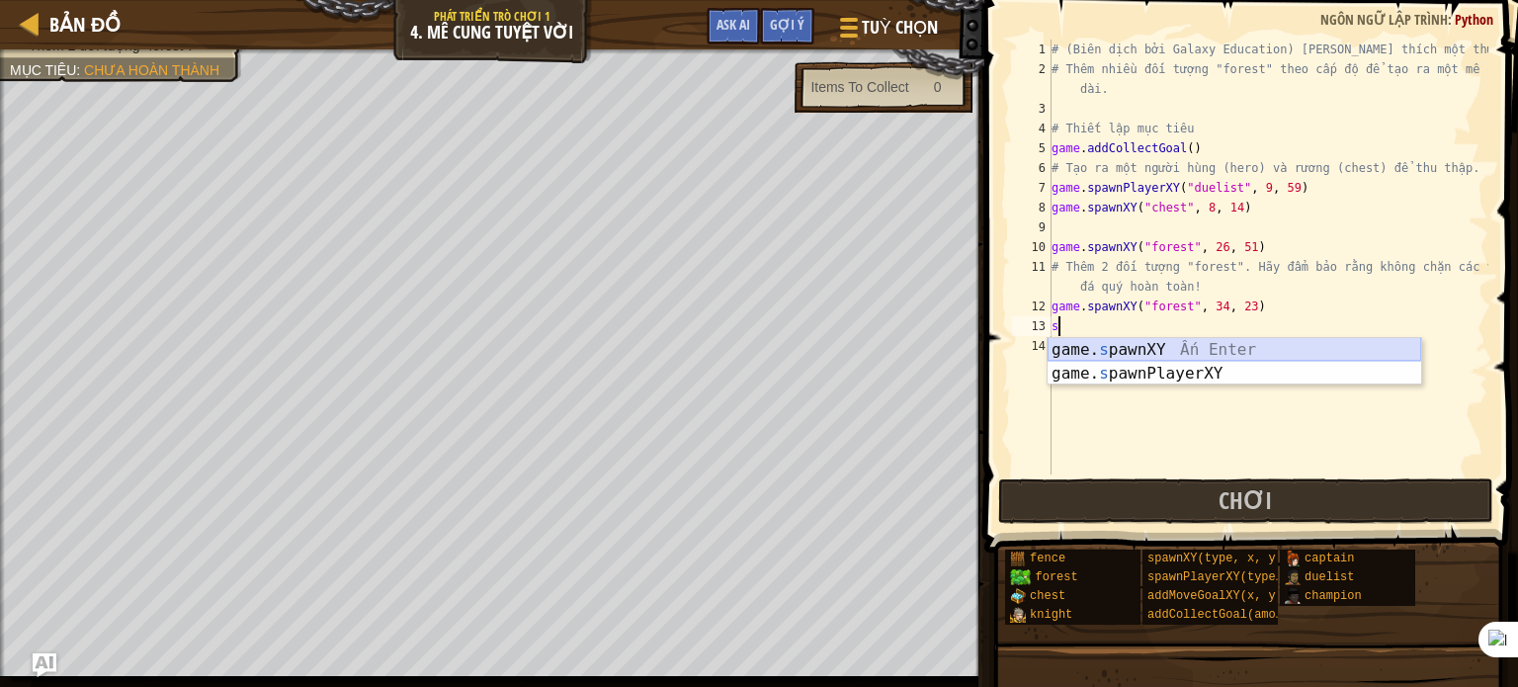
click at [1183, 346] on div "game. s pawnXY Ấn Enter game. s pawnPlayerXY Ấn Enter" at bounding box center [1235, 385] width 374 height 95
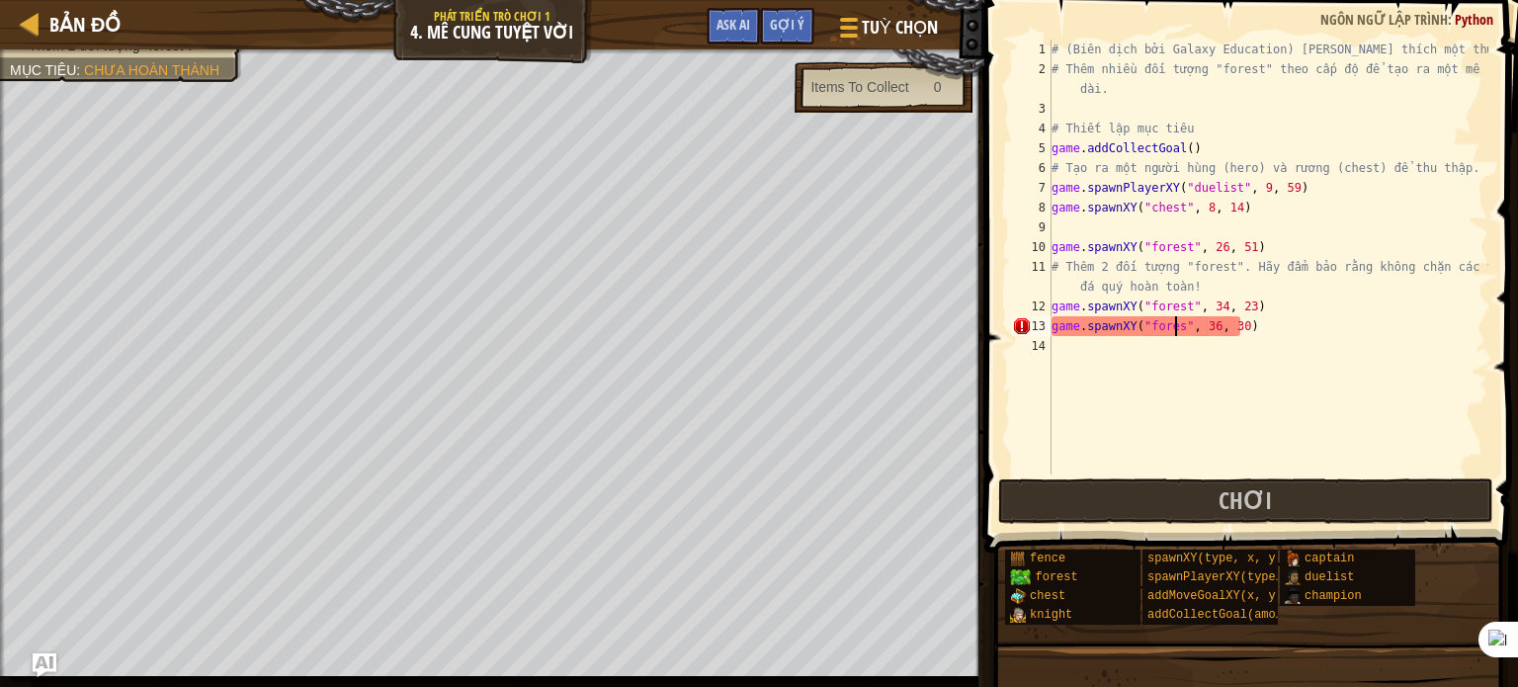
scroll to position [9, 10]
drag, startPoint x: 1214, startPoint y: 323, endPoint x: 1202, endPoint y: 326, distance: 12.2
click at [1202, 326] on div "# (Biên dịch bởi Galaxy Education) [PERSON_NAME] thích một thử thách! # Thêm nh…" at bounding box center [1268, 277] width 441 height 474
drag, startPoint x: 1240, startPoint y: 325, endPoint x: 1231, endPoint y: 327, distance: 10.1
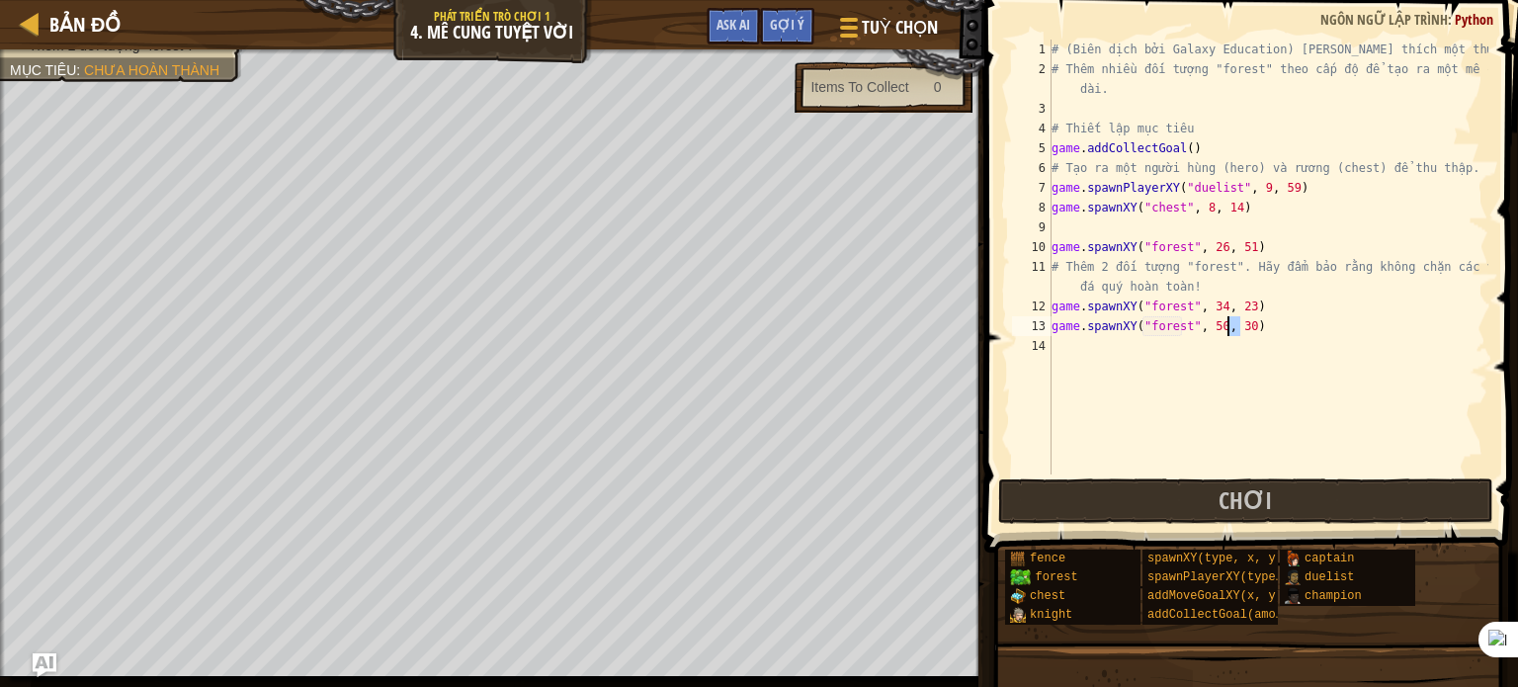
click at [1231, 327] on div "# (Biên dịch bởi Galaxy Education) [PERSON_NAME] thích một thử thách! # Thêm nh…" at bounding box center [1268, 277] width 441 height 474
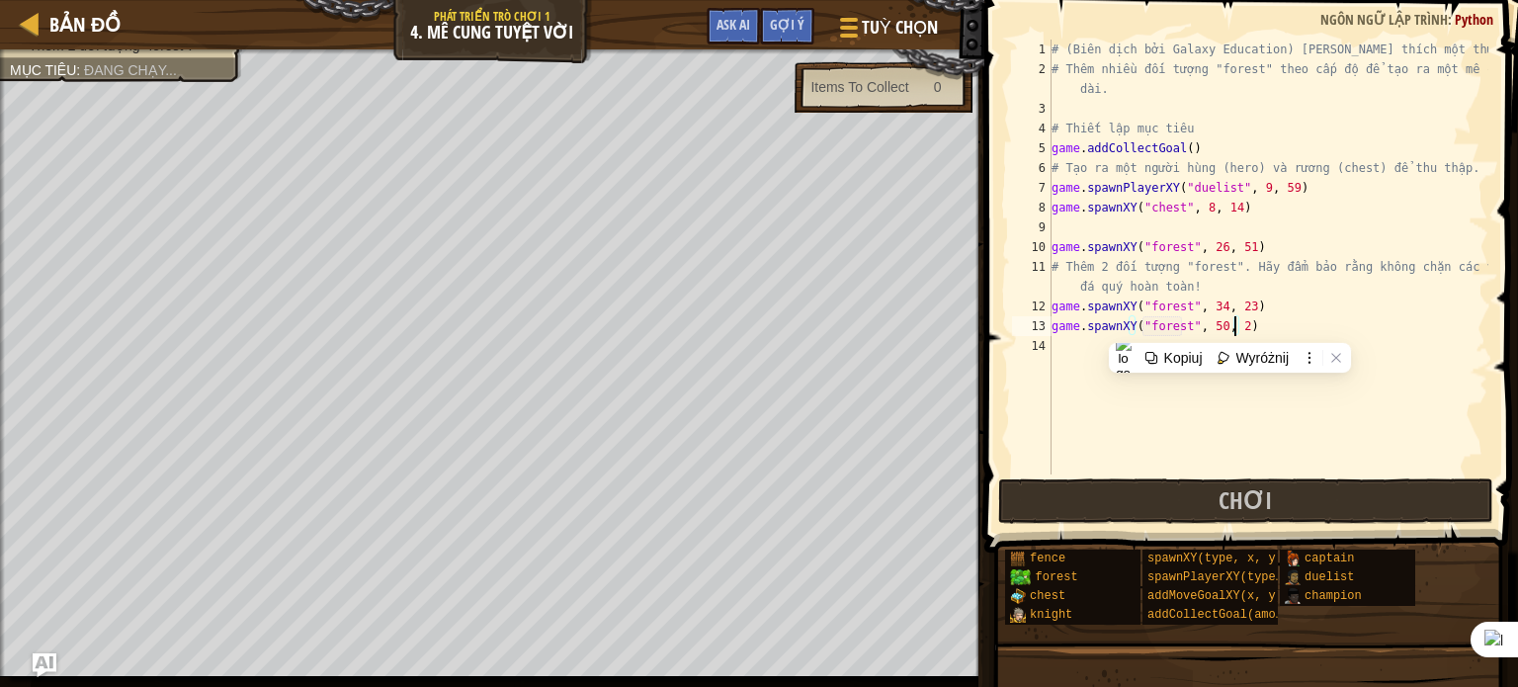
scroll to position [9, 15]
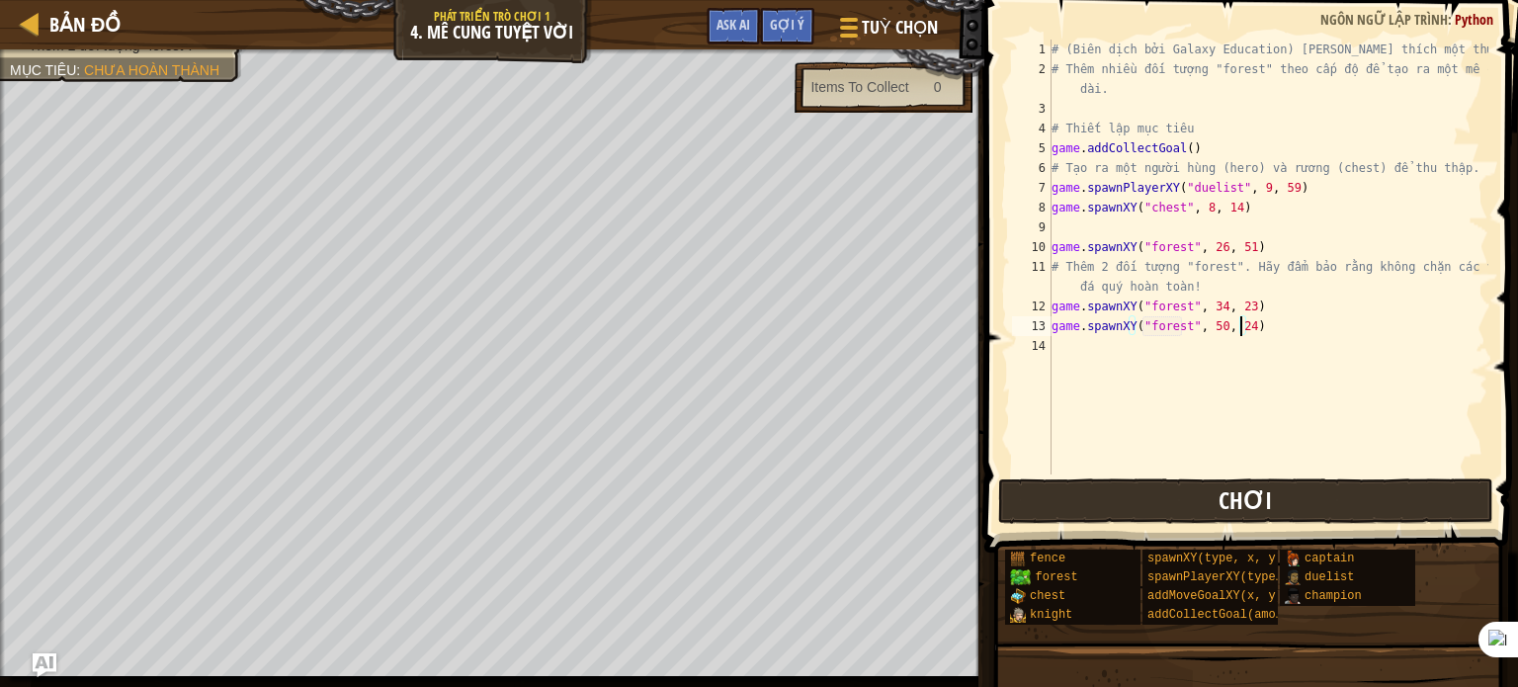
type textarea "game.spawnXY("forest", 50, 24)"
click at [1305, 501] on button "Chơi" at bounding box center [1245, 500] width 495 height 45
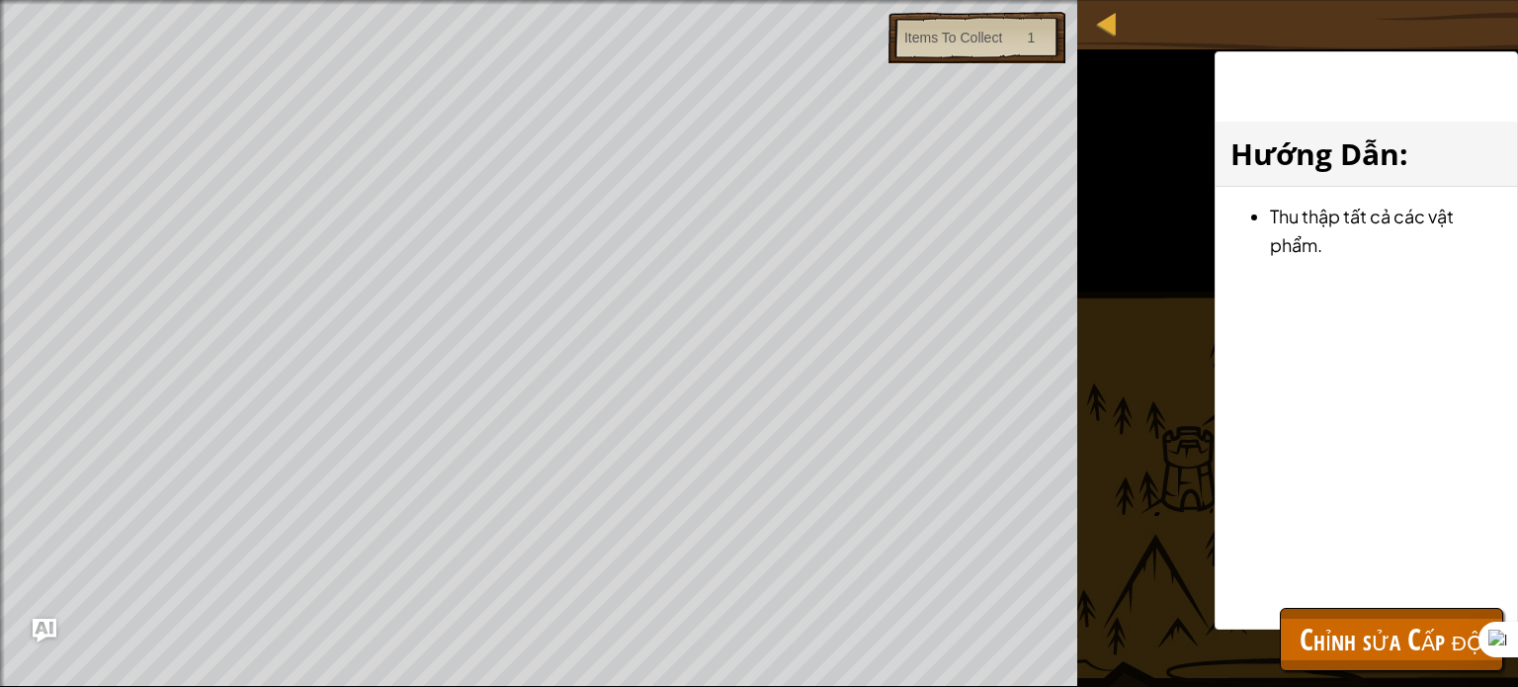
click at [1092, 228] on div "Đánh bại cấp độ của riêng bạn. Thêm 2 đối tượng "forest". Mục tiêu : Hết giờ It…" at bounding box center [759, 343] width 1518 height 687
drag, startPoint x: 1106, startPoint y: 220, endPoint x: 1078, endPoint y: 253, distance: 42.8
click at [1094, 238] on div "Đánh bại cấp độ của riêng bạn. Thêm 2 đối tượng "forest". Mục tiêu : Hết giờ It…" at bounding box center [759, 343] width 1518 height 687
click at [1377, 648] on span "Chỉnh sửa Cấp độ" at bounding box center [1392, 639] width 184 height 41
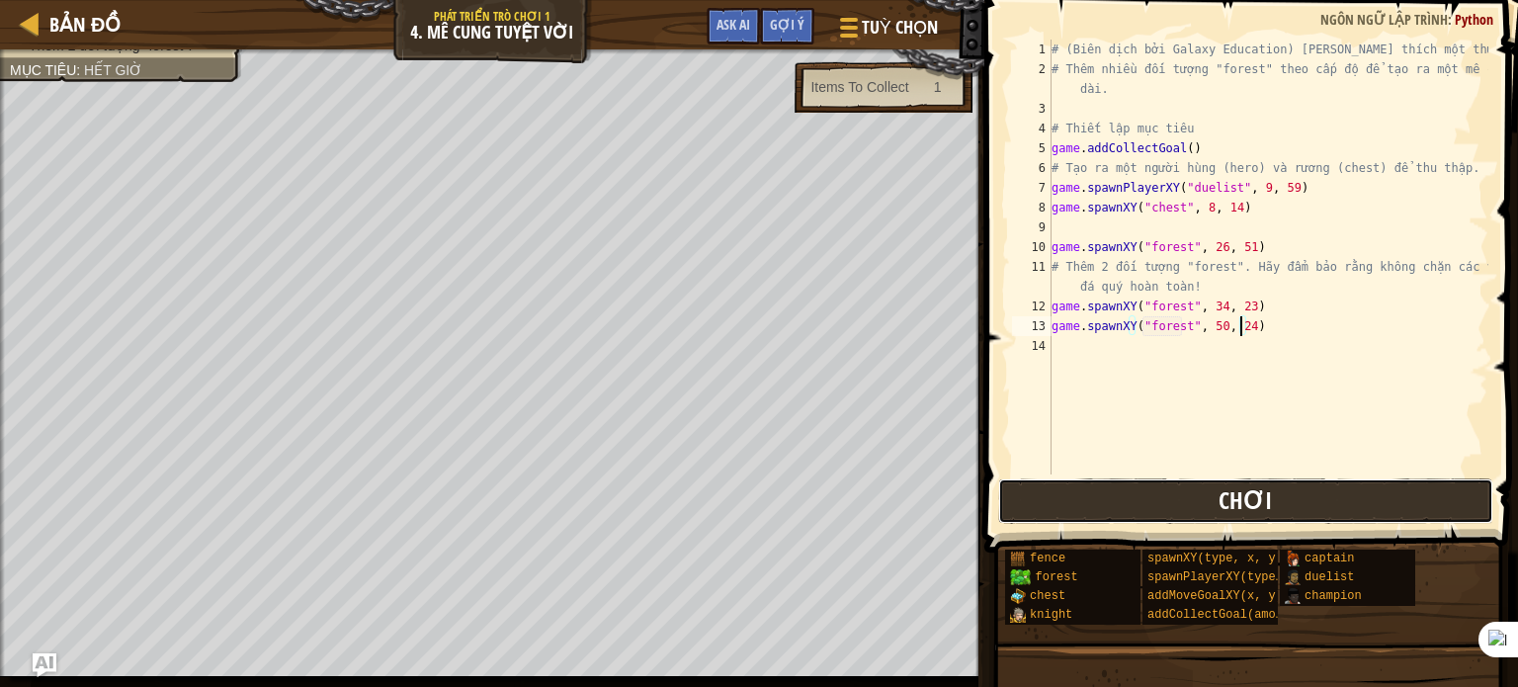
click at [1191, 501] on button "Chơi" at bounding box center [1245, 500] width 495 height 45
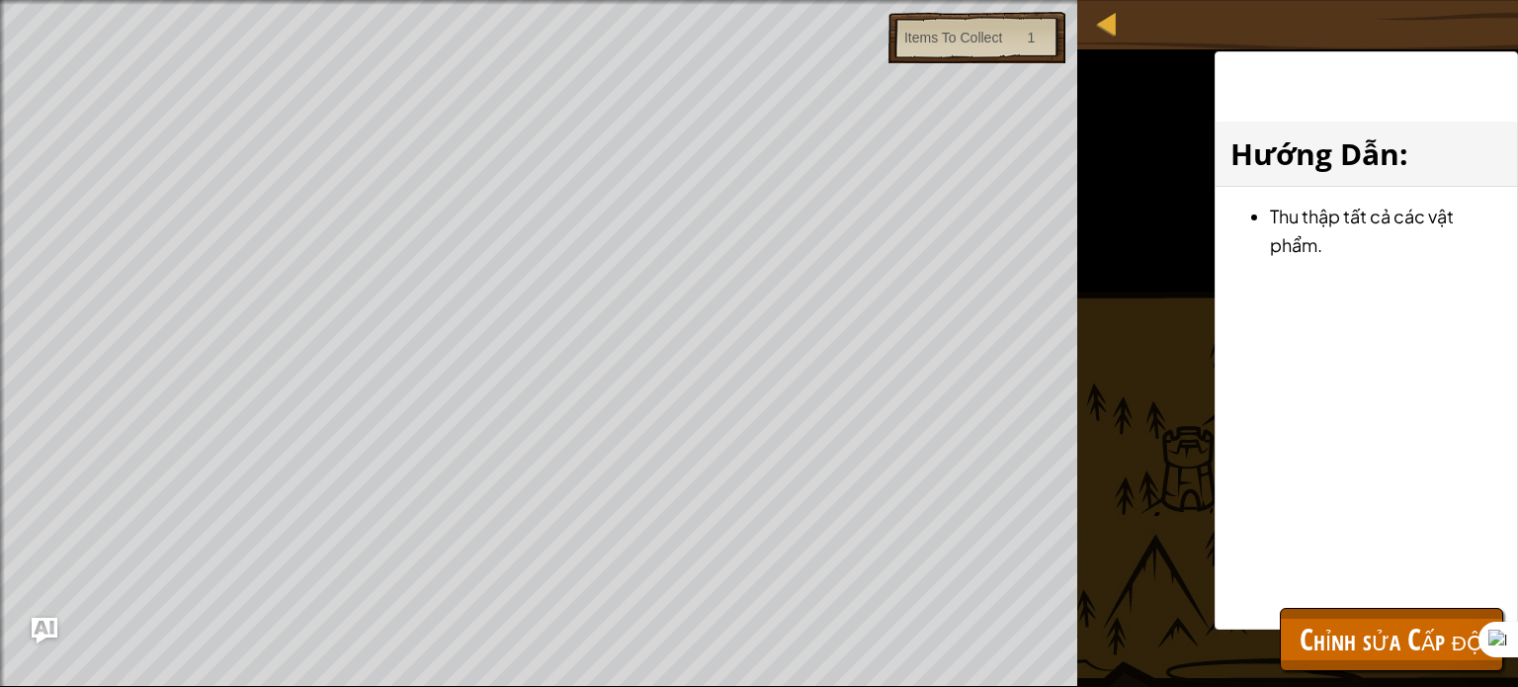
click at [33, 633] on div "Bản đồ Phát triển trò chơi 1 4. Mê cung tuyệt vời Tuỳ chọn Xong Gợi ý Ask AI 1 …" at bounding box center [759, 343] width 1518 height 687
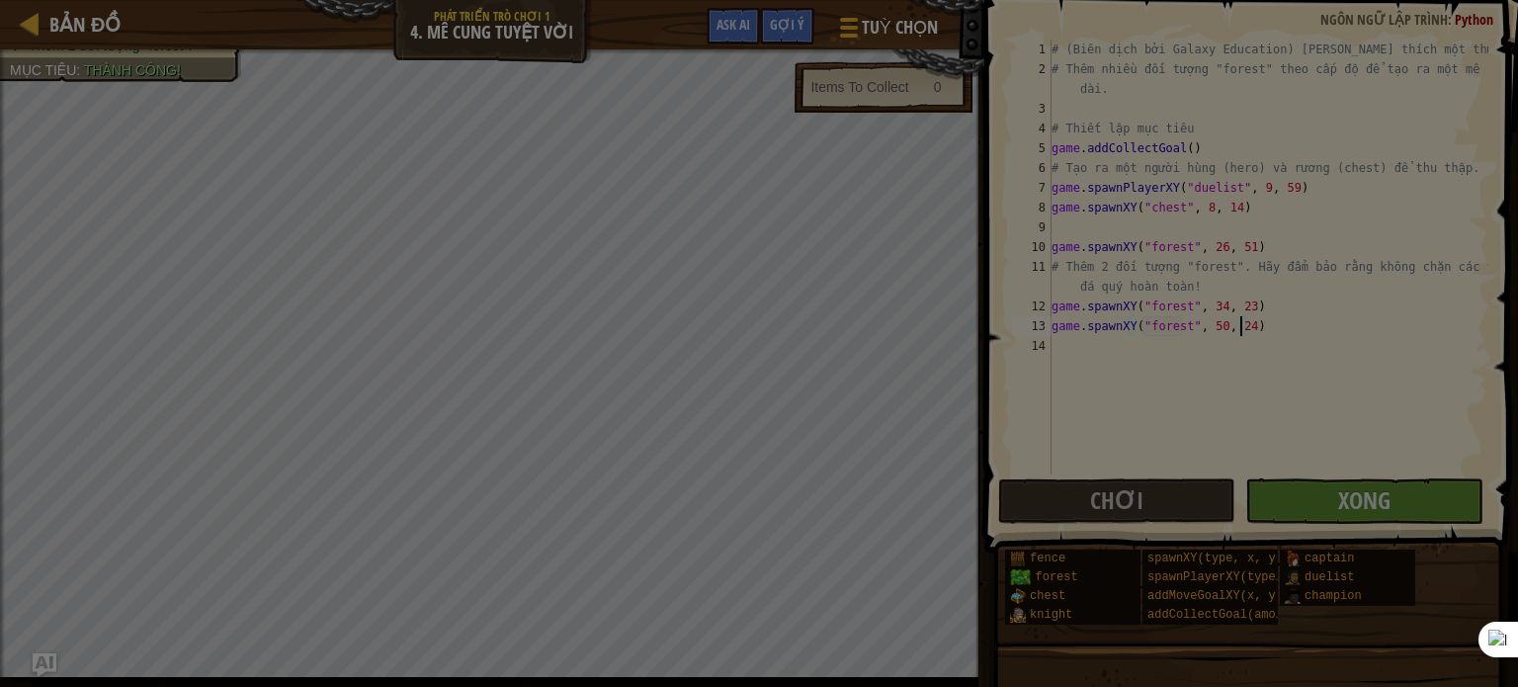
click at [180, 2] on body "Bản đồ Phát triển trò chơi 1 4. Mê cung tuyệt vời Tuỳ chọn Xong Gợi ý Ask AI 1 …" at bounding box center [759, 1] width 1518 height 2
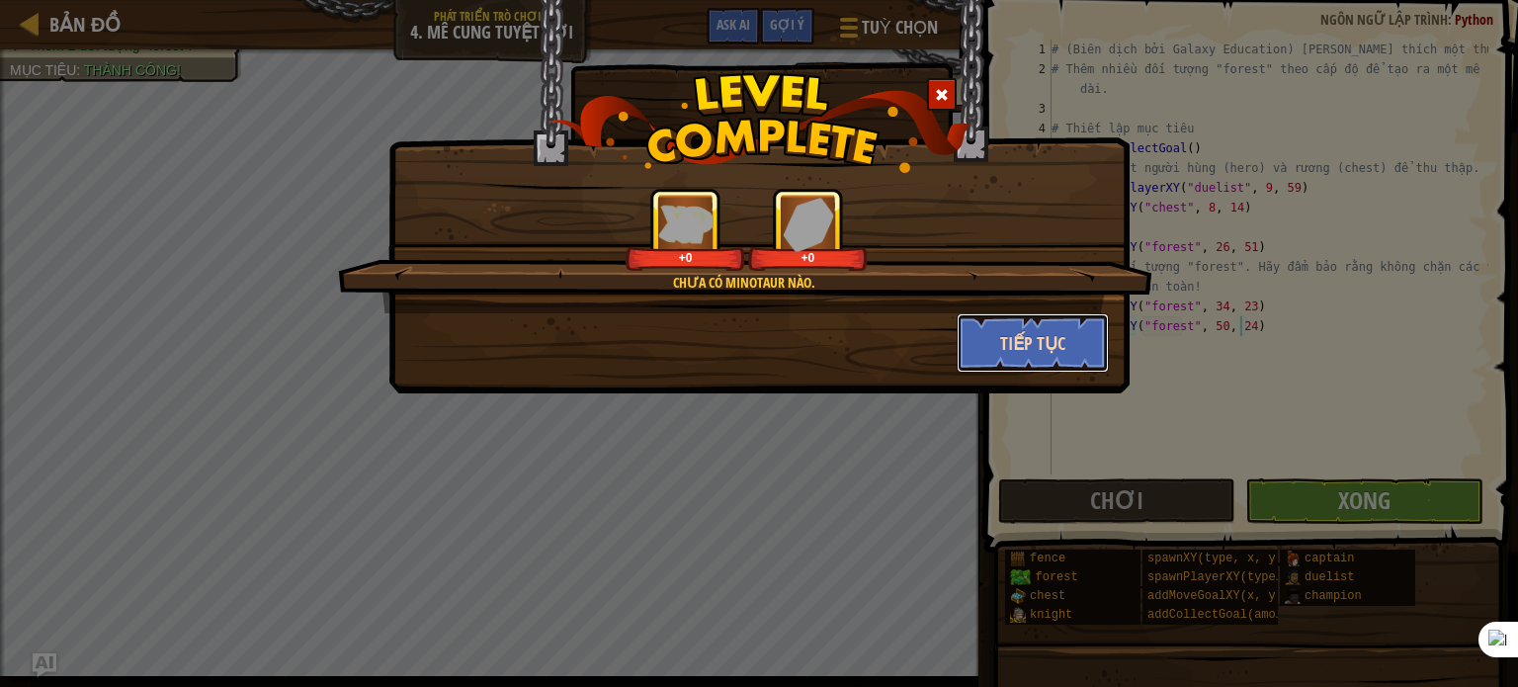
click at [1090, 324] on button "Tiếp tục" at bounding box center [1033, 342] width 153 height 59
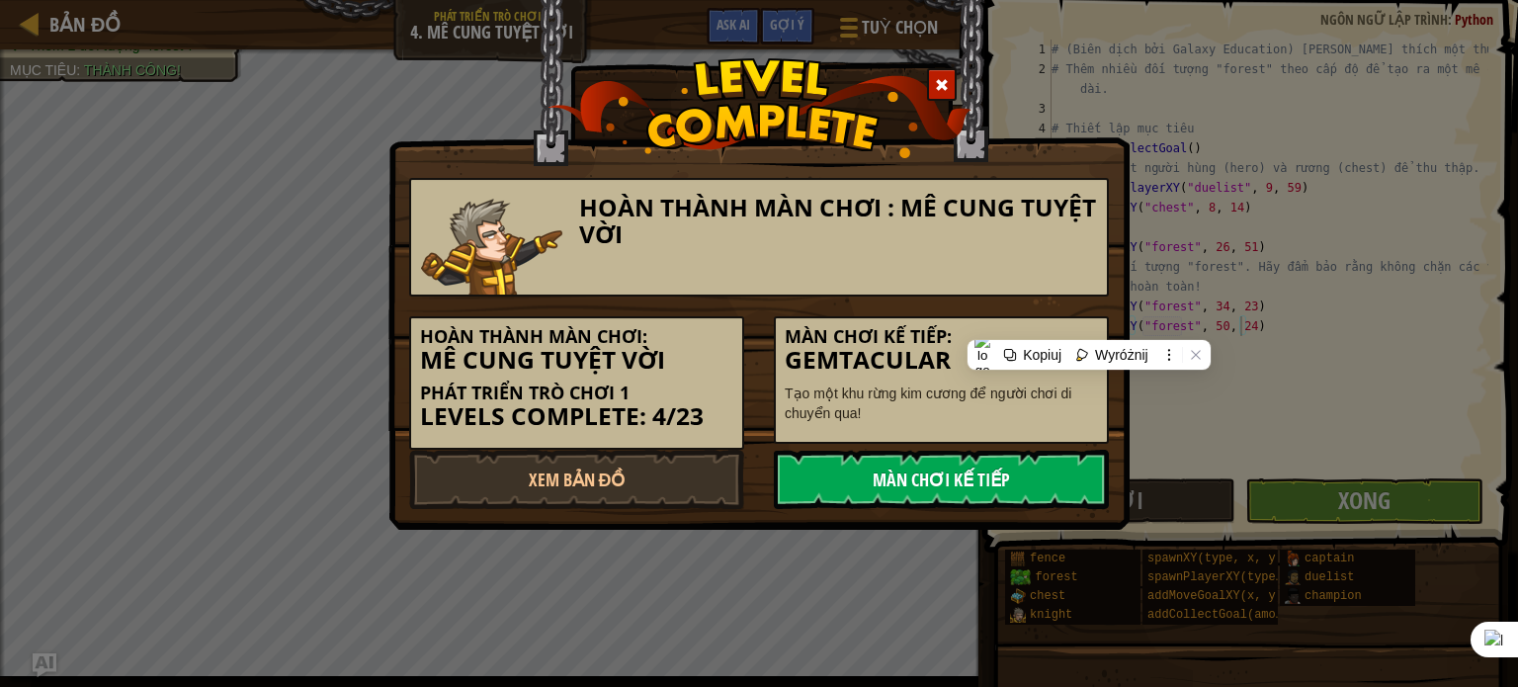
click at [1012, 492] on link "Màn chơi kế tiếp" at bounding box center [941, 479] width 335 height 59
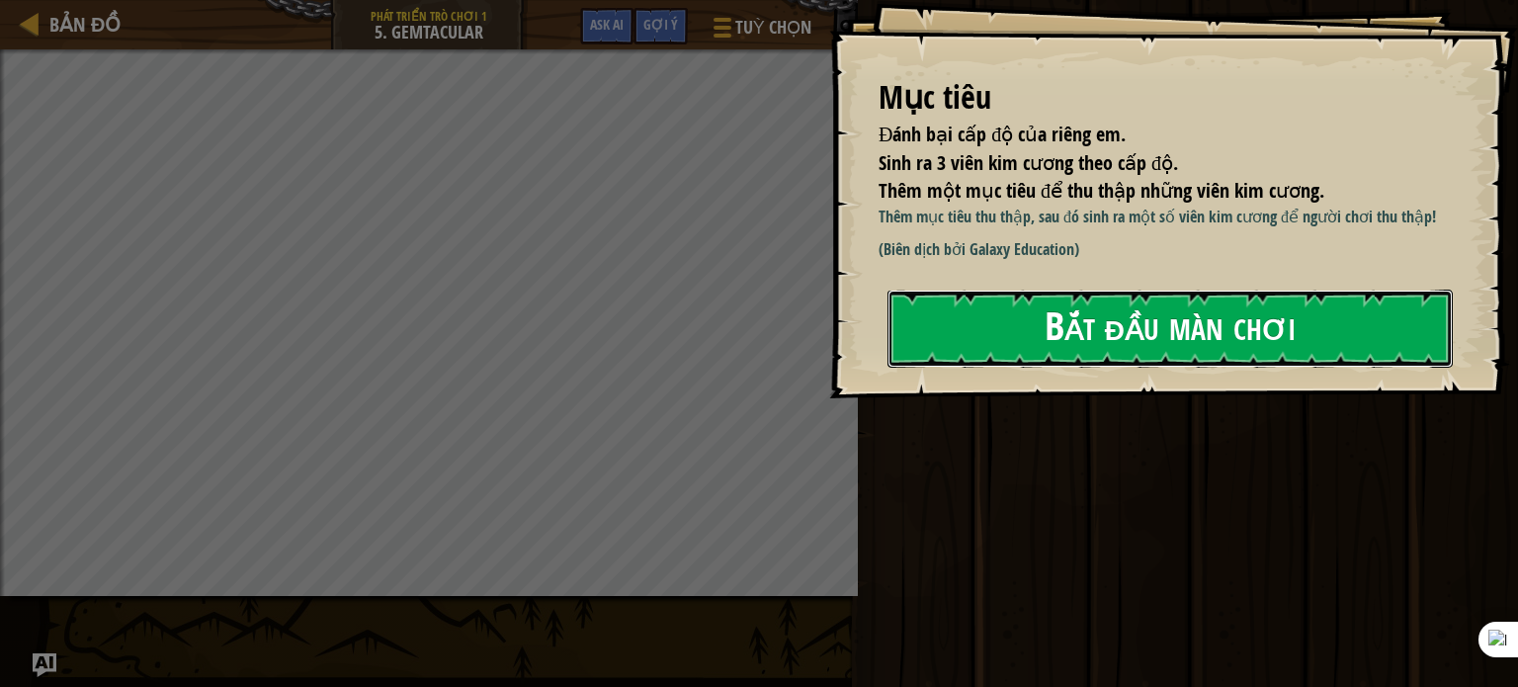
click at [1049, 340] on button "Bắt đầu màn chơi" at bounding box center [1170, 329] width 565 height 78
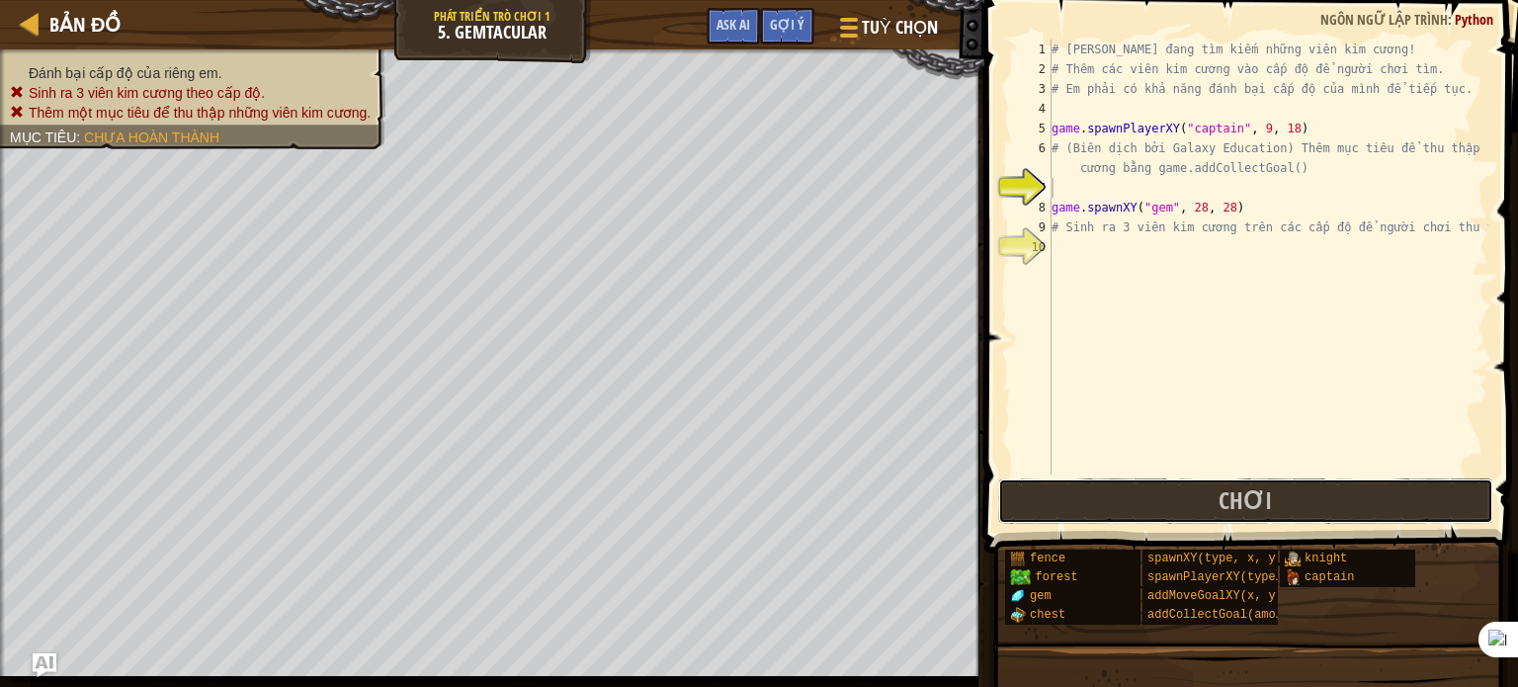
click at [1164, 509] on button "Chơi" at bounding box center [1245, 500] width 495 height 45
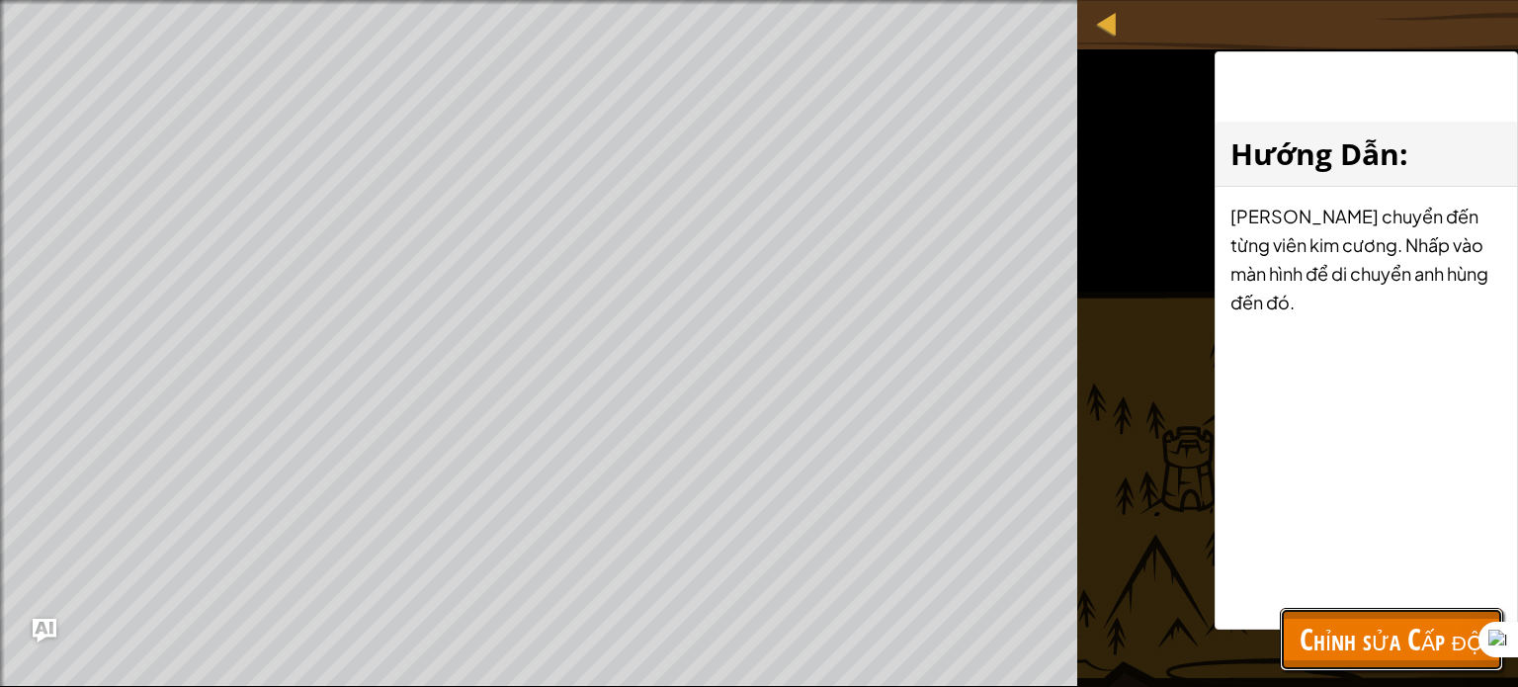
click at [1356, 616] on button "Chỉnh sửa Cấp độ" at bounding box center [1391, 639] width 223 height 63
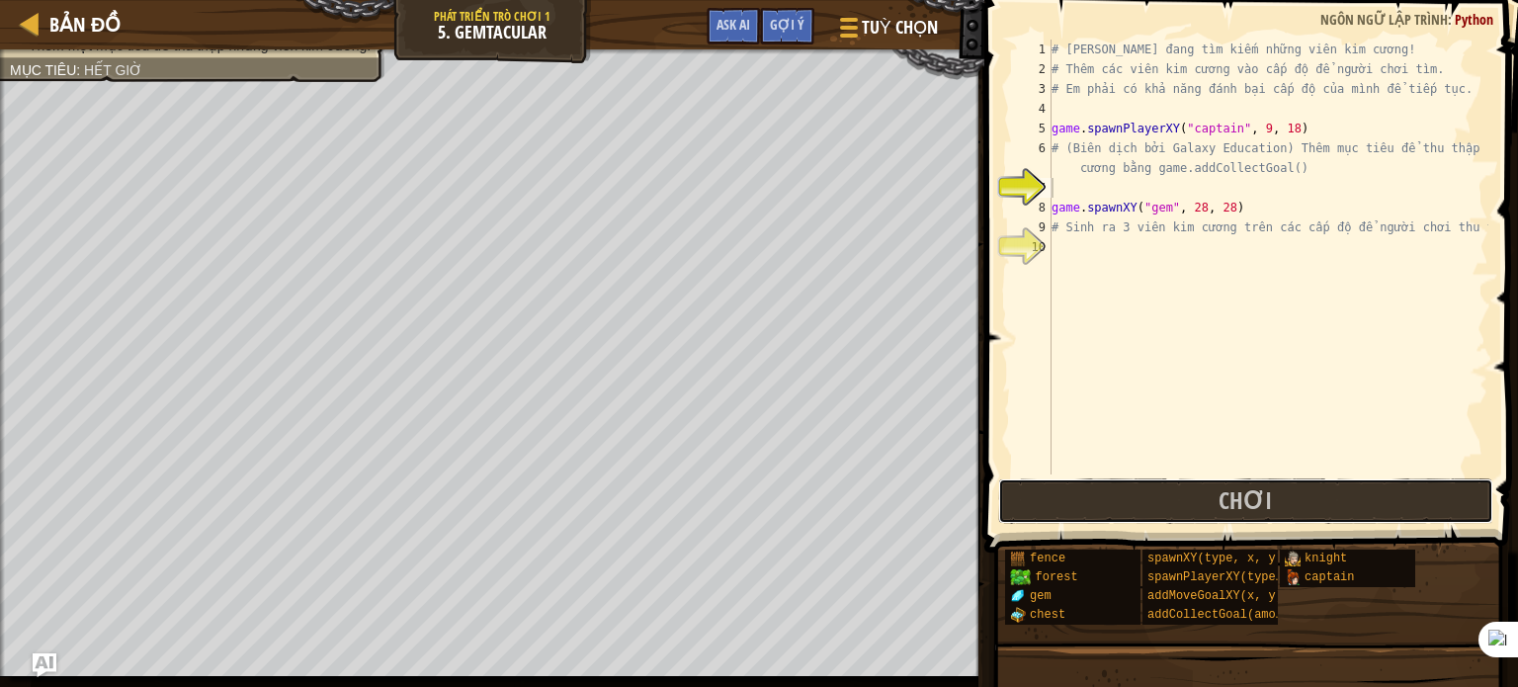
click at [1125, 509] on button "Chơi" at bounding box center [1245, 500] width 495 height 45
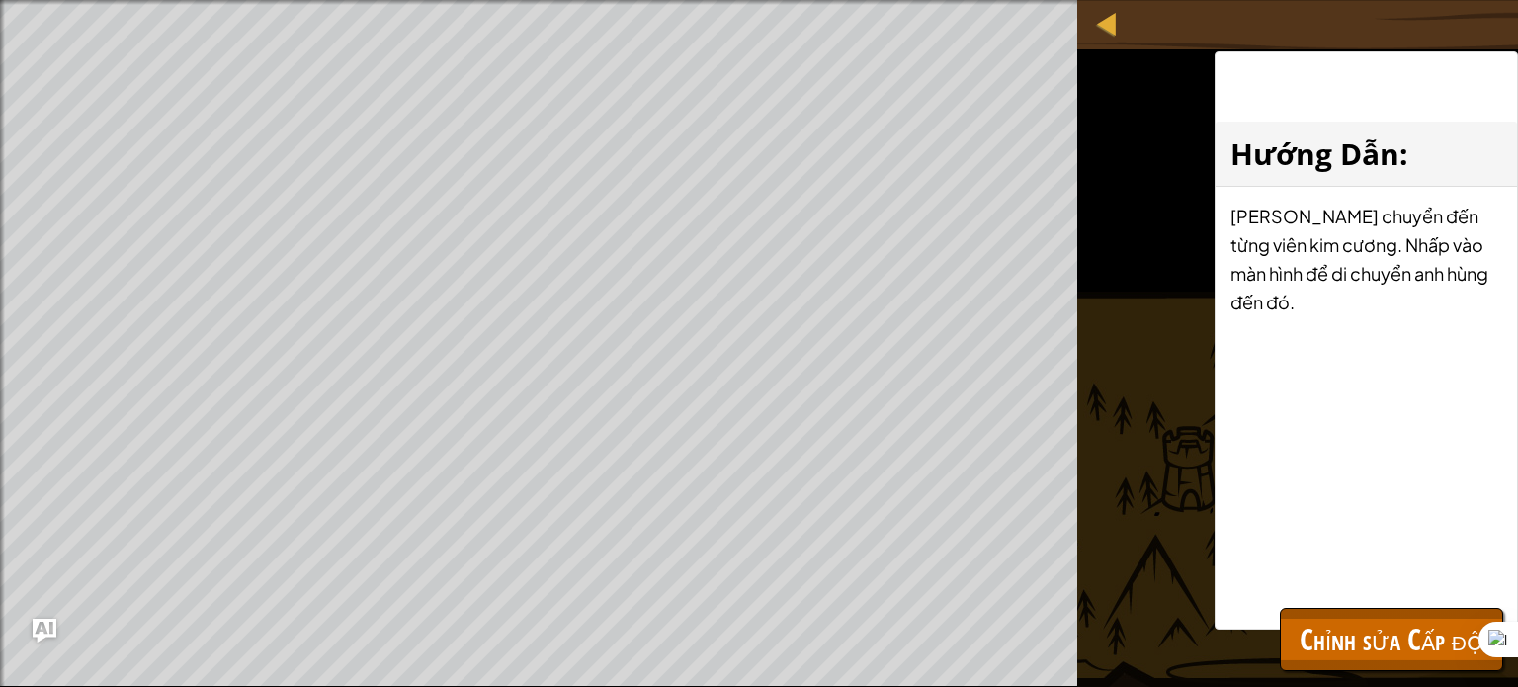
click at [3, 591] on div at bounding box center [2, 358] width 5 height 717
click at [1, 113] on div "Đánh bại cấp độ của riêng em. Sinh ra 3 viên kim cương theo cấp độ. Thêm một mụ…" at bounding box center [538, 343] width 1077 height 687
click at [24, 209] on div "Đánh bại cấp độ của riêng em. Sinh ra 3 viên kim cương theo cấp độ. Thêm một mụ…" at bounding box center [538, 343] width 1077 height 687
click at [1360, 633] on span "Chỉnh sửa Cấp độ" at bounding box center [1392, 639] width 184 height 41
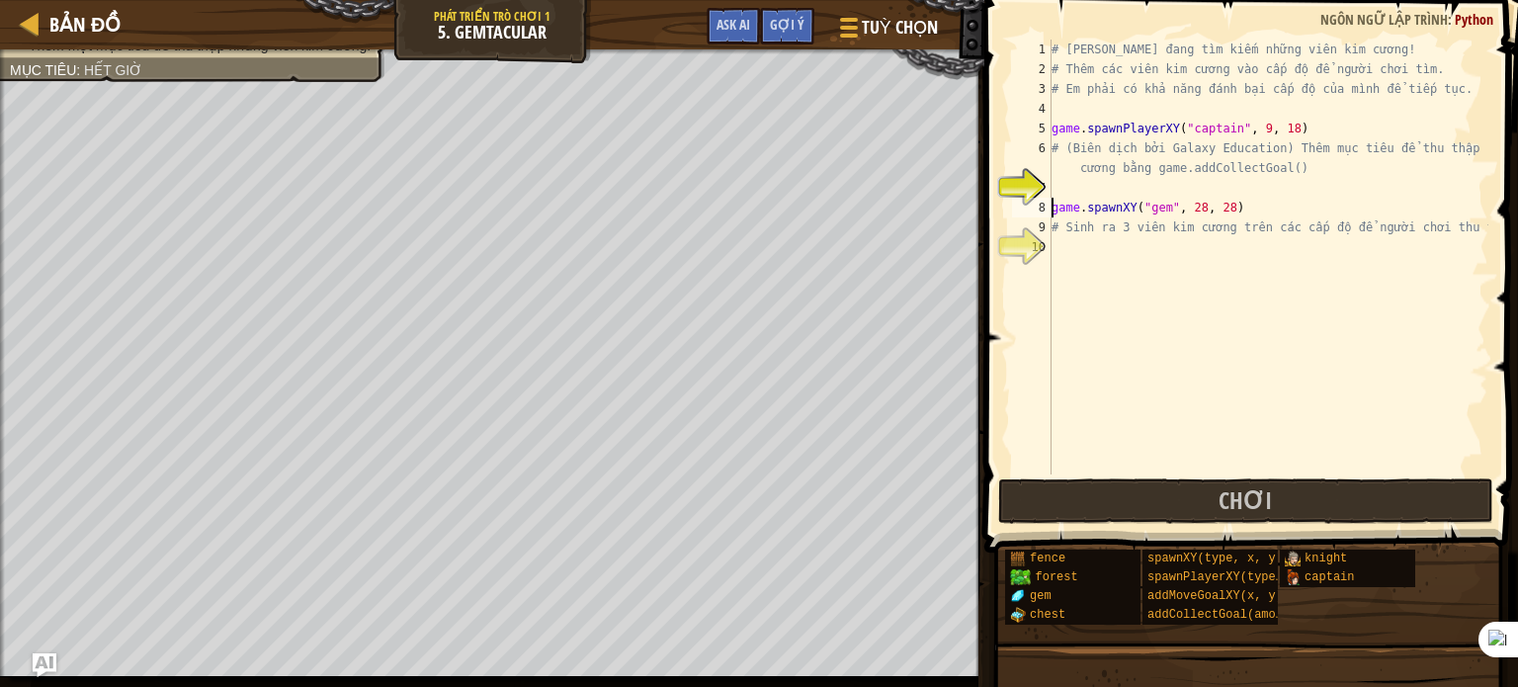
click at [1054, 220] on div "# [PERSON_NAME] đang tìm kiếm những viên kim cương! # Thêm các viên kim cương v…" at bounding box center [1268, 277] width 441 height 474
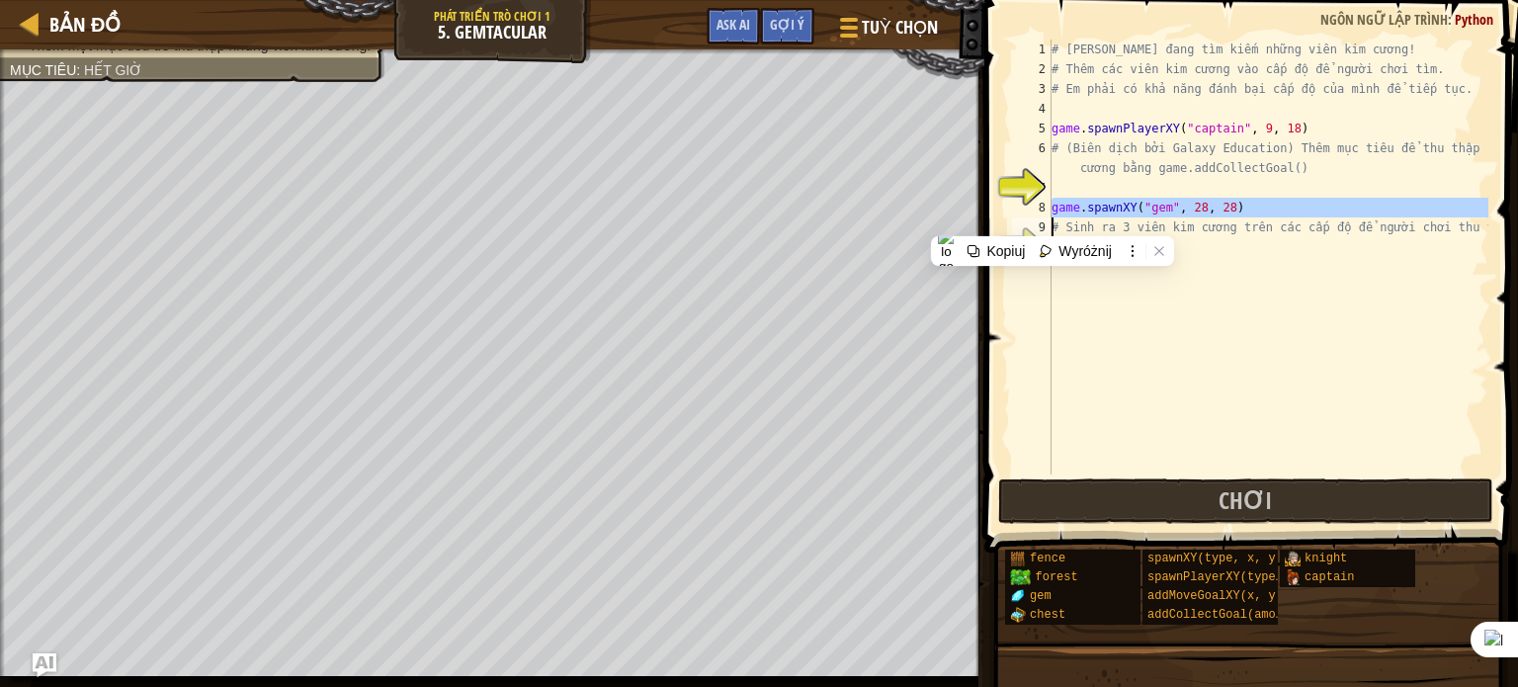
click at [1056, 222] on div "# [PERSON_NAME] đang tìm kiếm những viên kim cương! # Thêm các viên kim cương v…" at bounding box center [1268, 277] width 441 height 474
type textarea "# Sinh ra 3 viên kim cương trên các cấp độ để người chơi thu thập:"
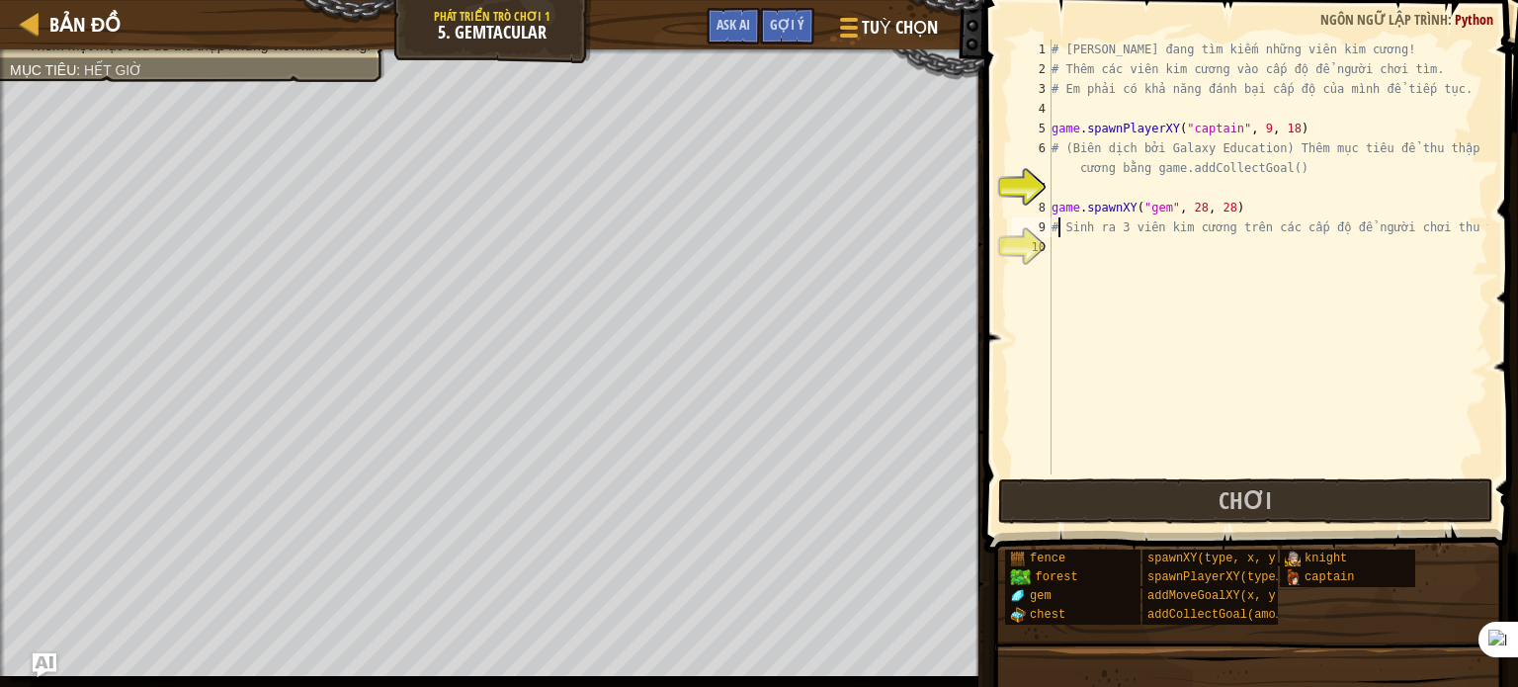
drag, startPoint x: 1048, startPoint y: 240, endPoint x: 1059, endPoint y: 219, distance: 23.4
click at [1049, 240] on div "10" at bounding box center [1032, 247] width 40 height 20
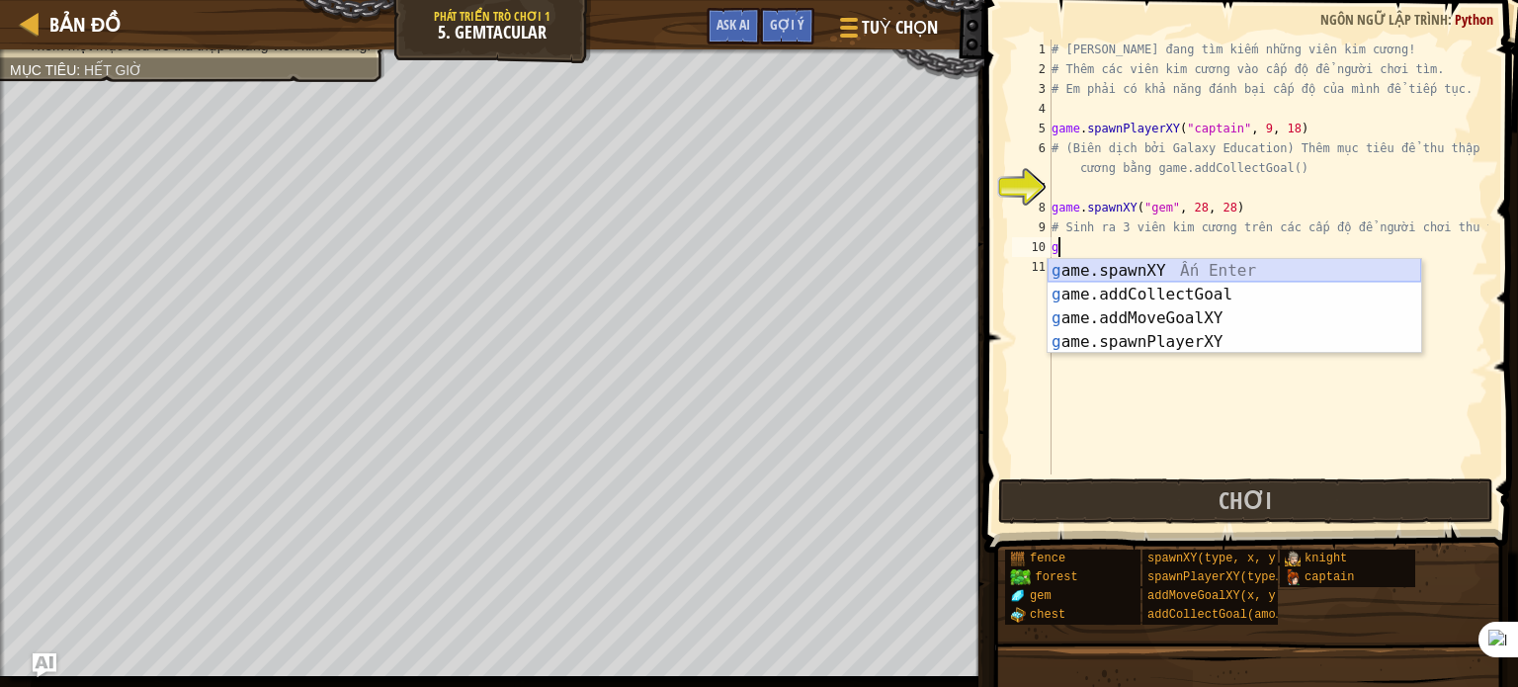
click at [1238, 267] on div "g ame.spawnXY Ấn Enter g ame.addCollectGoal Ấn Enter g ame.addMoveGoalXY Ấn Ent…" at bounding box center [1235, 330] width 374 height 142
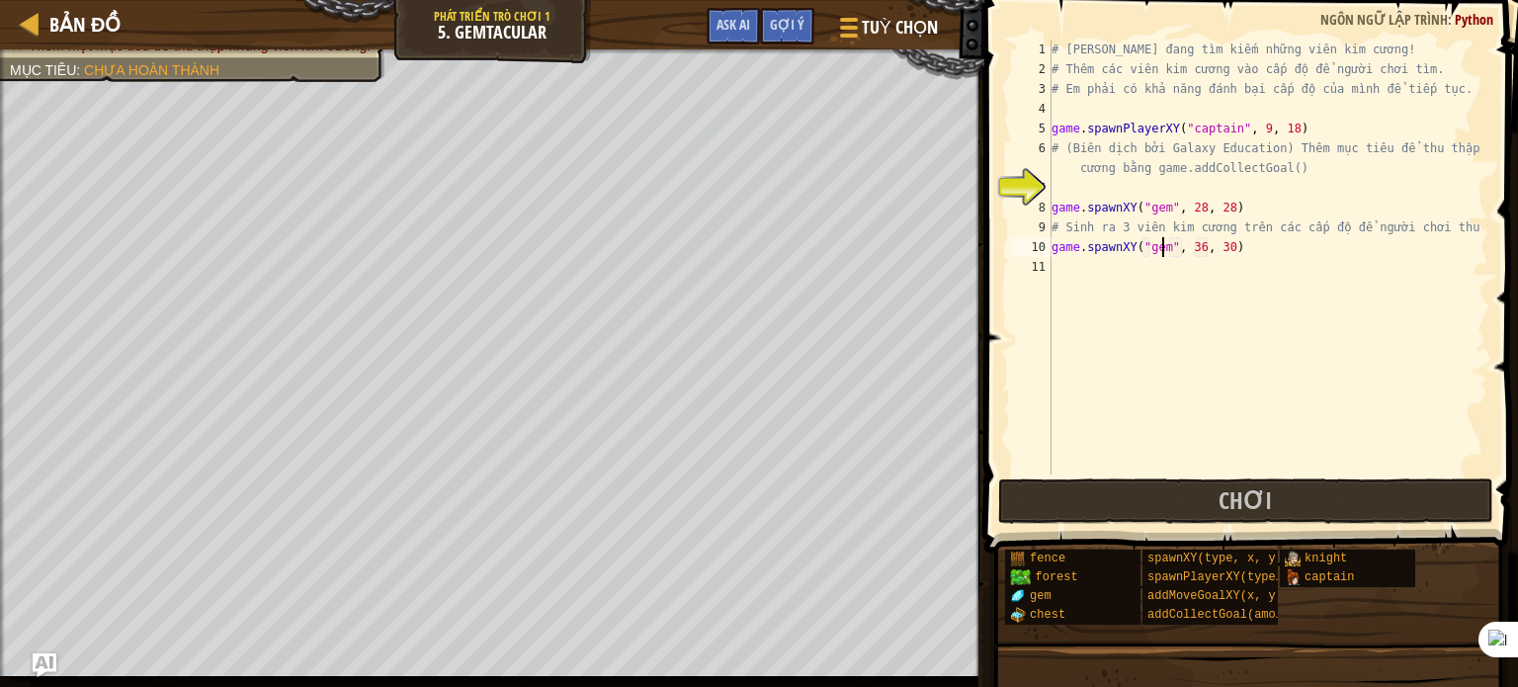
scroll to position [9, 9]
drag, startPoint x: 1196, startPoint y: 247, endPoint x: 1182, endPoint y: 248, distance: 13.9
click at [1182, 248] on div "# [PERSON_NAME] đang tìm kiếm những viên kim cương! # Thêm các viên kim cương v…" at bounding box center [1268, 277] width 441 height 474
drag, startPoint x: 1221, startPoint y: 243, endPoint x: 1204, endPoint y: 243, distance: 16.8
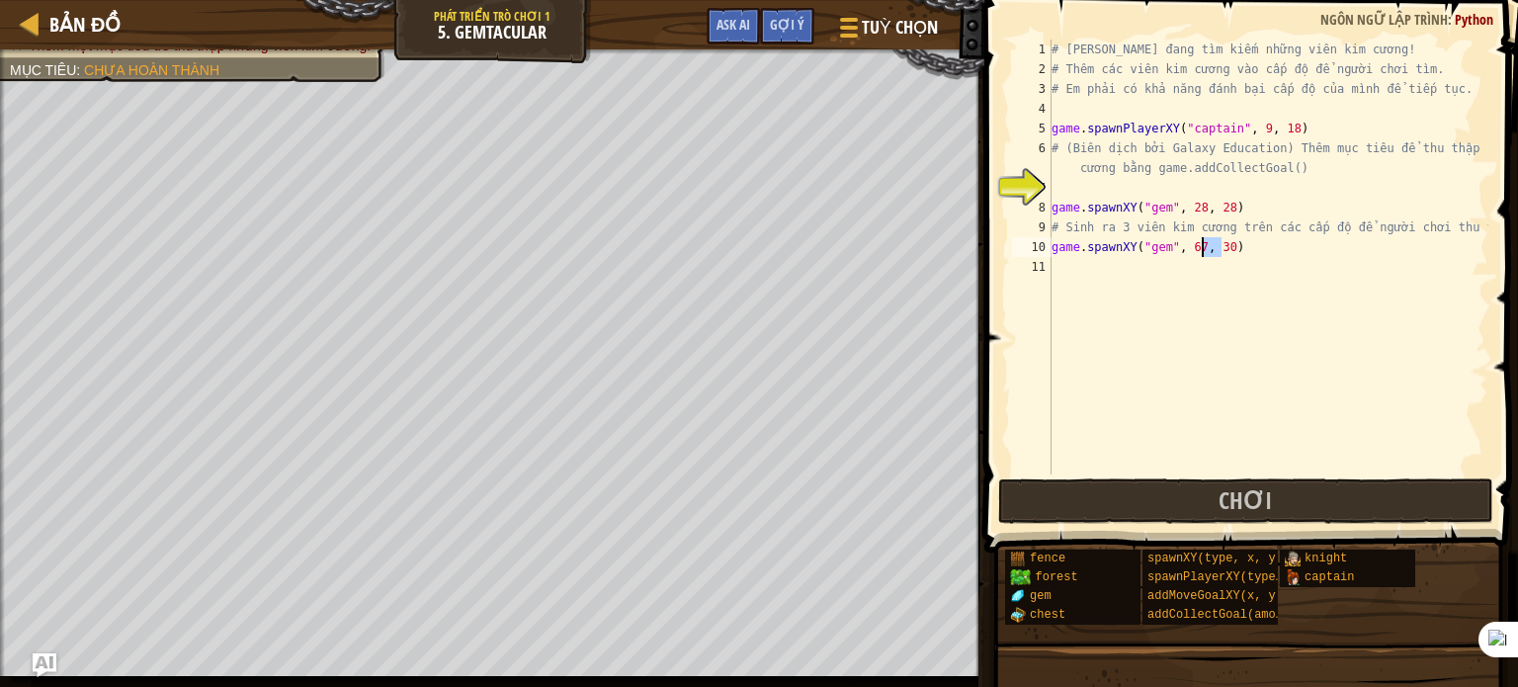
click at [1204, 243] on div "# [PERSON_NAME] đang tìm kiếm những viên kim cương! # Thêm các viên kim cương v…" at bounding box center [1268, 277] width 441 height 474
type textarea "game.spawnXY("gem", 67,13)"
click at [1083, 480] on button "Chơi" at bounding box center [1245, 500] width 495 height 45
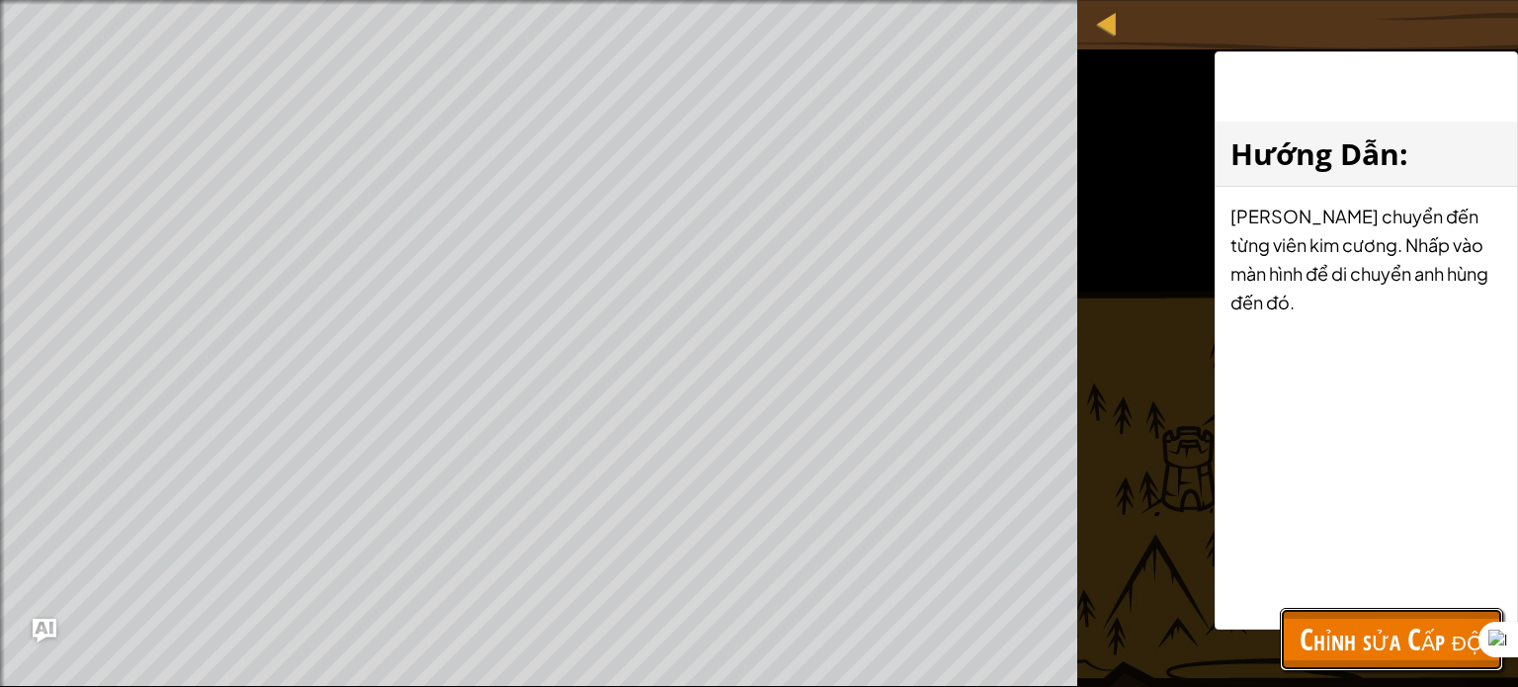
click at [1331, 640] on span "Chỉnh sửa Cấp độ" at bounding box center [1392, 639] width 184 height 41
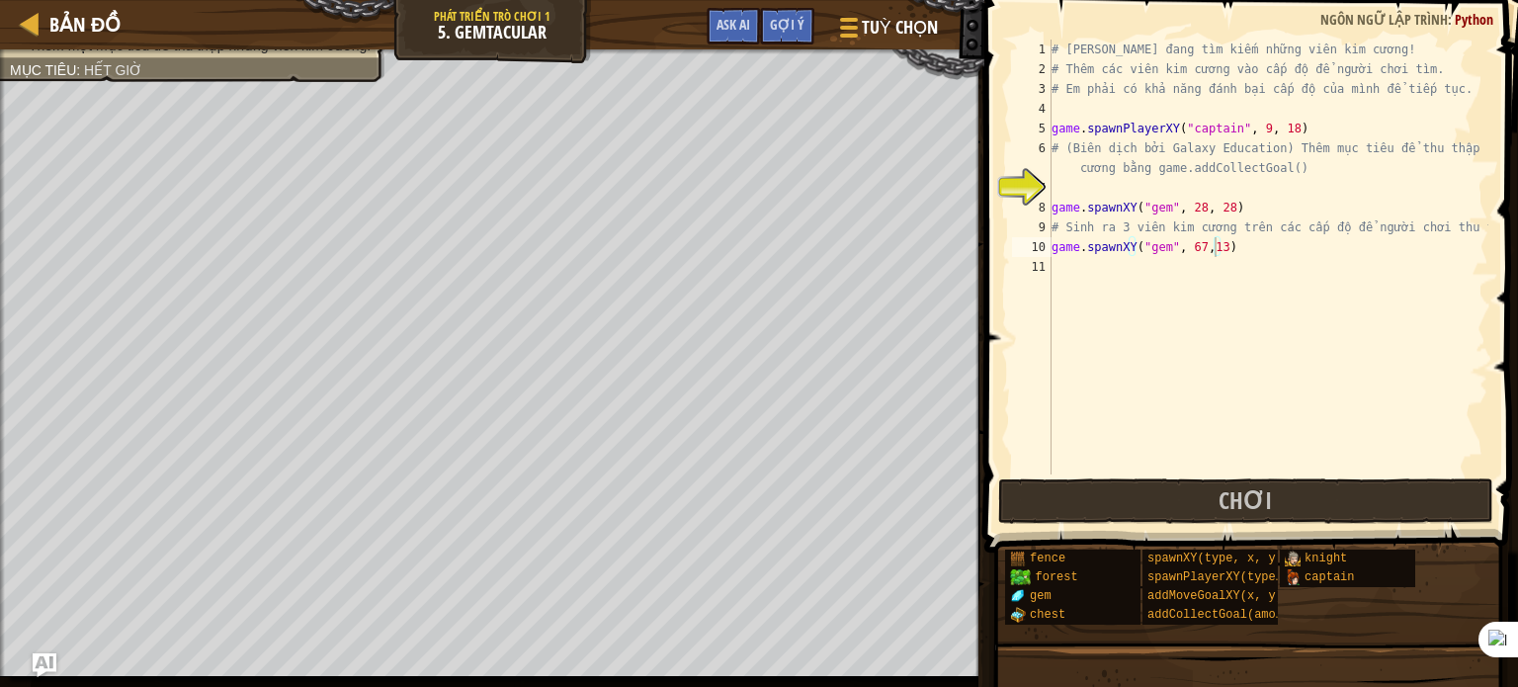
click at [1052, 271] on div "# [PERSON_NAME] đang tìm kiếm những viên kim cương! # Thêm các viên kim cương v…" at bounding box center [1268, 277] width 441 height 474
click at [1056, 295] on div "# [PERSON_NAME] đang tìm kiếm những viên kim cương! # Thêm các viên kim cương v…" at bounding box center [1268, 277] width 441 height 474
click at [1055, 284] on div "# [PERSON_NAME] đang tìm kiếm những viên kim cương! # Thêm các viên kim cương v…" at bounding box center [1268, 277] width 441 height 474
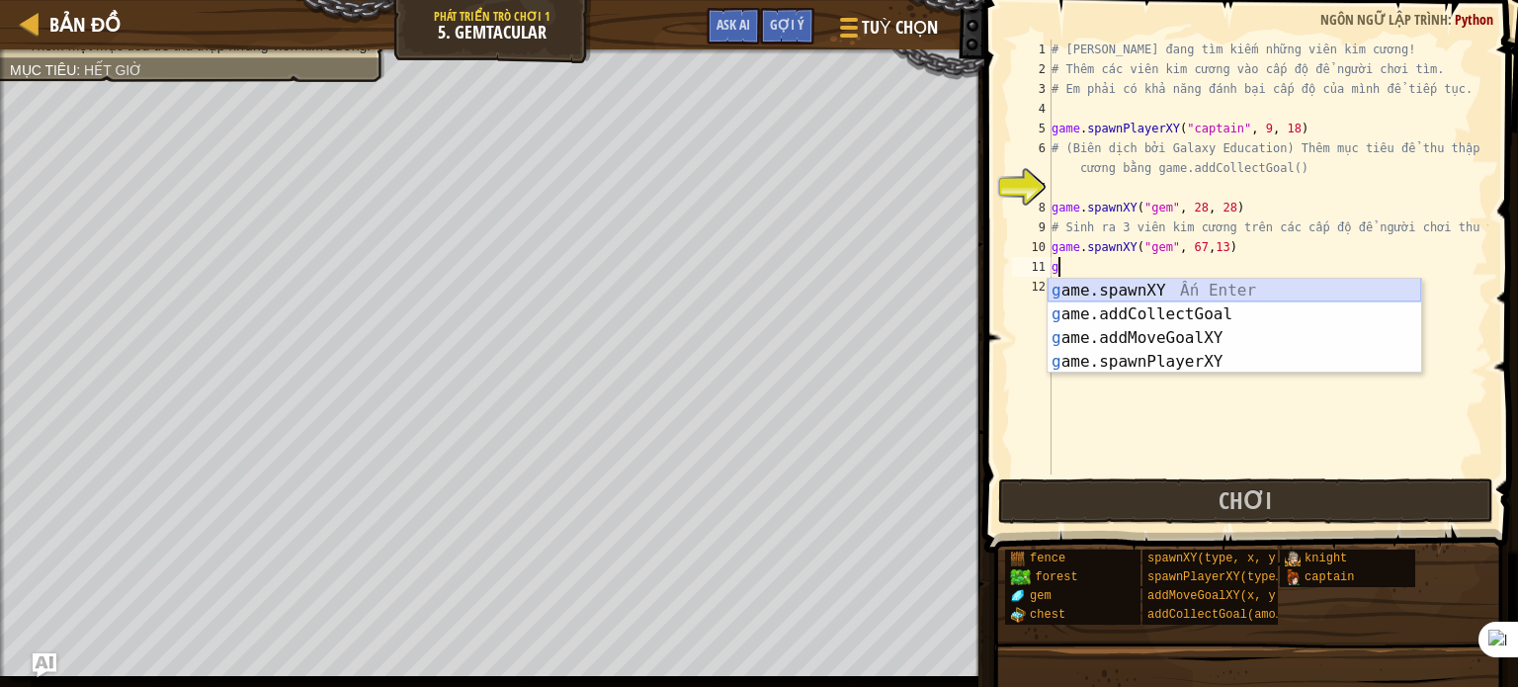
click at [1169, 292] on div "g ame.spawnXY Ấn Enter g ame.addCollectGoal Ấn Enter g ame.addMoveGoalXY Ấn Ent…" at bounding box center [1235, 350] width 374 height 142
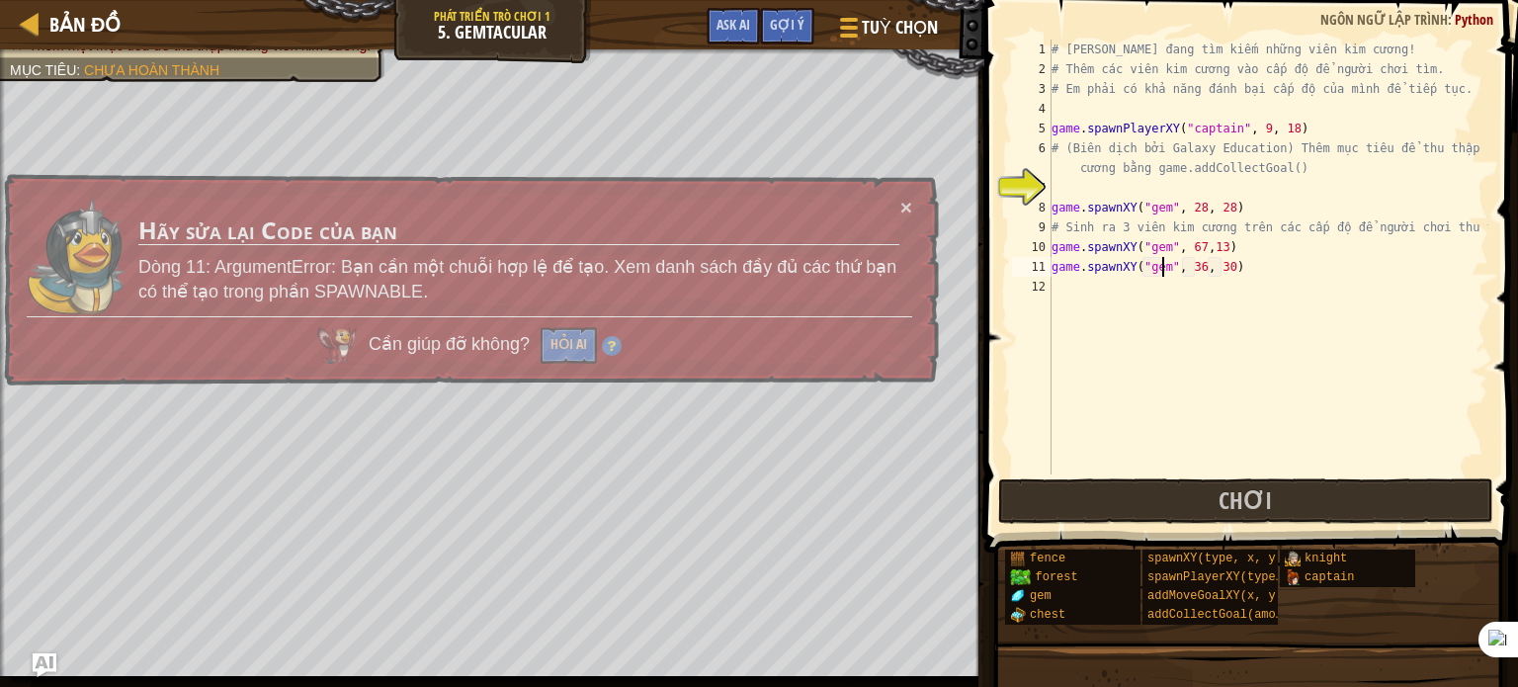
scroll to position [9, 9]
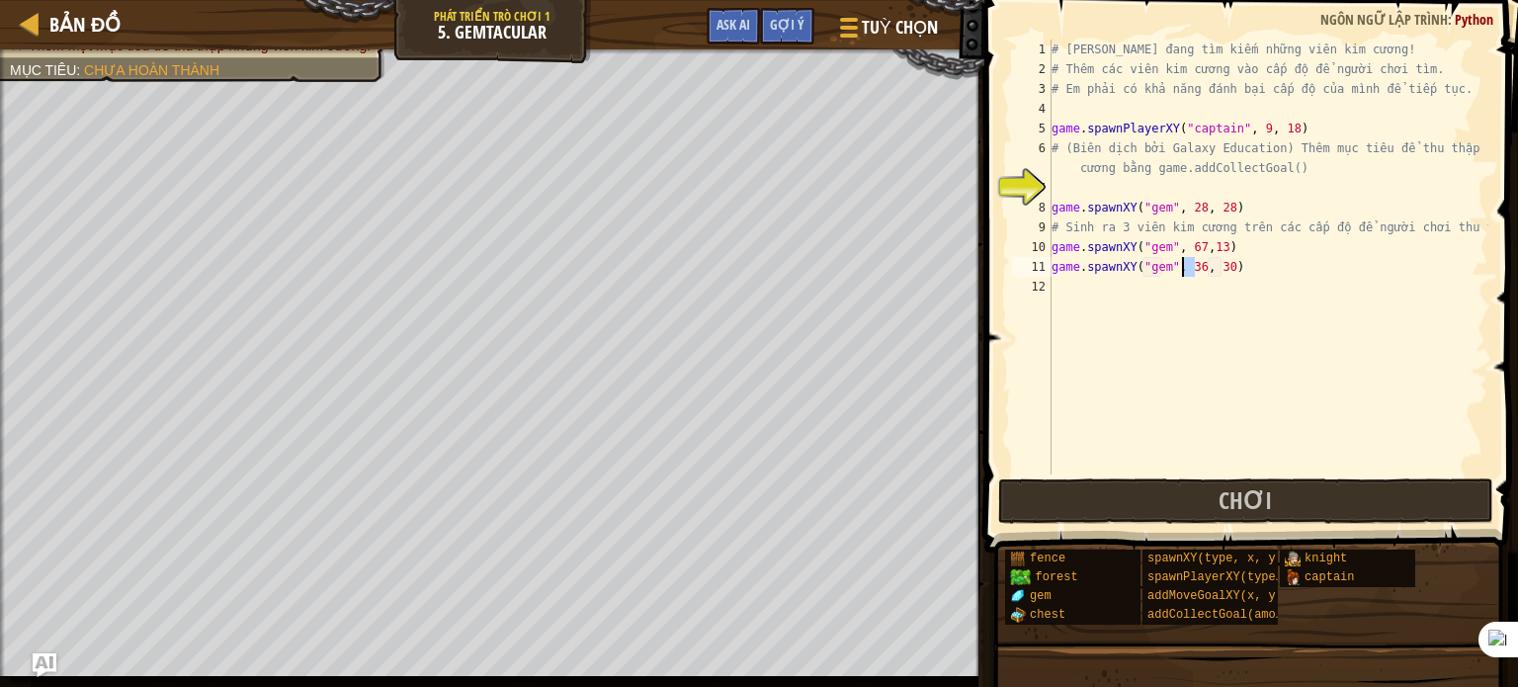
drag, startPoint x: 1194, startPoint y: 265, endPoint x: 1182, endPoint y: 268, distance: 12.2
click at [1182, 268] on div "# [PERSON_NAME] đang tìm kiếm những viên kim cương! # Thêm các viên kim cương v…" at bounding box center [1268, 277] width 441 height 474
click at [1202, 271] on div "# [PERSON_NAME] đang tìm kiếm những viên kim cương! # Thêm các viên kim cương v…" at bounding box center [1268, 277] width 441 height 474
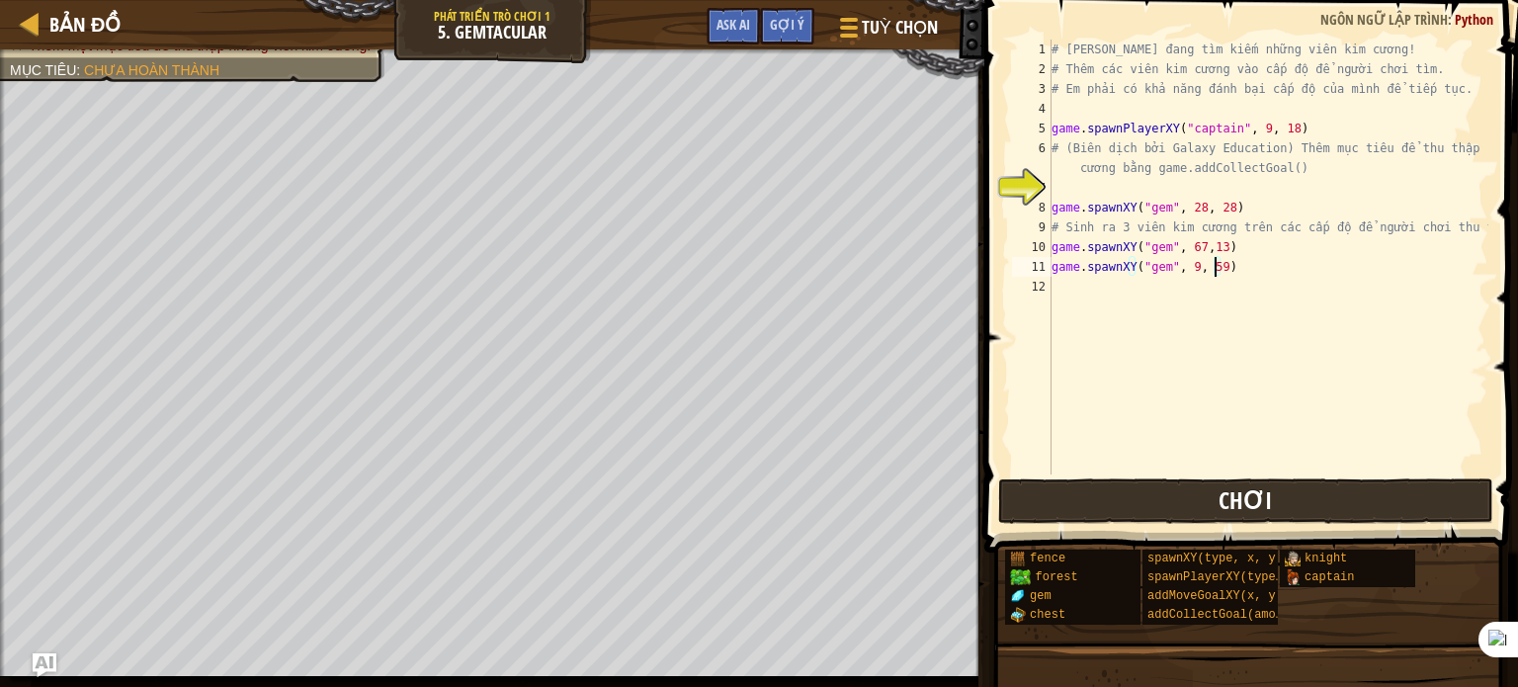
type textarea "game.spawnXY("gem", 9, 59)"
click at [1246, 500] on span "Chơi" at bounding box center [1245, 500] width 53 height 32
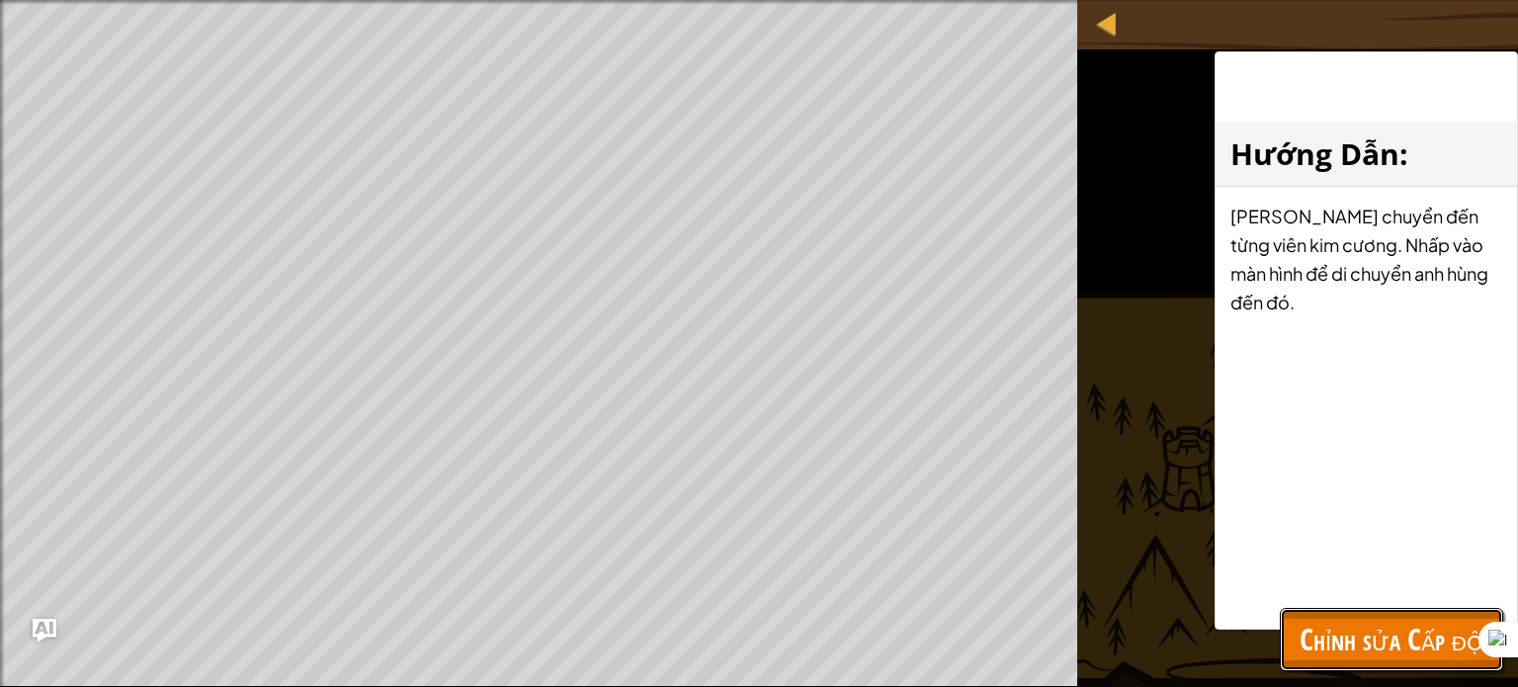
click at [1356, 631] on span "Chỉnh sửa Cấp độ" at bounding box center [1392, 639] width 184 height 41
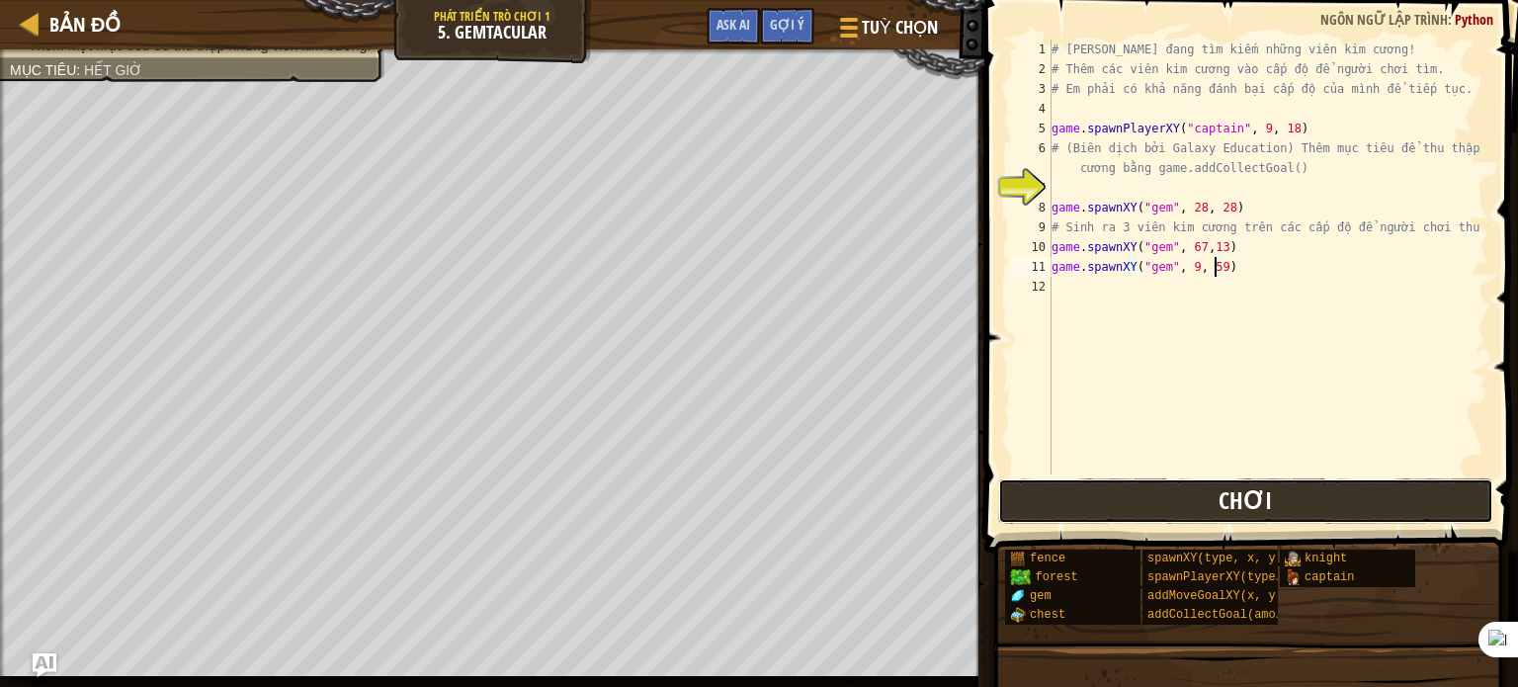
click at [1170, 487] on button "Chơi" at bounding box center [1245, 500] width 495 height 45
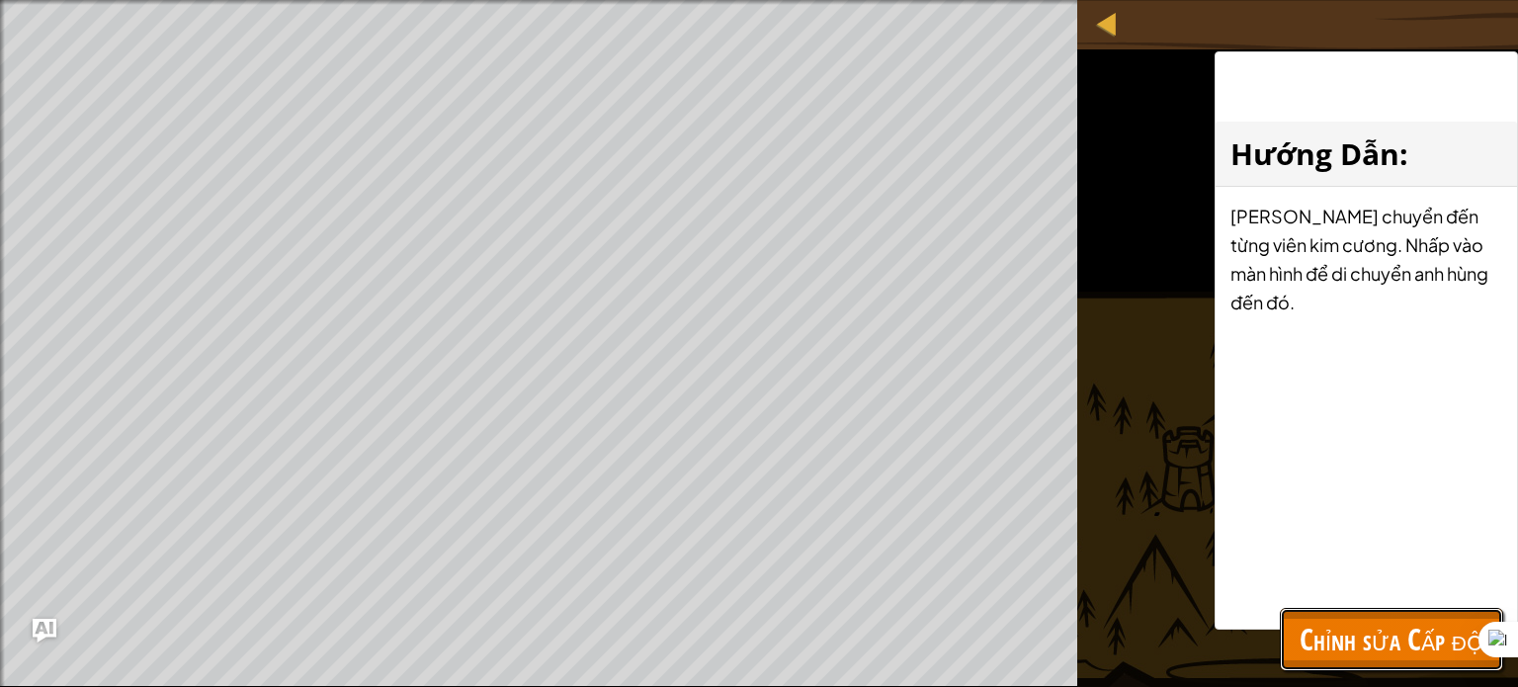
click at [1426, 629] on span "Chỉnh sửa Cấp độ" at bounding box center [1392, 639] width 184 height 41
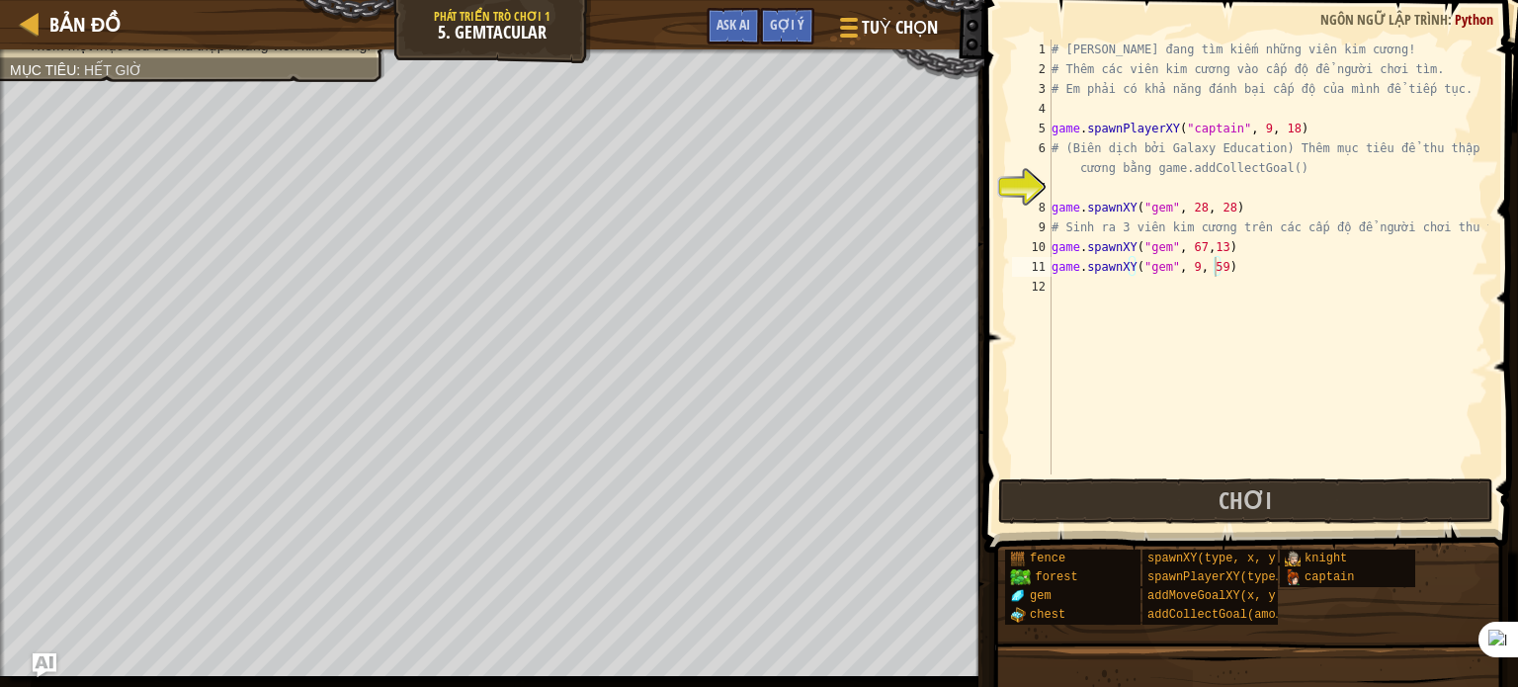
click at [1053, 288] on div "# [PERSON_NAME] đang tìm kiếm những viên kim cương! # Thêm các viên kim cương v…" at bounding box center [1268, 277] width 441 height 474
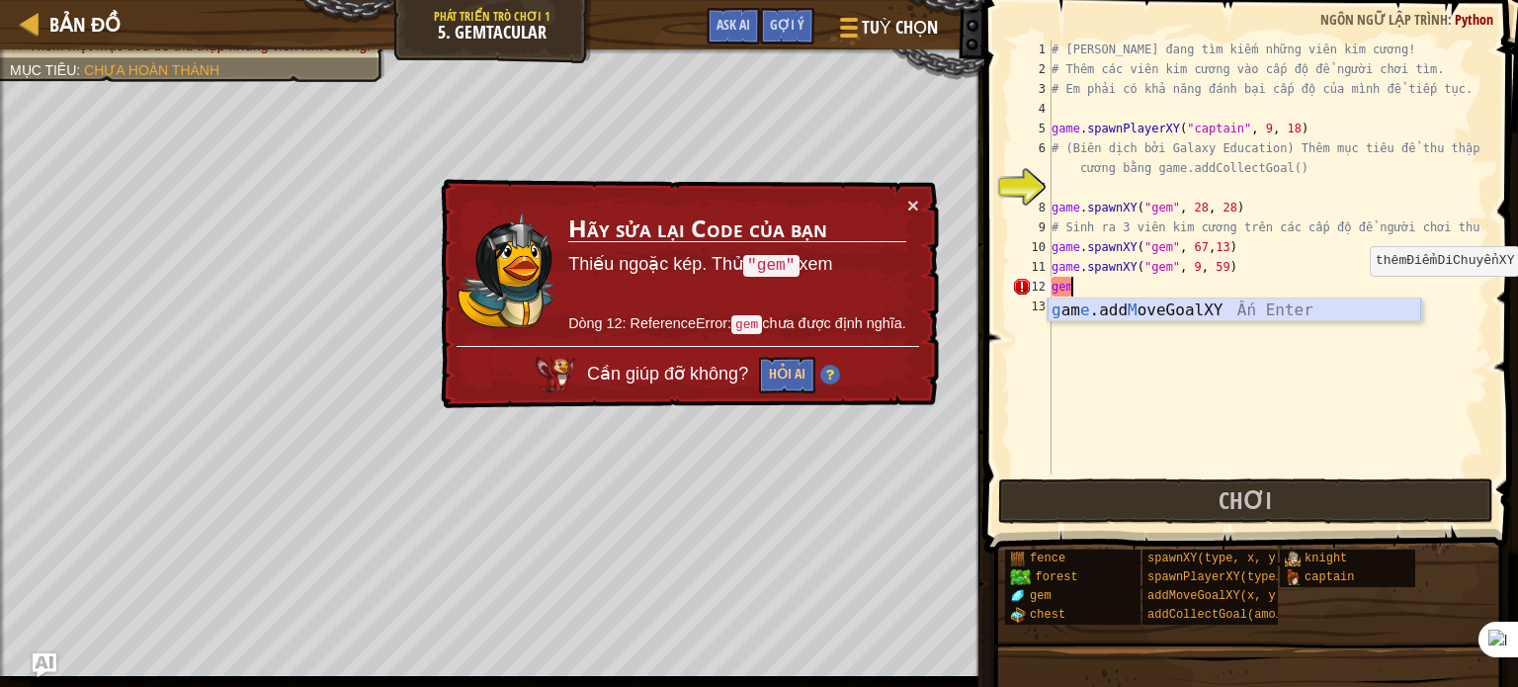
type textarea "g"
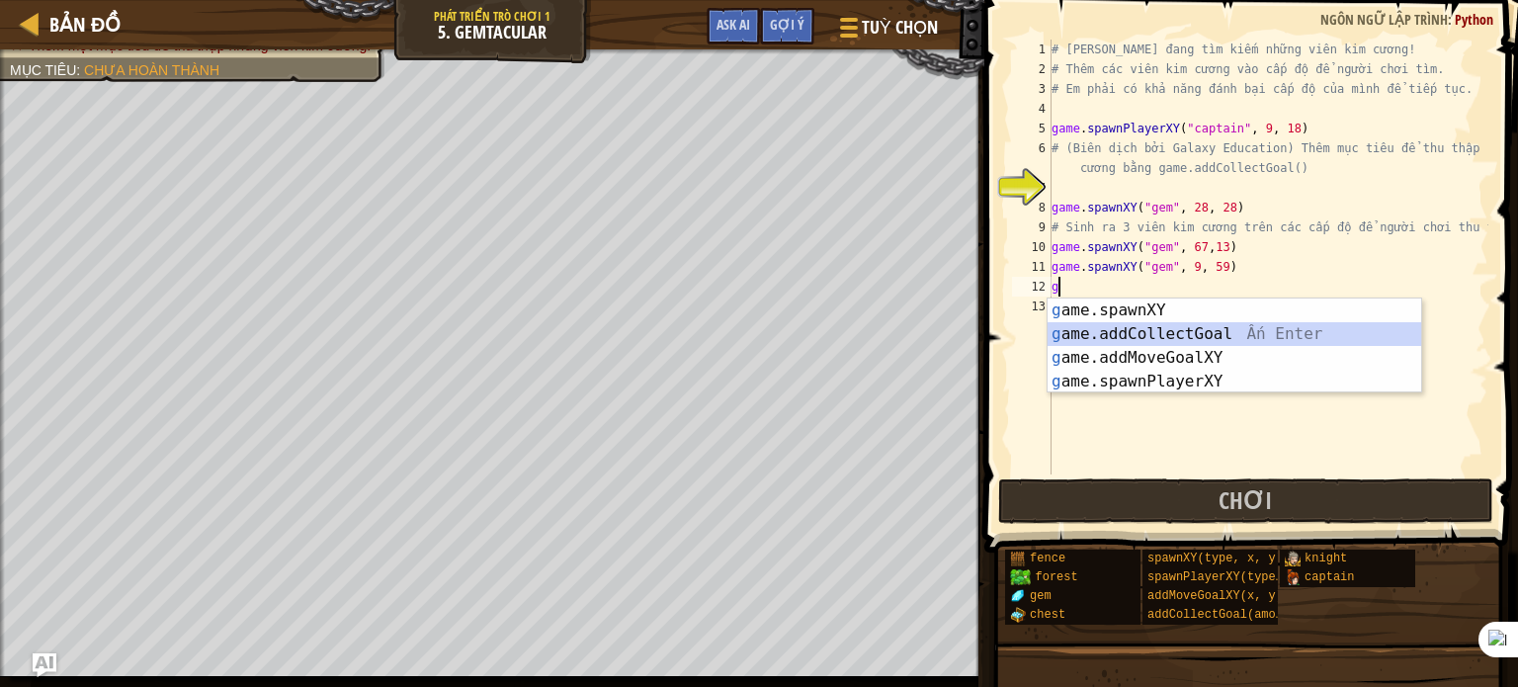
click at [1183, 331] on div "g ame.spawnXY Ấn Enter g ame.addCollectGoal Ấn Enter g ame.addMoveGoalXY Ấn Ent…" at bounding box center [1235, 369] width 374 height 142
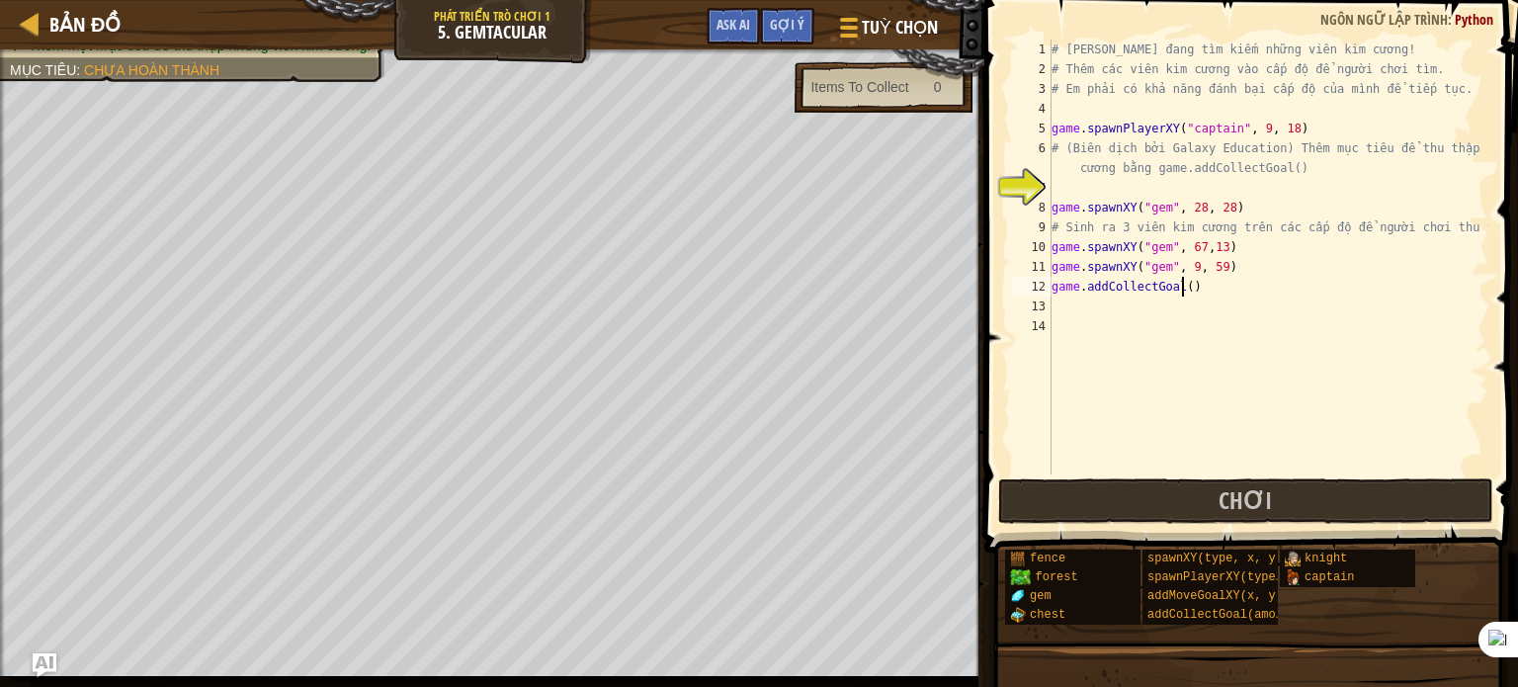
click at [1181, 286] on div "# [PERSON_NAME] đang tìm kiếm những viên kim cương! # Thêm các viên kim cương v…" at bounding box center [1268, 277] width 441 height 474
click at [1282, 496] on button "Chơi" at bounding box center [1245, 500] width 495 height 45
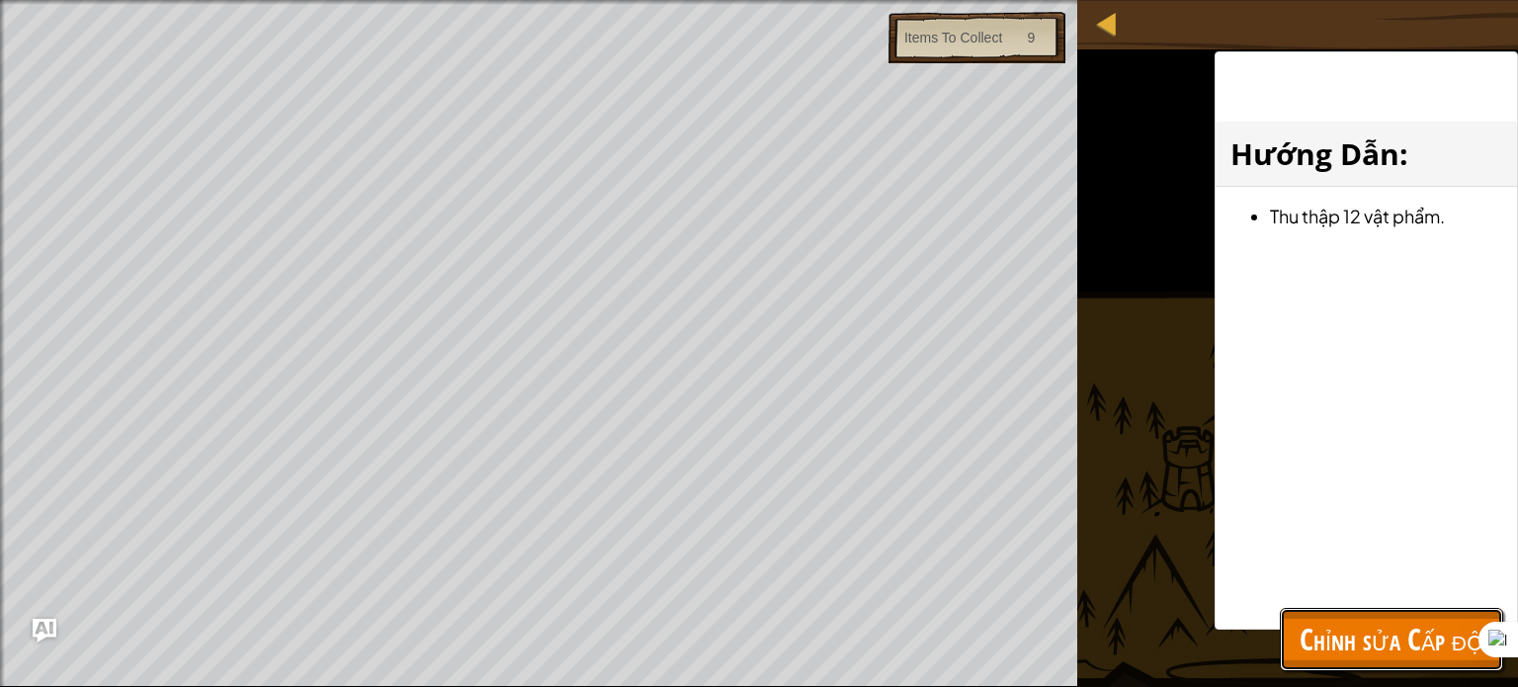
click at [1421, 647] on span "Chỉnh sửa Cấp độ" at bounding box center [1392, 639] width 184 height 41
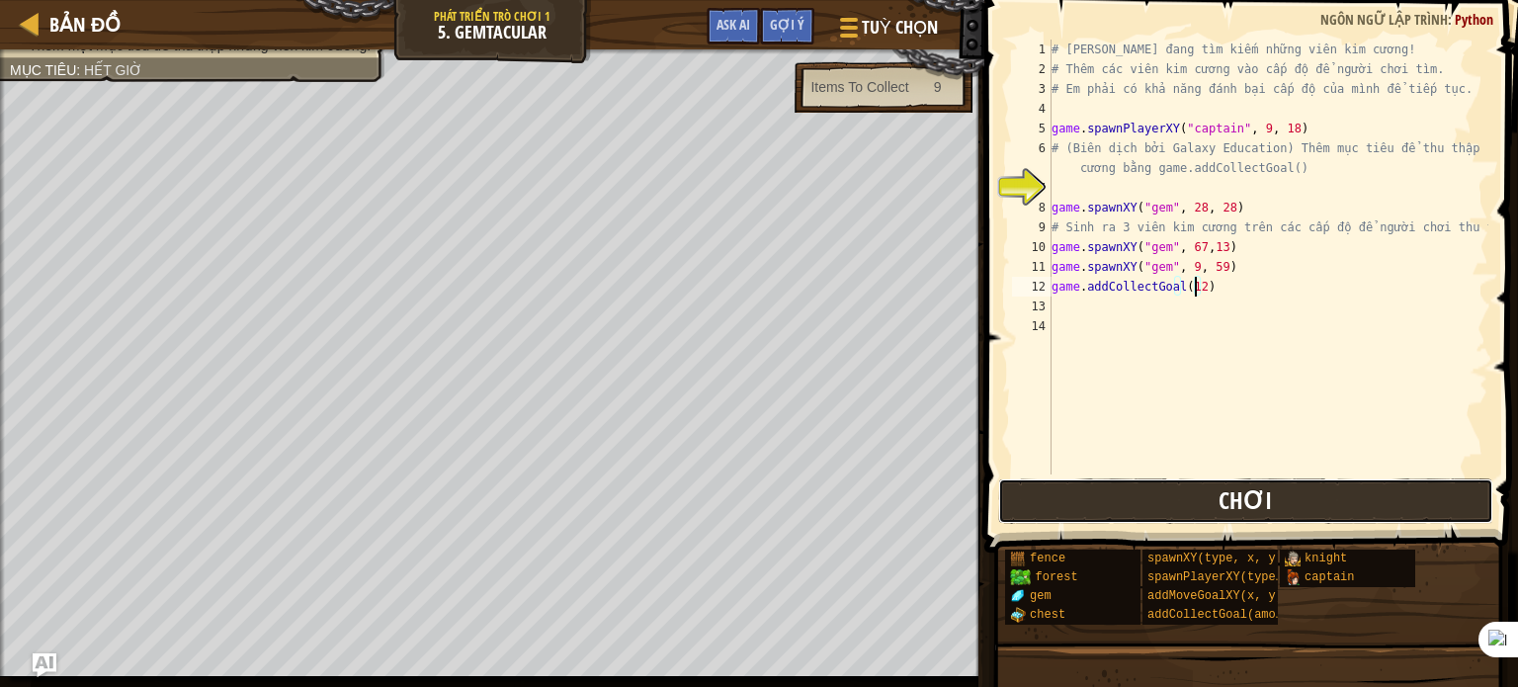
click at [1379, 481] on button "Chơi" at bounding box center [1245, 500] width 495 height 45
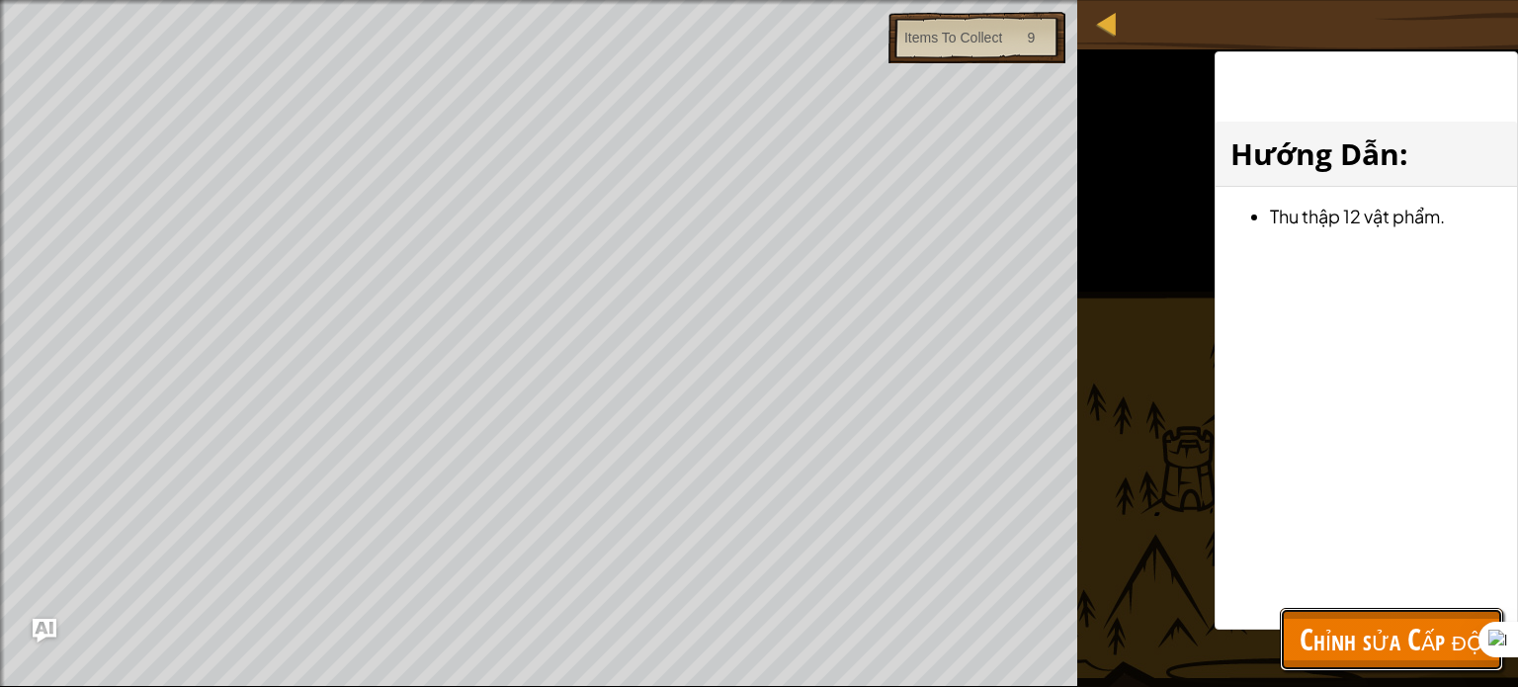
click at [1376, 670] on button "Chỉnh sửa Cấp độ" at bounding box center [1391, 639] width 223 height 63
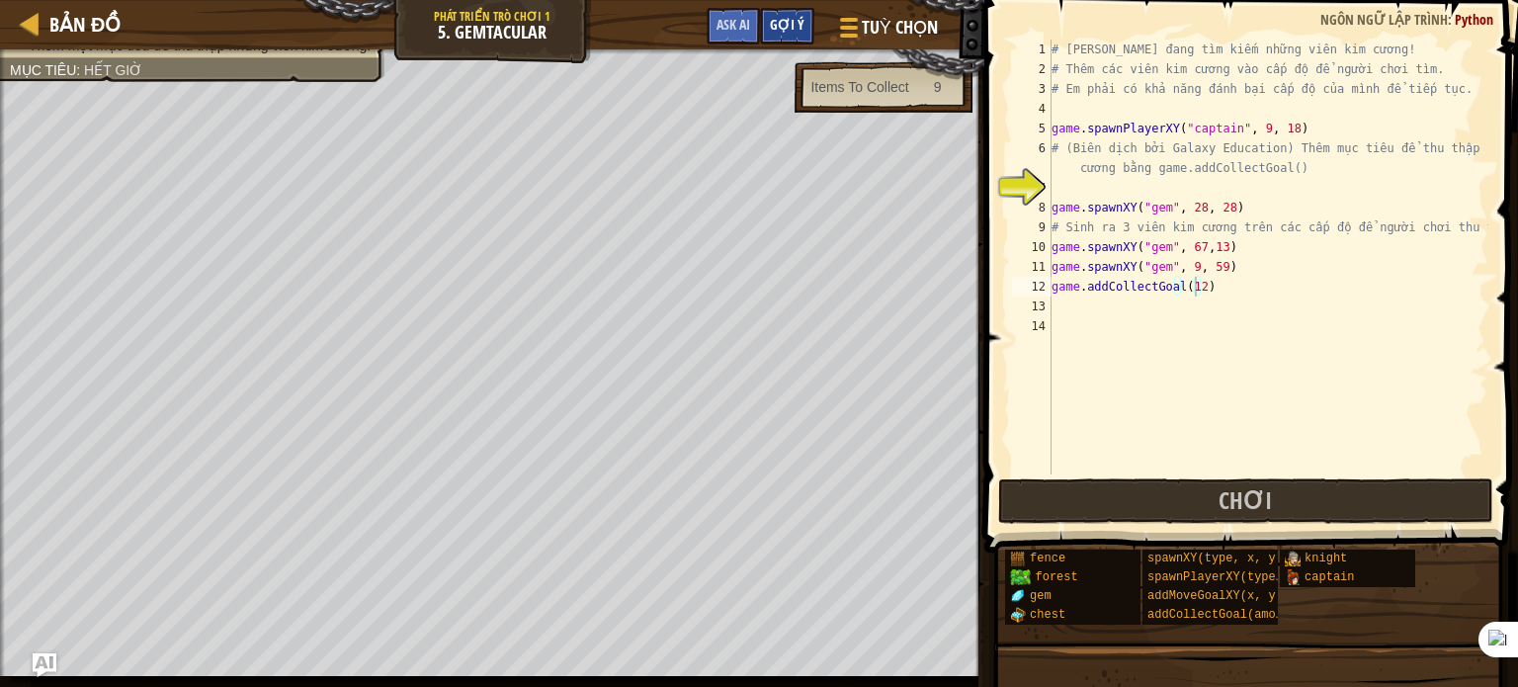
click at [792, 21] on span "Gợi ý" at bounding box center [787, 24] width 35 height 19
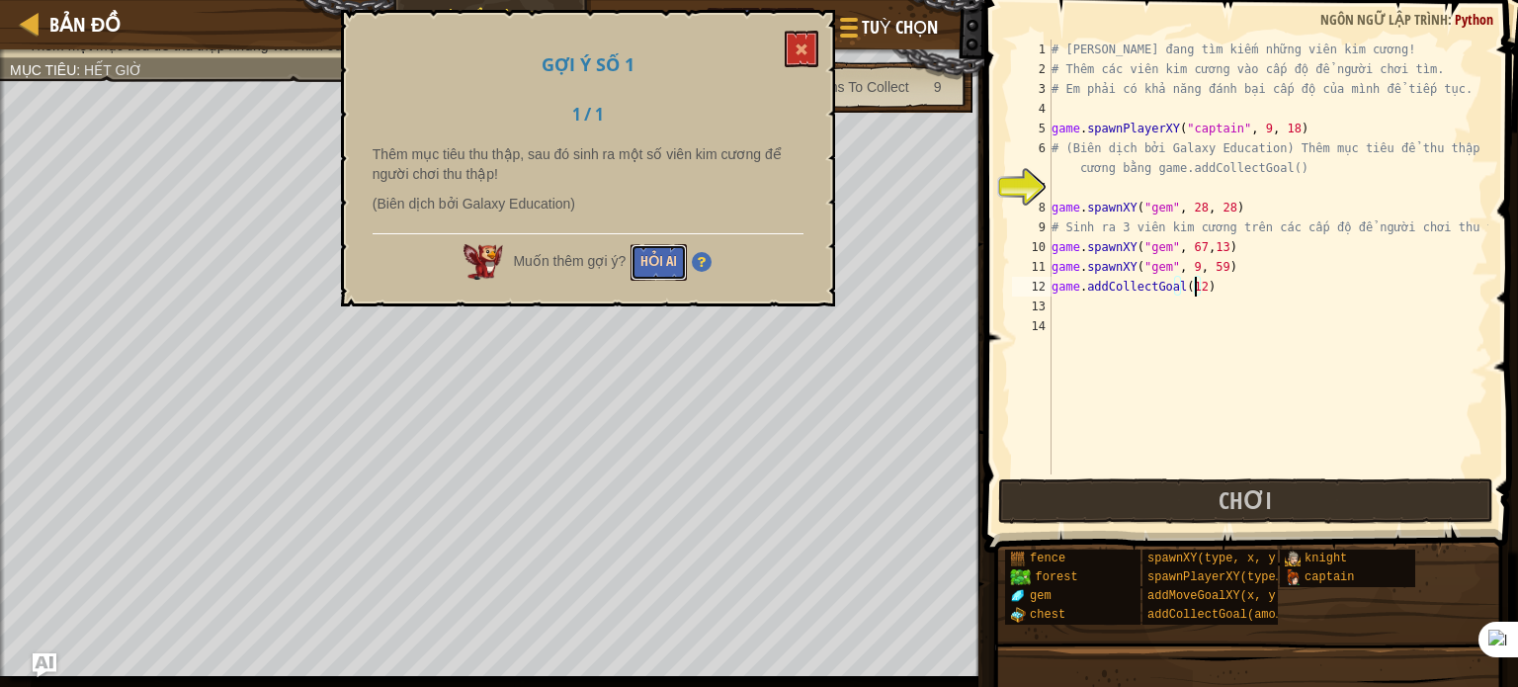
click at [667, 257] on button "Hỏi AI" at bounding box center [659, 262] width 56 height 37
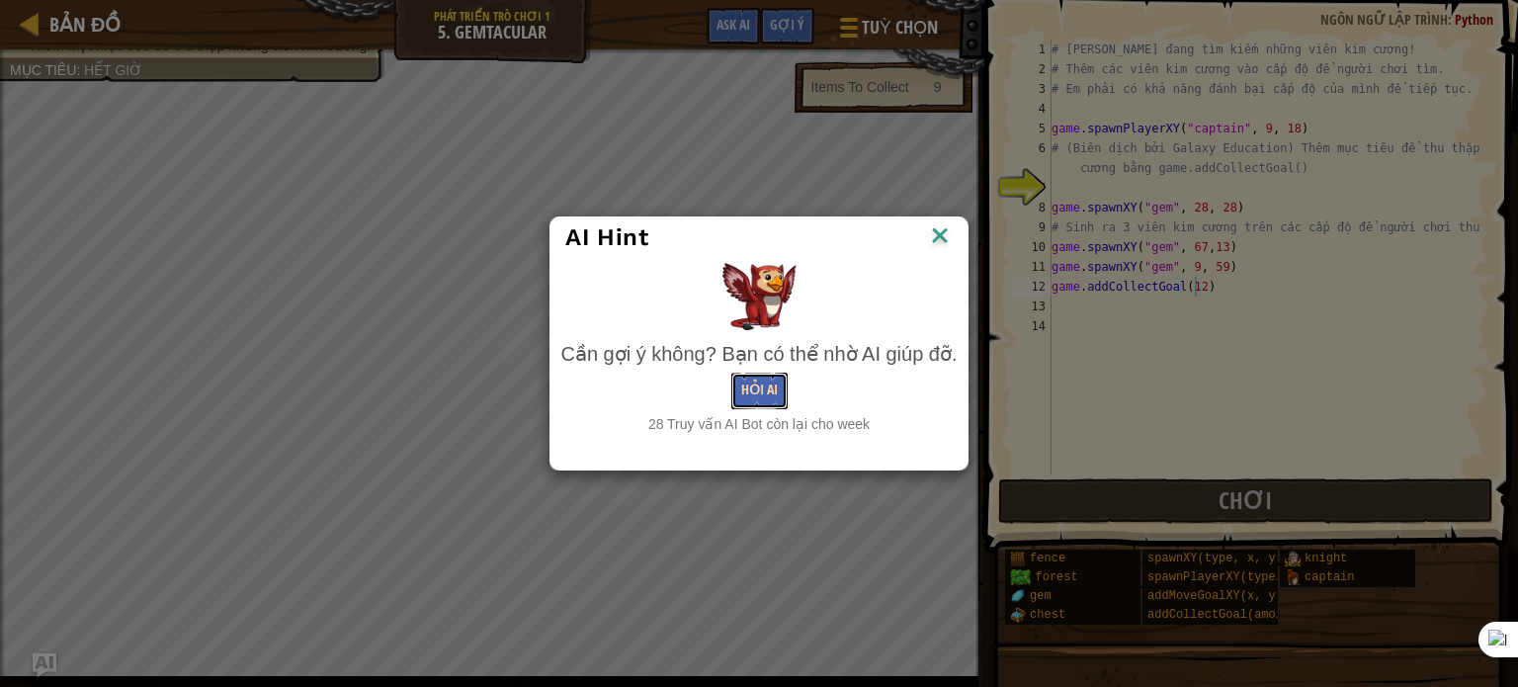
click at [775, 383] on button "Hỏi AI" at bounding box center [759, 391] width 56 height 37
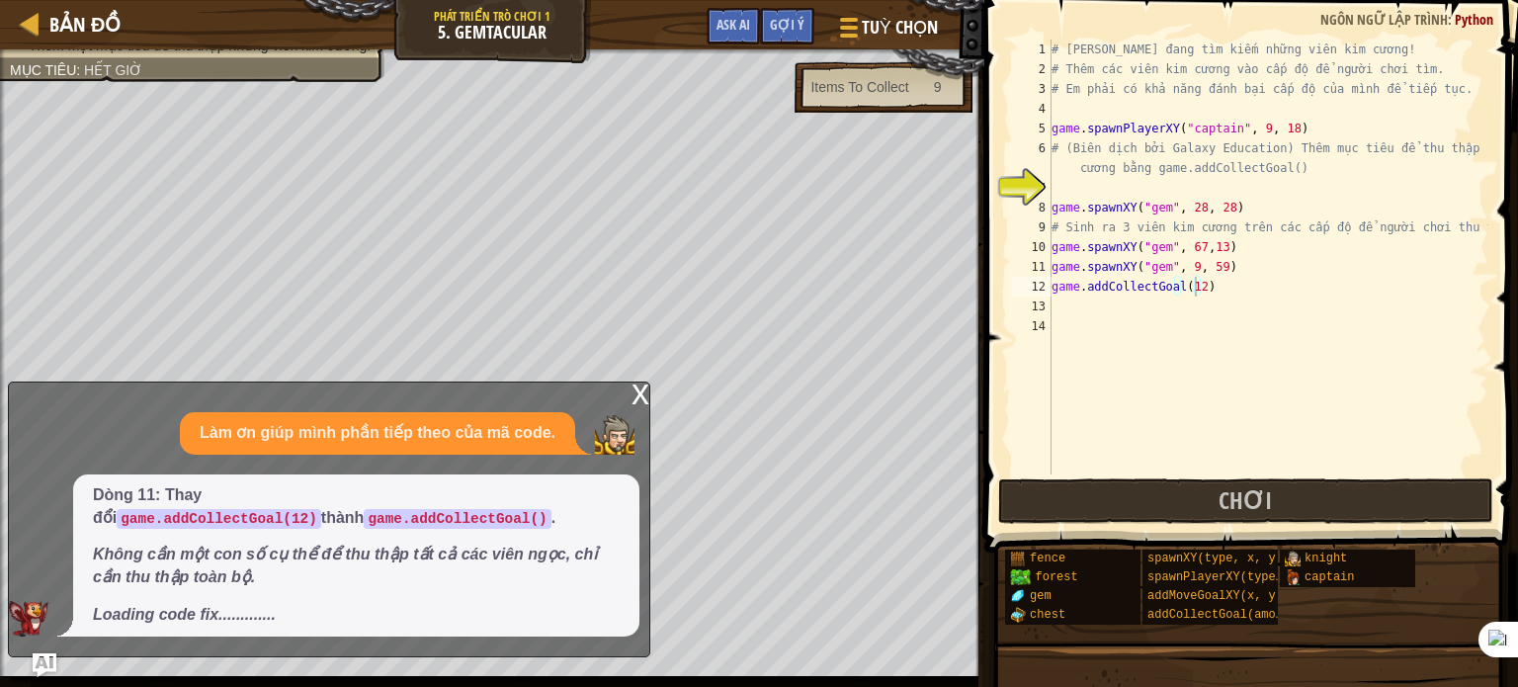
click at [646, 382] on div "x" at bounding box center [641, 392] width 18 height 20
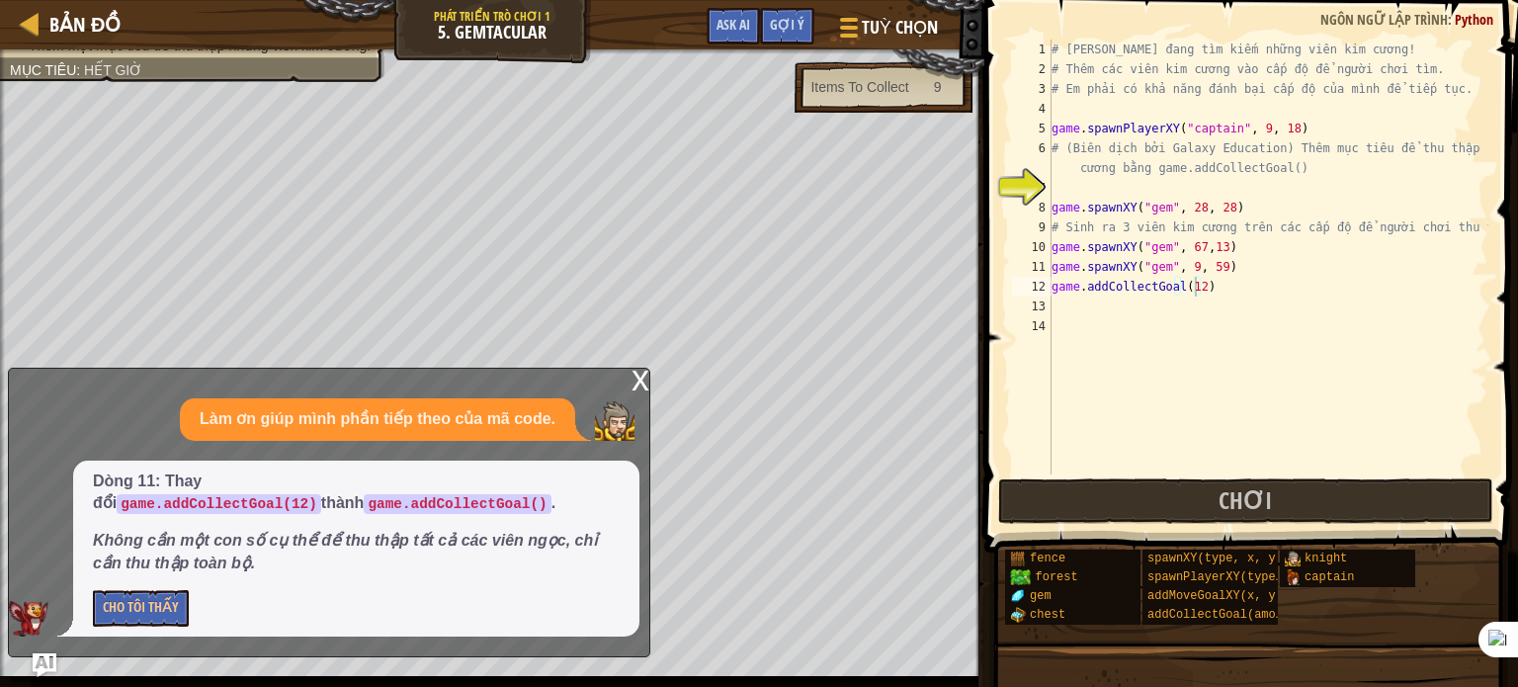
click at [640, 382] on div "x" at bounding box center [641, 379] width 18 height 20
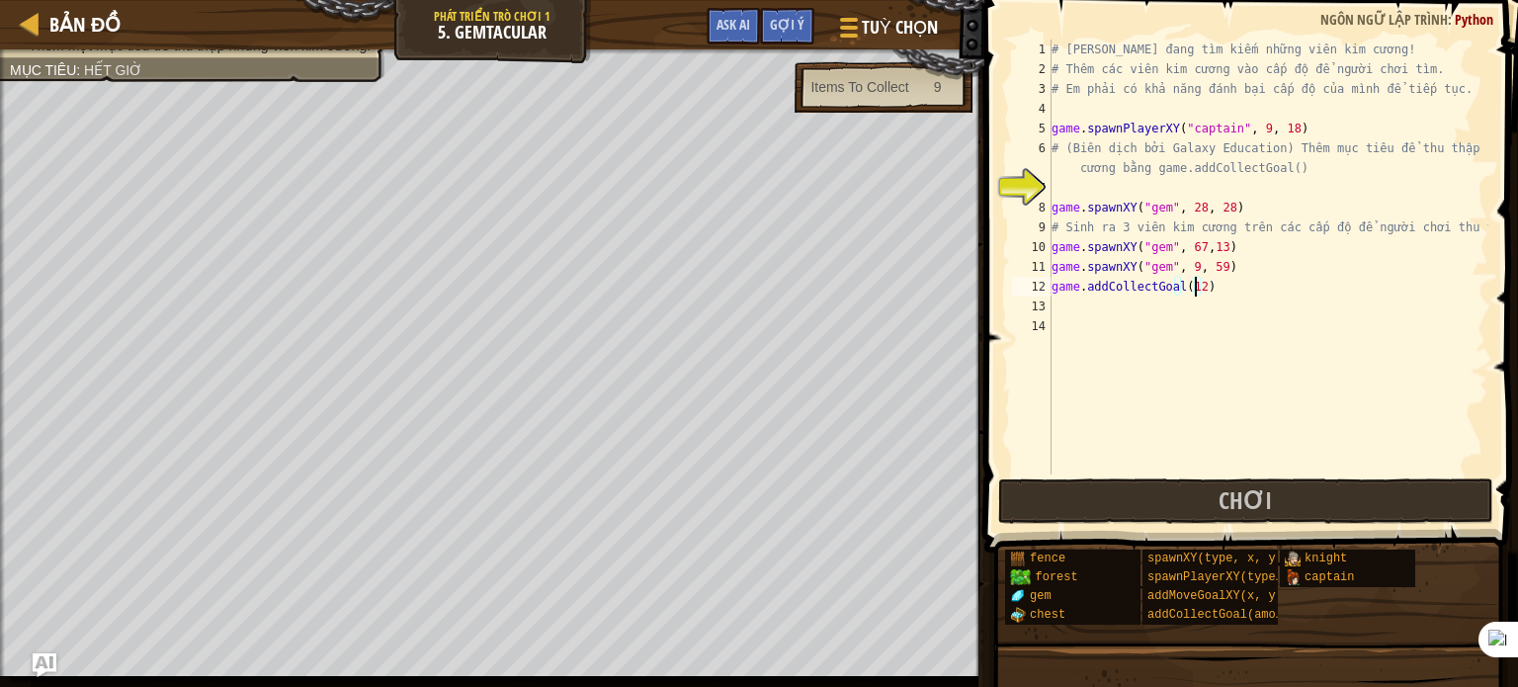
scroll to position [9, 10]
type textarea "game.addCollectGoal(3)"
click at [1083, 485] on button "Chơi" at bounding box center [1245, 500] width 495 height 45
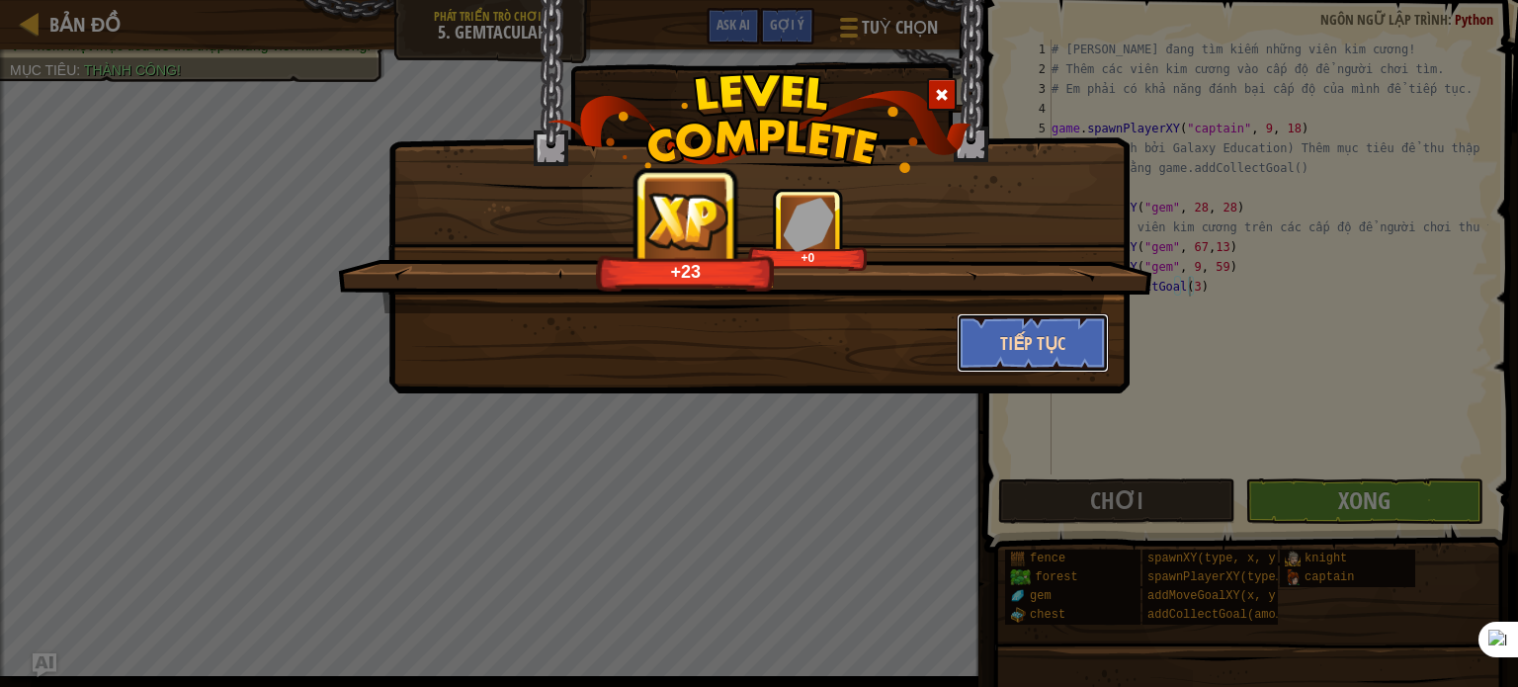
click at [1083, 343] on button "Tiếp tục" at bounding box center [1033, 342] width 153 height 59
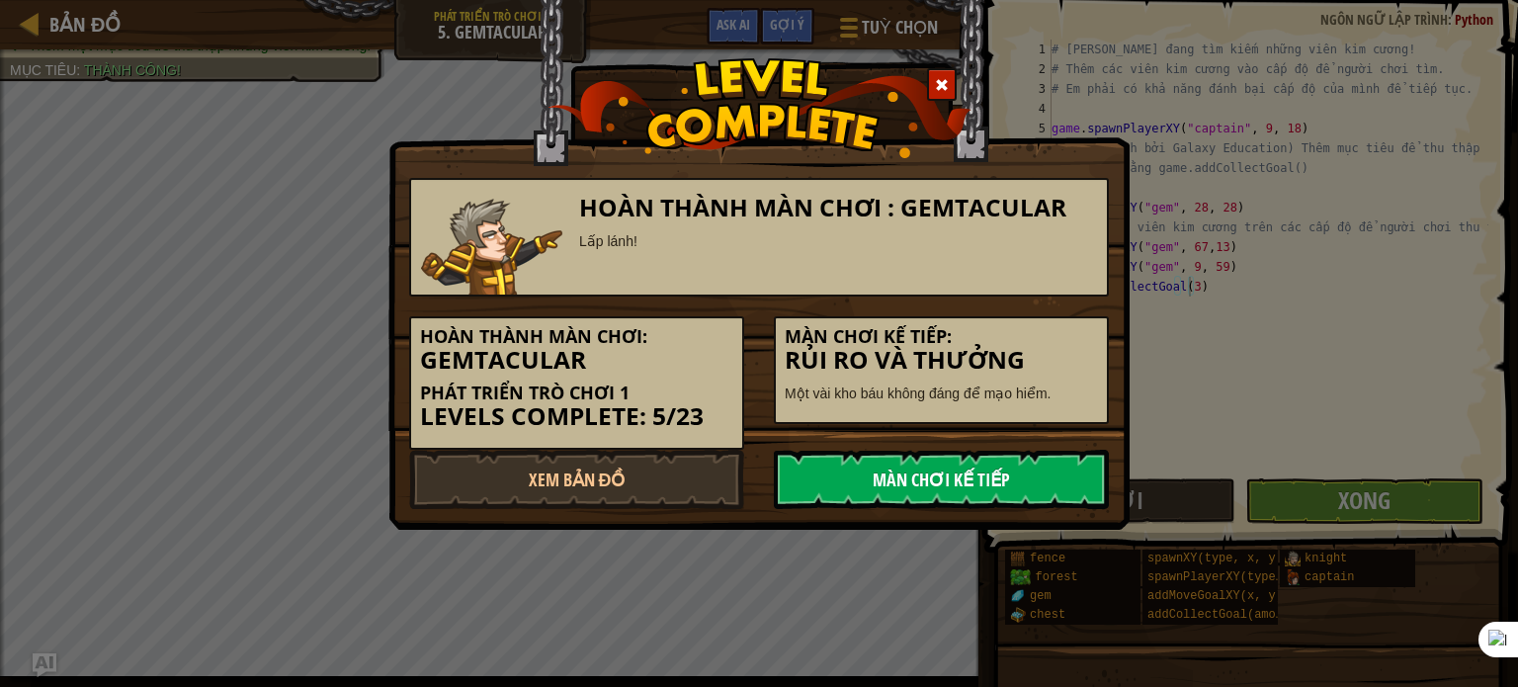
click at [1055, 480] on link "Màn chơi kế tiếp" at bounding box center [941, 479] width 335 height 59
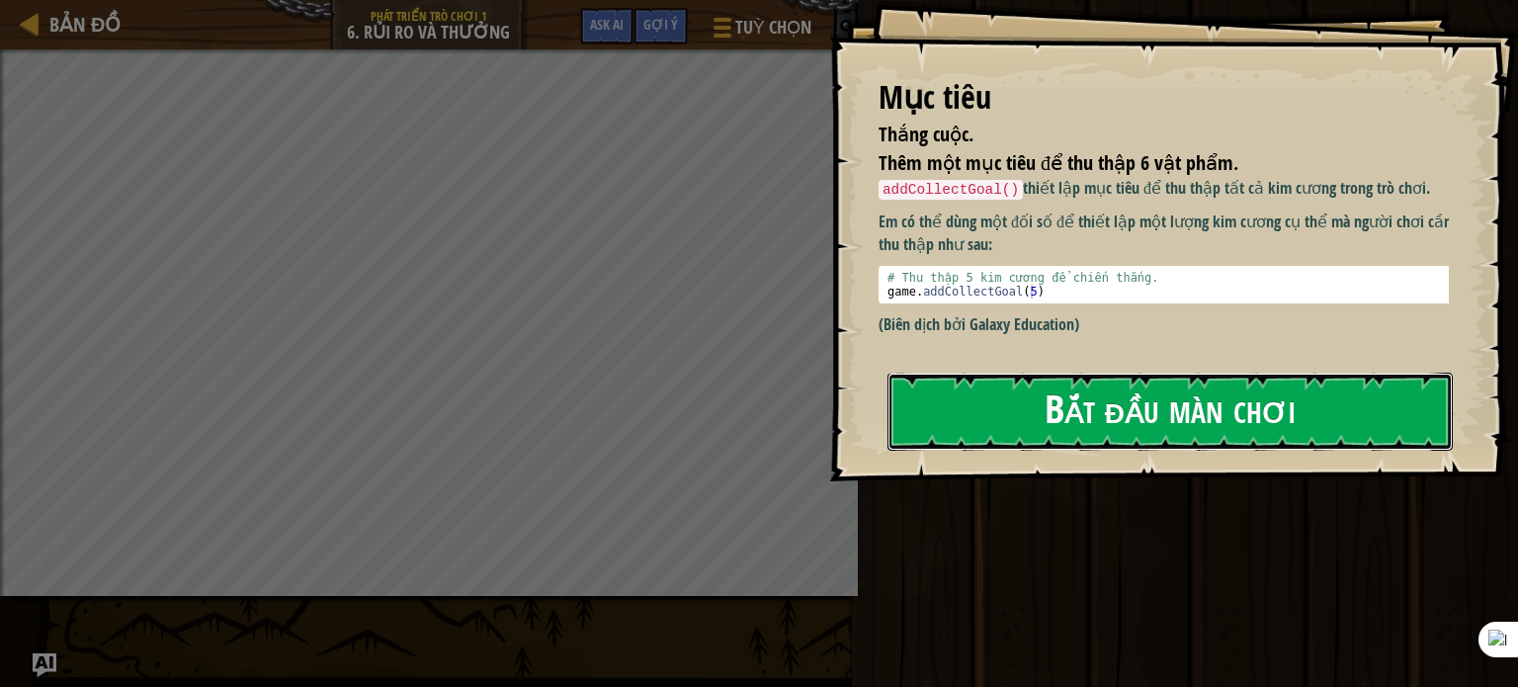
click at [1139, 400] on button "Bắt đầu màn chơi" at bounding box center [1170, 412] width 565 height 78
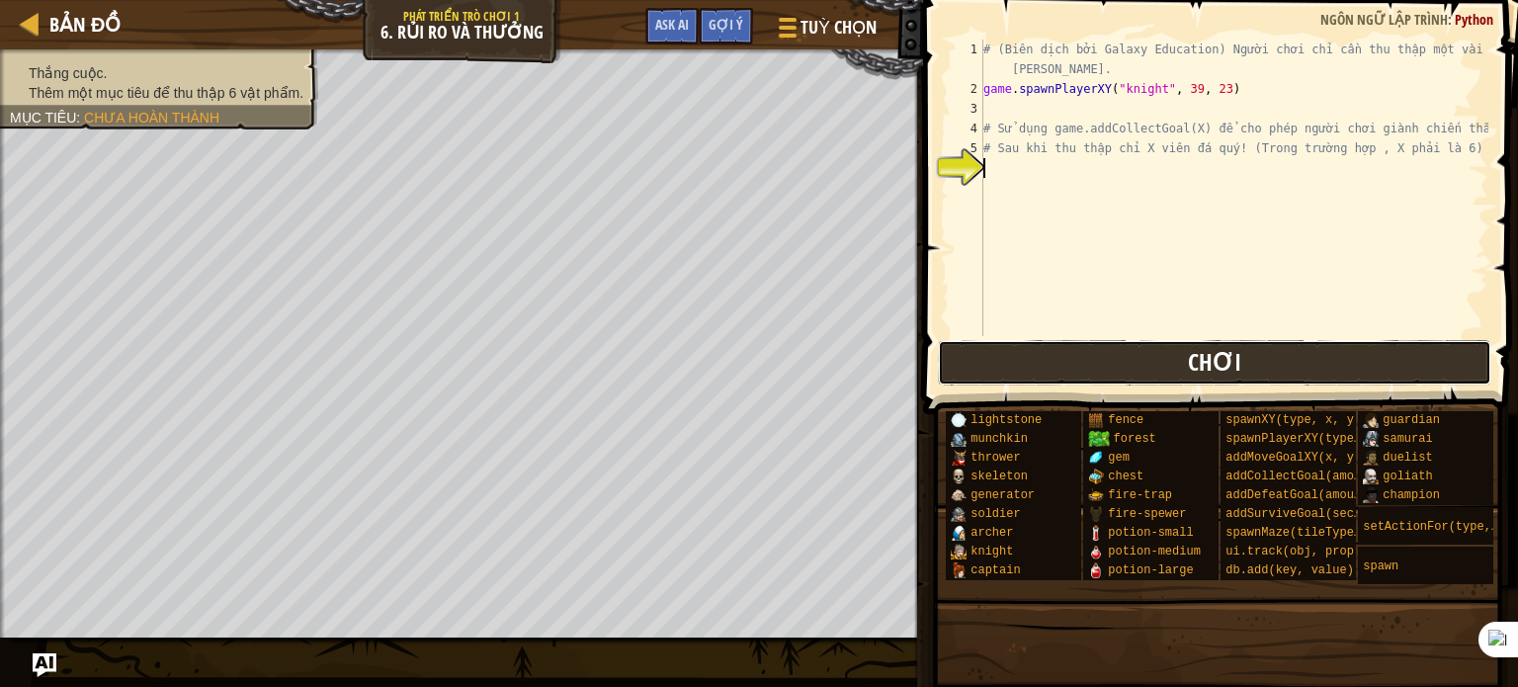
click at [1245, 347] on button "Chơi" at bounding box center [1215, 362] width 554 height 45
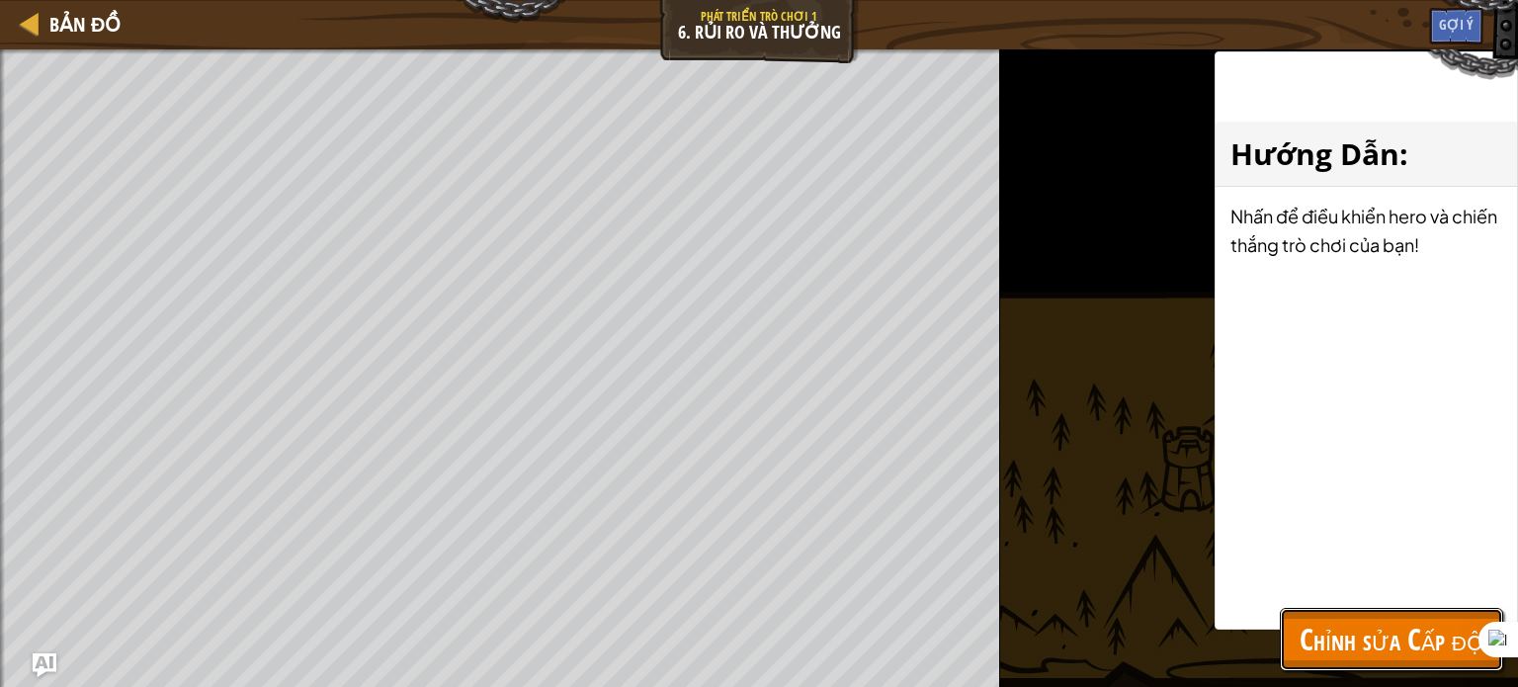
drag, startPoint x: 1356, startPoint y: 651, endPoint x: 1345, endPoint y: 637, distance: 18.4
click at [1356, 650] on span "Chỉnh sửa Cấp độ" at bounding box center [1392, 639] width 184 height 41
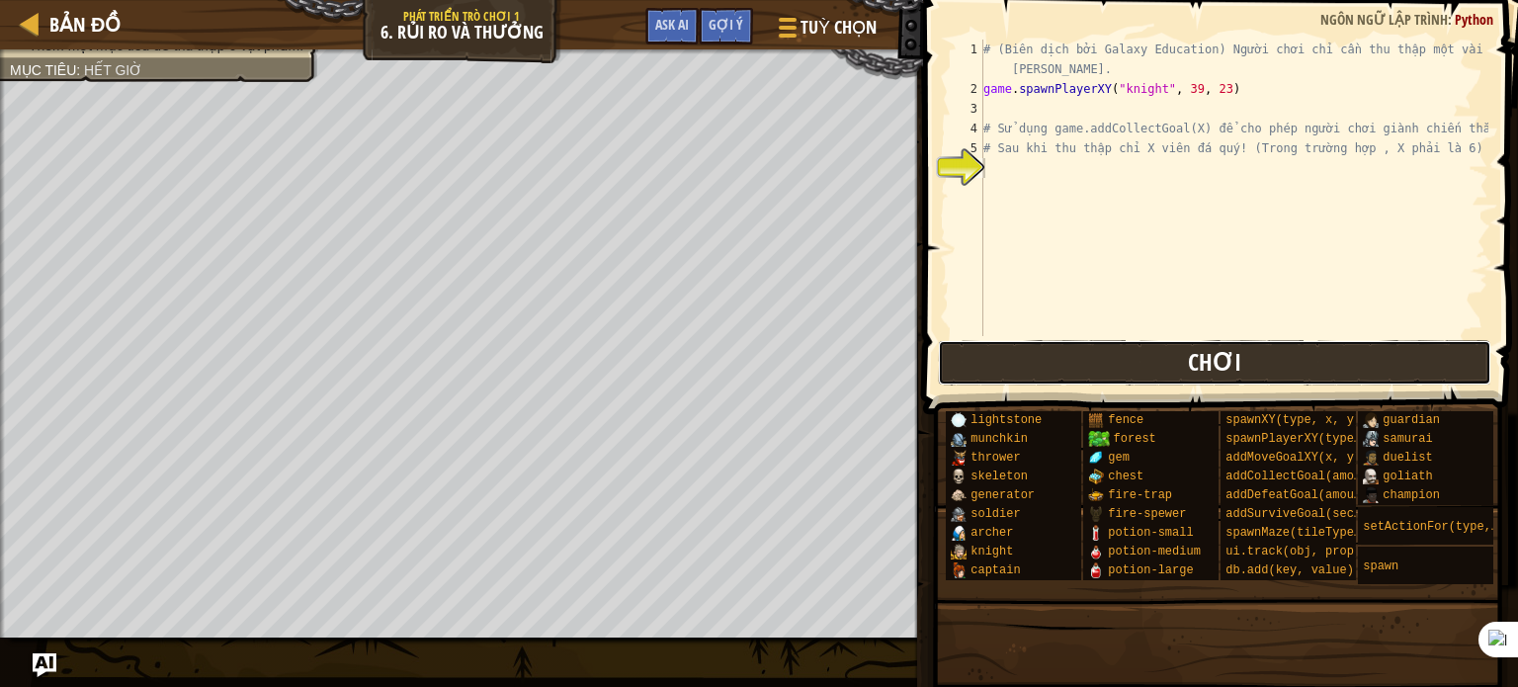
click at [1052, 360] on button "Chơi" at bounding box center [1215, 362] width 554 height 45
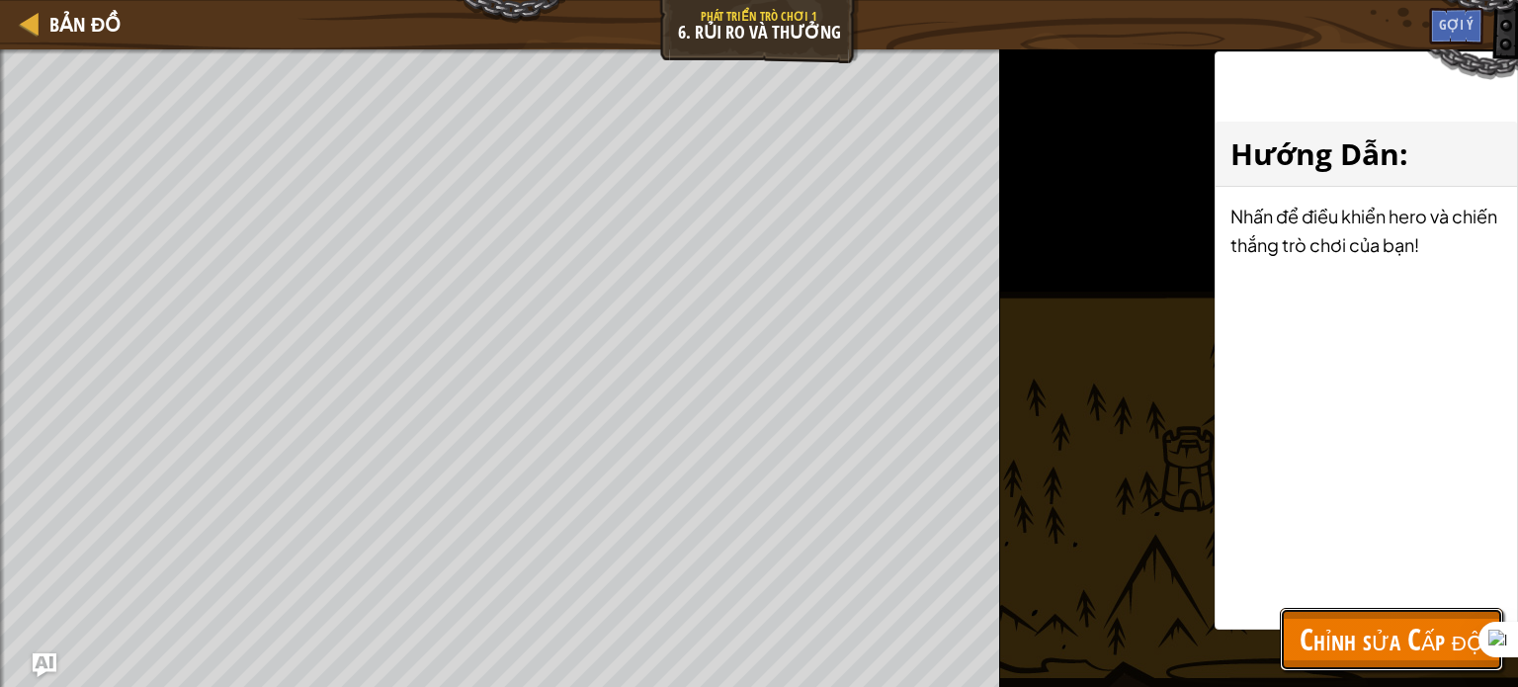
click at [1388, 636] on span "Chỉnh sửa Cấp độ" at bounding box center [1392, 639] width 184 height 41
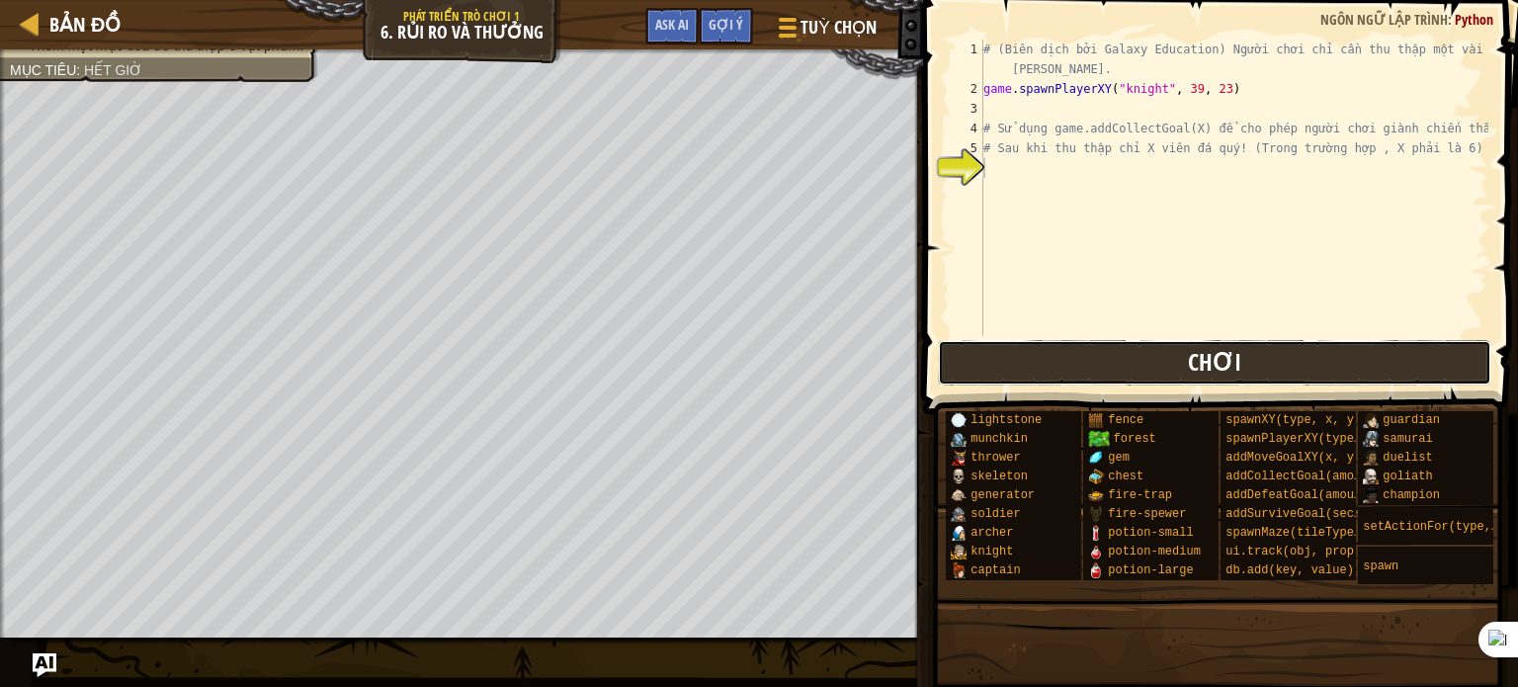
click at [1334, 368] on button "Chơi" at bounding box center [1215, 362] width 554 height 45
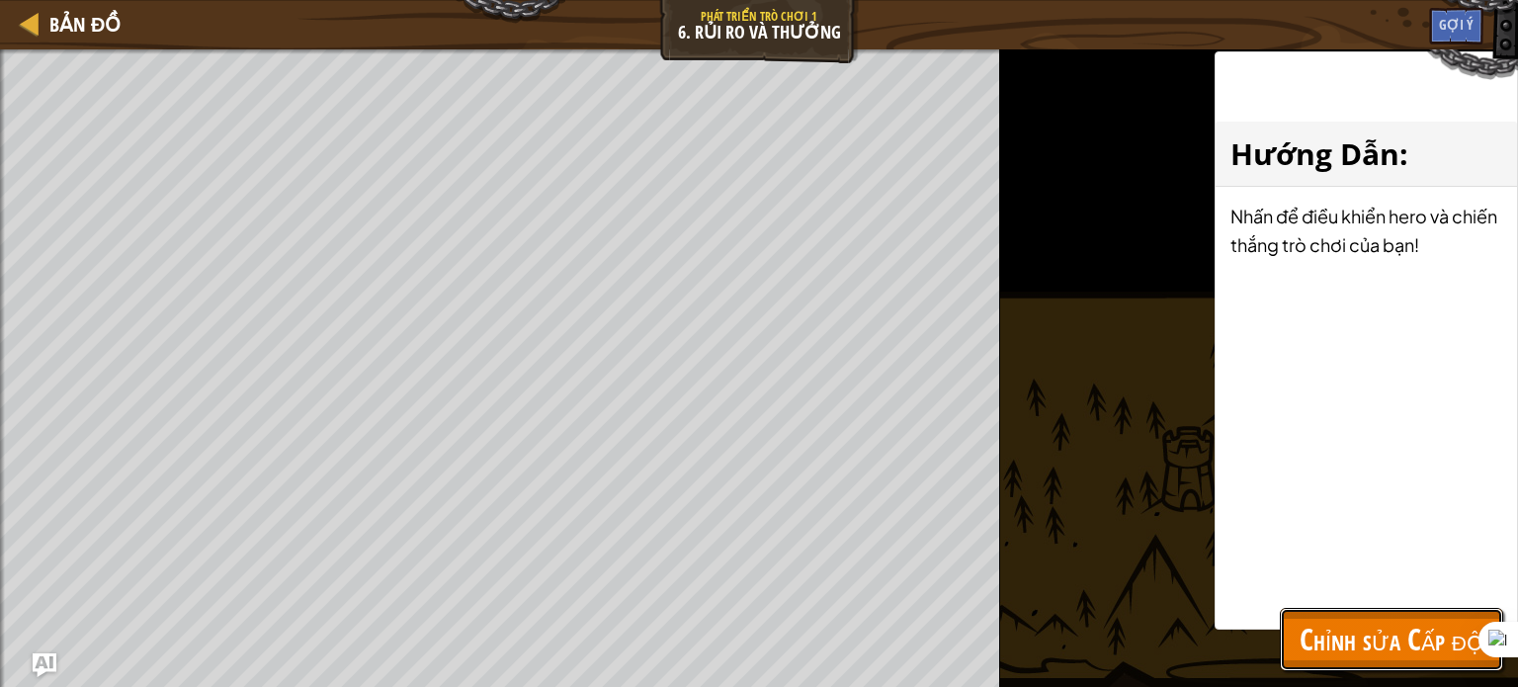
click at [1396, 611] on button "Chỉnh sửa Cấp độ" at bounding box center [1391, 639] width 223 height 63
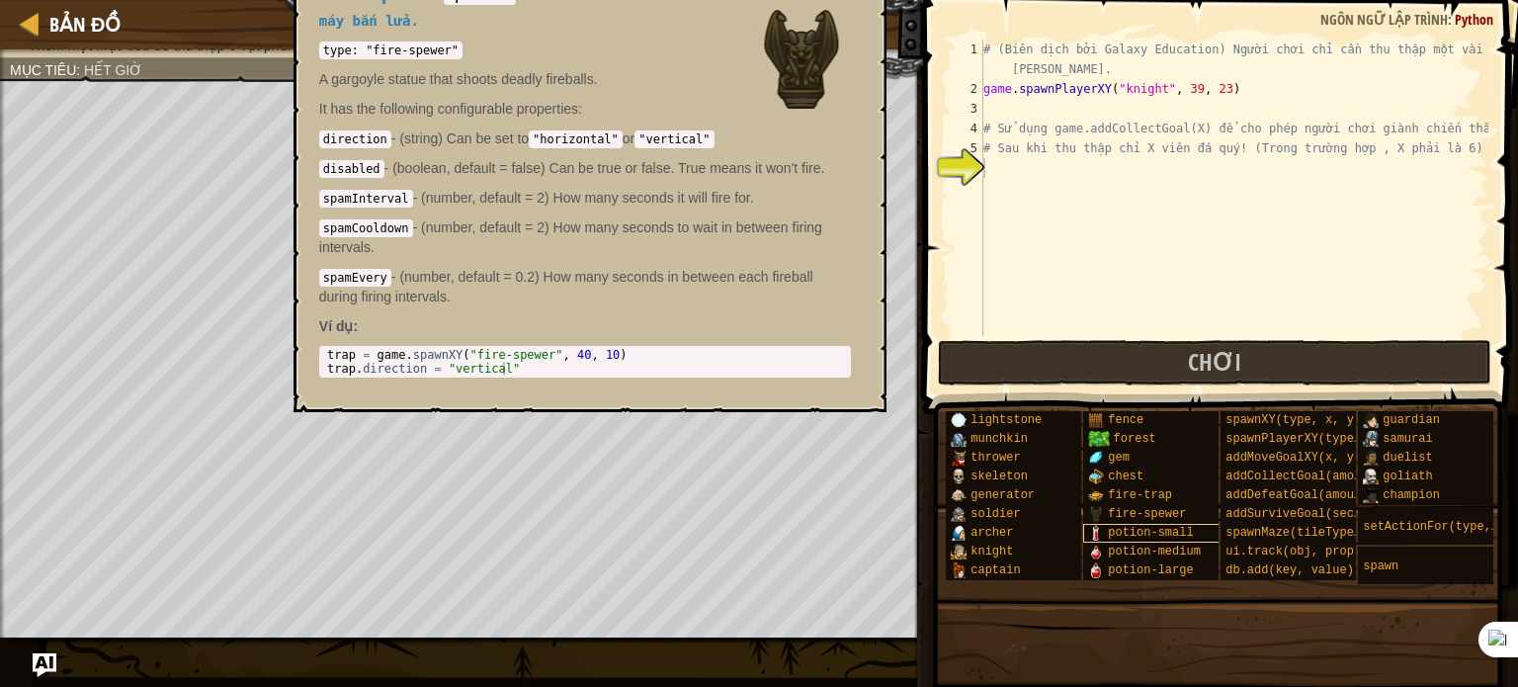
scroll to position [15, 0]
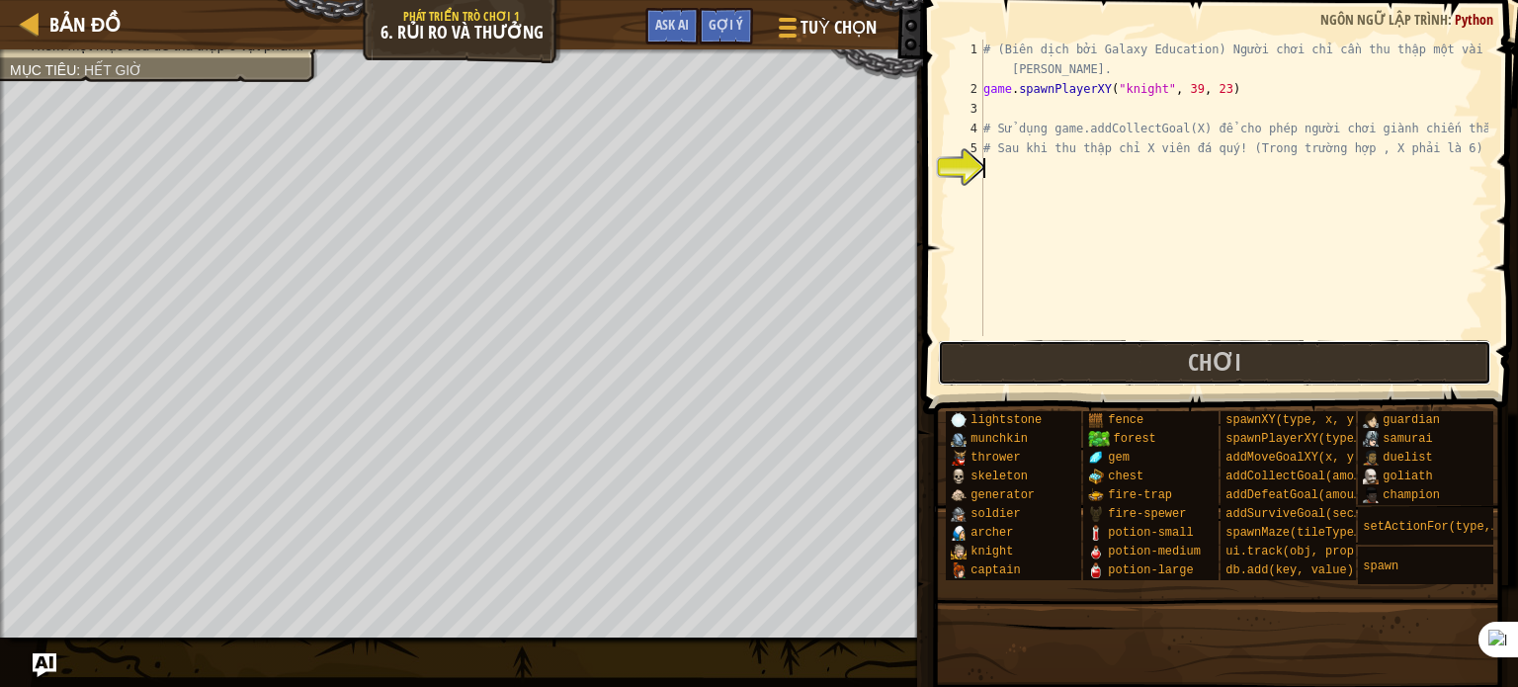
click at [1180, 355] on button "Chơi" at bounding box center [1215, 362] width 554 height 45
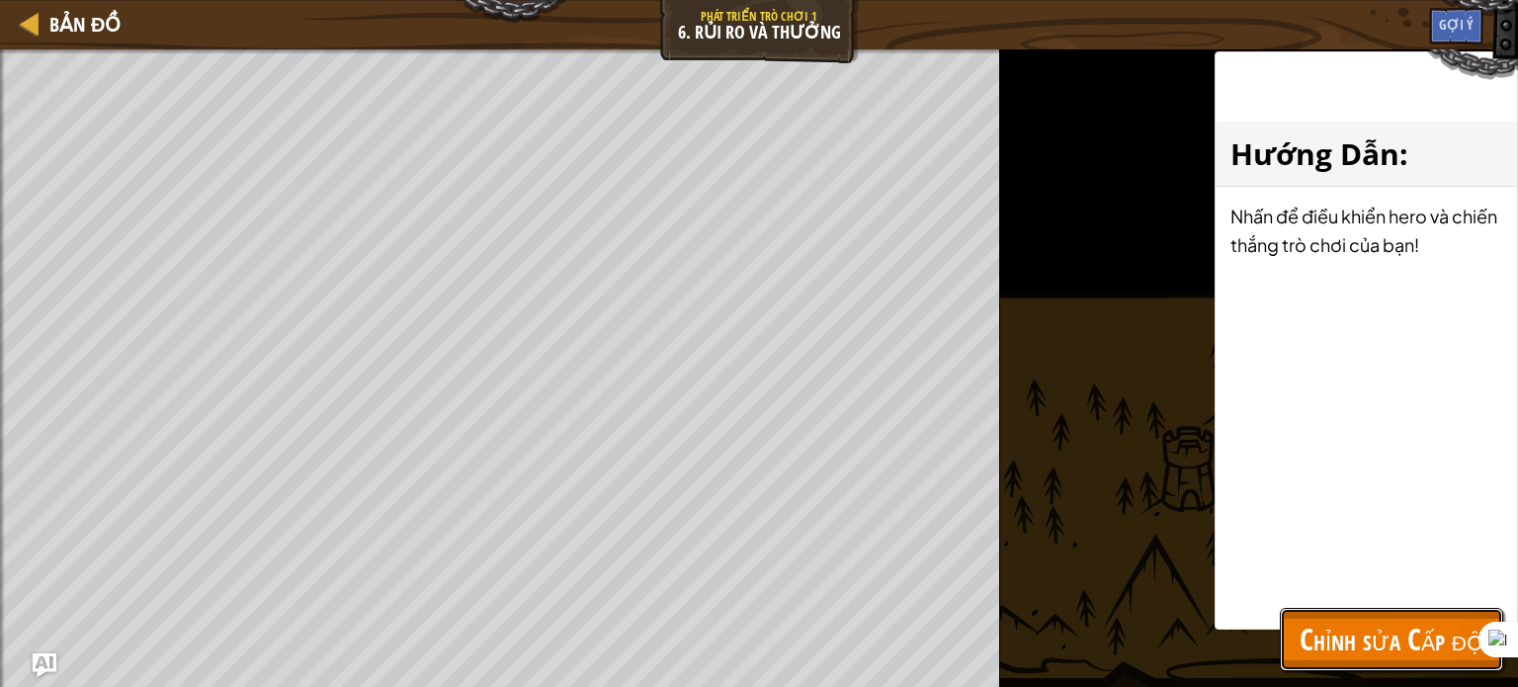
click at [1365, 647] on span "Chỉnh sửa Cấp độ" at bounding box center [1392, 639] width 184 height 41
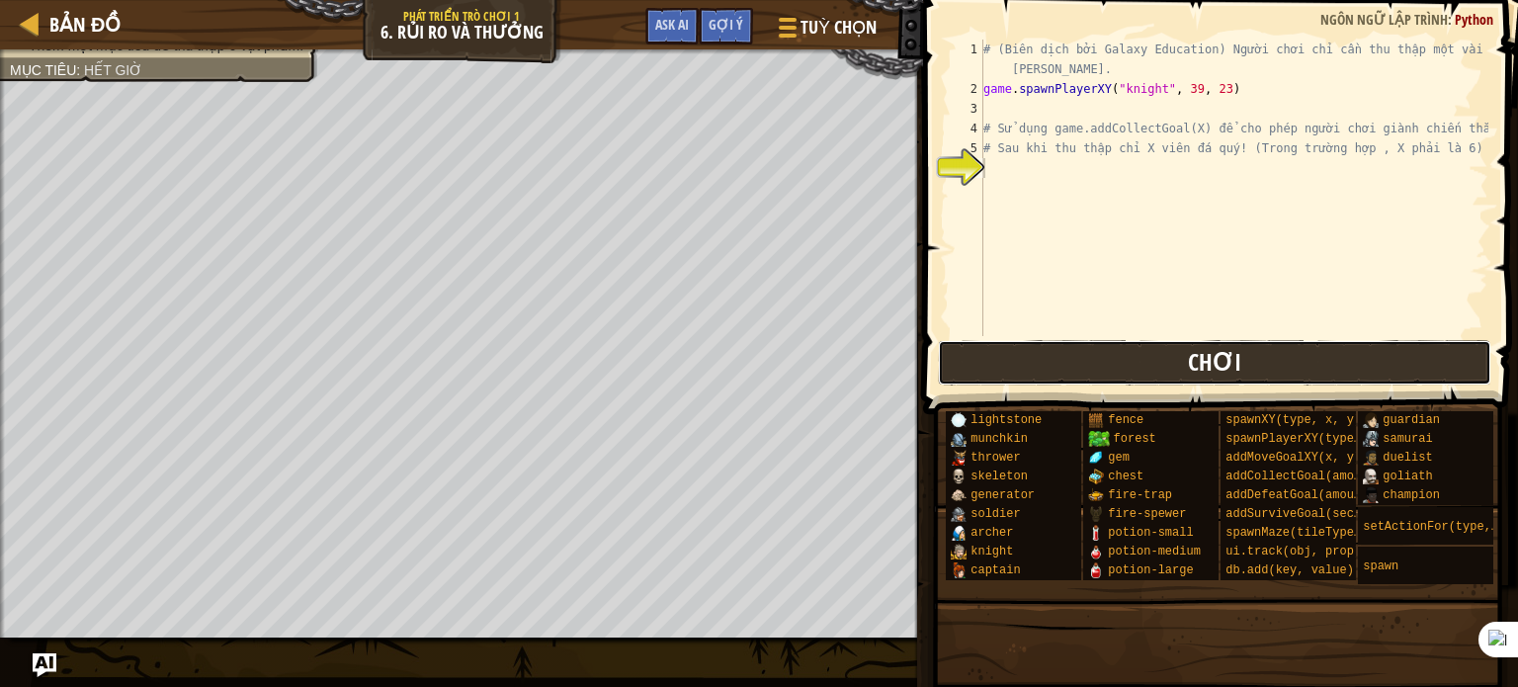
click at [1071, 355] on button "Chơi" at bounding box center [1215, 362] width 554 height 45
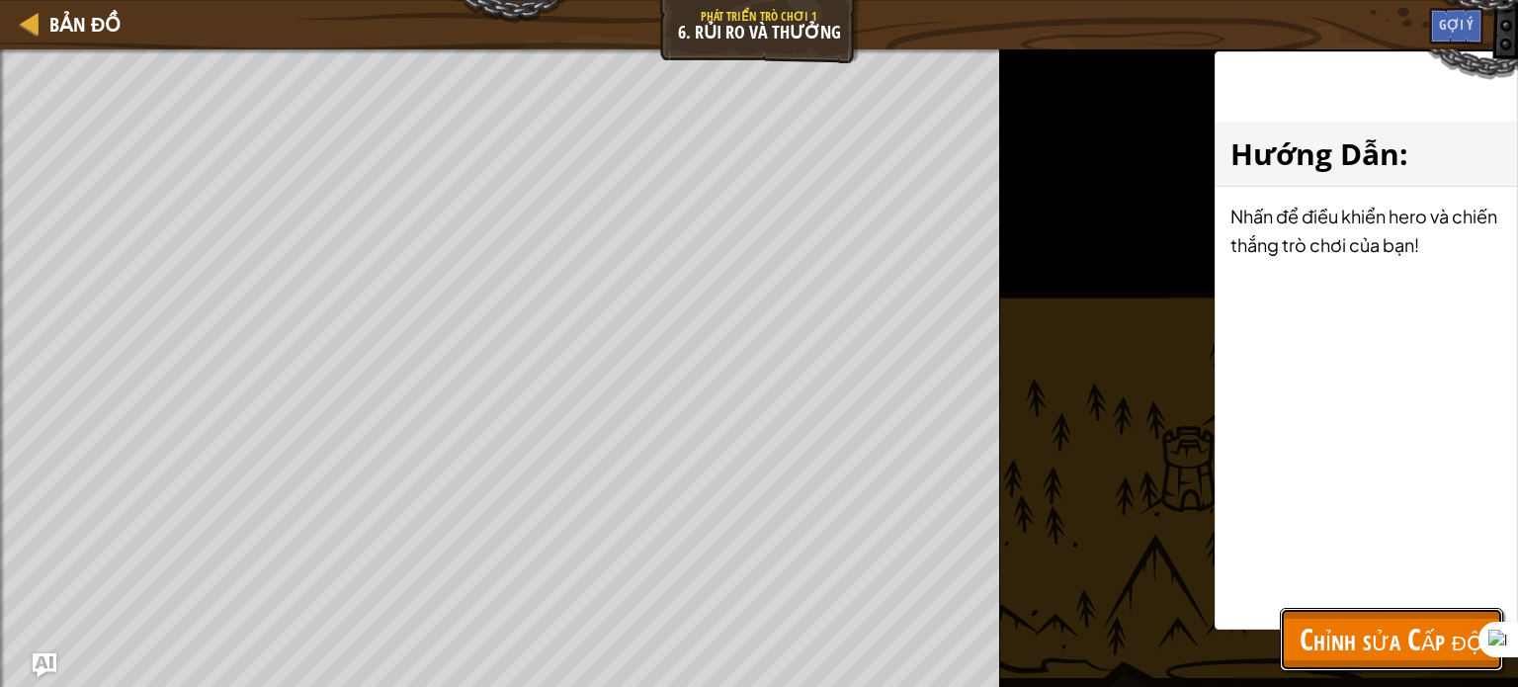
click at [1376, 626] on span "Chỉnh sửa Cấp độ" at bounding box center [1392, 639] width 184 height 41
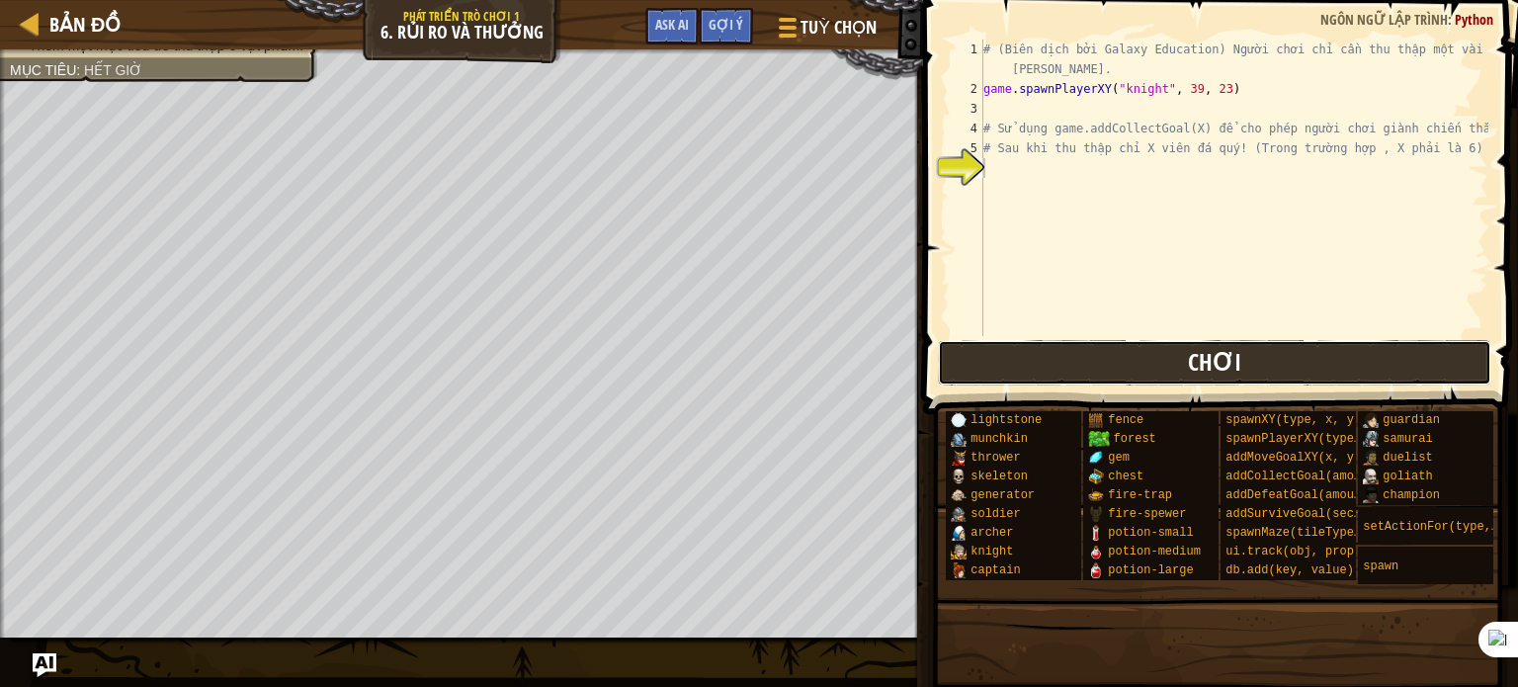
click at [1210, 371] on span "Chơi" at bounding box center [1214, 362] width 53 height 32
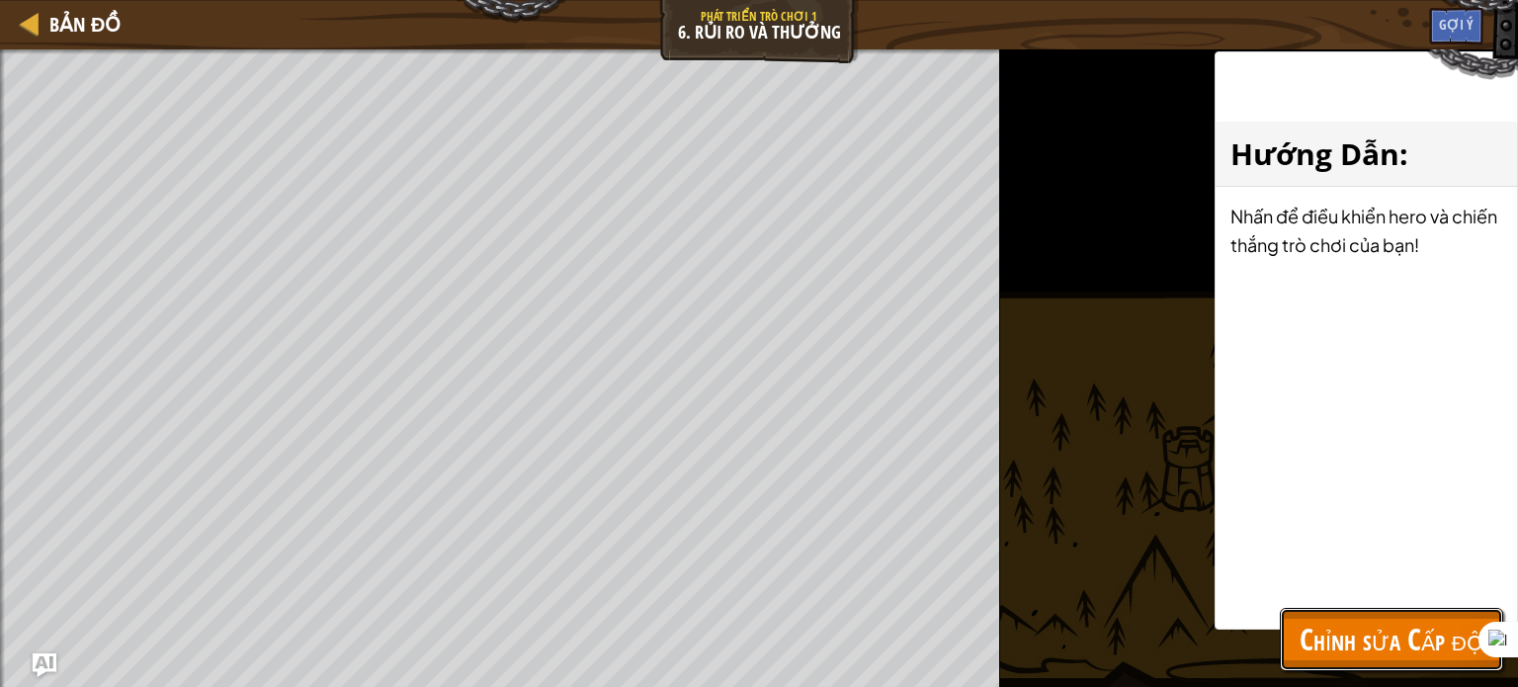
click at [1366, 659] on button "Chỉnh sửa Cấp độ" at bounding box center [1391, 639] width 223 height 63
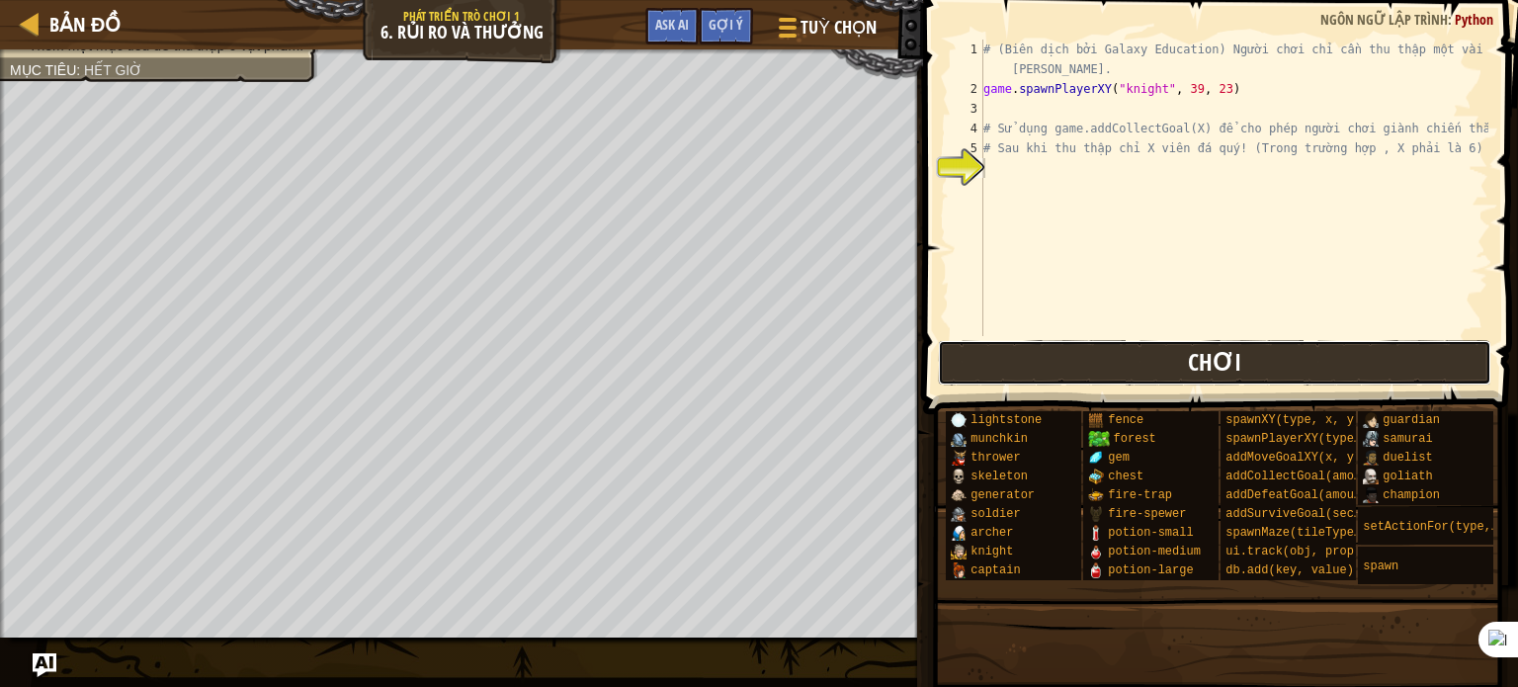
click at [1392, 348] on button "Chơi" at bounding box center [1215, 362] width 554 height 45
